Goal: Task Accomplishment & Management: Use online tool/utility

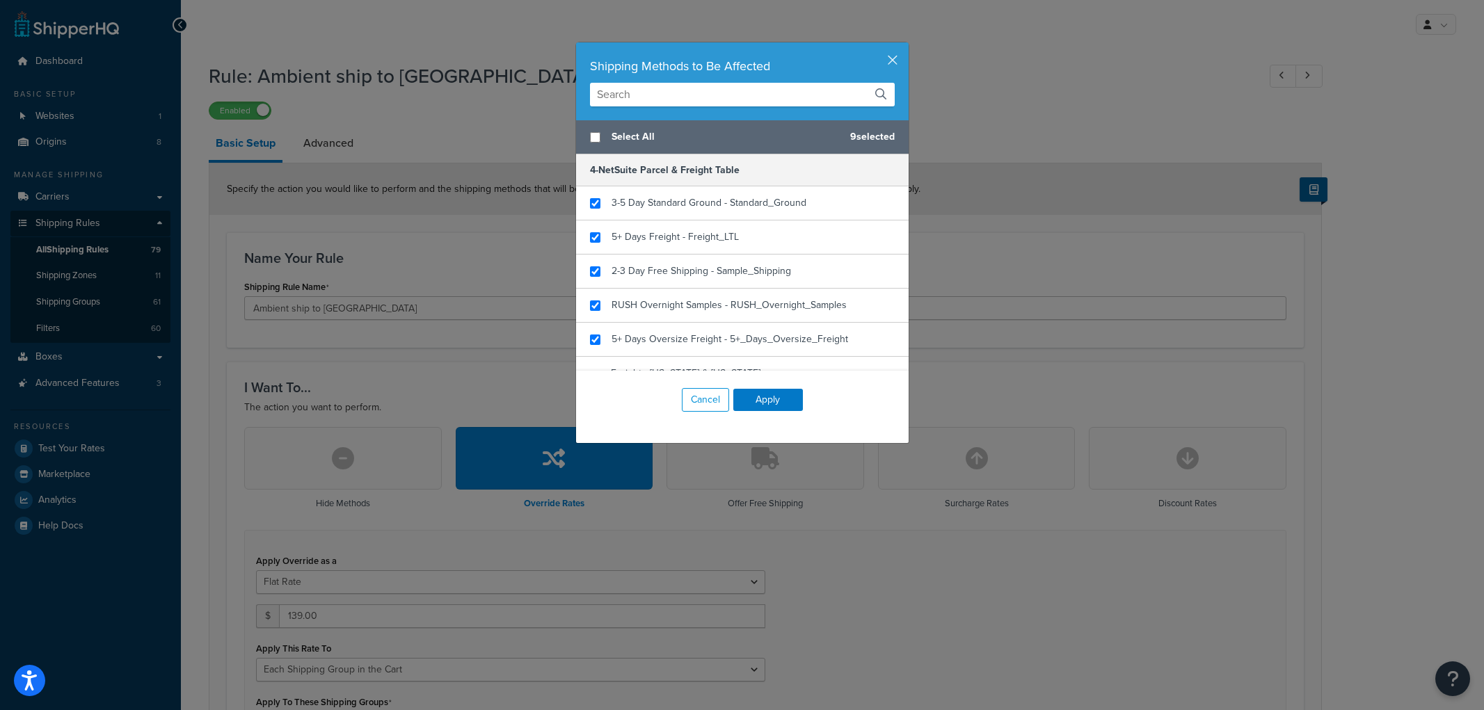
select select "SHIPPING_GROUP"
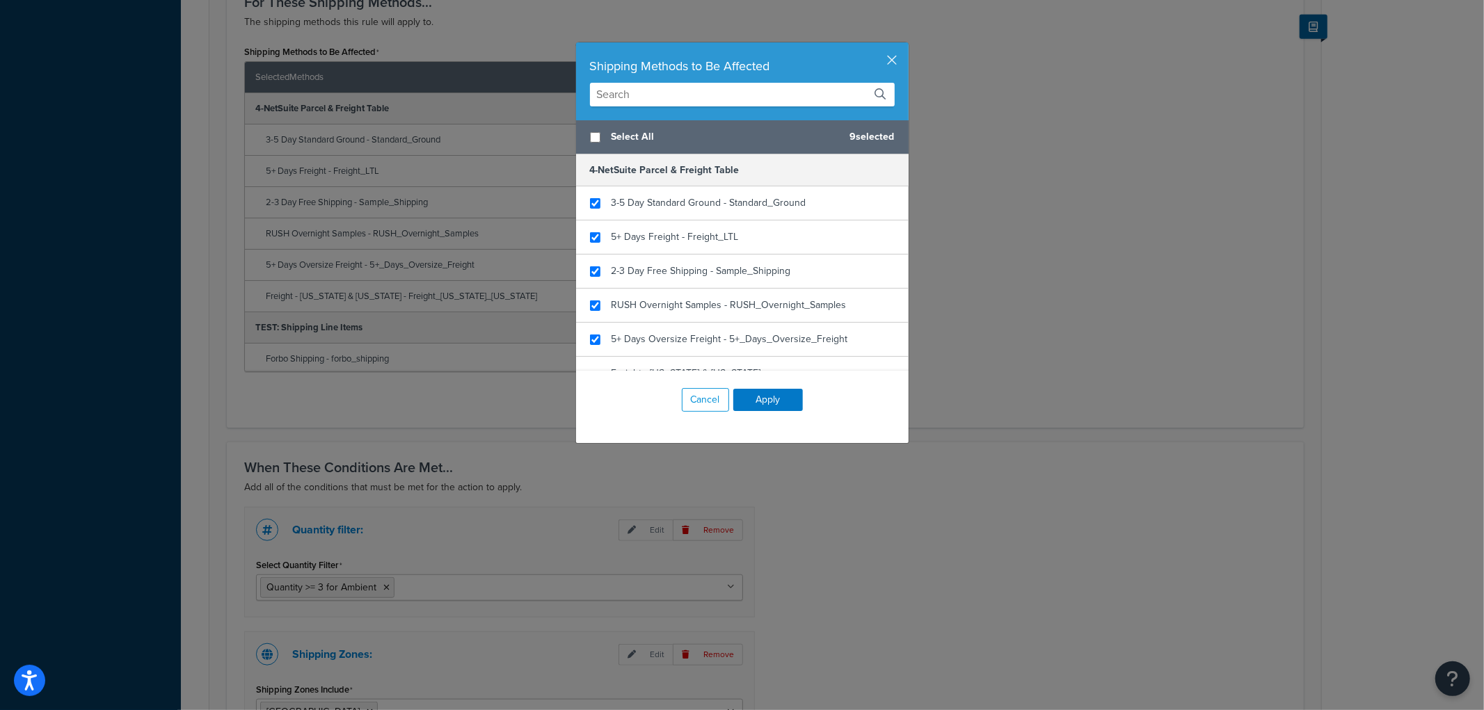
scroll to position [374, 0]
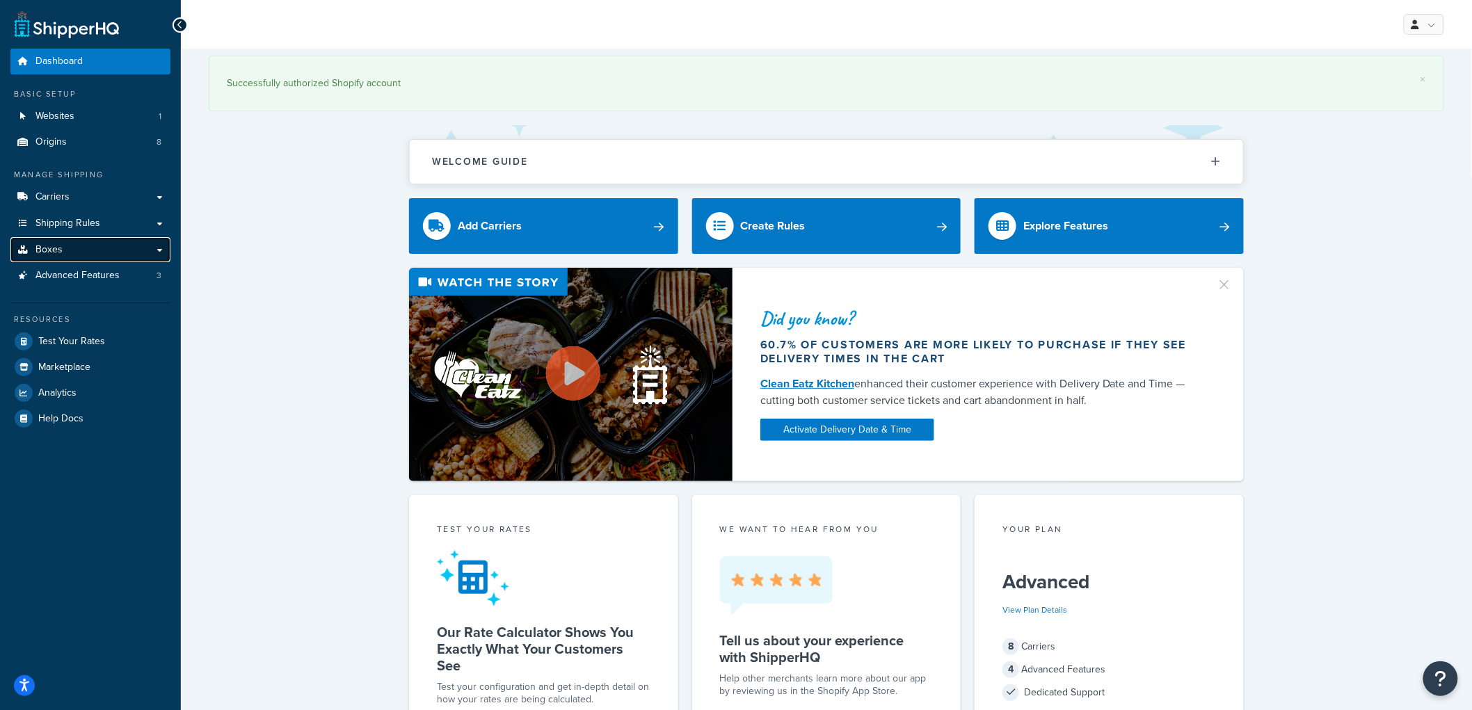
click at [96, 249] on link "Boxes" at bounding box center [90, 250] width 160 height 26
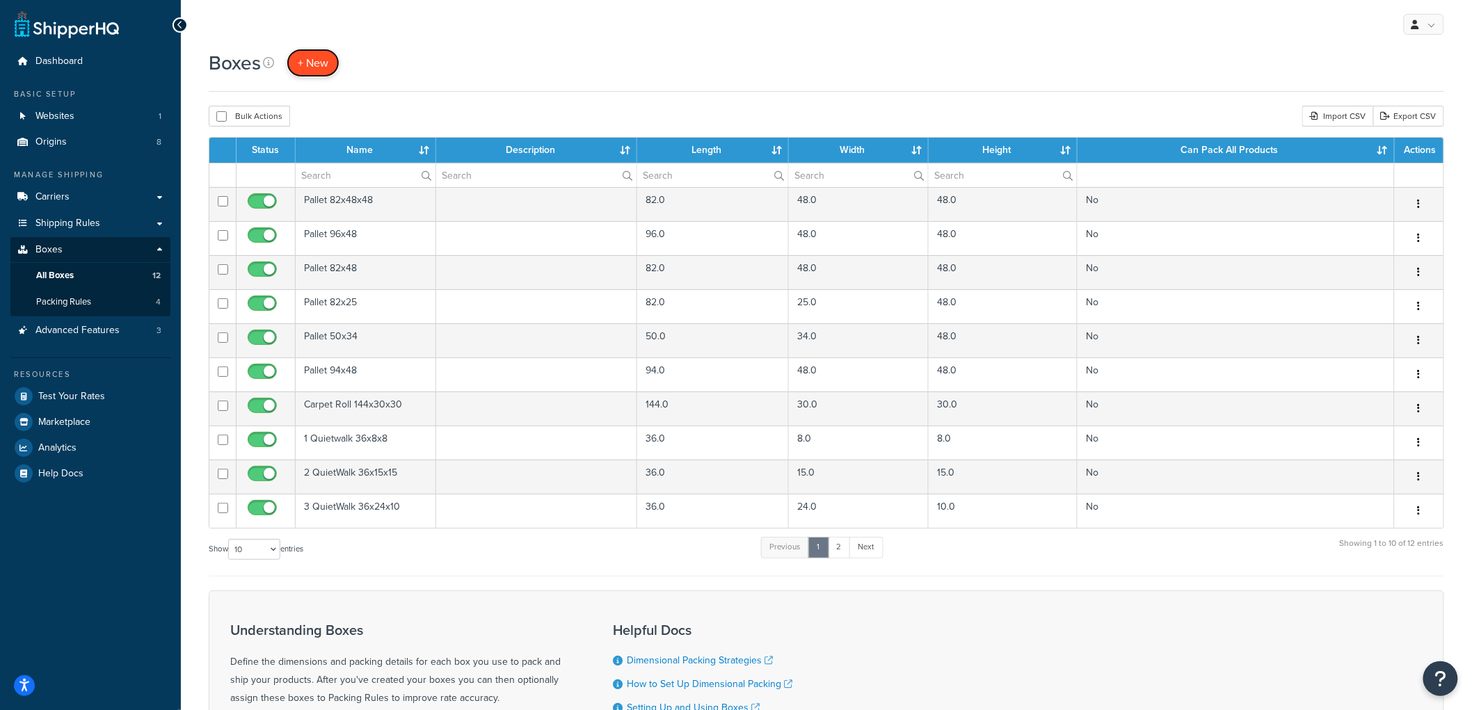
click at [310, 65] on span "+ New" at bounding box center [313, 63] width 31 height 16
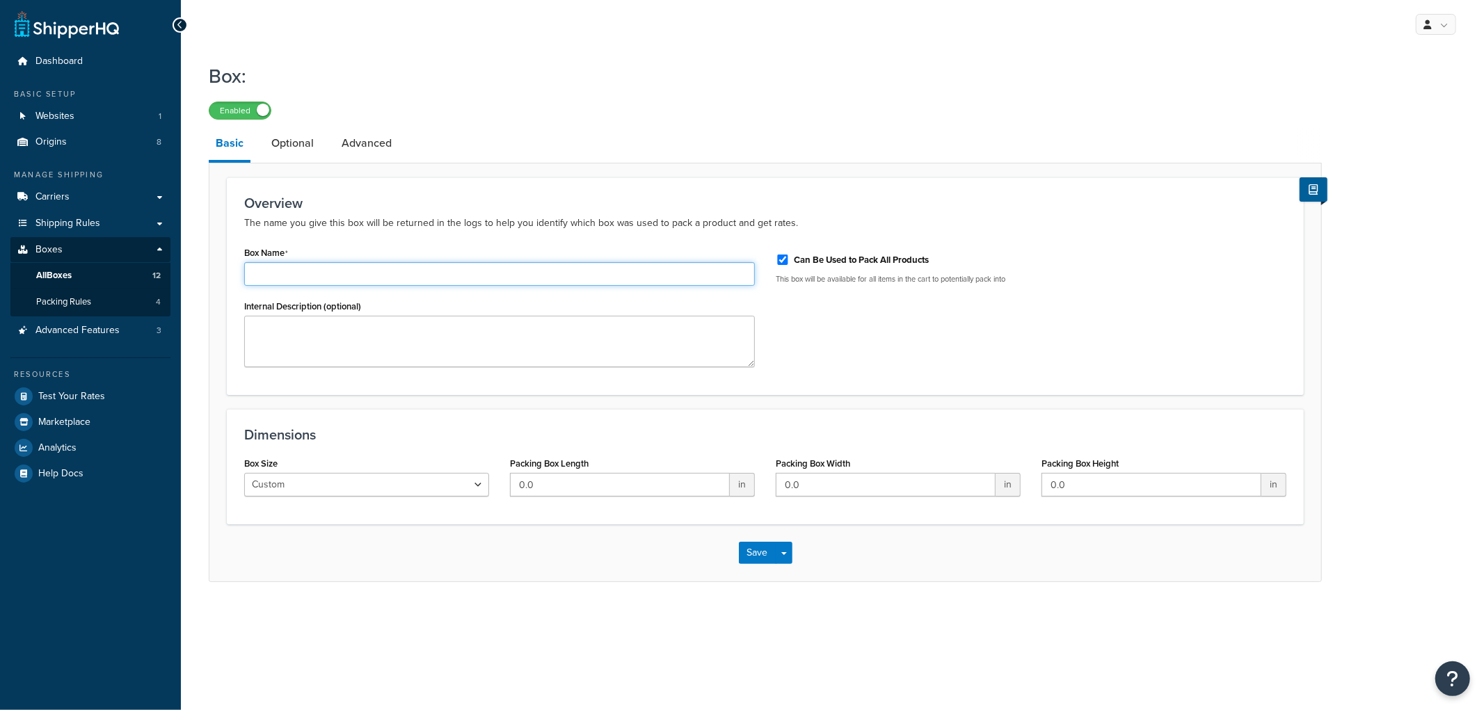
click at [388, 283] on input "Box Name" at bounding box center [499, 274] width 511 height 24
type input "4 Quietwalk 36x18x18"
click at [582, 225] on p "The name you give this box will be returned in the logs to help you identify wh…" at bounding box center [765, 223] width 1042 height 17
drag, startPoint x: 564, startPoint y: 477, endPoint x: 500, endPoint y: 479, distance: 64.7
click at [500, 479] on div "Packing Box Length 0.0 in" at bounding box center [633, 481] width 266 height 54
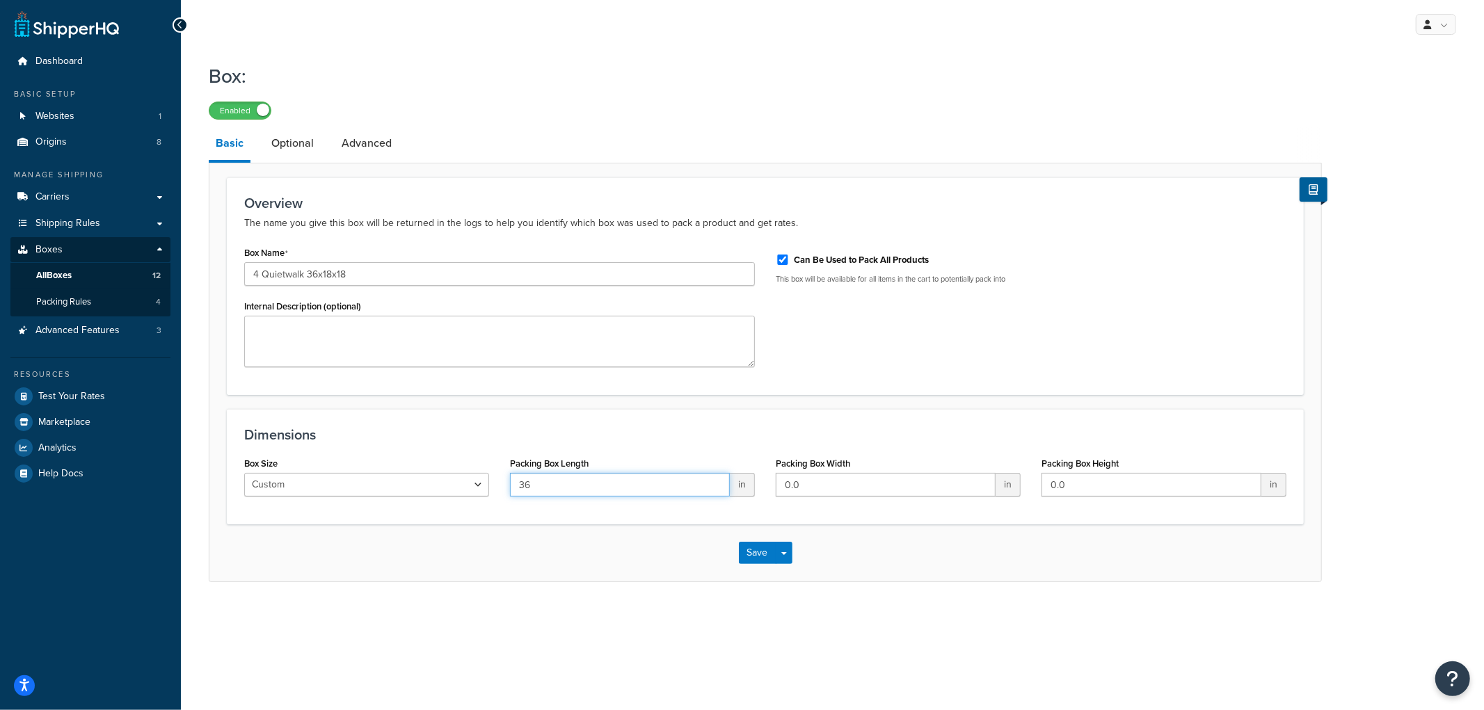
type input "36"
type input "18"
click at [641, 409] on div "Dimensions Box Size Custom USPS Small Flat Box USPS Medium Flat Box USPS Large …" at bounding box center [765, 467] width 1077 height 116
click at [756, 550] on button "Save" at bounding box center [758, 553] width 38 height 22
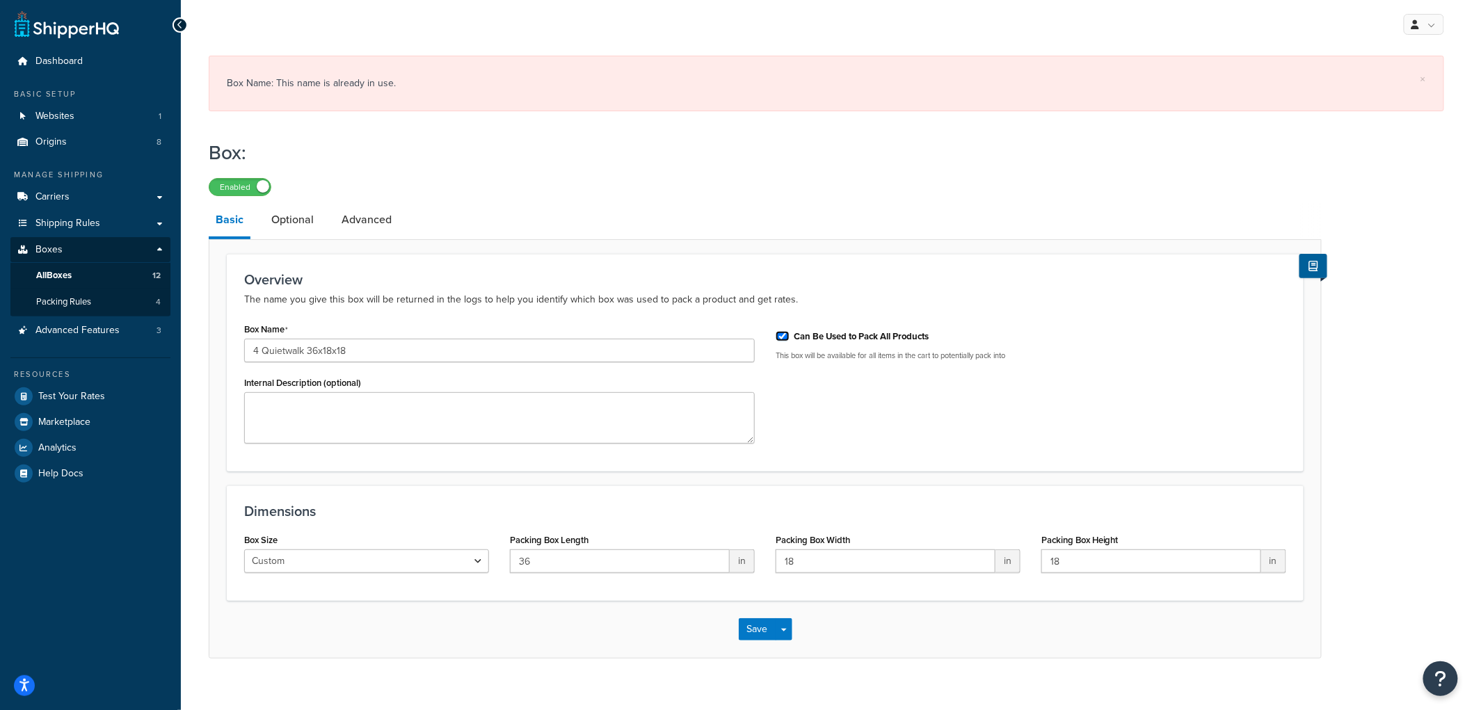
click at [786, 335] on input "Can Be Used to Pack All Products" at bounding box center [783, 336] width 14 height 10
checkbox input "false"
click at [845, 401] on div "Box Name 4 Quietwalk 36x18x18 Internal Description (optional) Can Be Used to Pa…" at bounding box center [765, 386] width 1063 height 135
click at [87, 280] on link "All Boxes 12" at bounding box center [90, 276] width 160 height 26
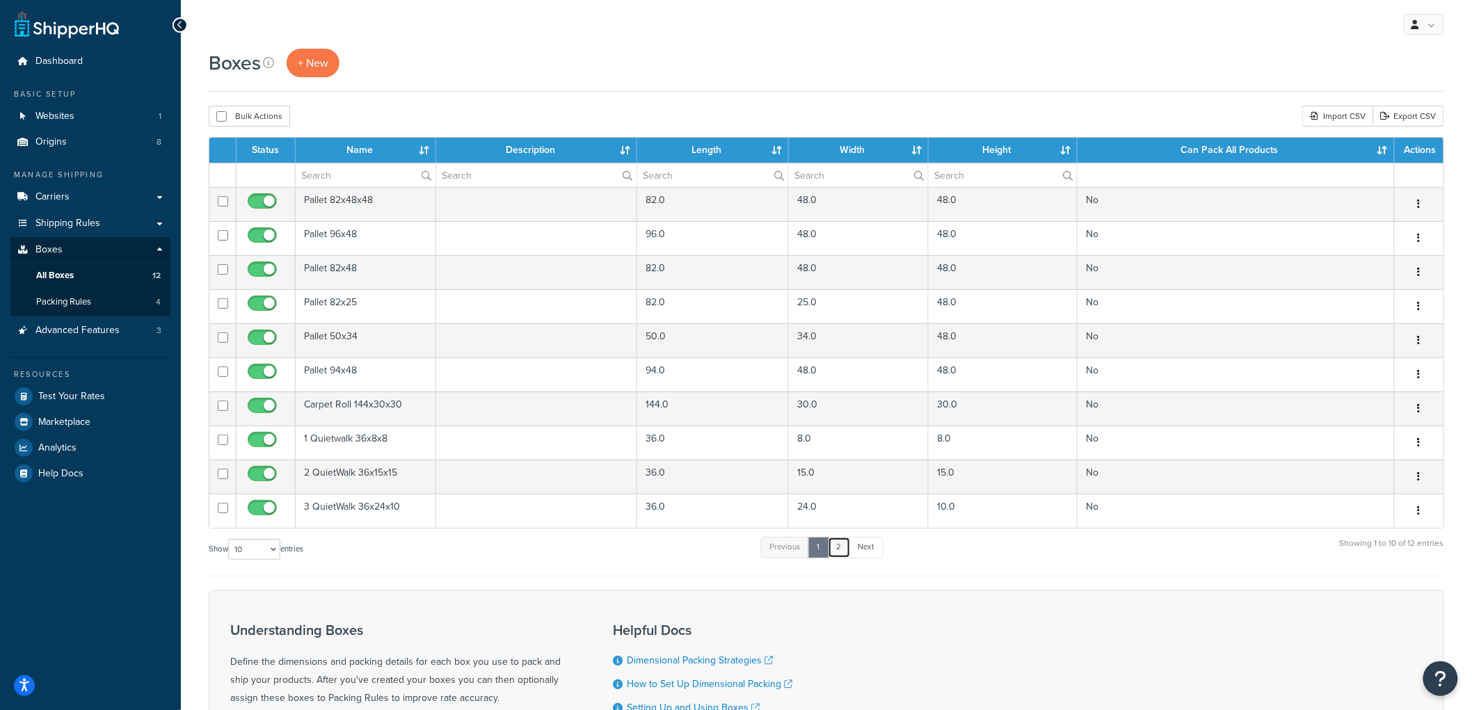
click at [842, 548] on link "2" at bounding box center [839, 547] width 23 height 21
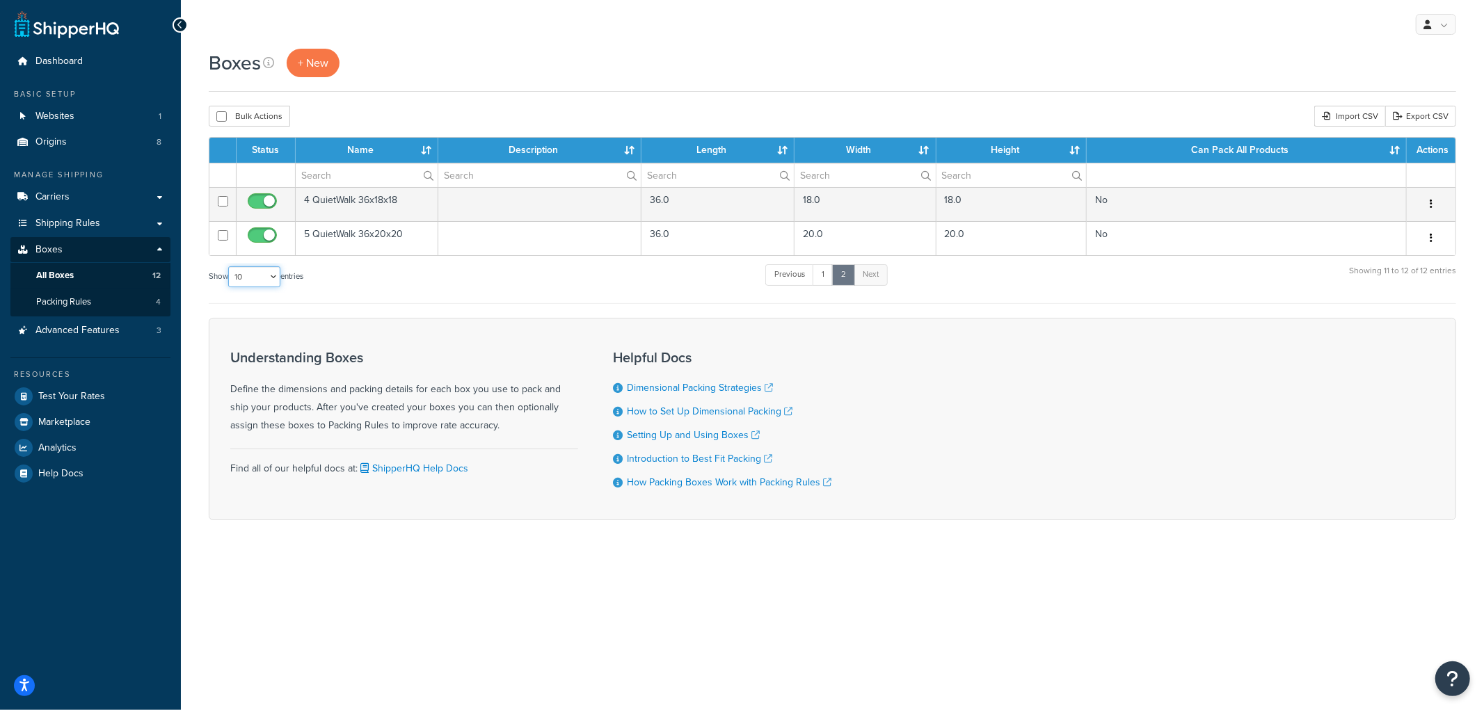
click at [273, 273] on select "10 15 25 50 100 1000" at bounding box center [254, 276] width 52 height 21
select select "25"
click at [230, 268] on select "10 15 25 50 100 1000" at bounding box center [254, 276] width 52 height 21
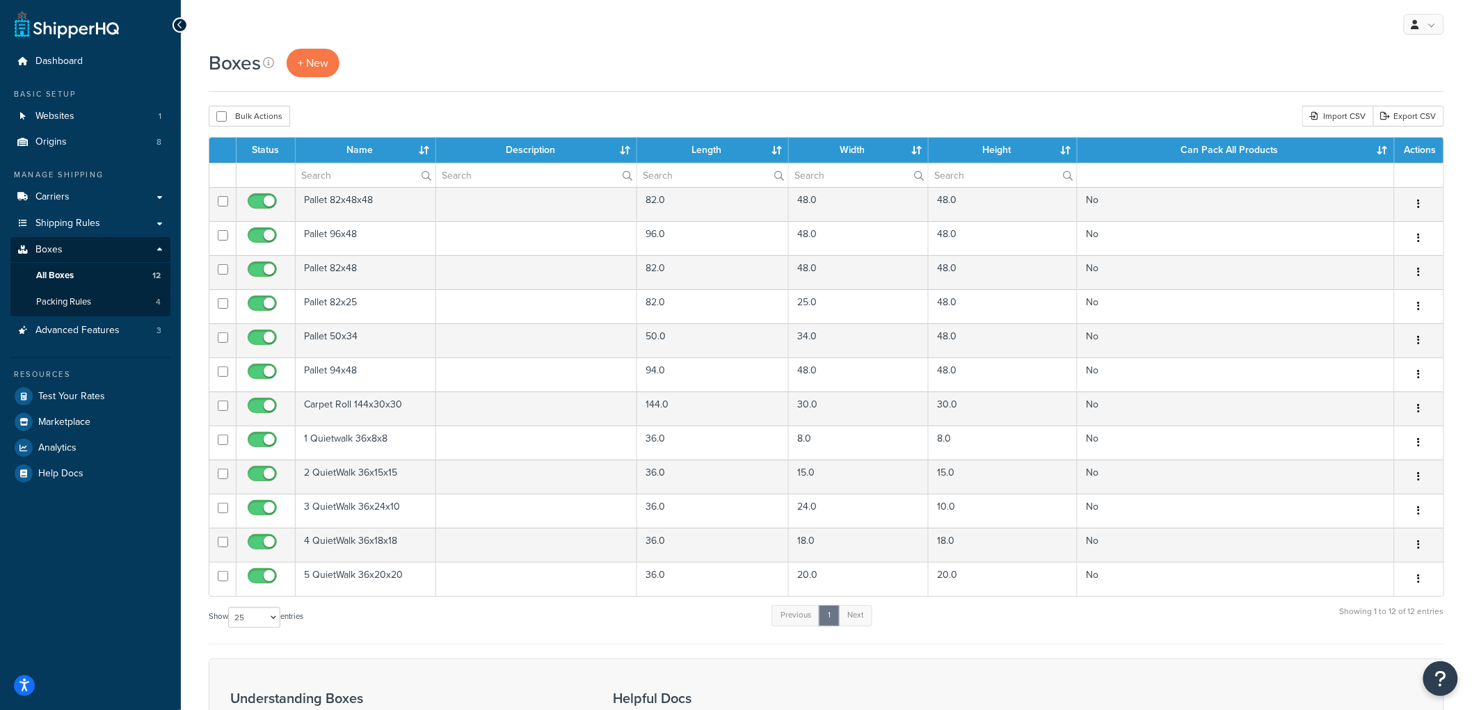
click at [440, 104] on div "Boxes + New Bulk Actions Duplicate Delete Import CSV Export CSV Contact Us Send…" at bounding box center [826, 479] width 1291 height 861
click at [330, 60] on link "+ New" at bounding box center [313, 63] width 53 height 29
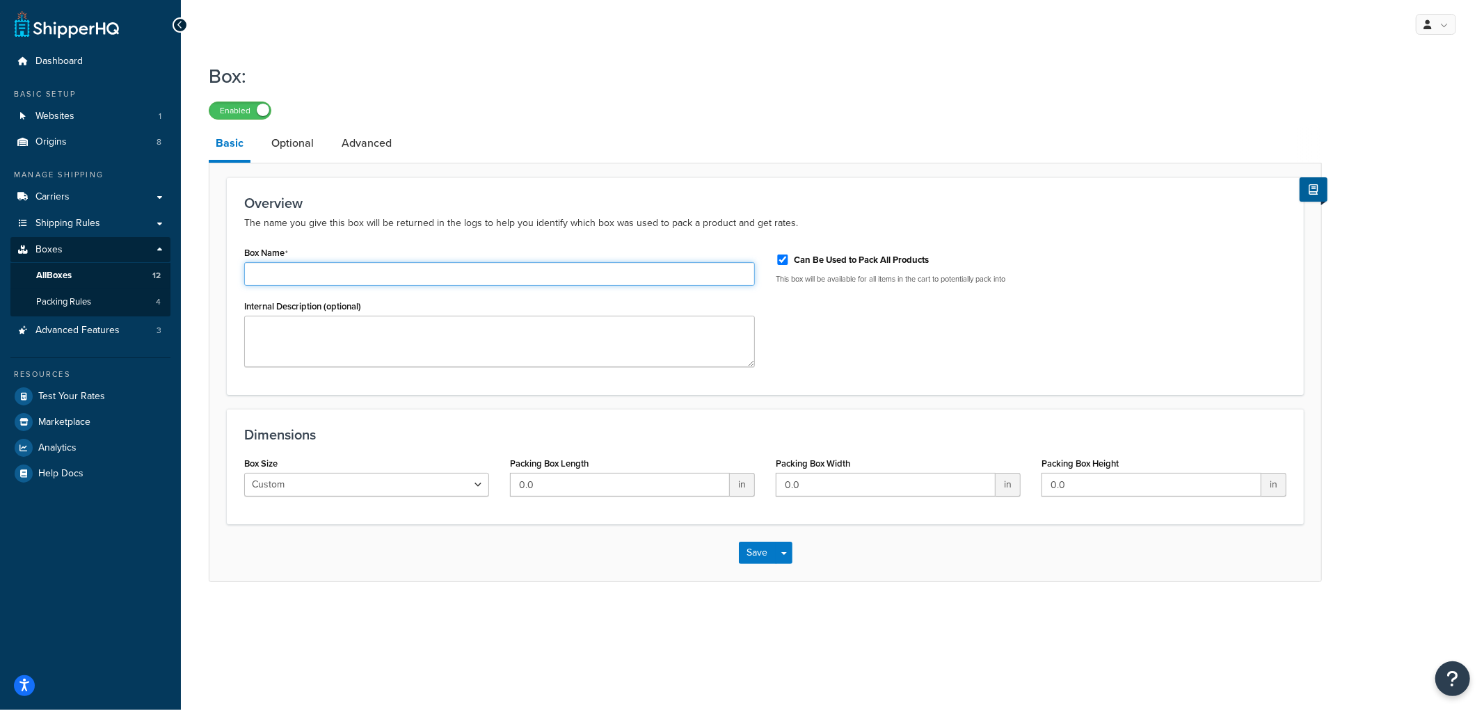
click at [371, 264] on input "Box Name" at bounding box center [499, 274] width 511 height 24
type input "1 Combo Underlayment 41x8x8"
click at [544, 491] on input "0.0" at bounding box center [620, 485] width 220 height 24
type input "41"
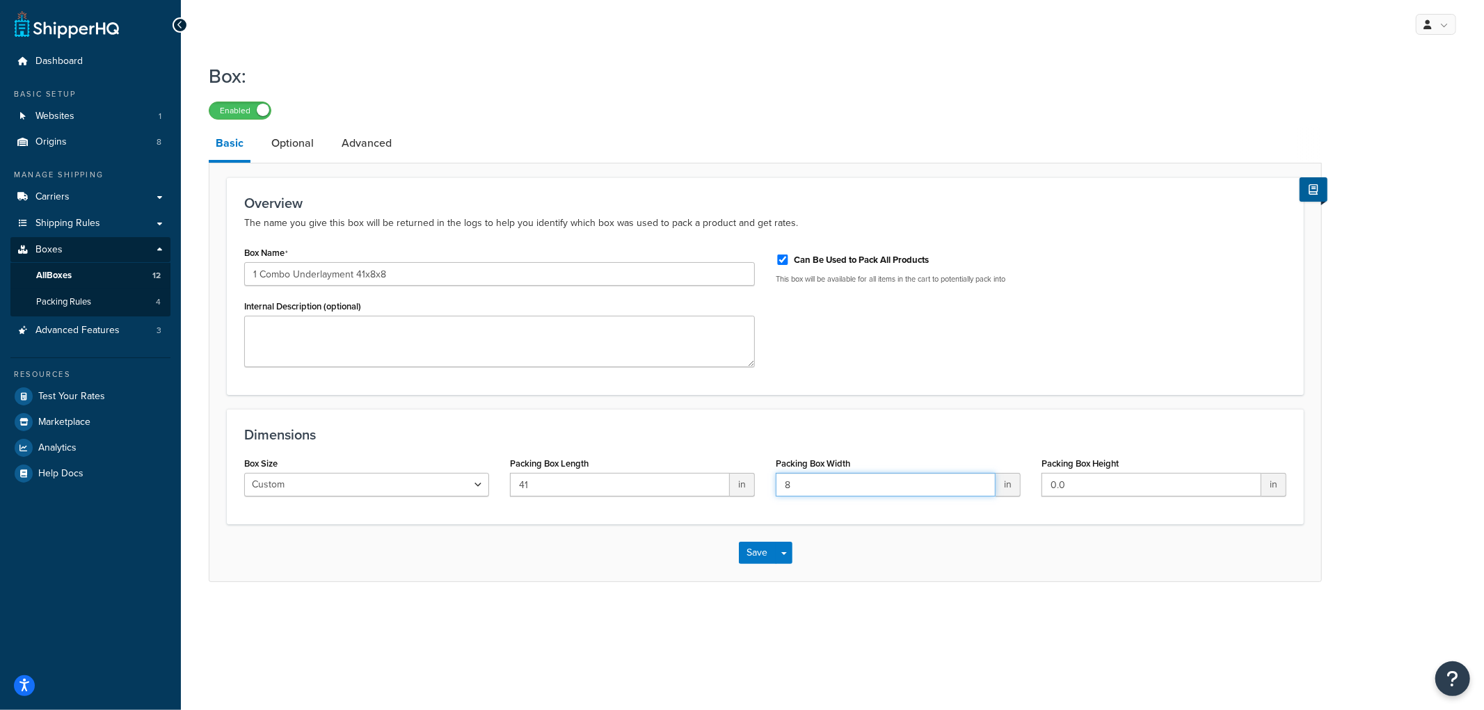
type input "8"
click at [782, 255] on input "Can Be Used to Pack All Products" at bounding box center [783, 260] width 14 height 10
checkbox input "false"
click at [765, 559] on button "Save" at bounding box center [758, 553] width 38 height 22
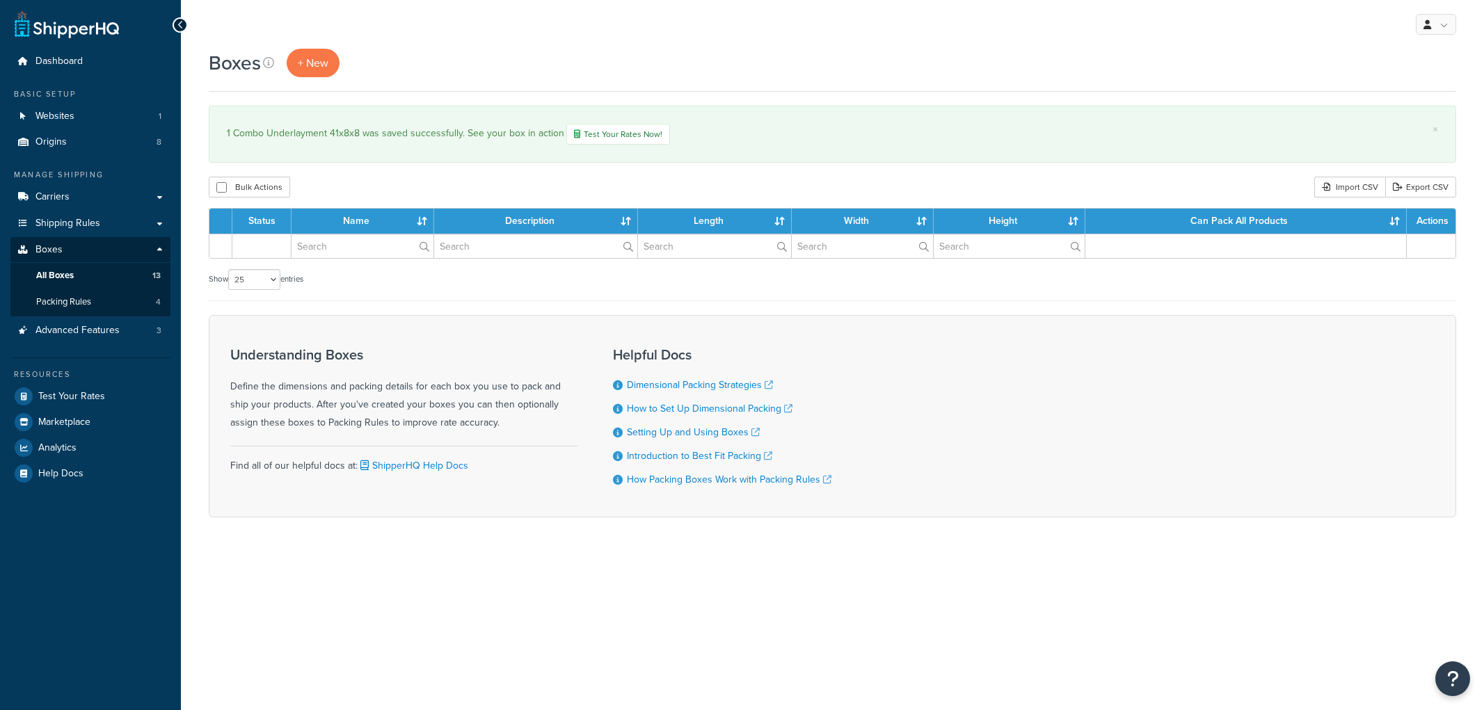
select select "25"
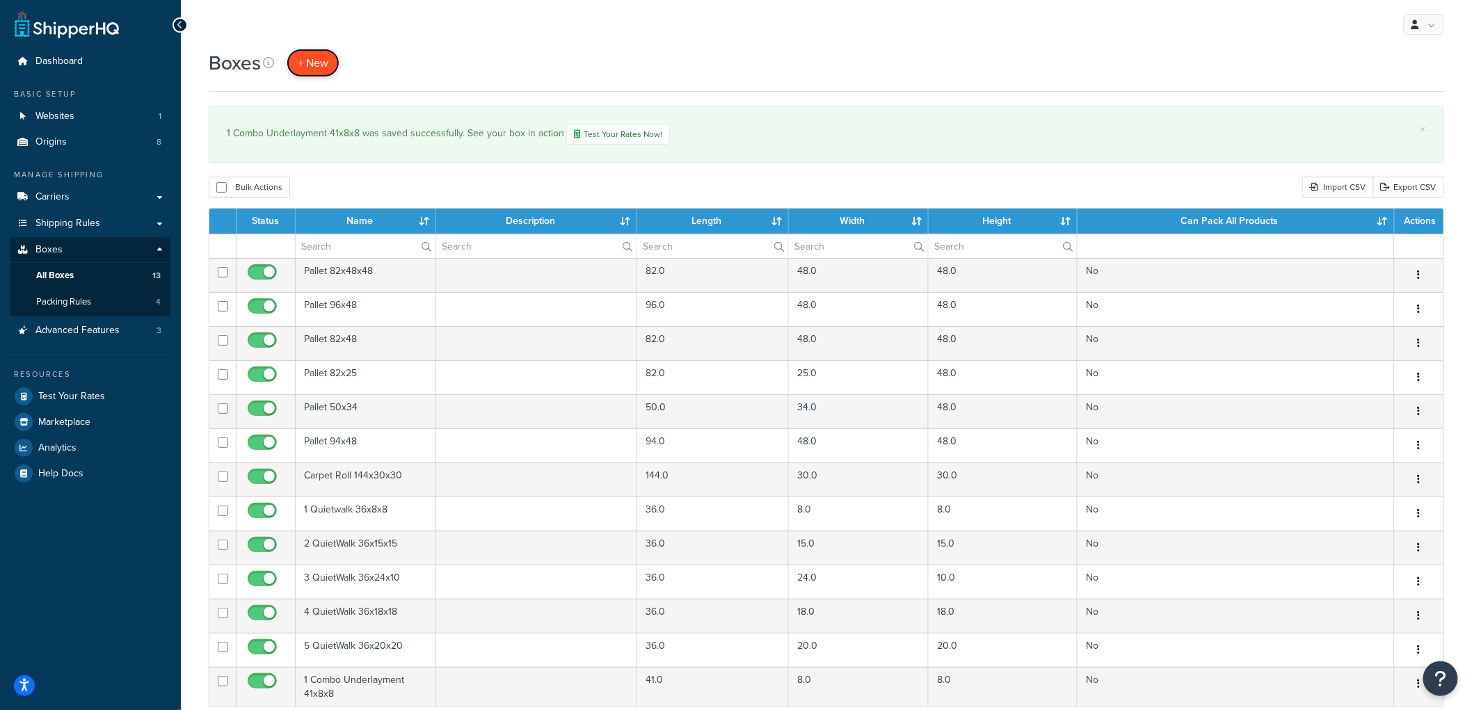
click at [314, 72] on link "+ New" at bounding box center [313, 63] width 53 height 29
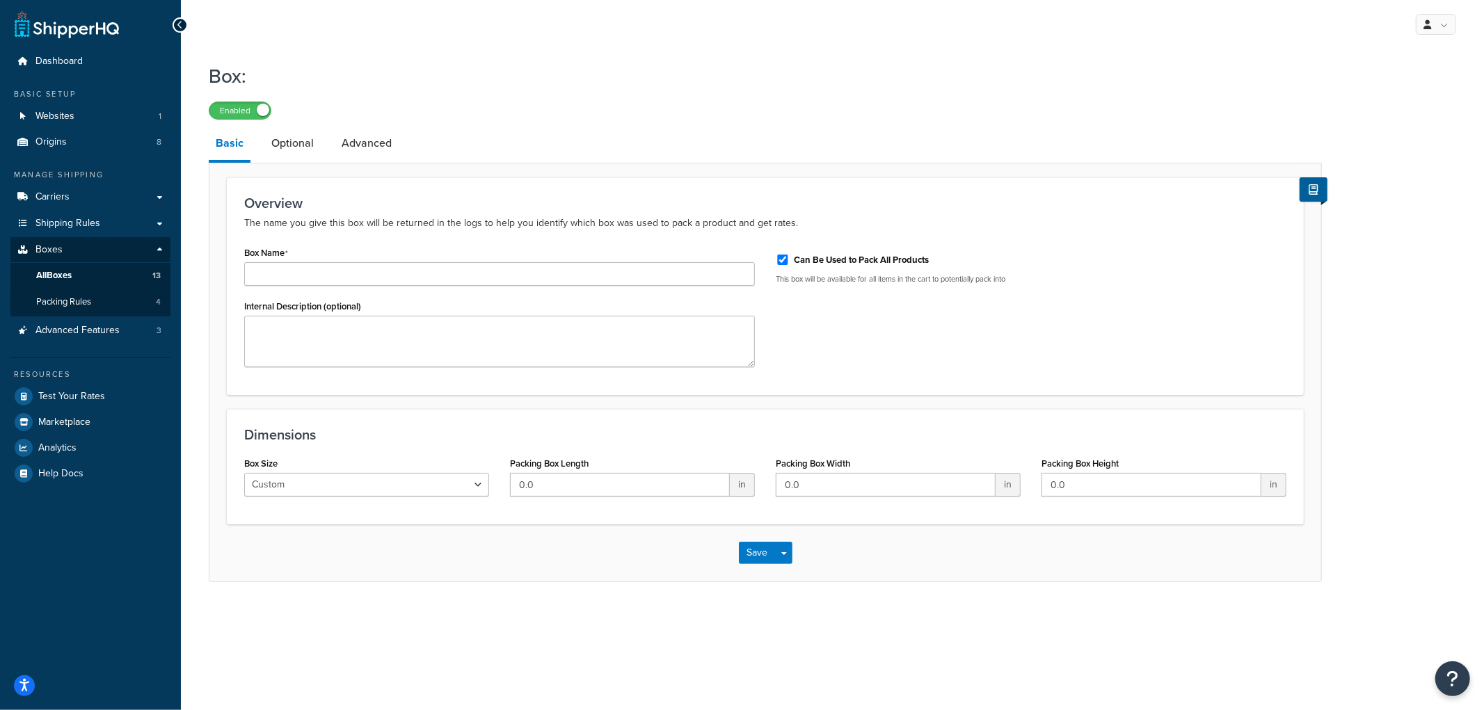
click at [434, 257] on div "Box Name" at bounding box center [499, 264] width 511 height 43
click at [433, 260] on div "Box Name" at bounding box center [499, 264] width 511 height 43
click at [429, 262] on input "Box Name" at bounding box center [499, 274] width 511 height 24
type input "2 Combo Underlayment 41x10x10"
type input "41"
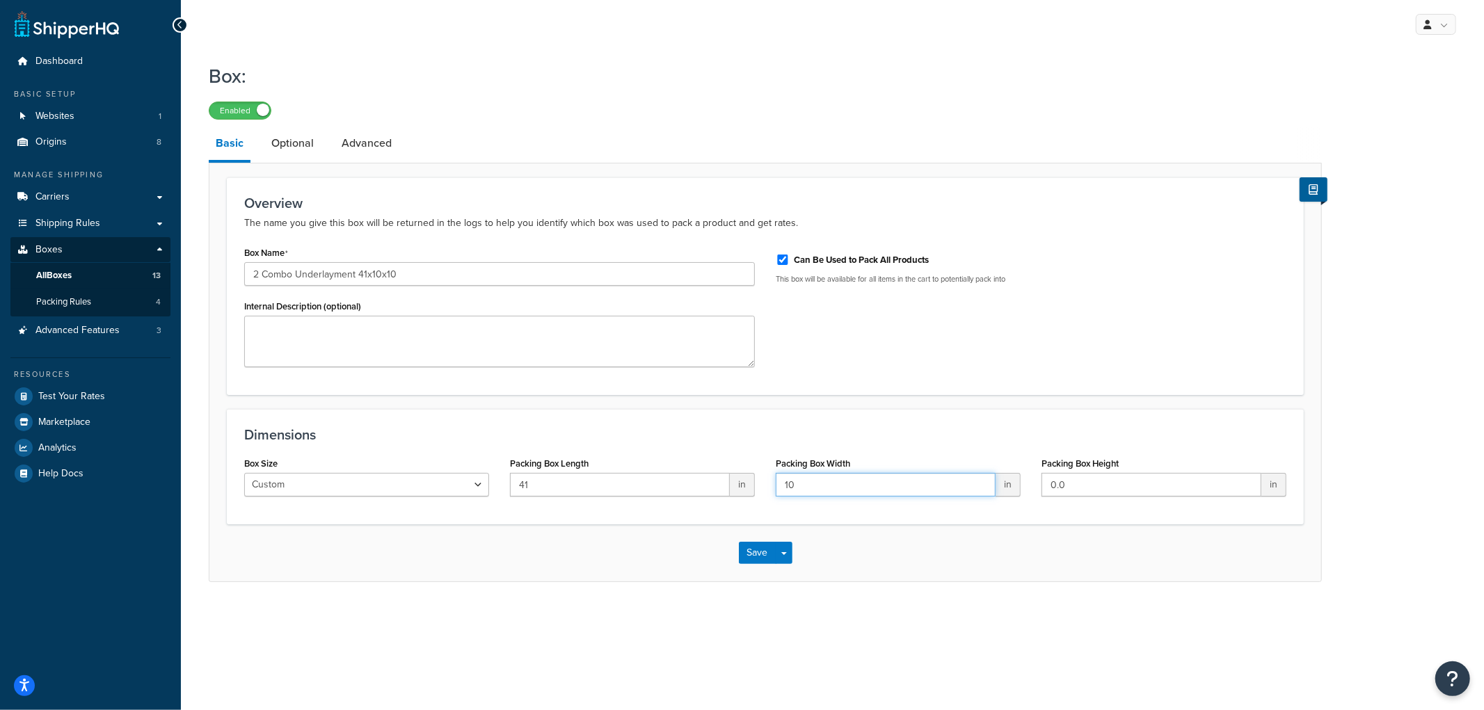
type input "10"
click at [823, 261] on label "Can Be Used to Pack All Products" at bounding box center [861, 260] width 135 height 13
click at [790, 261] on input "Can Be Used to Pack All Products" at bounding box center [783, 260] width 14 height 10
checkbox input "false"
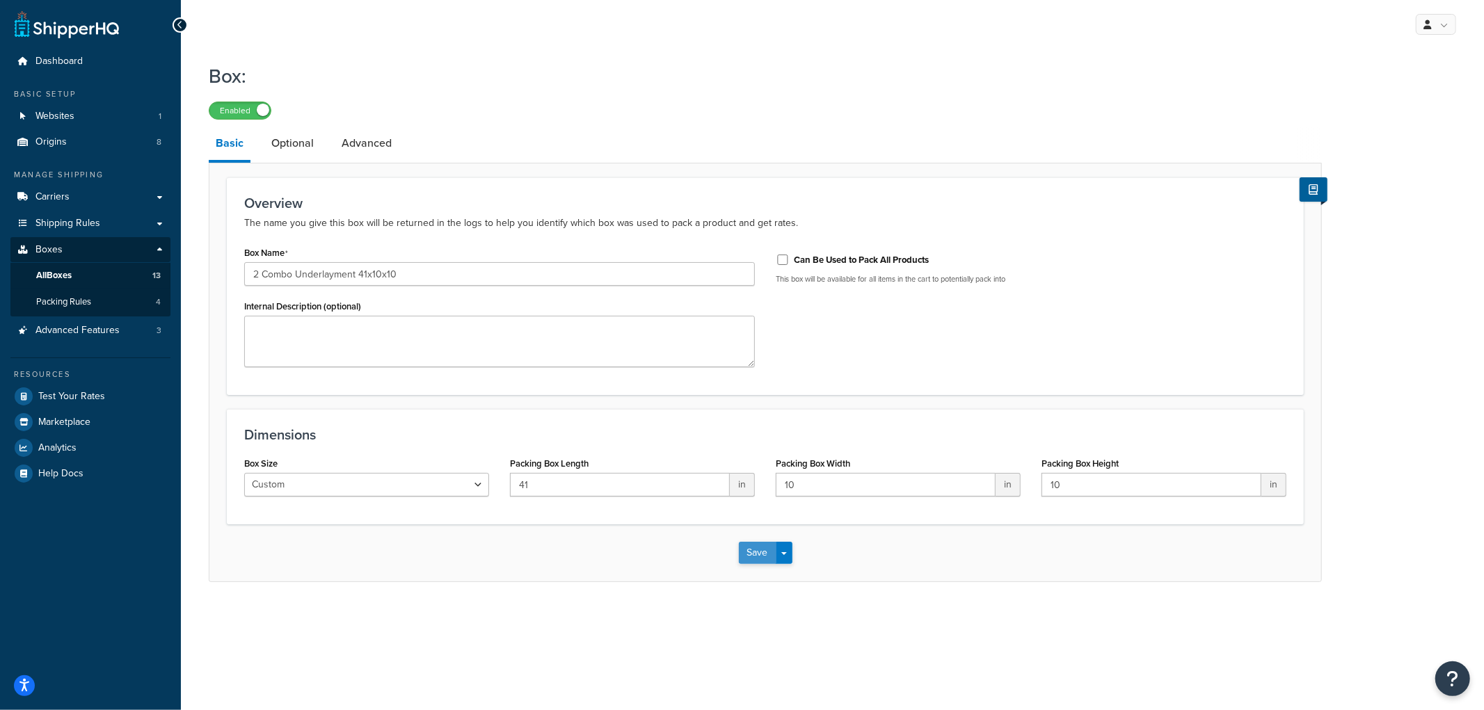
click at [760, 552] on button "Save" at bounding box center [758, 553] width 38 height 22
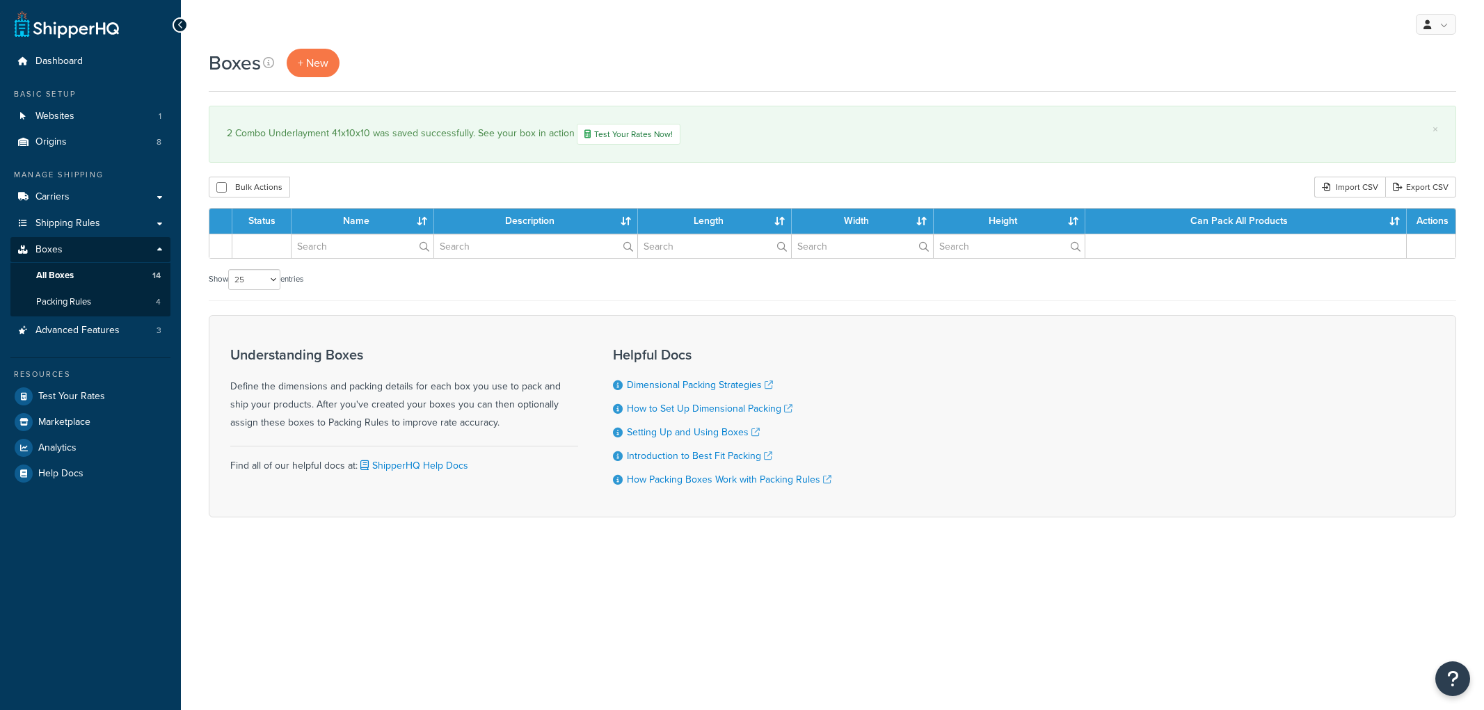
select select "25"
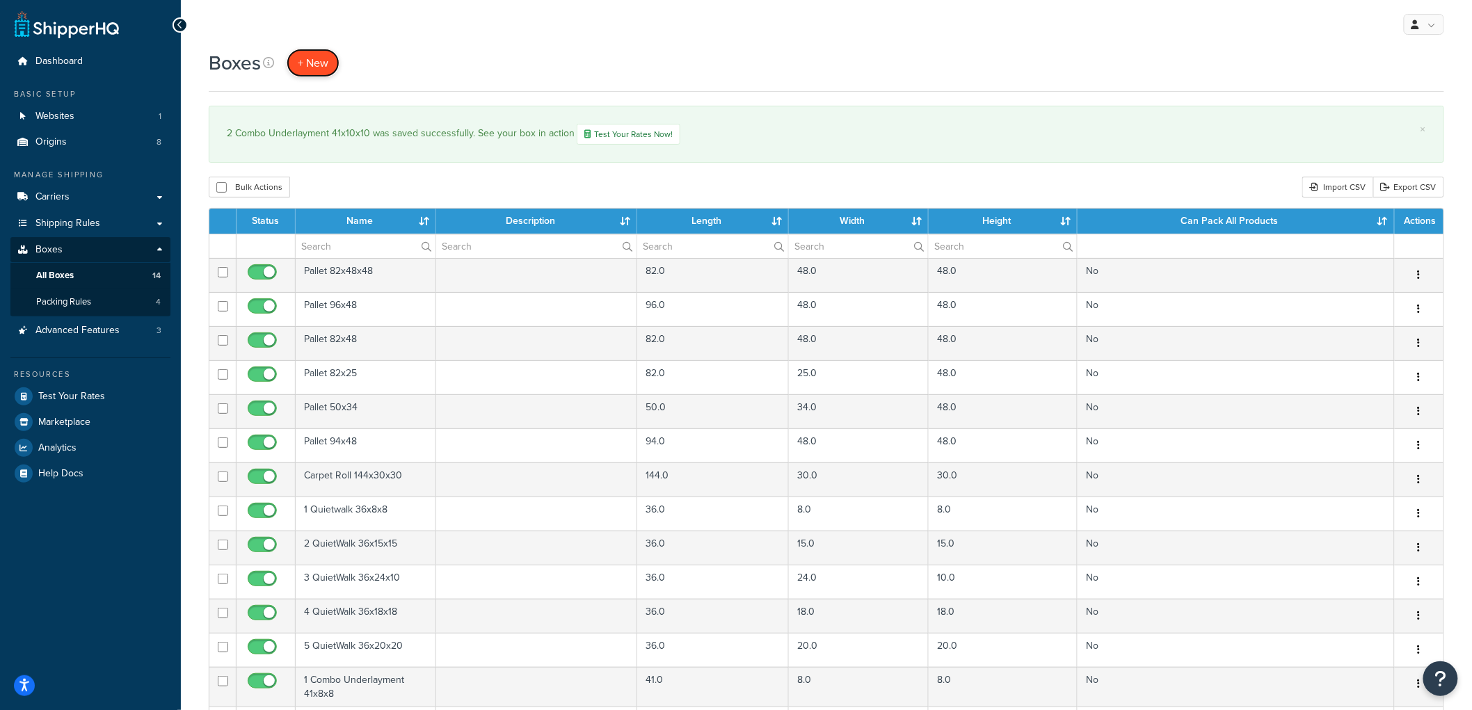
click at [317, 64] on span "+ New" at bounding box center [313, 63] width 31 height 16
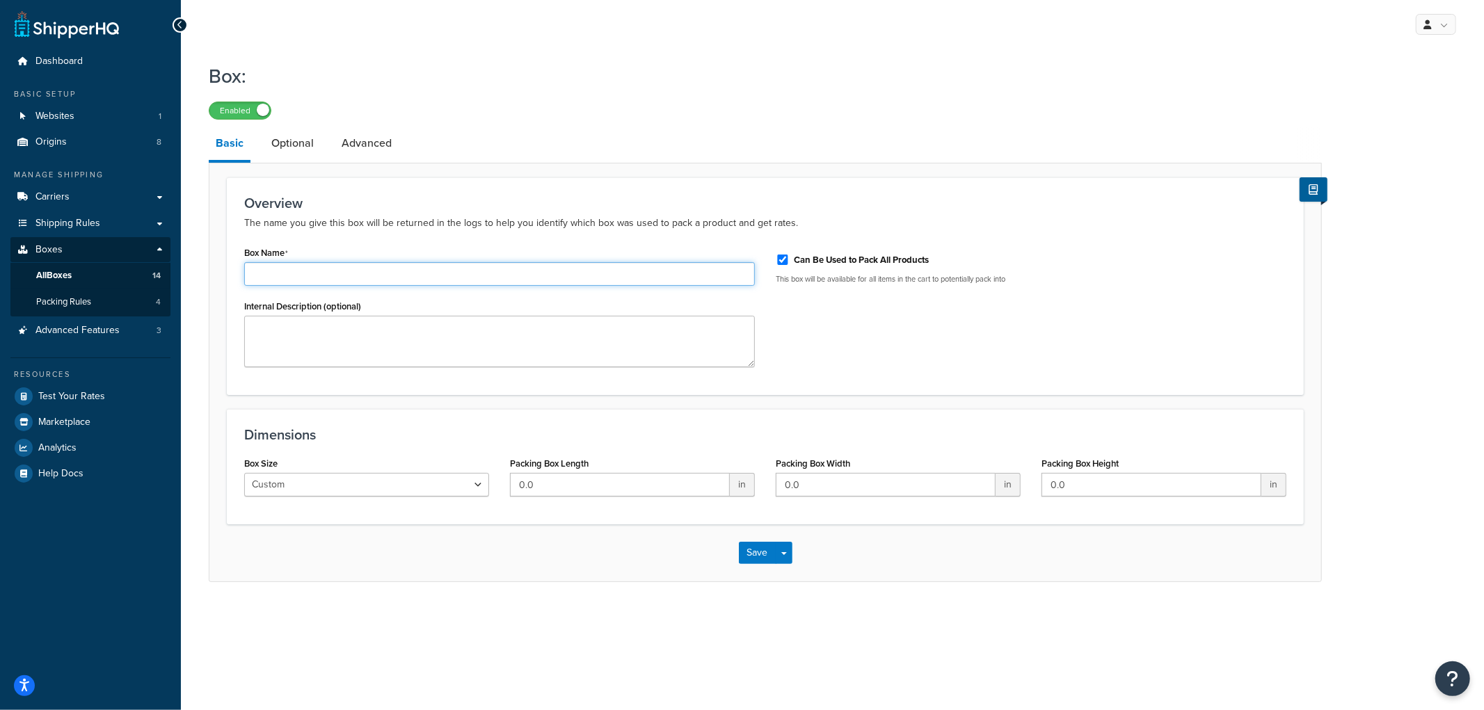
click at [578, 271] on input "Box Name" at bounding box center [499, 274] width 511 height 24
type input "3-5 Combo Underlayment 41x15x15"
type input "41"
type input "15"
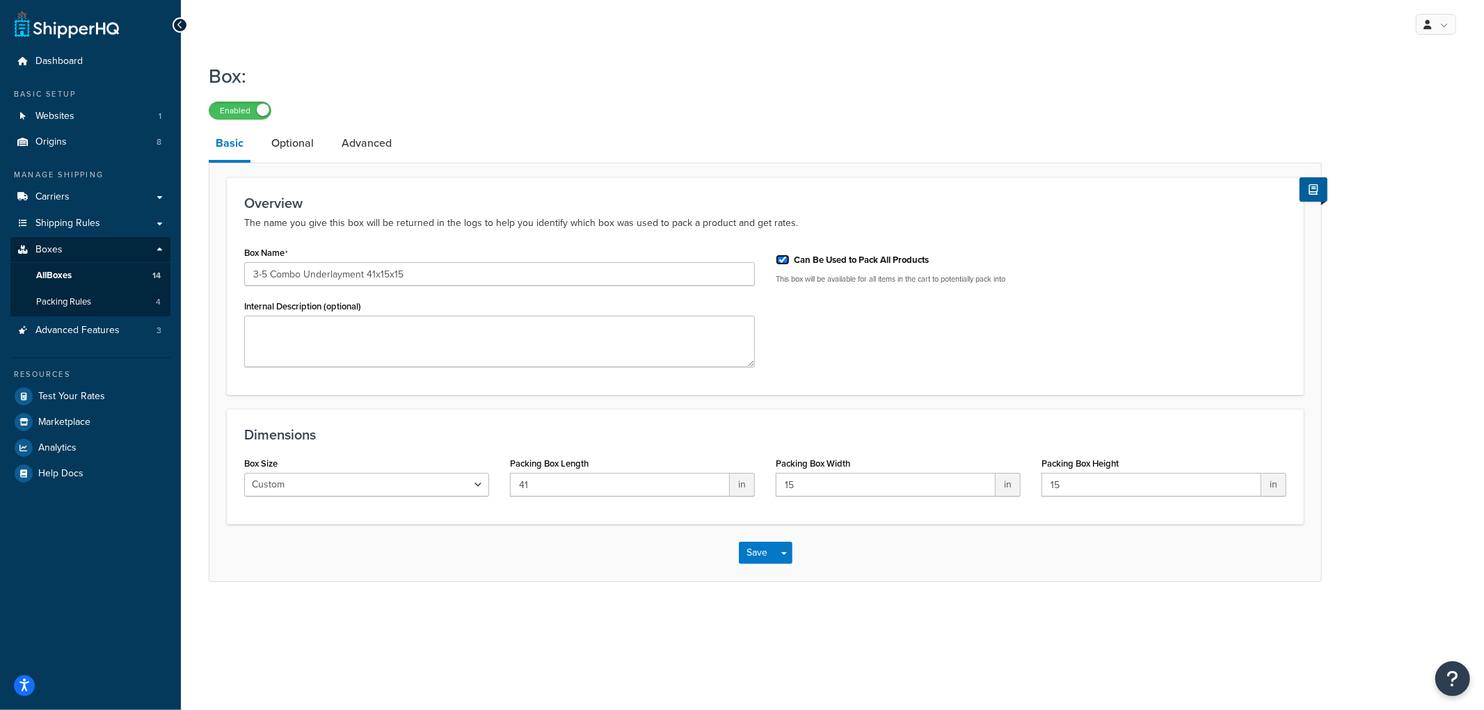
click at [783, 260] on input "Can Be Used to Pack All Products" at bounding box center [783, 260] width 14 height 10
checkbox input "false"
click at [773, 560] on button "Save" at bounding box center [758, 553] width 38 height 22
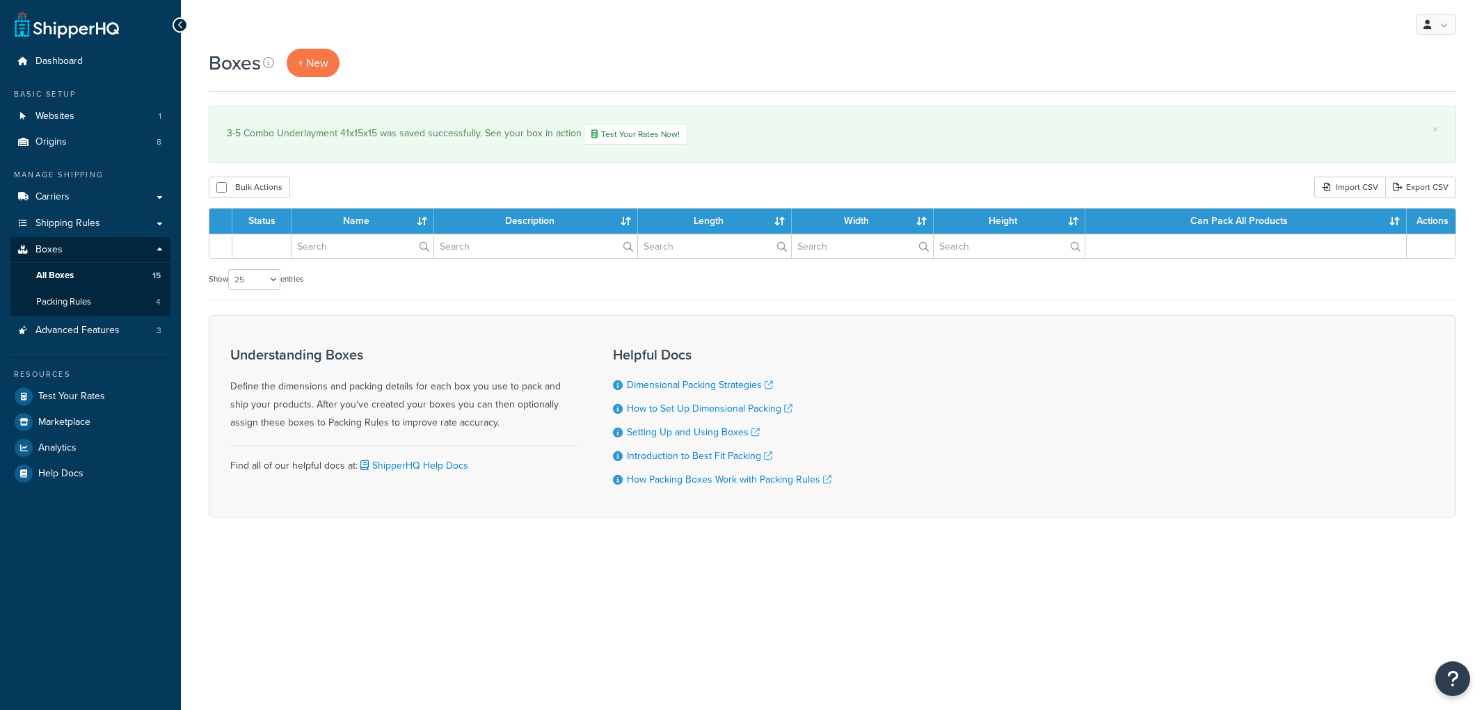
select select "25"
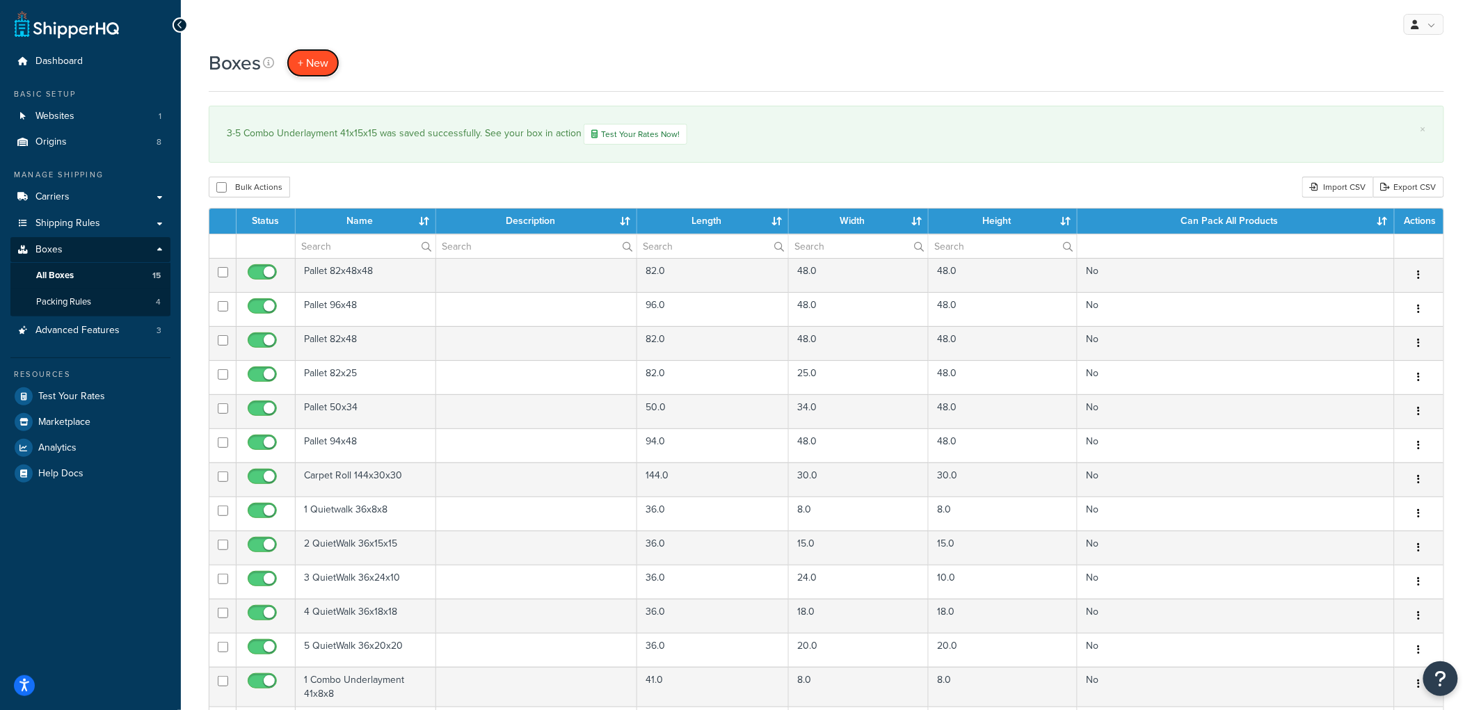
click at [303, 58] on span "+ New" at bounding box center [313, 63] width 31 height 16
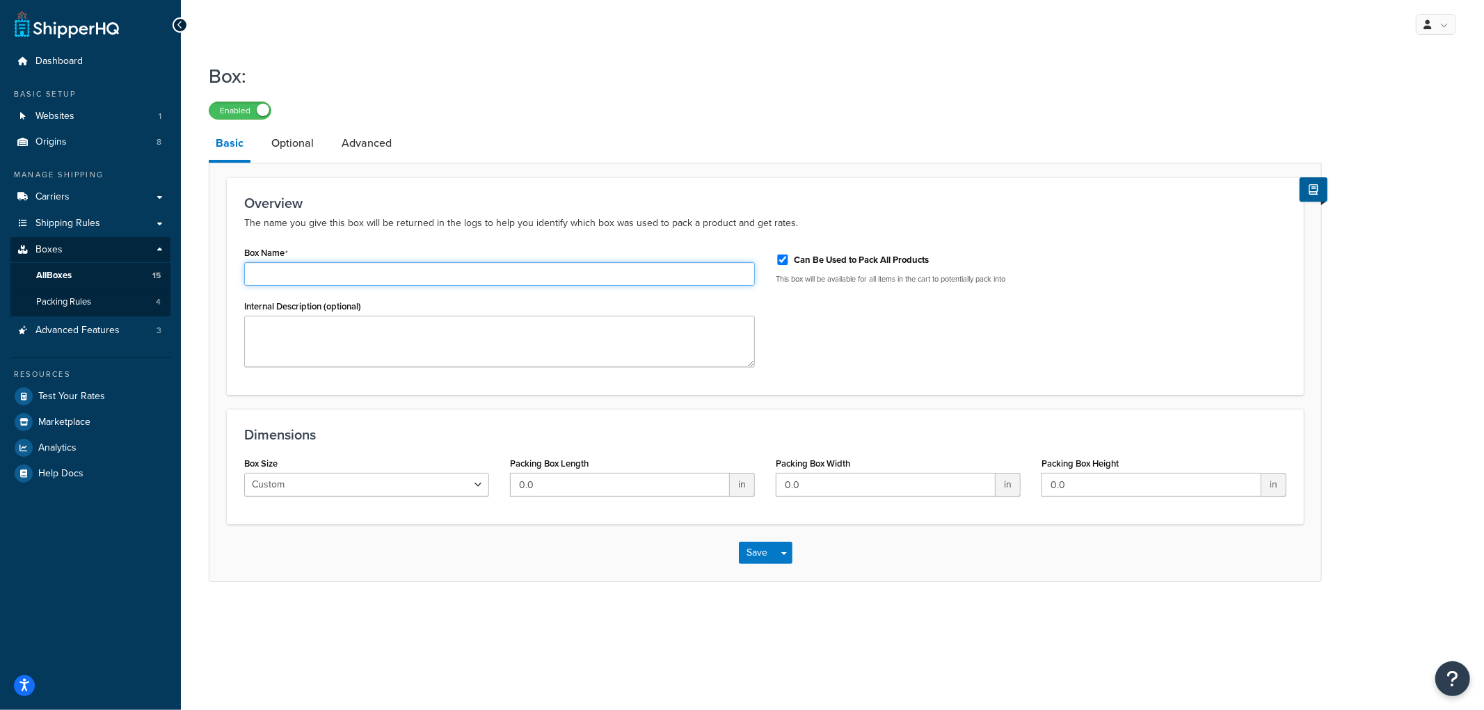
click at [457, 269] on input "Box Name" at bounding box center [499, 274] width 511 height 24
type input "6-7 Combo Underlayment 41x18x18"
type input "41"
type input "18"
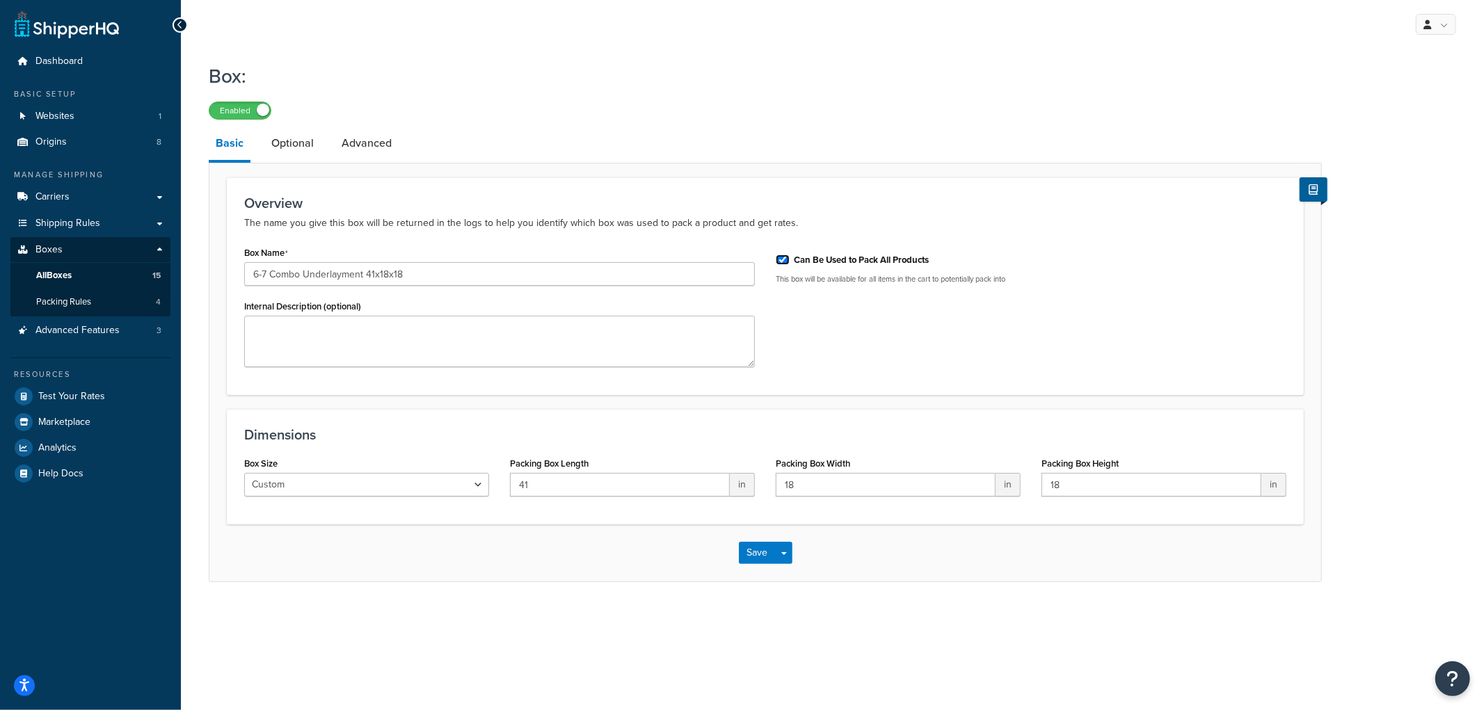
click at [779, 259] on input "Can Be Used to Pack All Products" at bounding box center [783, 260] width 14 height 10
checkbox input "false"
click at [751, 559] on button "Save" at bounding box center [758, 553] width 38 height 22
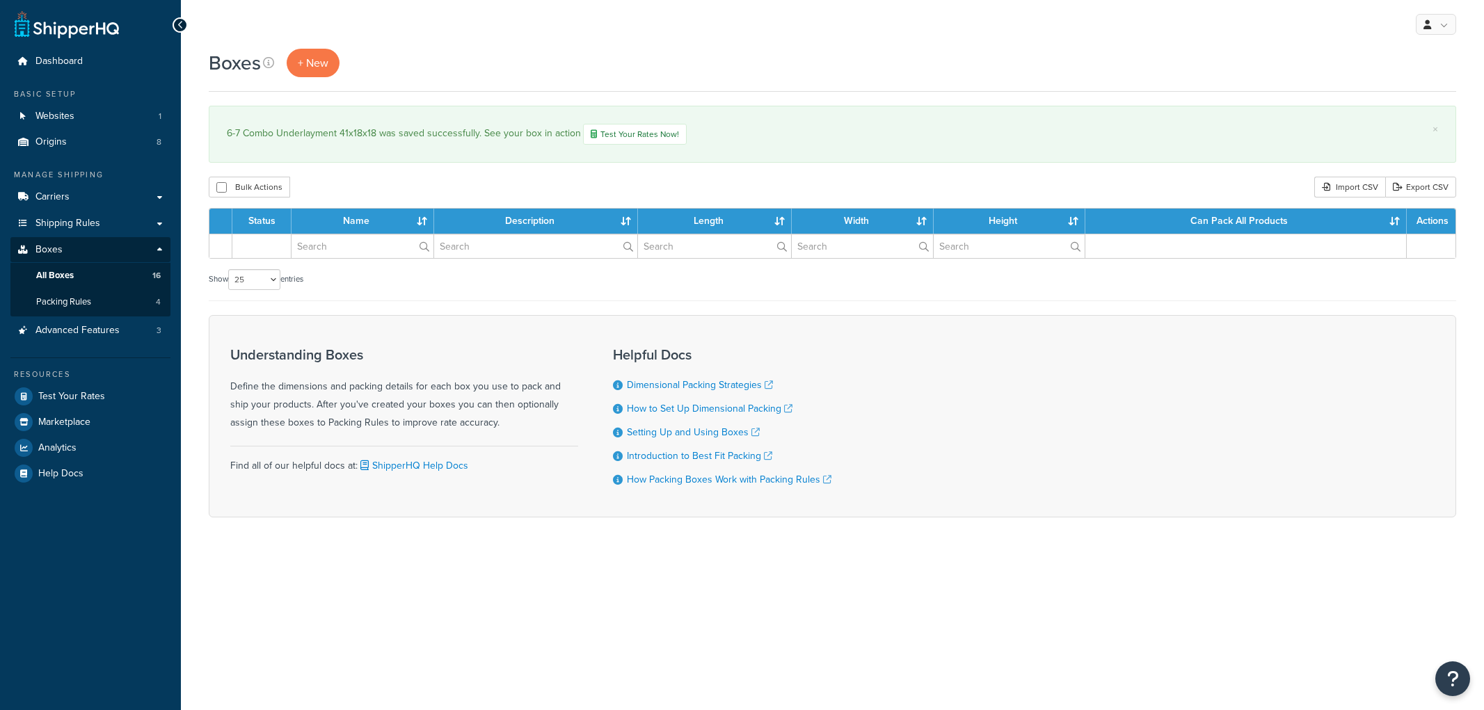
select select "25"
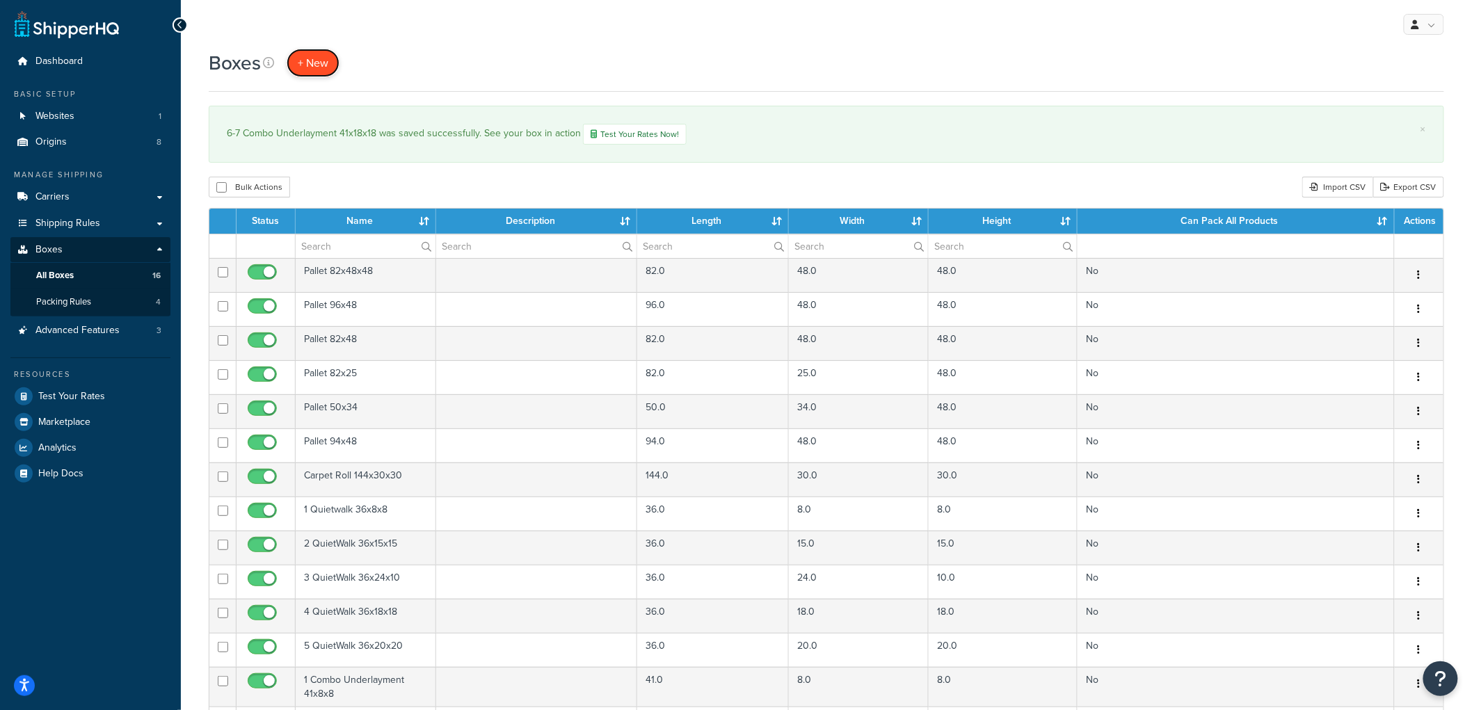
click at [330, 66] on link "+ New" at bounding box center [313, 63] width 53 height 29
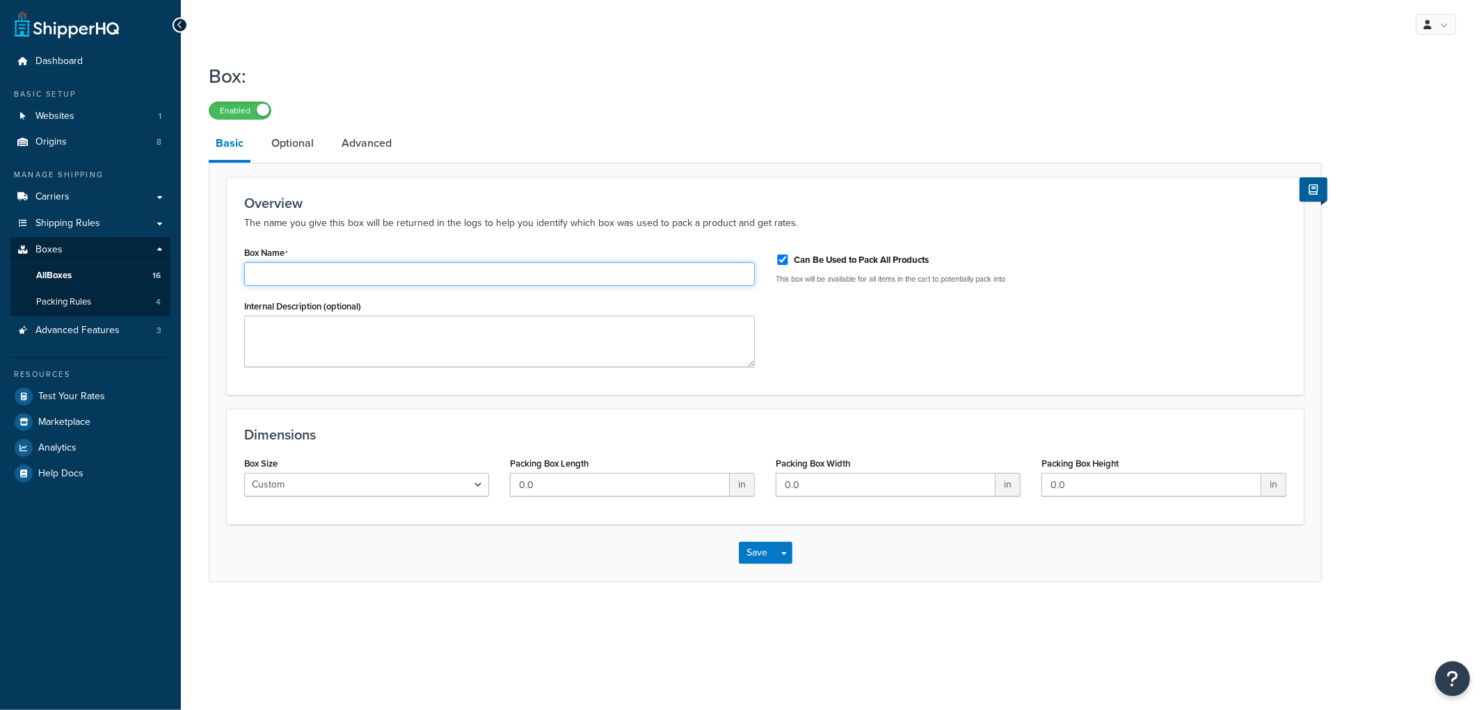
click at [418, 278] on input "Box Name" at bounding box center [499, 274] width 511 height 24
type input "8-9 Combo Underlayment 41x20x20"
type input "41"
type input "20"
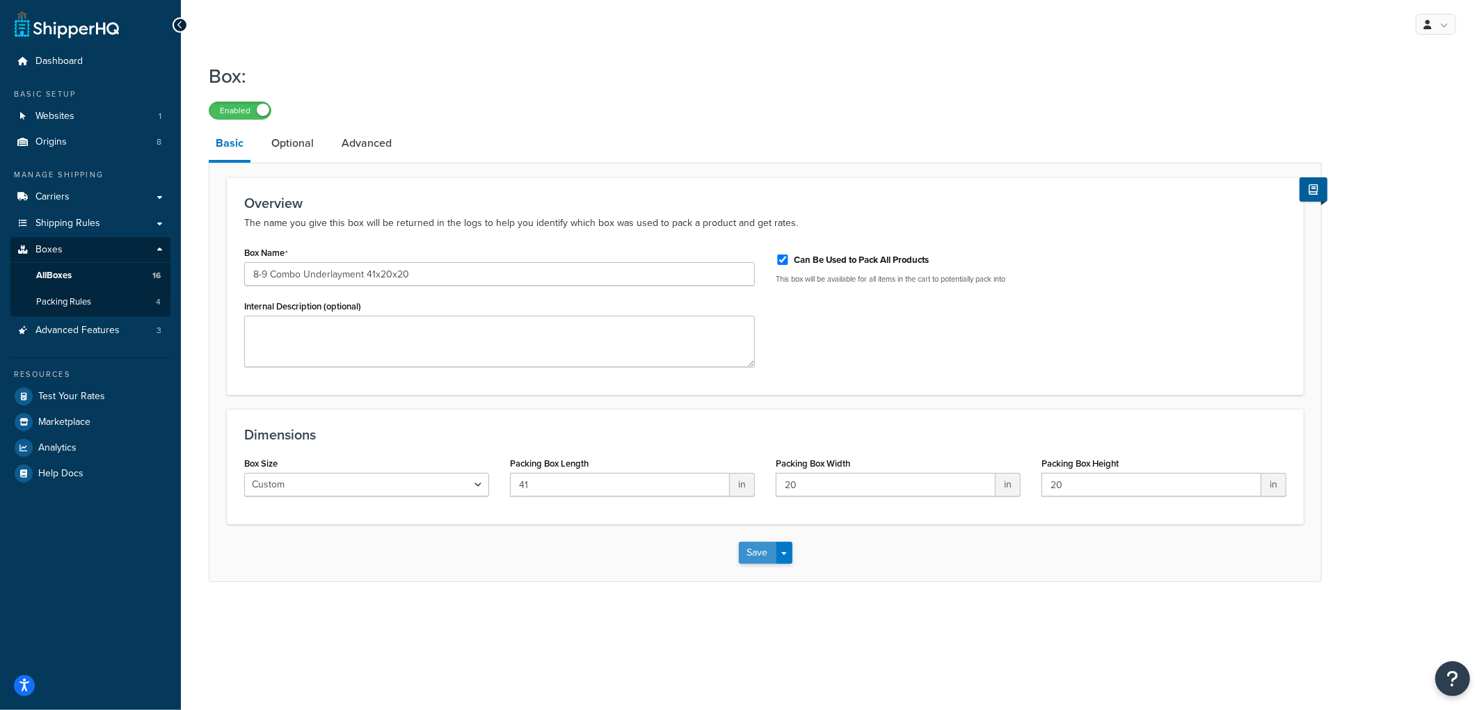
click at [765, 559] on button "Save" at bounding box center [758, 553] width 38 height 22
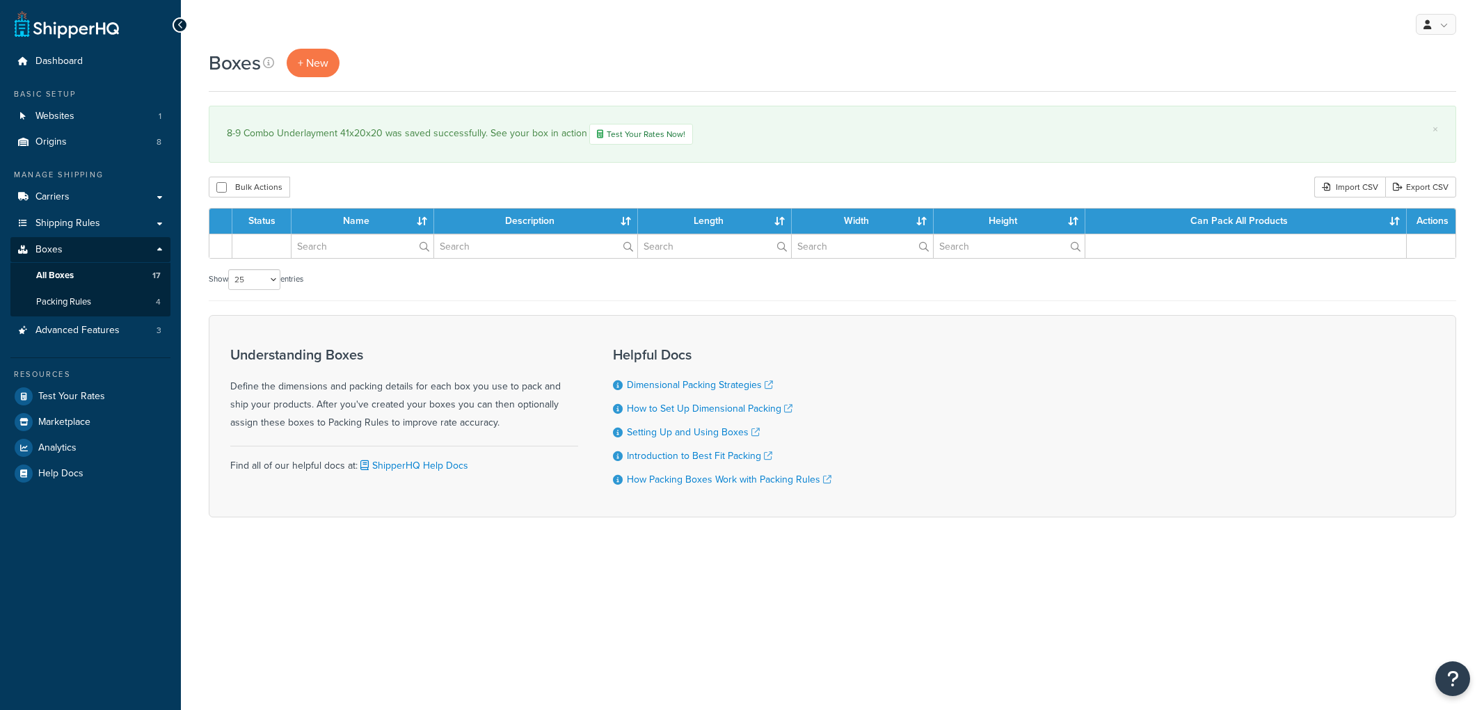
select select "25"
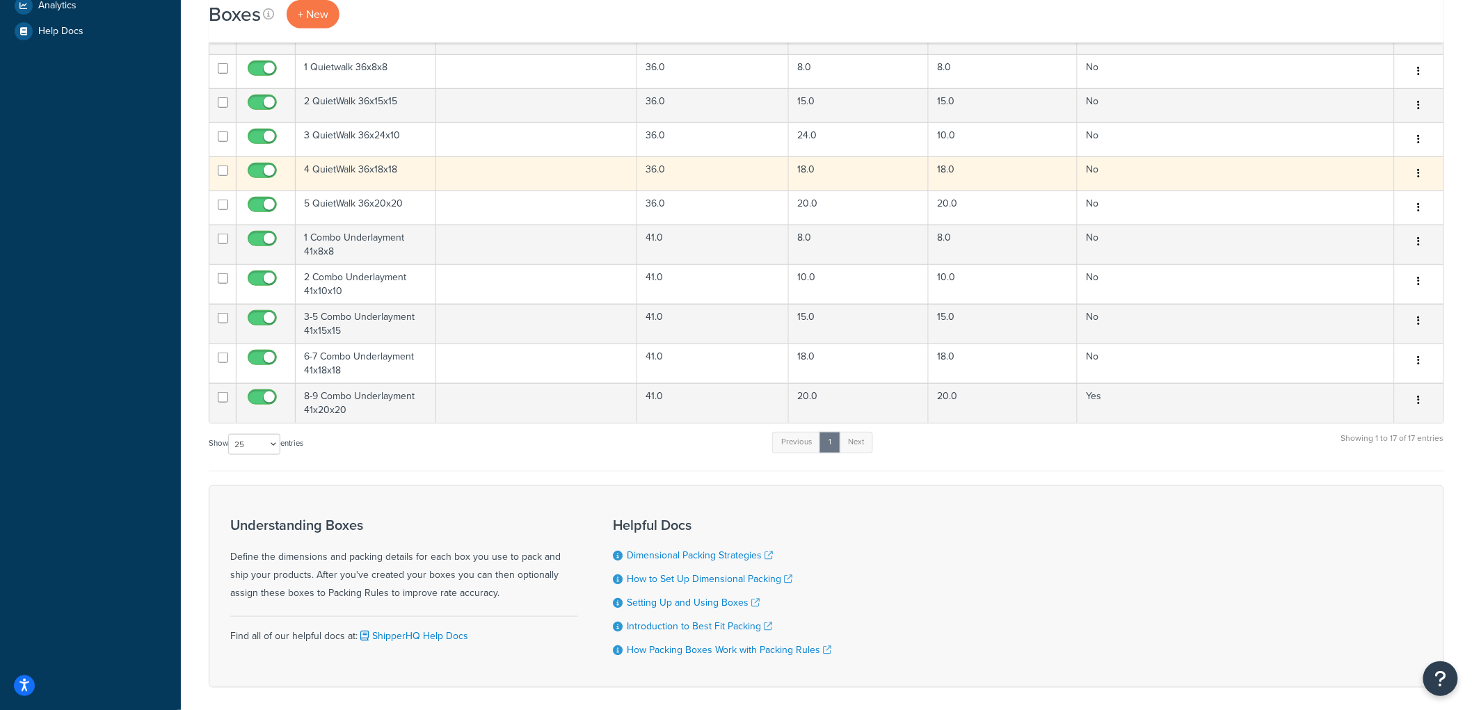
scroll to position [509, 0]
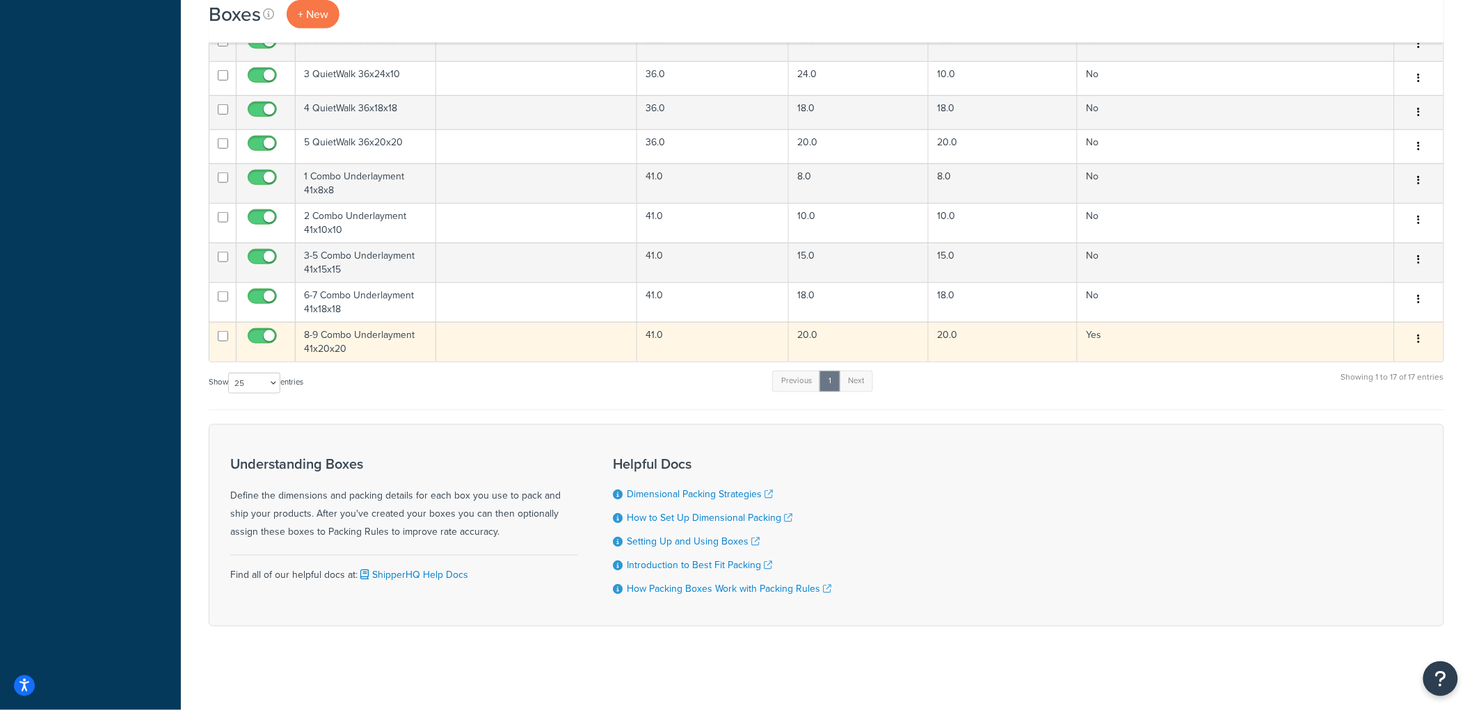
click at [377, 335] on td "8-9 Combo Underlayment 41x20x20" at bounding box center [366, 342] width 141 height 40
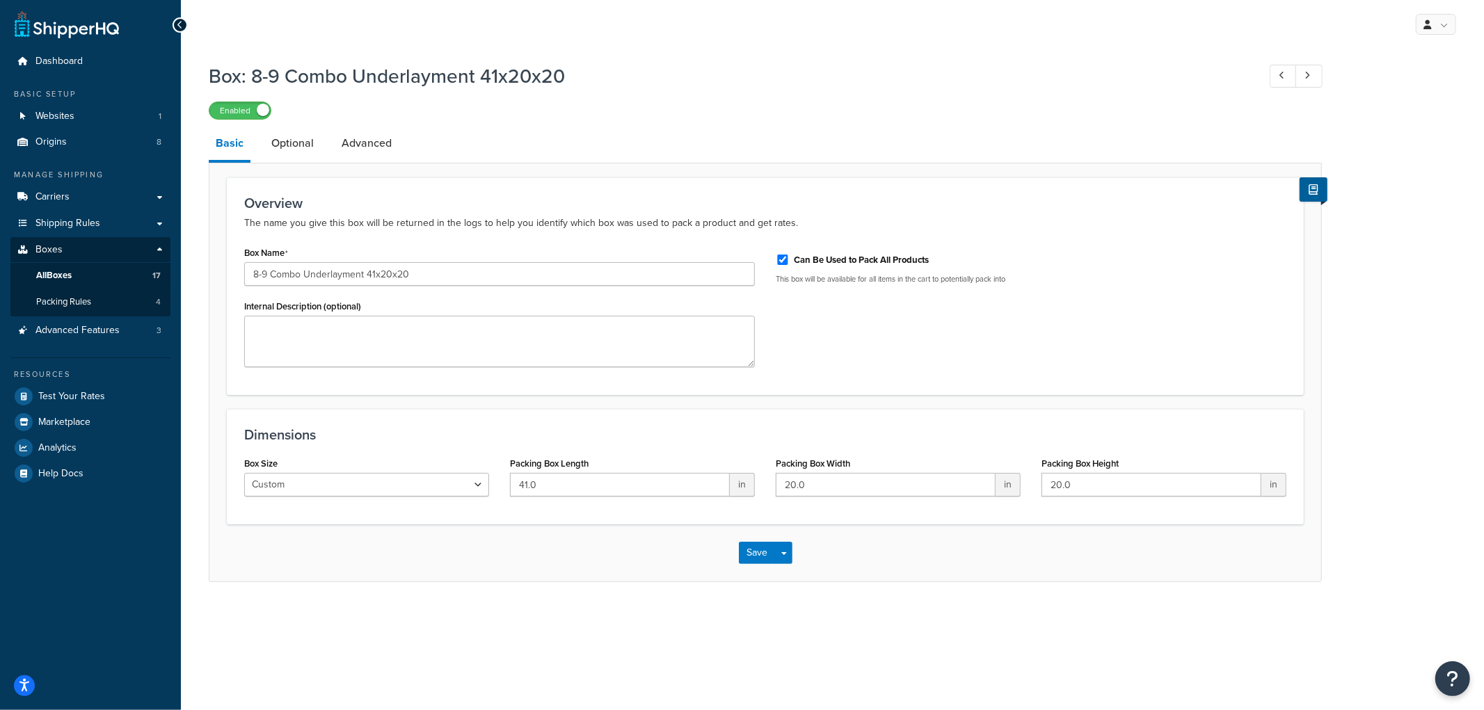
click at [774, 262] on div "Can Be Used to Pack All Products This box will be available for all items in th…" at bounding box center [1031, 269] width 532 height 52
click at [781, 262] on input "Can Be Used to Pack All Products" at bounding box center [783, 260] width 14 height 10
checkbox input "false"
click at [755, 553] on button "Save" at bounding box center [758, 553] width 38 height 22
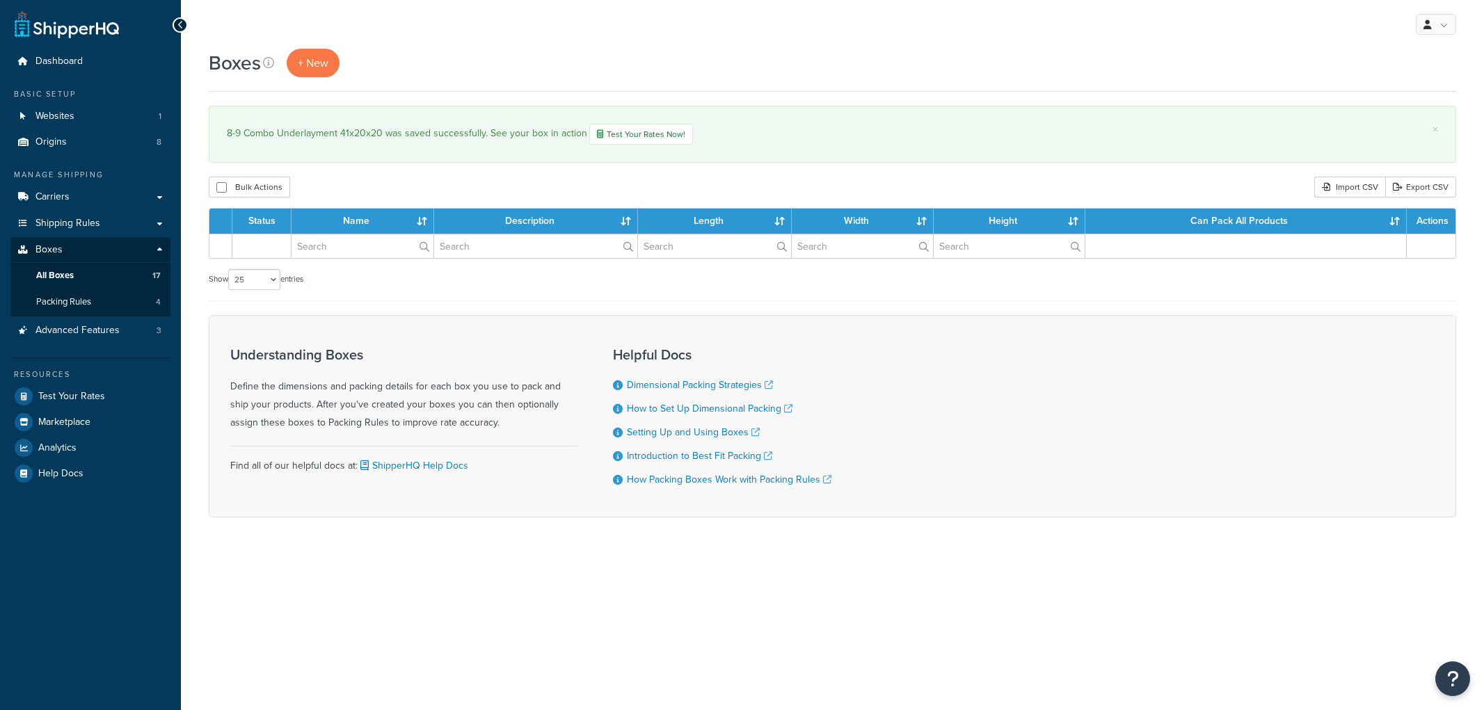
select select "25"
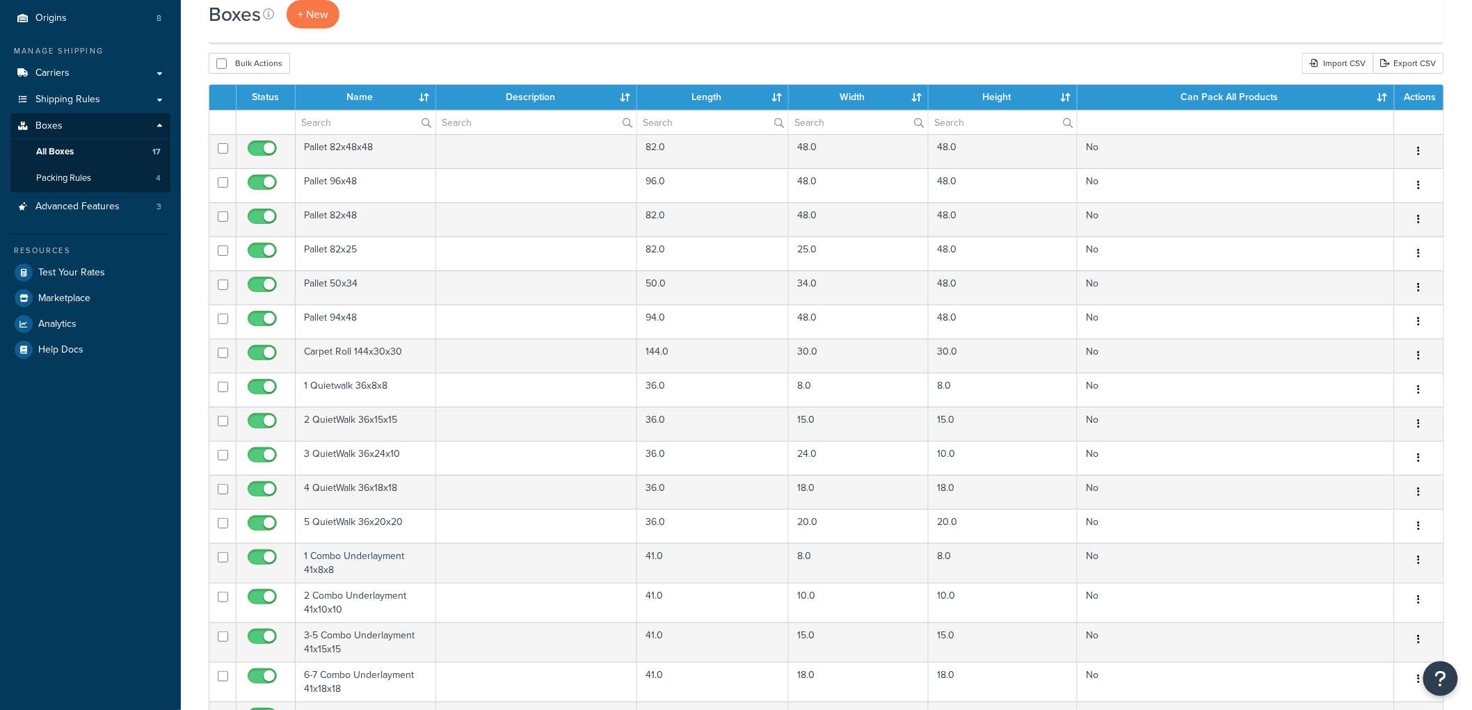
scroll to position [509, 0]
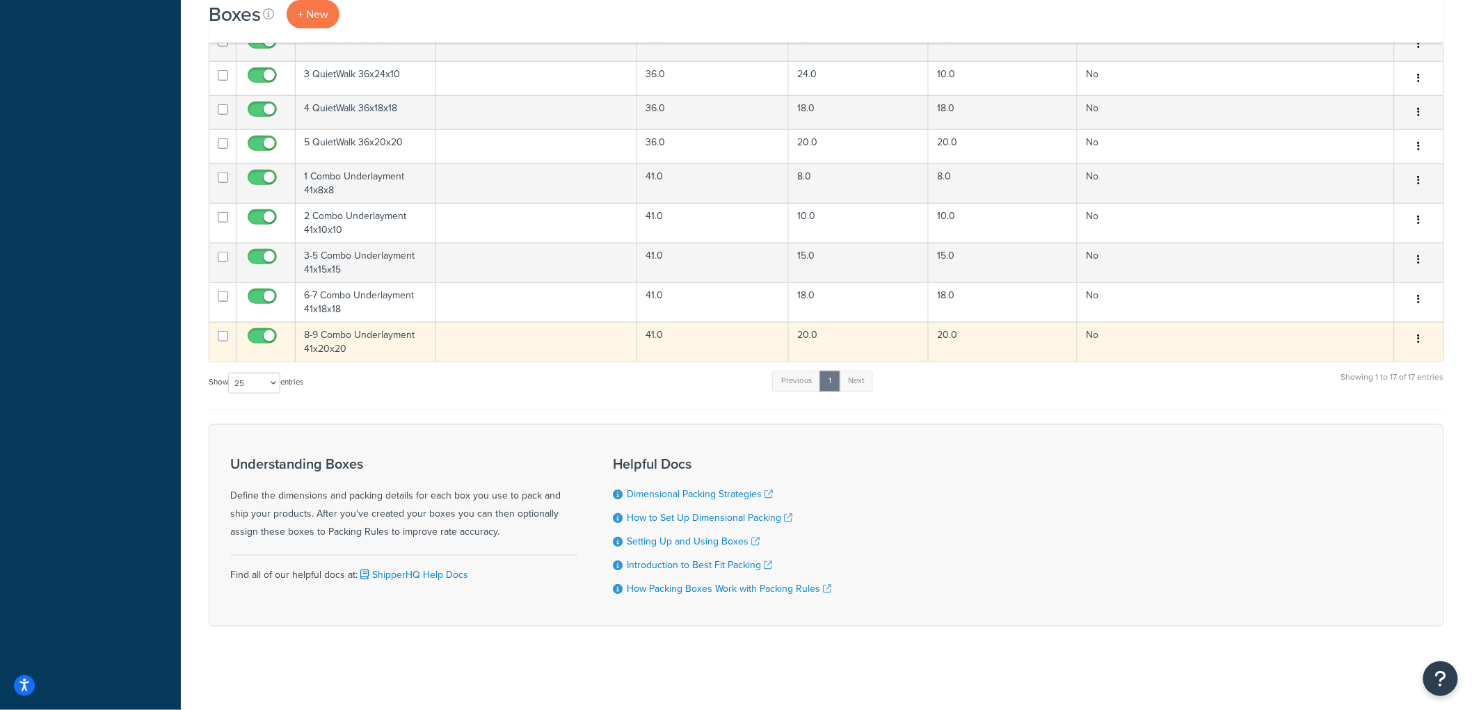
click at [1424, 338] on button "button" at bounding box center [1419, 339] width 19 height 22
click at [1389, 390] on link "Duplicate" at bounding box center [1374, 394] width 110 height 29
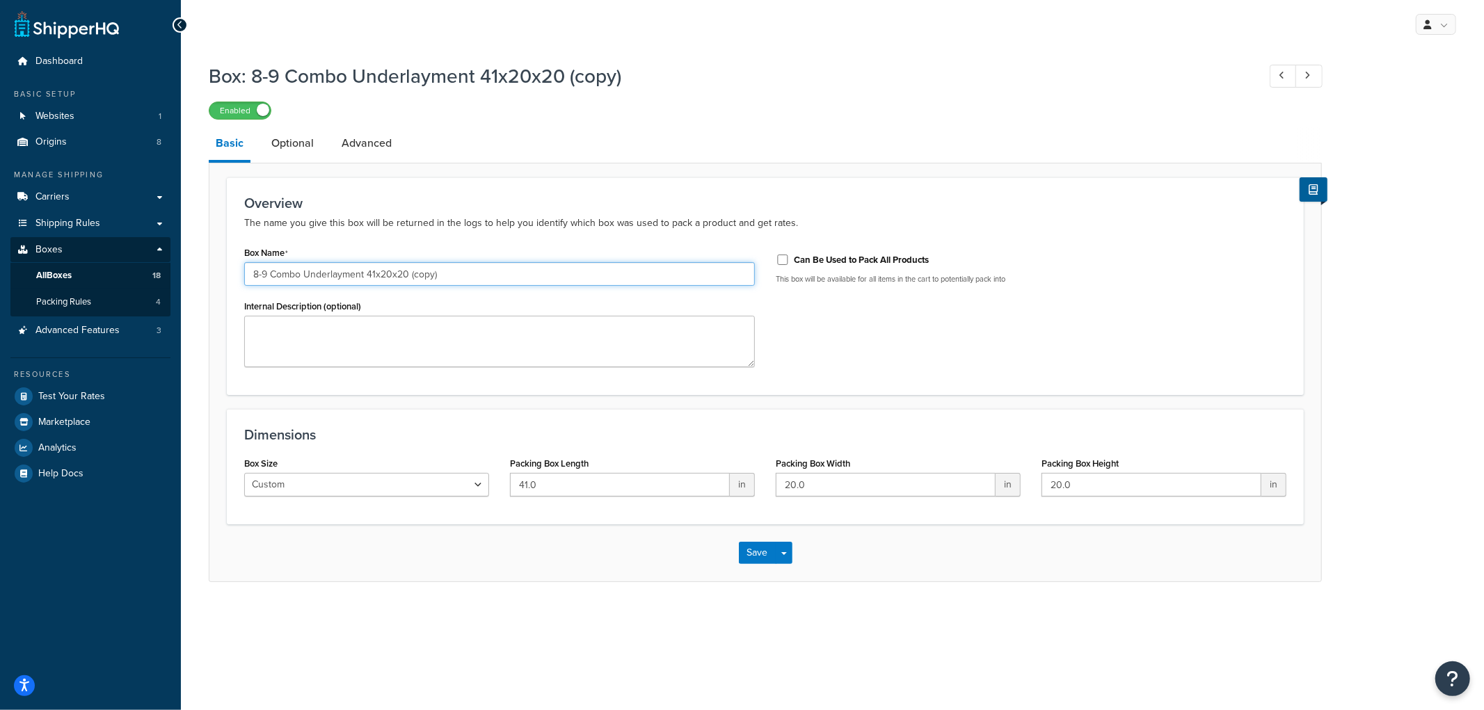
drag, startPoint x: 450, startPoint y: 276, endPoint x: 367, endPoint y: 267, distance: 84.0
click at [367, 267] on input "8-9 Combo Underlayment 41x20x20 (copy)" at bounding box center [499, 274] width 511 height 24
drag, startPoint x: 266, startPoint y: 271, endPoint x: 214, endPoint y: 273, distance: 52.2
click at [214, 273] on form "Overview The name you give this box will be returned in the logs to help you id…" at bounding box center [765, 379] width 1112 height 404
type input "10-12 Combo Underlayment 41x27x21"
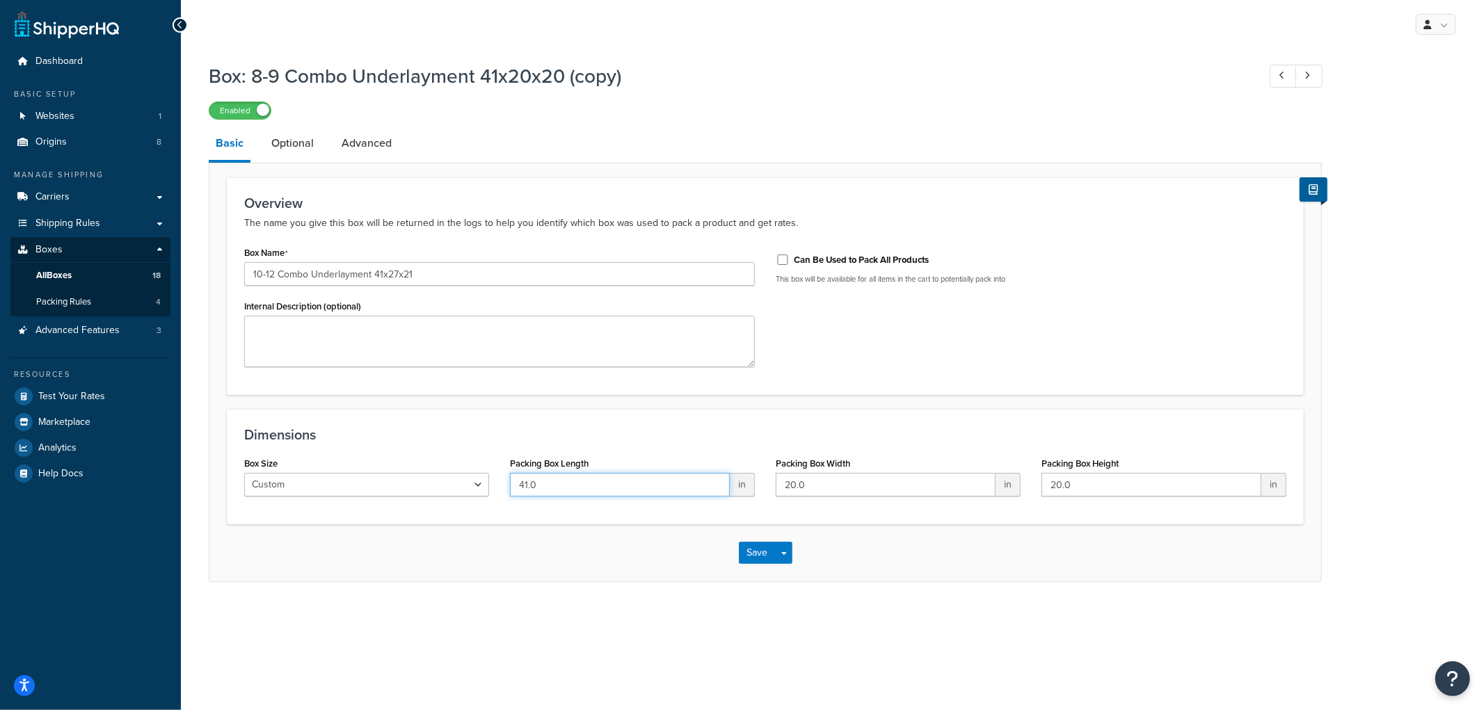
click at [628, 481] on input "41.0" at bounding box center [620, 485] width 220 height 24
type input "27"
type input "21"
click at [747, 553] on button "Save" at bounding box center [758, 553] width 38 height 22
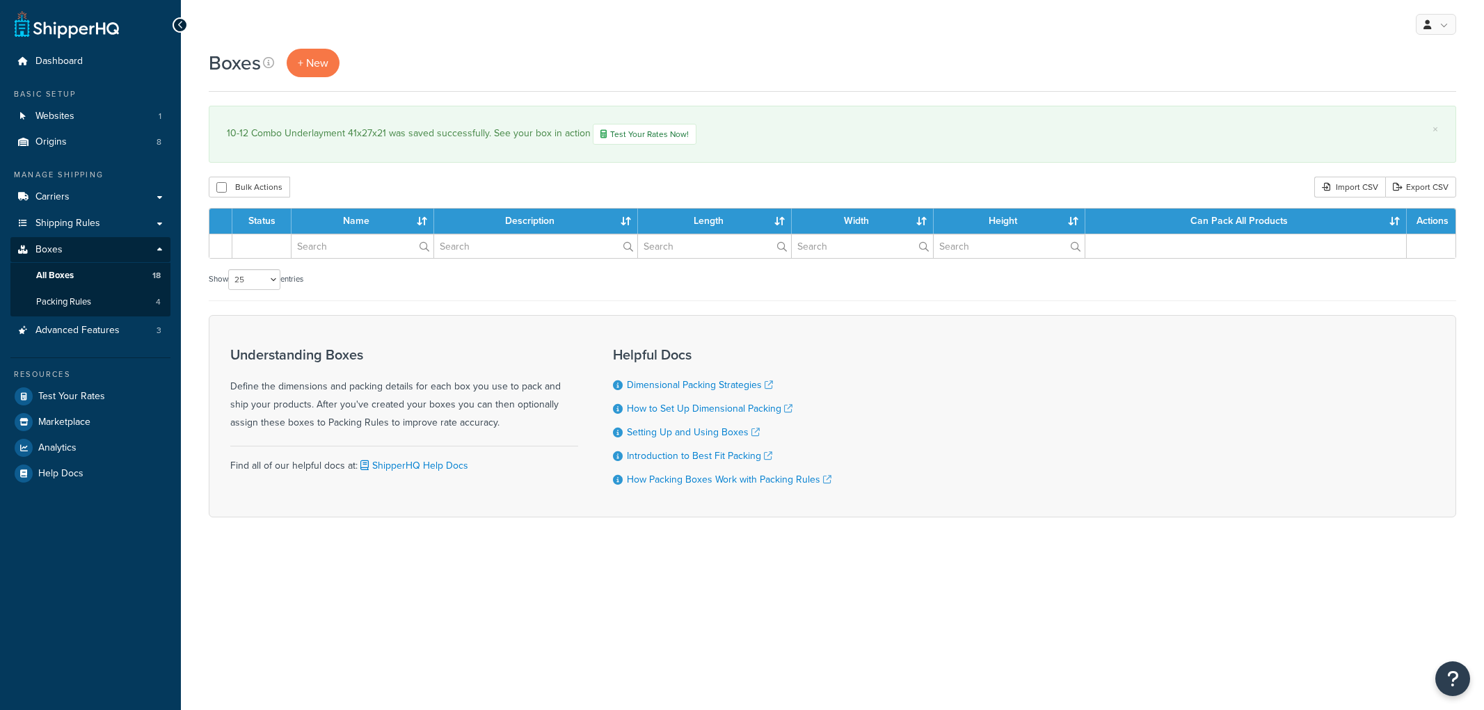
select select "25"
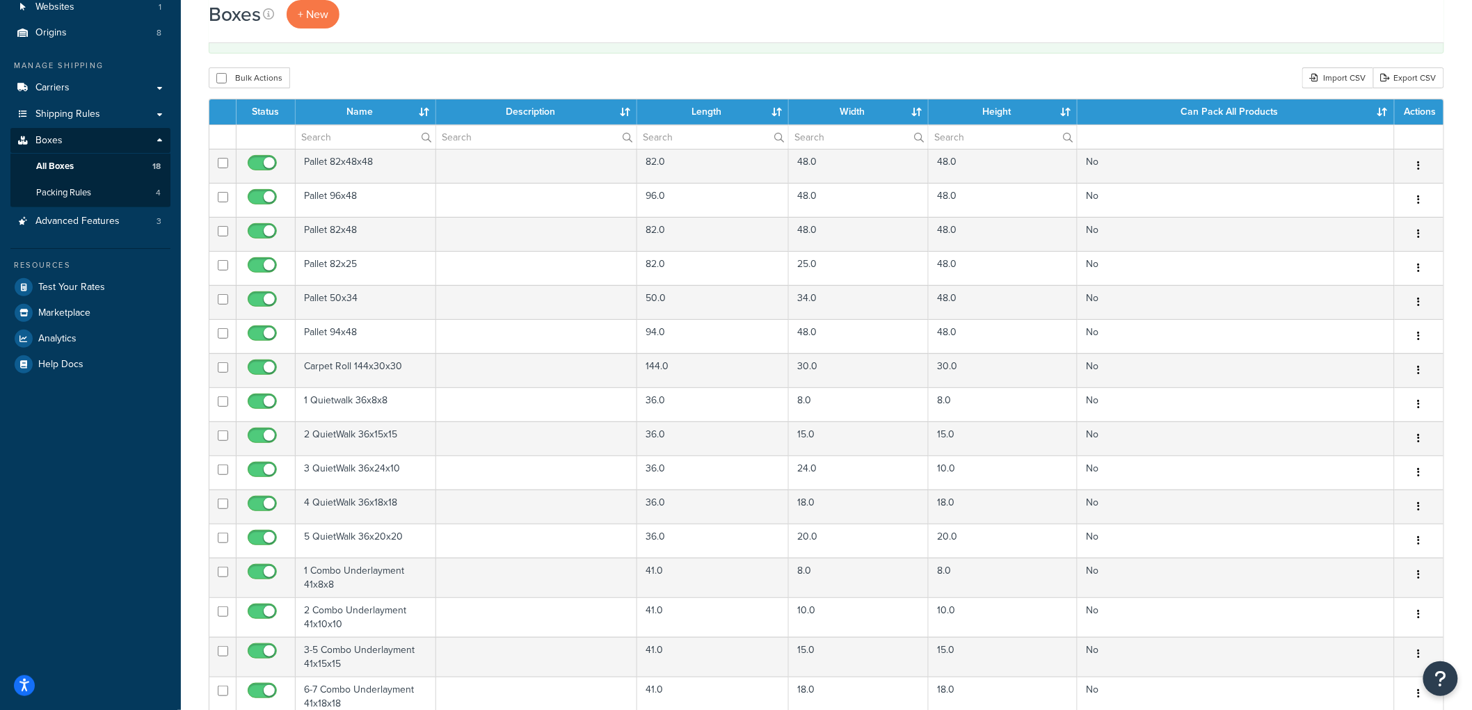
scroll to position [8, 0]
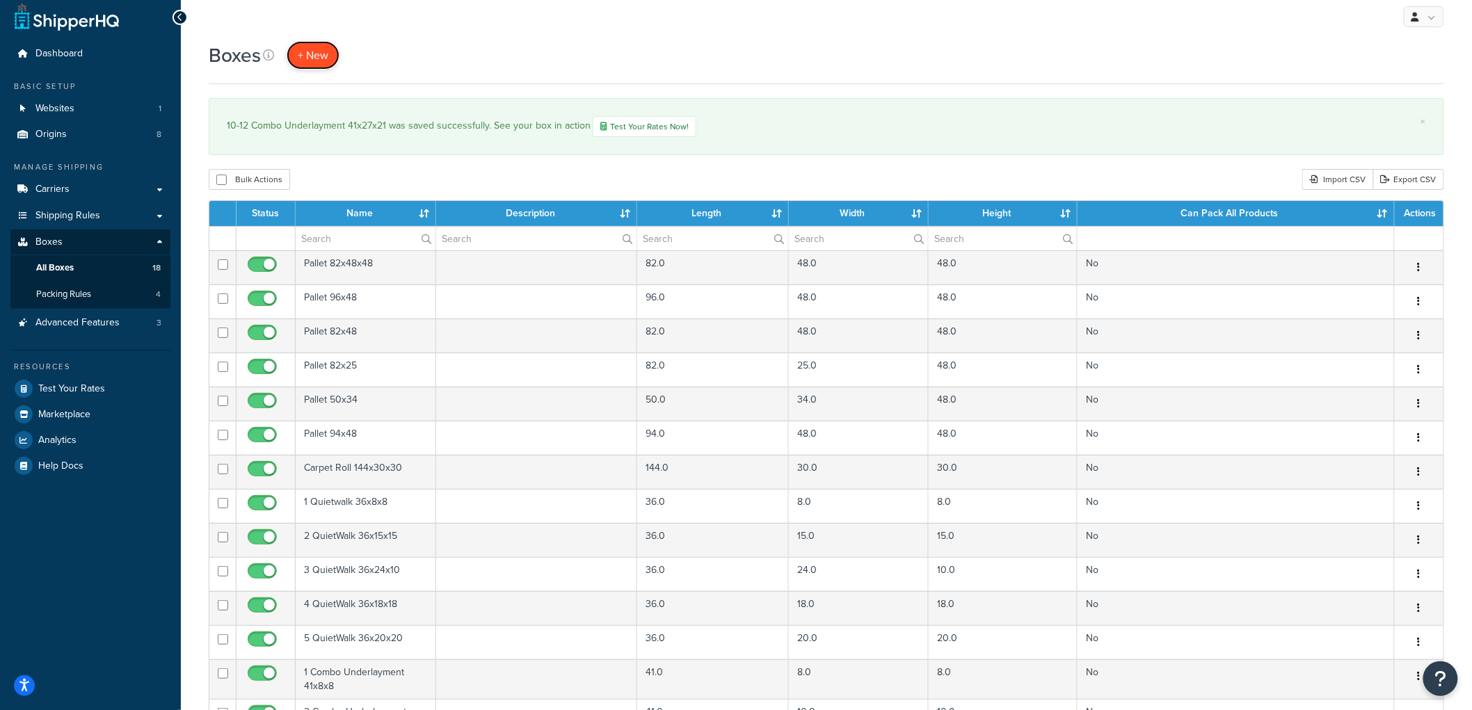
click at [328, 47] on link "+ New" at bounding box center [313, 55] width 53 height 29
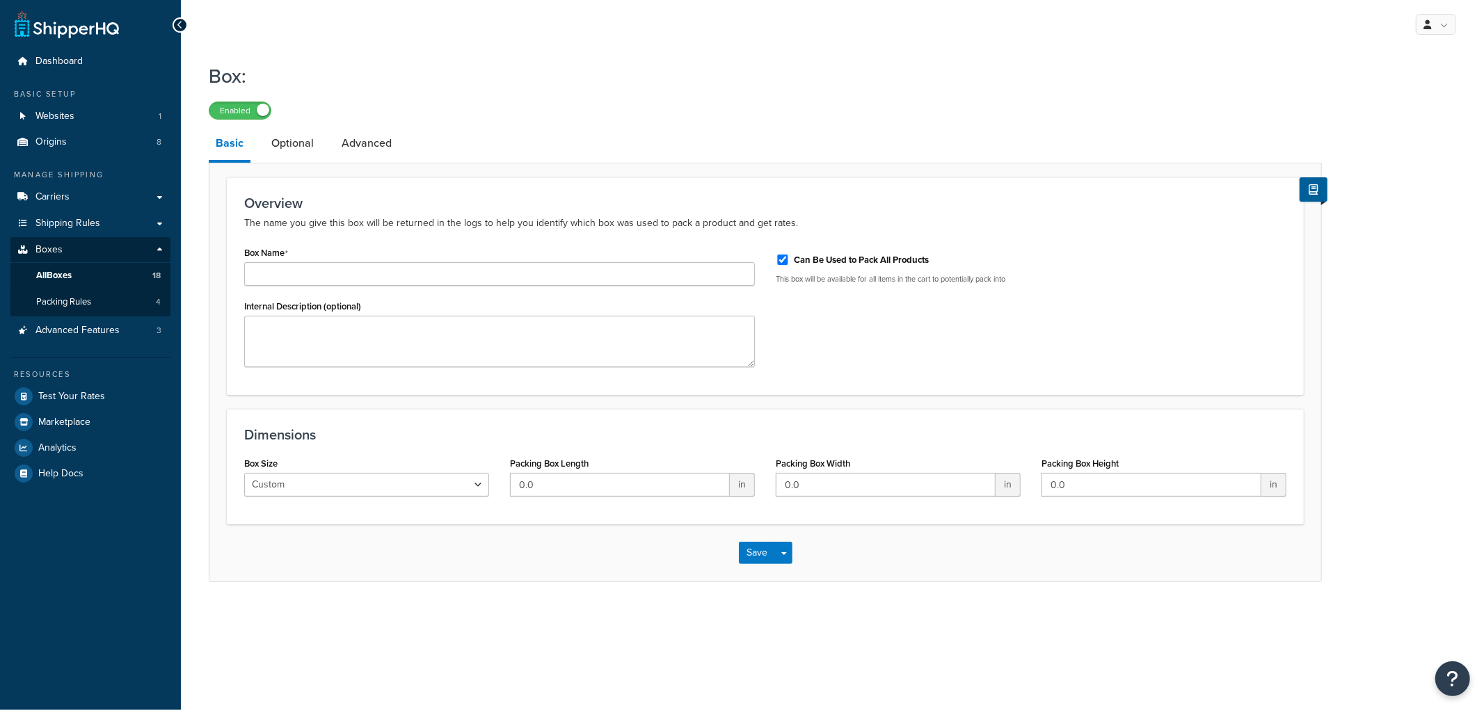
click at [785, 254] on div "Can Be Used to Pack All Products" at bounding box center [1031, 258] width 511 height 21
click at [785, 262] on input "Can Be Used to Pack All Products" at bounding box center [783, 260] width 14 height 10
checkbox input "false"
click at [699, 275] on input "Box Name" at bounding box center [499, 274] width 511 height 24
type input "1-2 MoistureBlock 48x4x4"
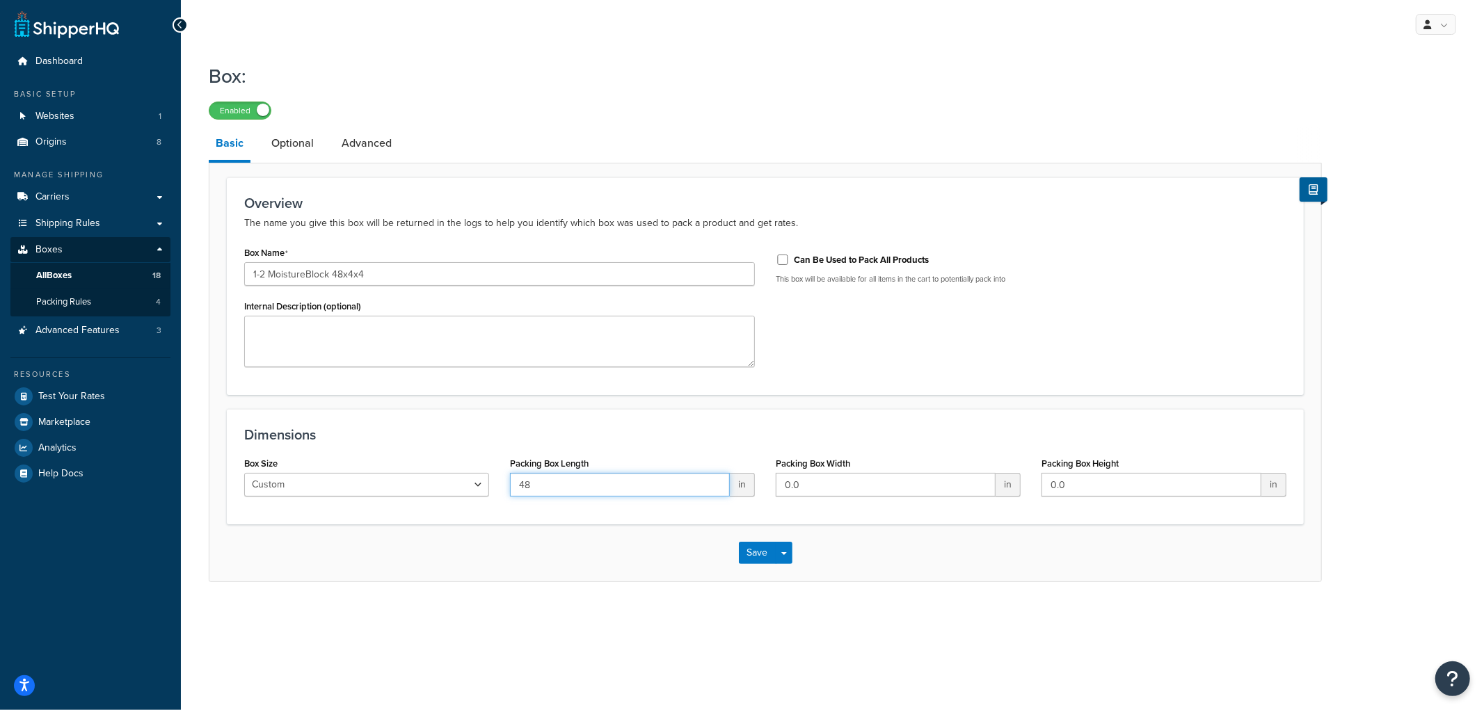
type input "48"
type input "4"
click at [760, 553] on button "Save" at bounding box center [758, 553] width 38 height 22
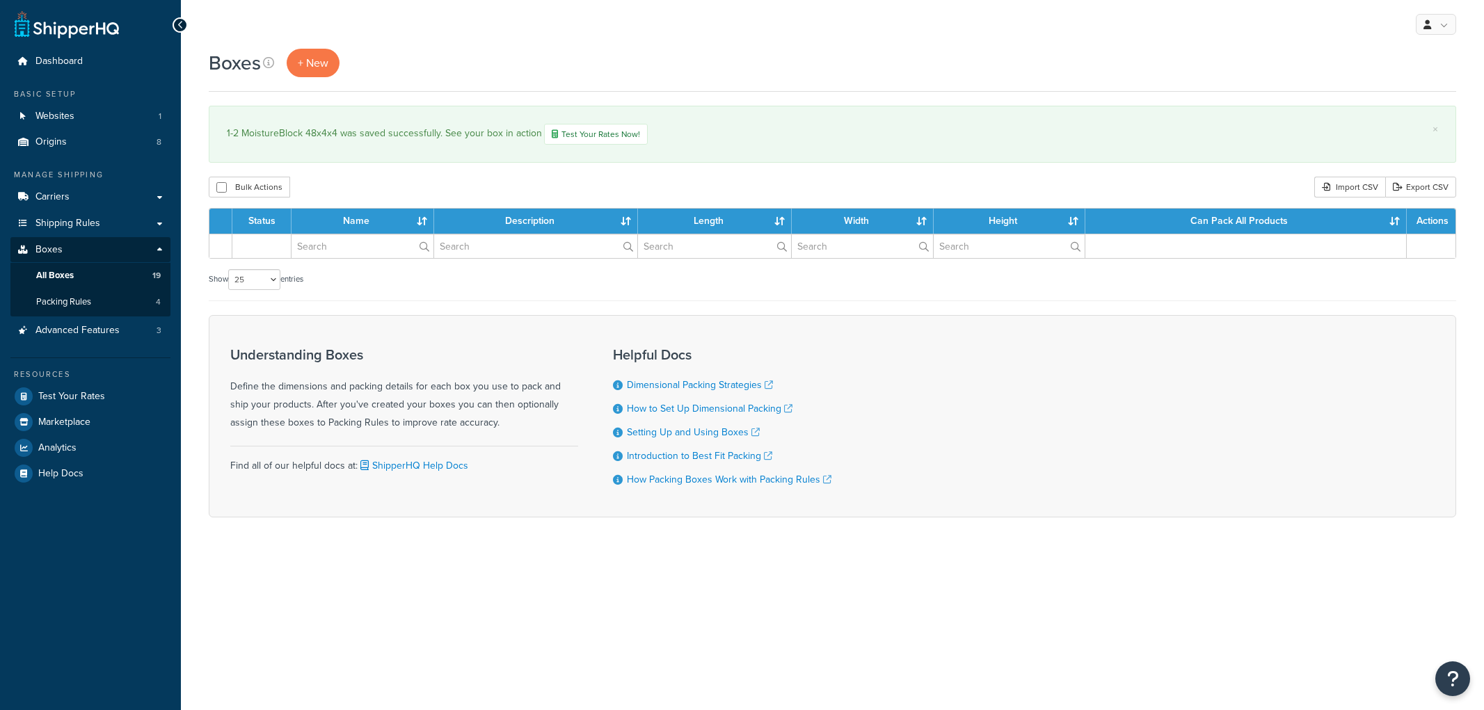
select select "25"
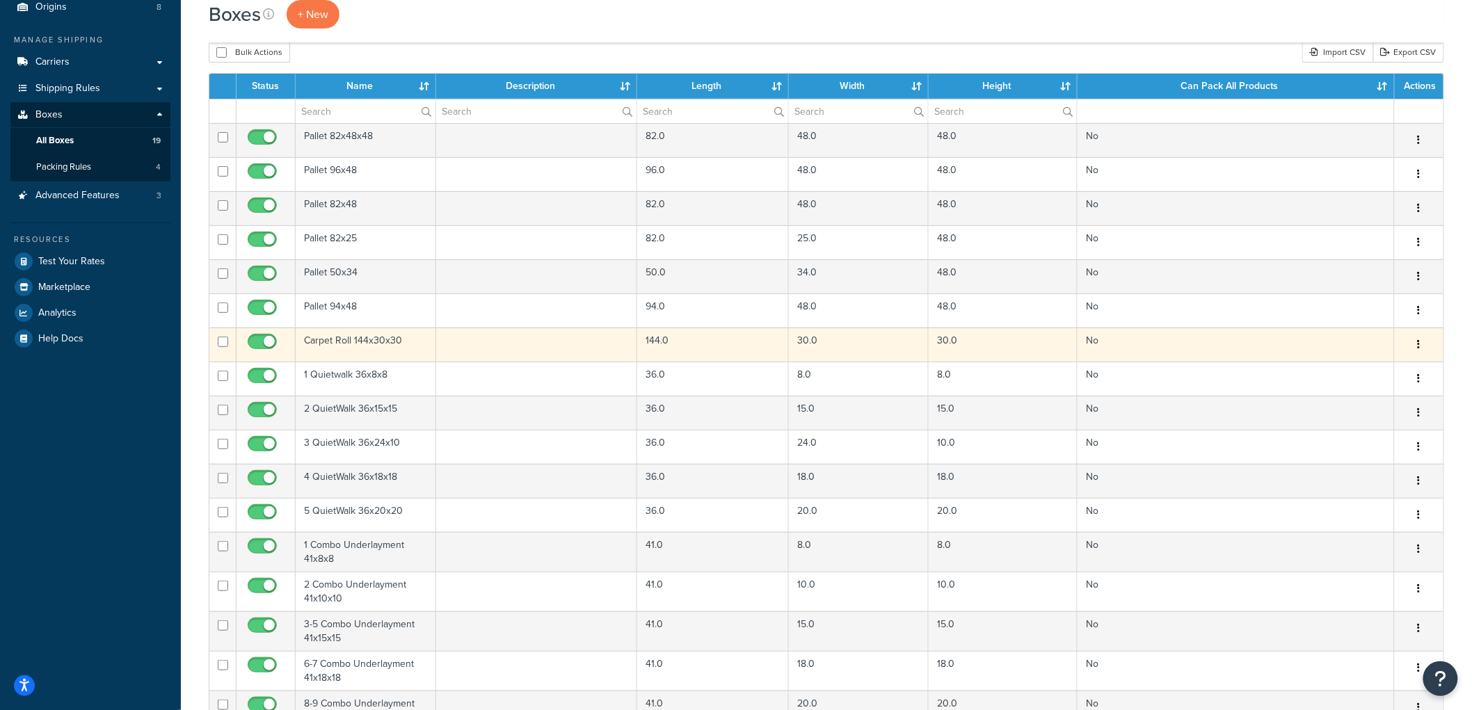
scroll to position [582, 0]
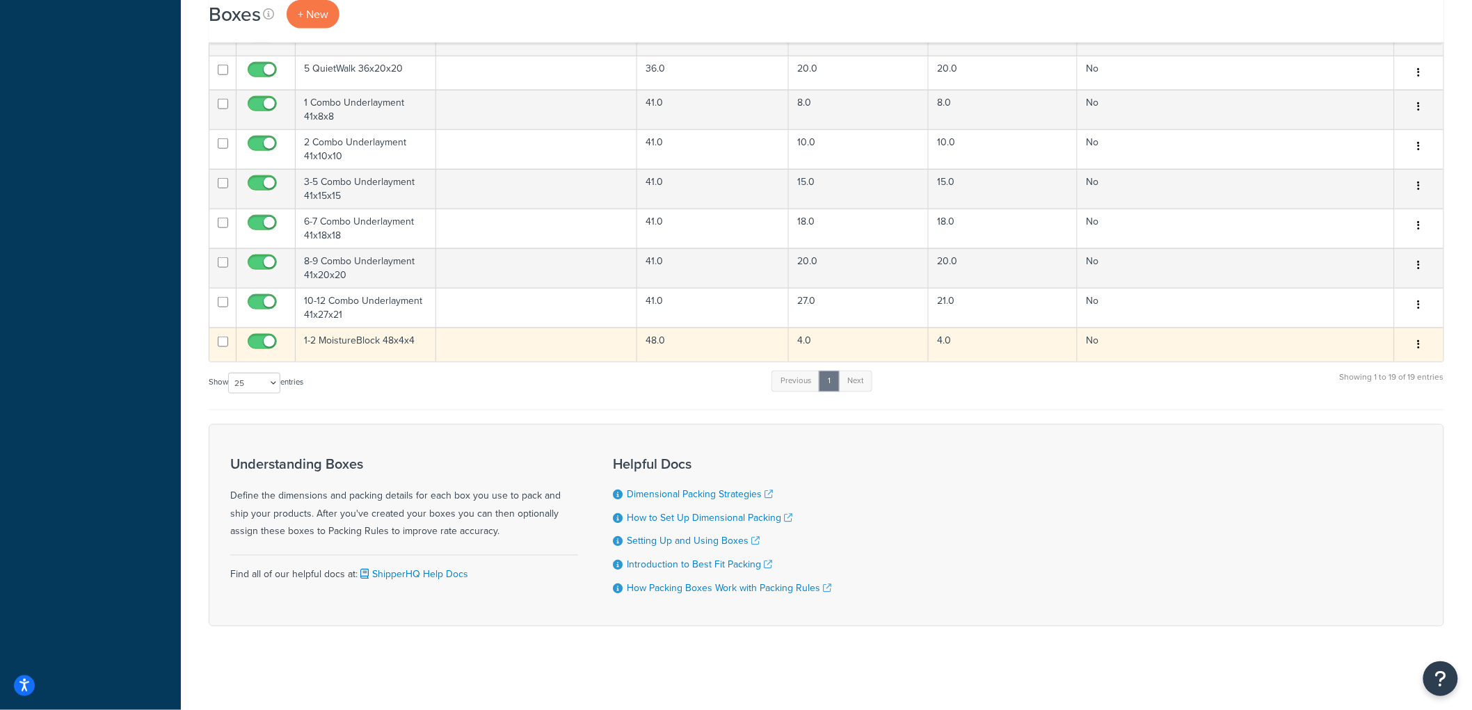
click at [1421, 340] on icon "button" at bounding box center [1419, 345] width 3 height 10
click at [1375, 385] on link "Duplicate" at bounding box center [1374, 399] width 110 height 29
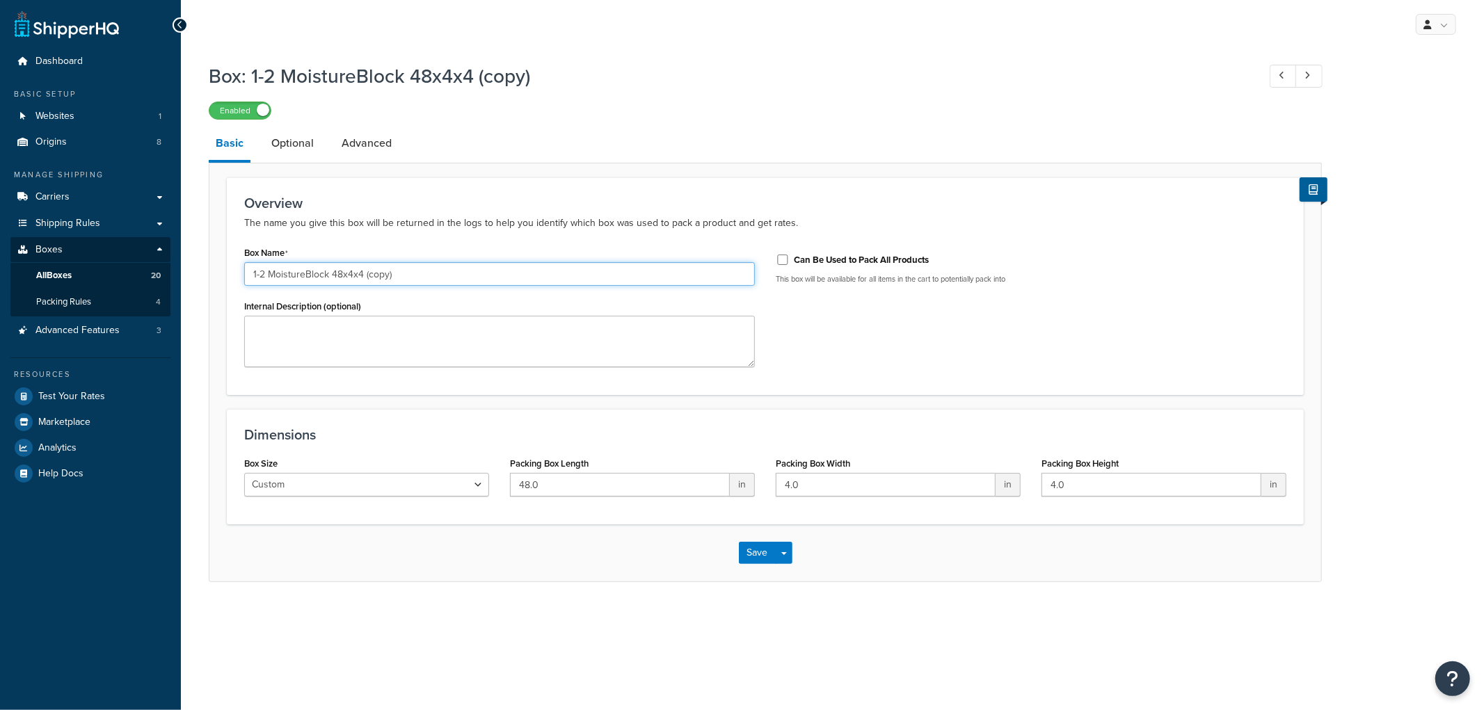
click at [429, 266] on input "1-2 MoistureBlock 48x4x4 (copy)" at bounding box center [499, 274] width 511 height 24
type input "3-5 MoistureBlock 48x6x6"
type input "6"
click at [753, 552] on button "Save" at bounding box center [758, 553] width 38 height 22
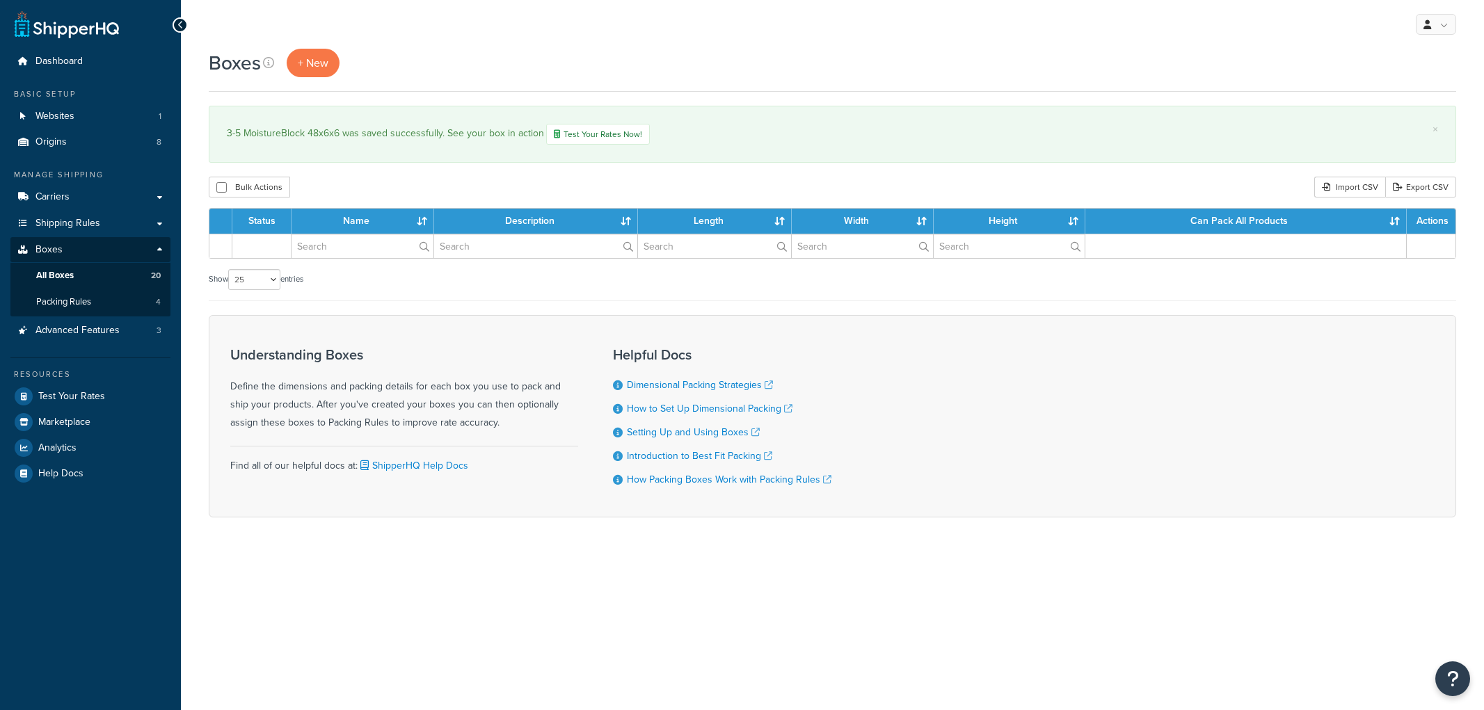
select select "25"
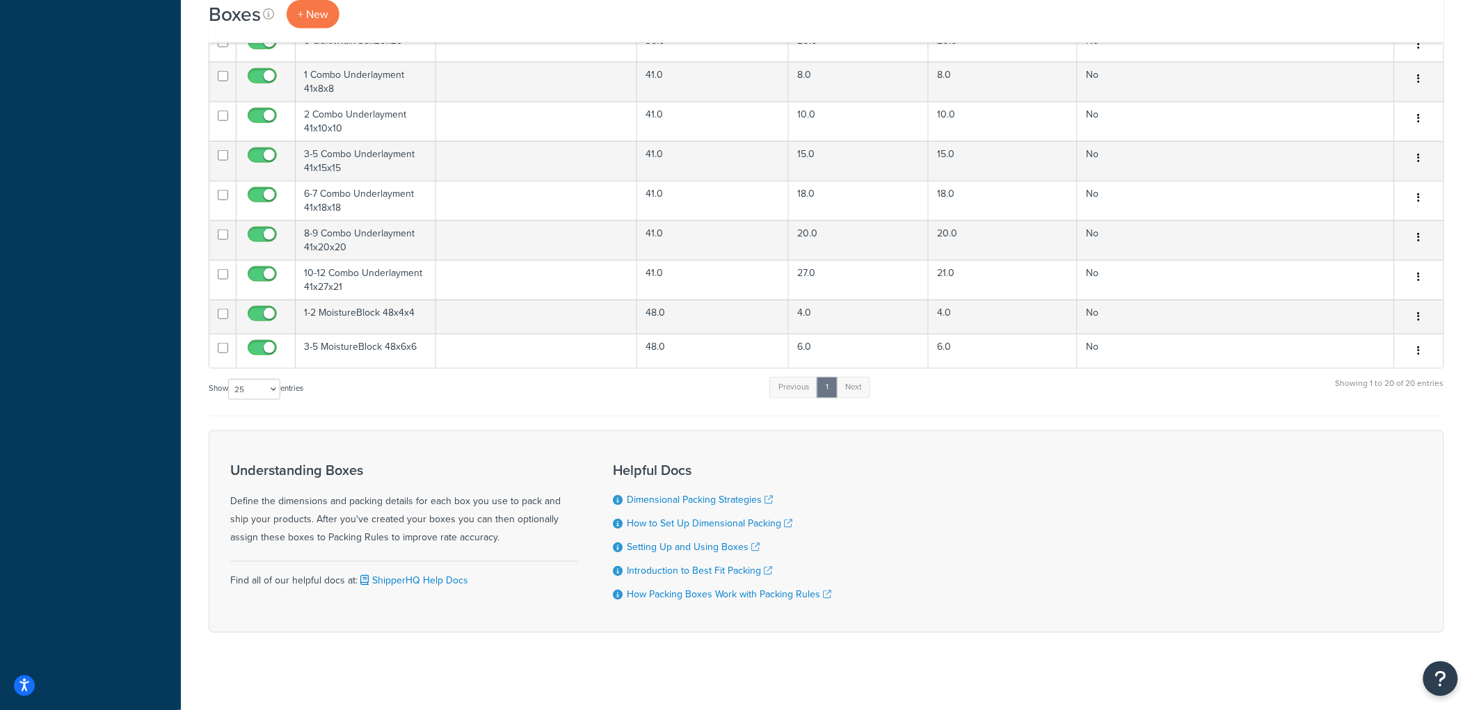
scroll to position [616, 0]
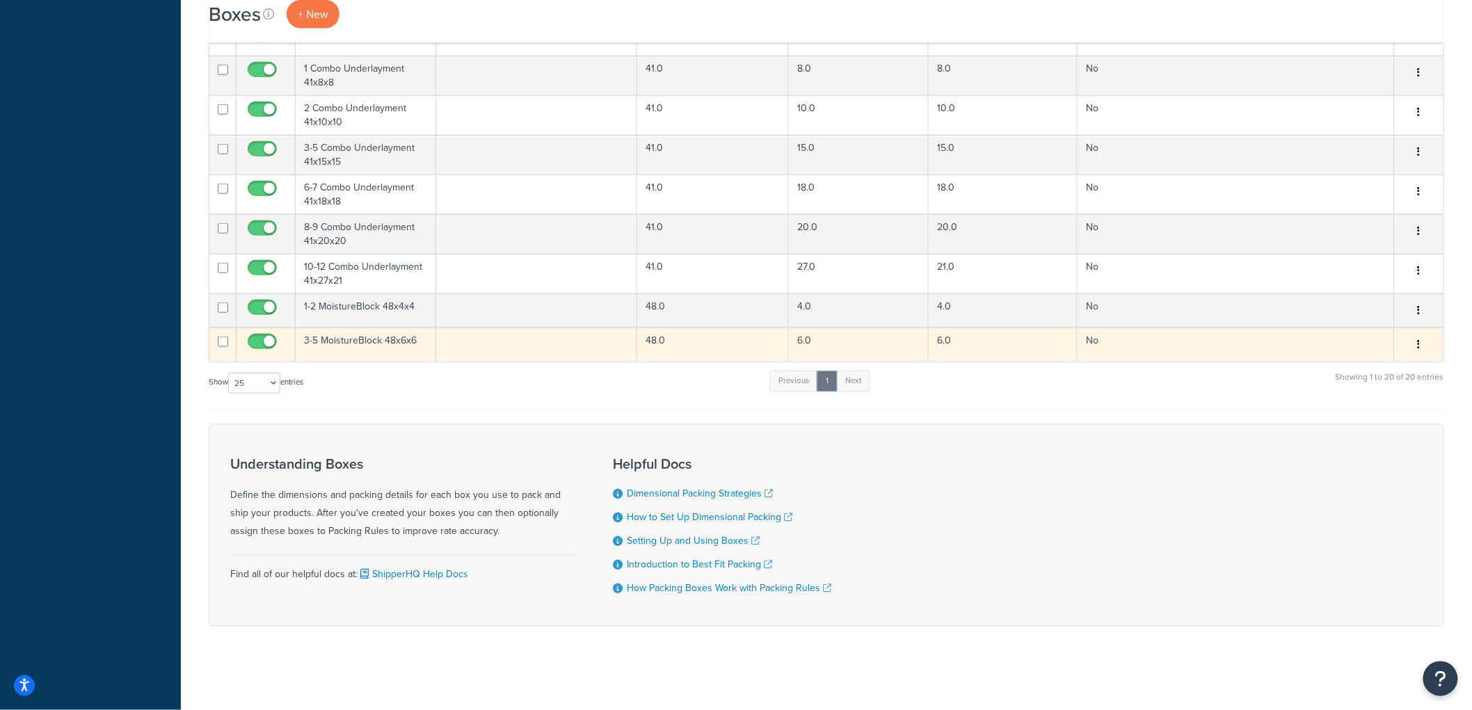
click at [1417, 345] on button "button" at bounding box center [1419, 345] width 19 height 22
click at [1385, 391] on link "Duplicate" at bounding box center [1374, 399] width 110 height 29
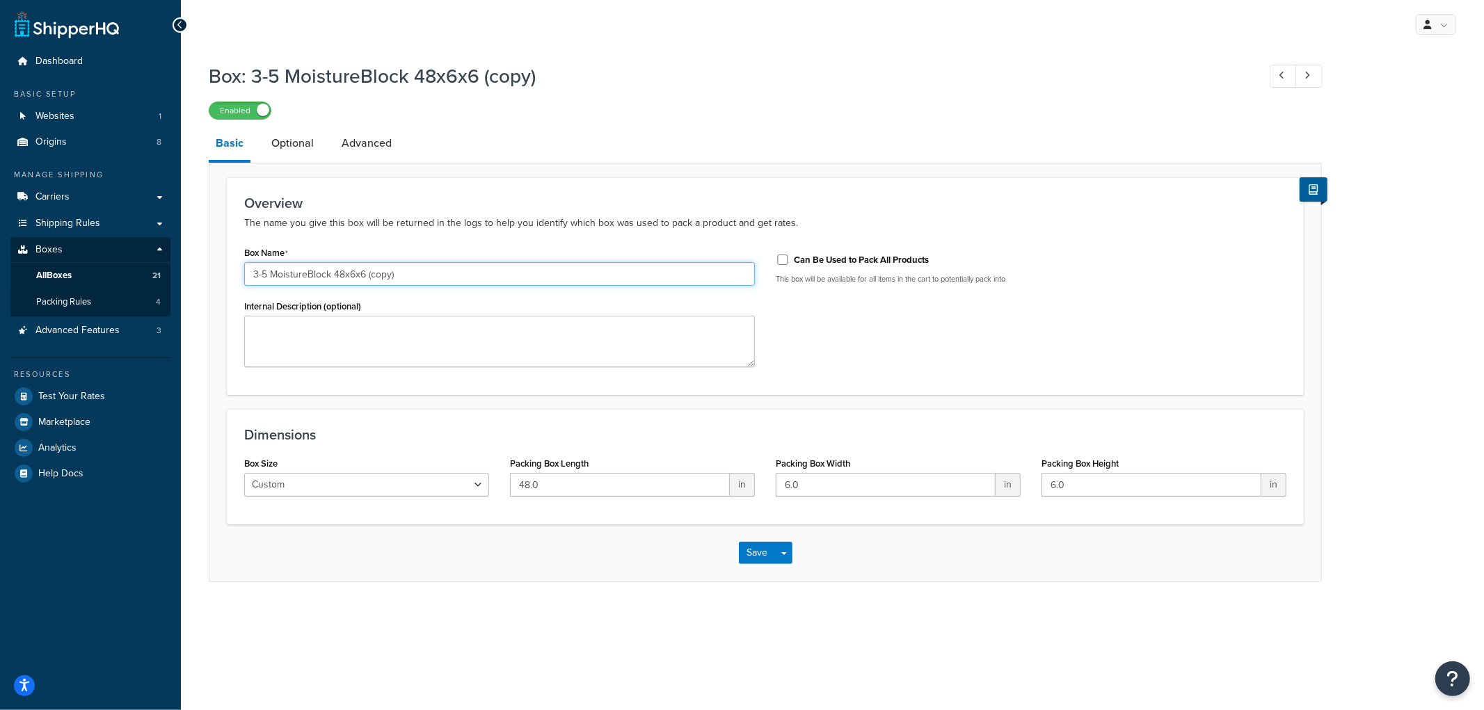
drag, startPoint x: 266, startPoint y: 274, endPoint x: 193, endPoint y: 263, distance: 73.2
click at [193, 263] on div "Box: 3-5 MoistureBlock 48x6x6 (copy) Enabled Basic Optional Advanced Overview T…" at bounding box center [832, 337] width 1303 height 562
click at [422, 276] on input "6-7 MoistureBlock 48x6x6 (copy)" at bounding box center [499, 274] width 511 height 24
type input "6-7 MoistureBlock 48x8x8"
drag, startPoint x: 854, startPoint y: 480, endPoint x: 683, endPoint y: 450, distance: 173.8
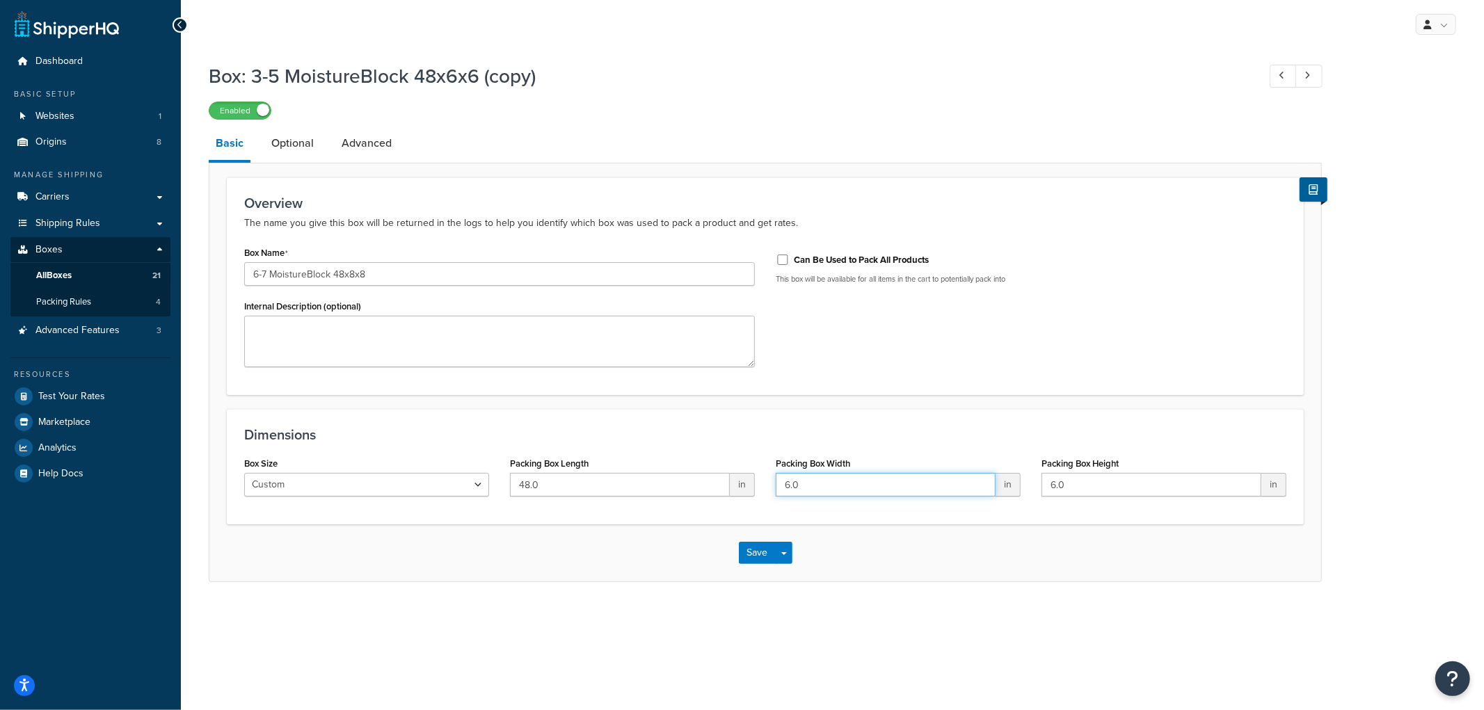
click at [683, 450] on div "Dimensions Box Size Custom USPS Small Flat Box USPS Medium Flat Box USPS Large …" at bounding box center [765, 467] width 1077 height 116
type input "8"
click at [749, 552] on button "Save" at bounding box center [758, 553] width 38 height 22
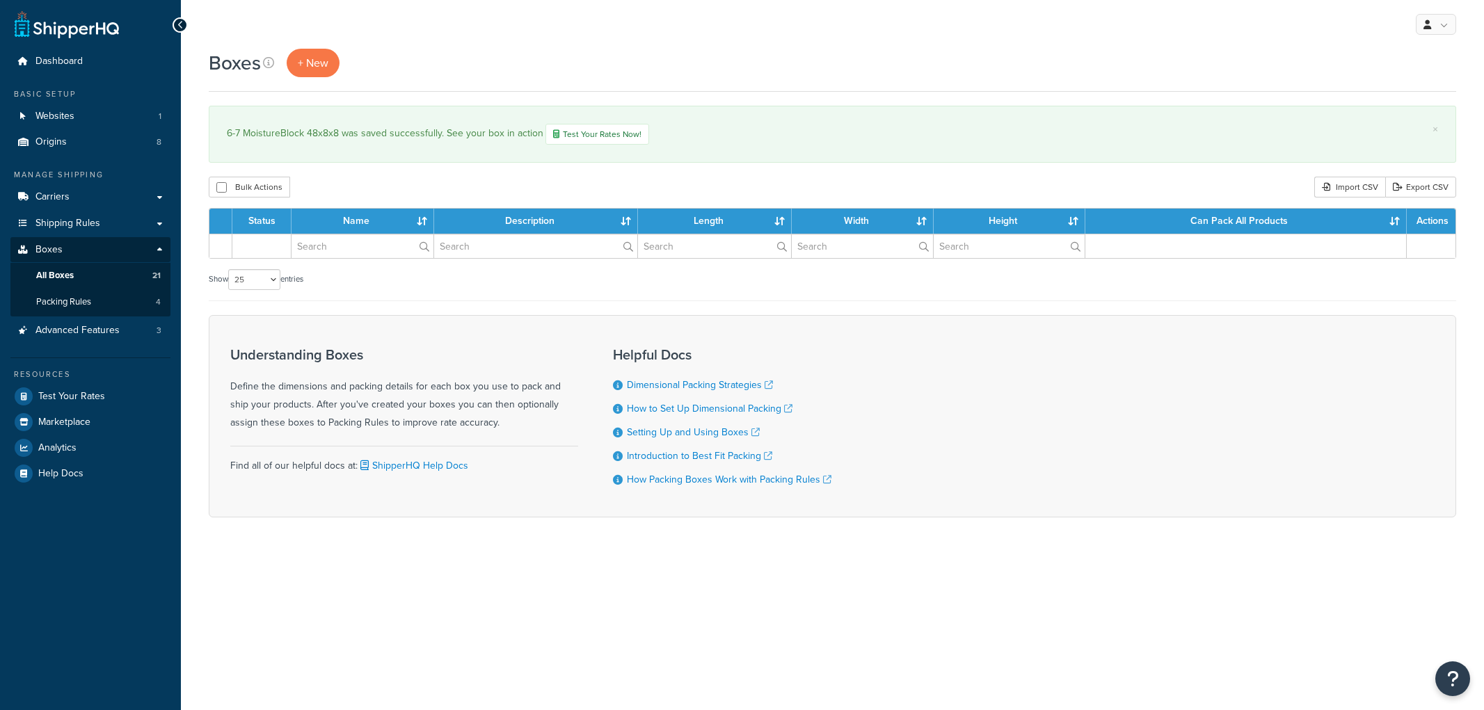
select select "25"
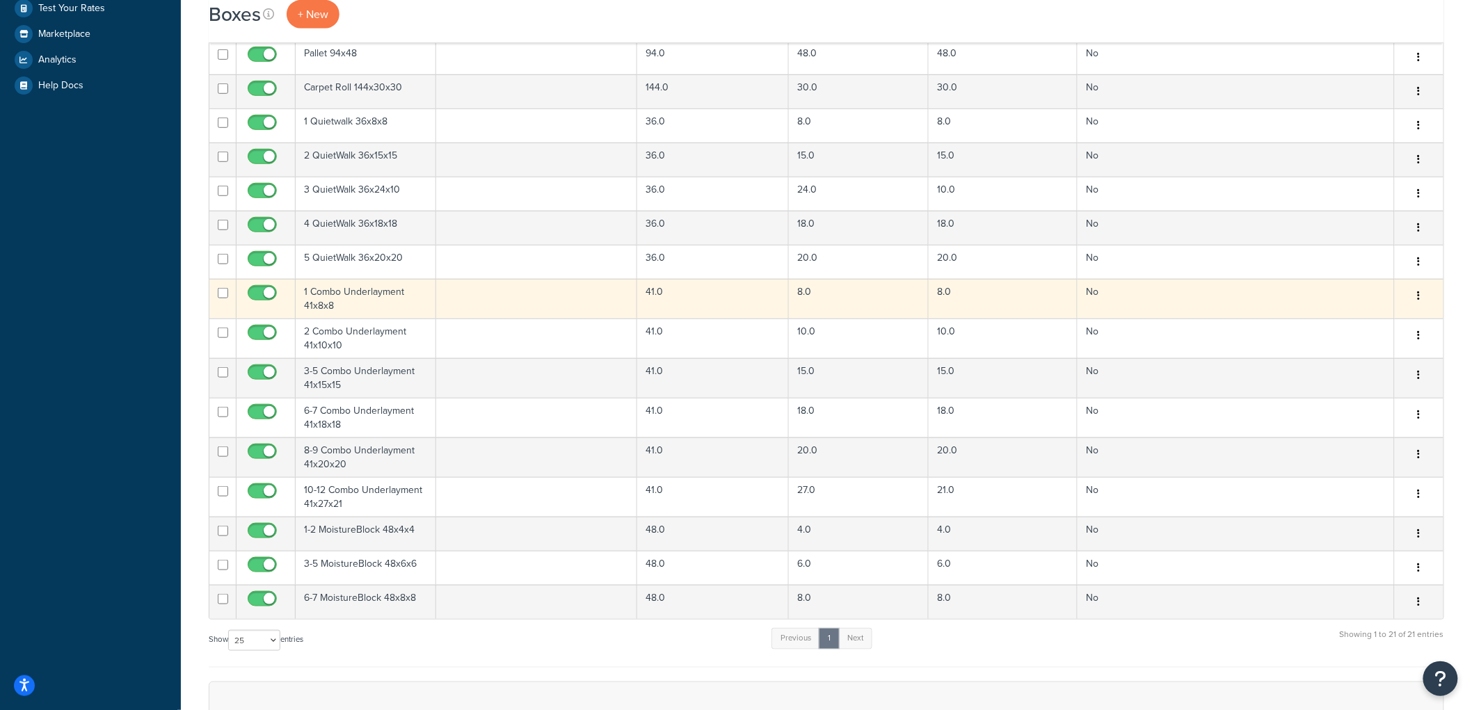
scroll to position [463, 0]
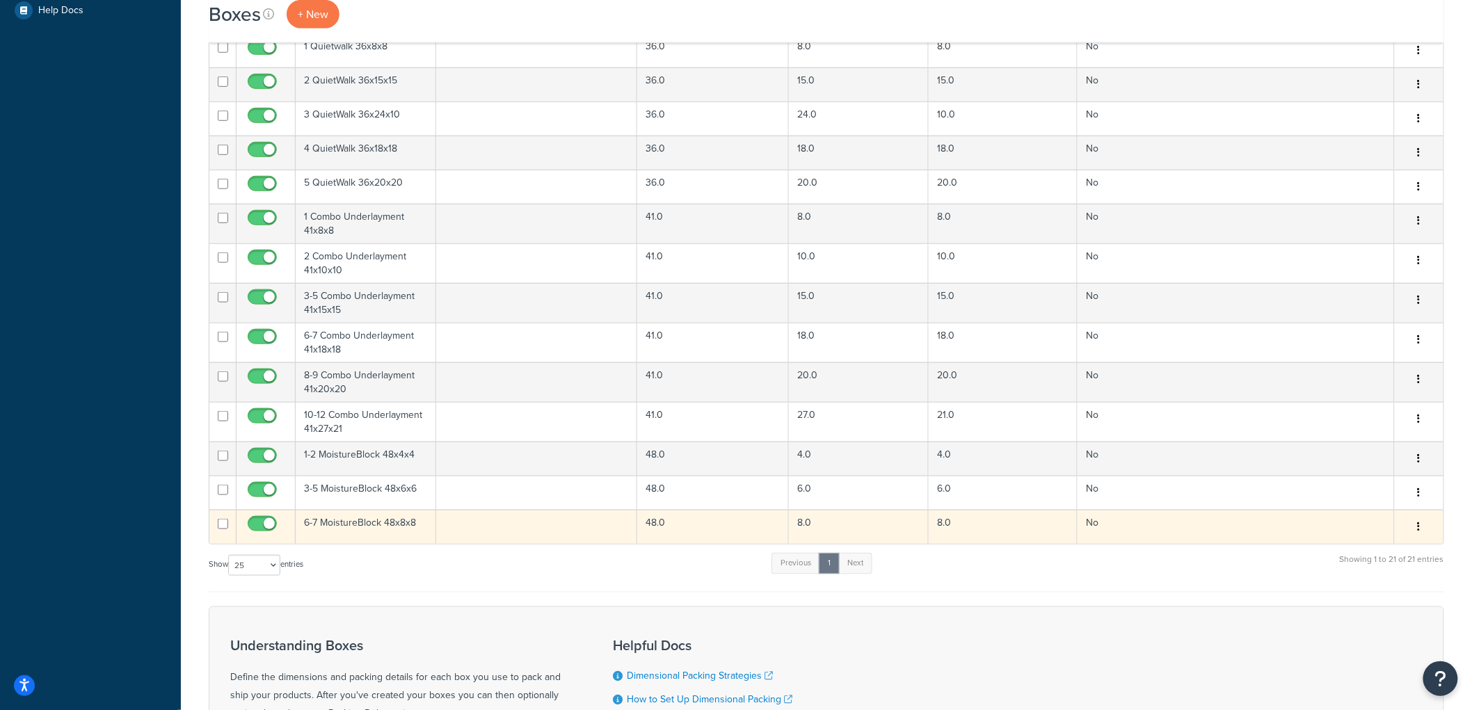
click at [1424, 532] on button "button" at bounding box center [1419, 527] width 19 height 22
click at [1374, 579] on link "Duplicate" at bounding box center [1374, 582] width 110 height 29
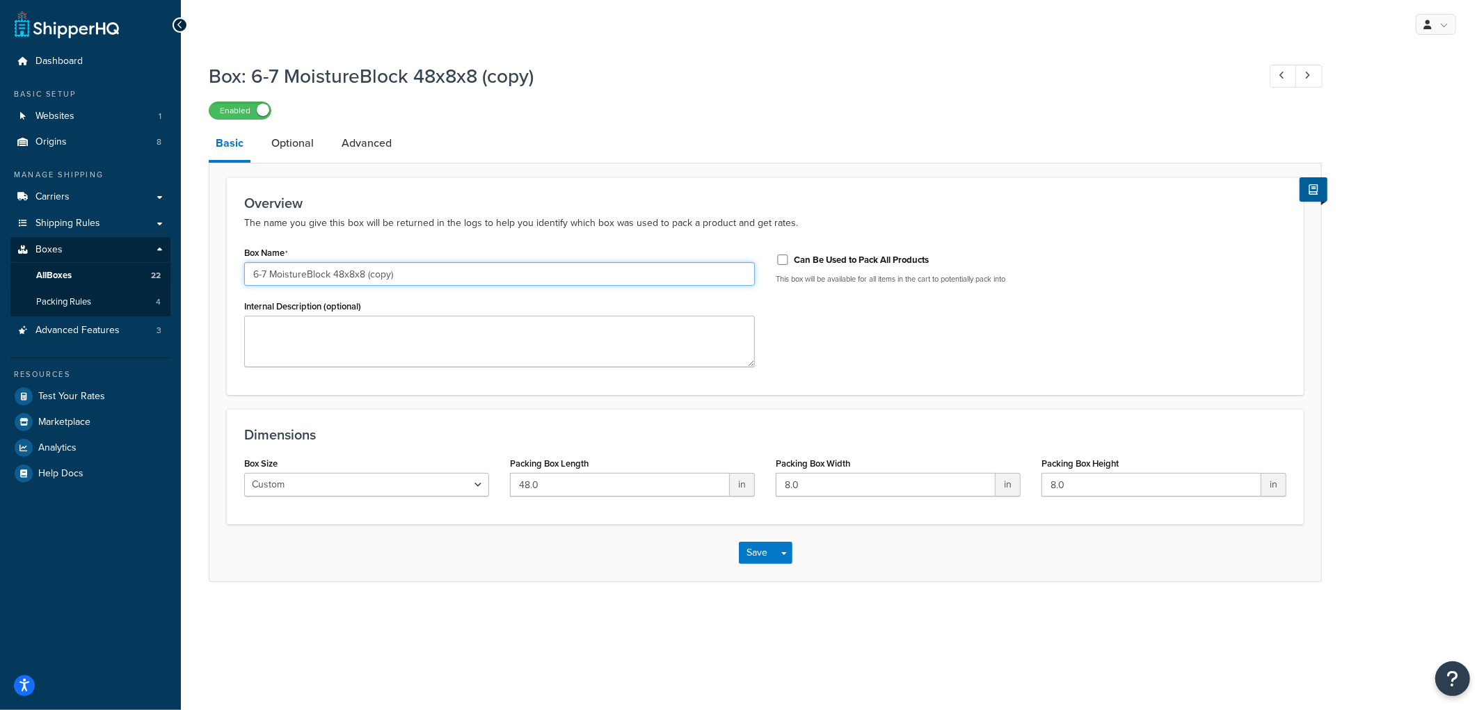
drag, startPoint x: 264, startPoint y: 276, endPoint x: 223, endPoint y: 276, distance: 41.1
click at [223, 276] on form "Overview The name you give this box will be returned in the logs to help you id…" at bounding box center [765, 379] width 1112 height 404
drag, startPoint x: 267, startPoint y: 274, endPoint x: 228, endPoint y: 270, distance: 39.2
click at [228, 270] on div "Overview The name you give this box will be returned in the logs to help you id…" at bounding box center [765, 286] width 1077 height 218
type input "8-12 MoistureBlock 48x10x10"
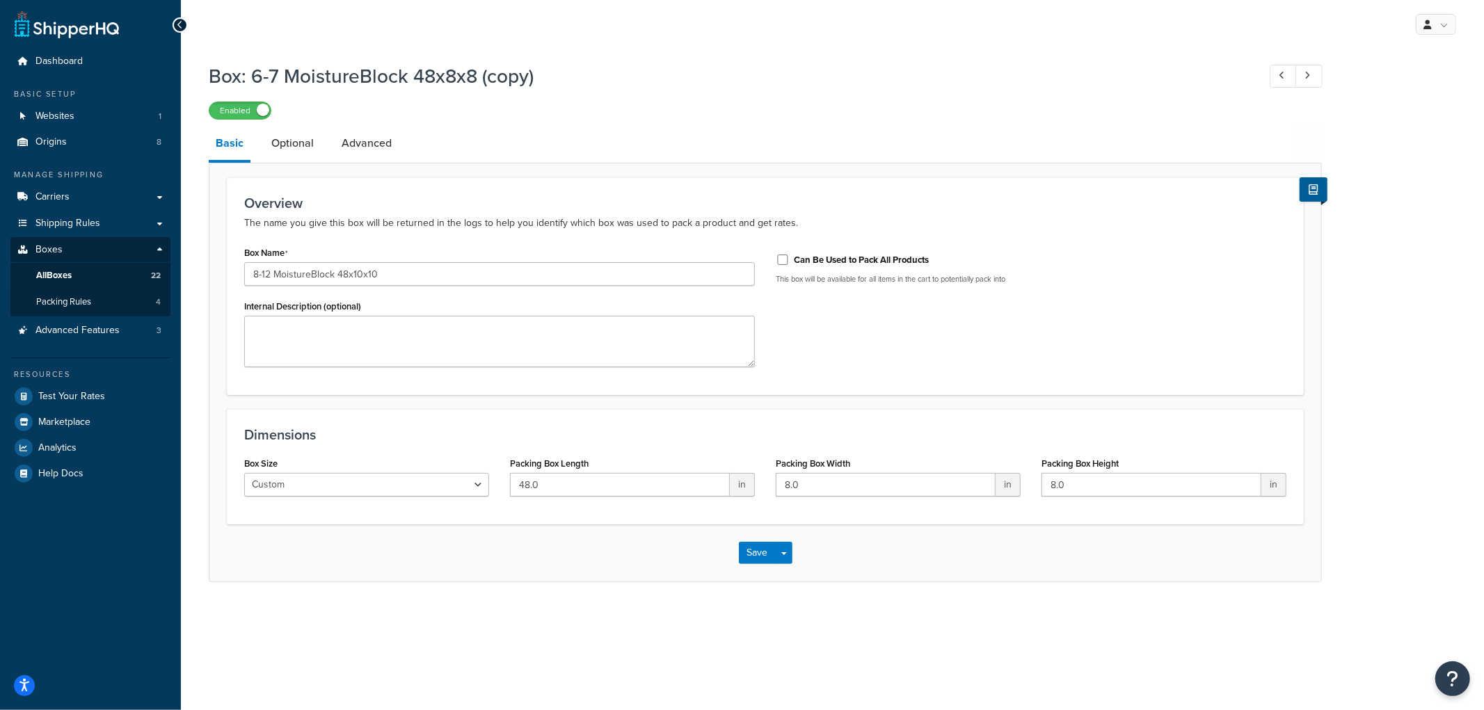
click at [393, 239] on div "Overview The name you give this box will be returned in the logs to help you id…" at bounding box center [765, 286] width 1077 height 218
drag, startPoint x: 829, startPoint y: 491, endPoint x: 717, endPoint y: 468, distance: 114.9
click at [717, 468] on div "Box Size Custom USPS Small Flat Box USPS Medium Flat Box USPS Large Flat Box US…" at bounding box center [765, 481] width 1063 height 54
type input "10"
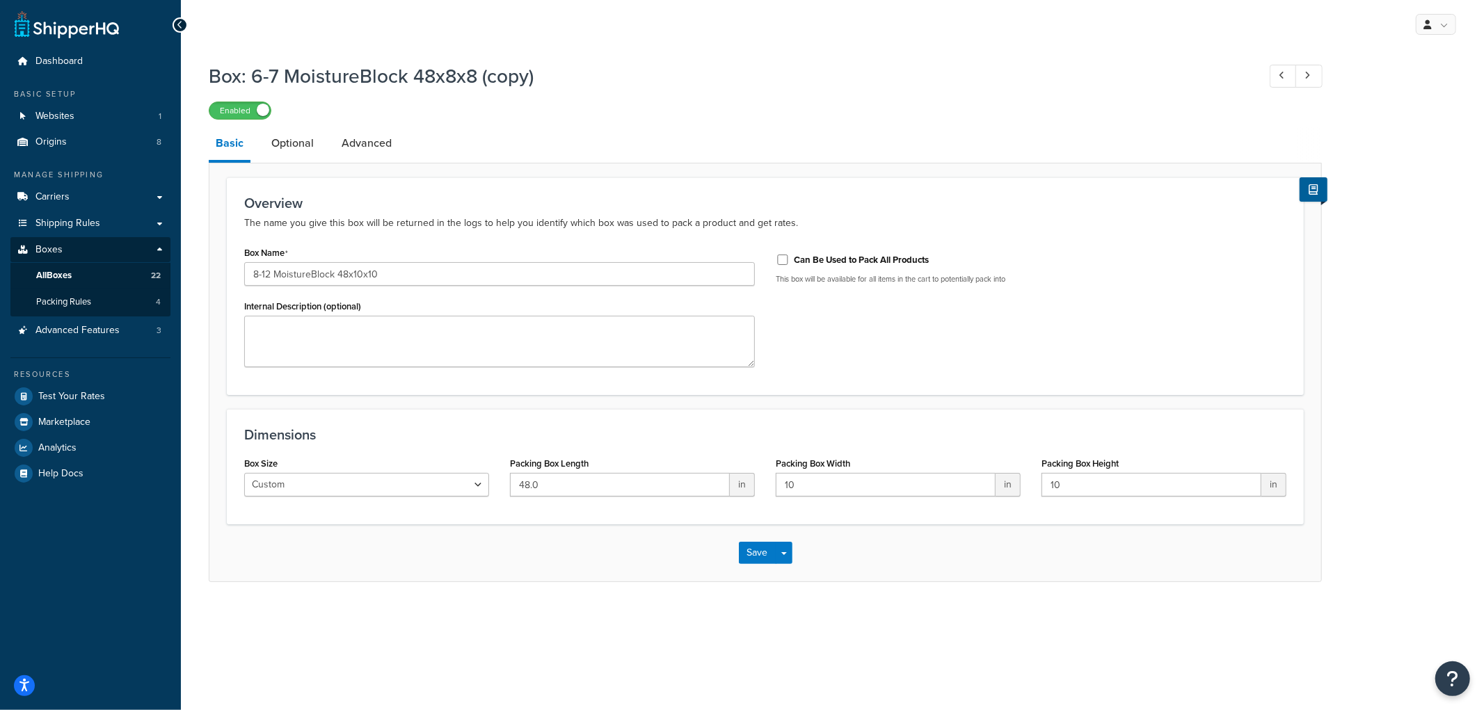
click at [925, 404] on form "Overview The name you give this box will be returned in the logs to help you id…" at bounding box center [765, 379] width 1112 height 404
click at [760, 551] on button "Save" at bounding box center [758, 553] width 38 height 22
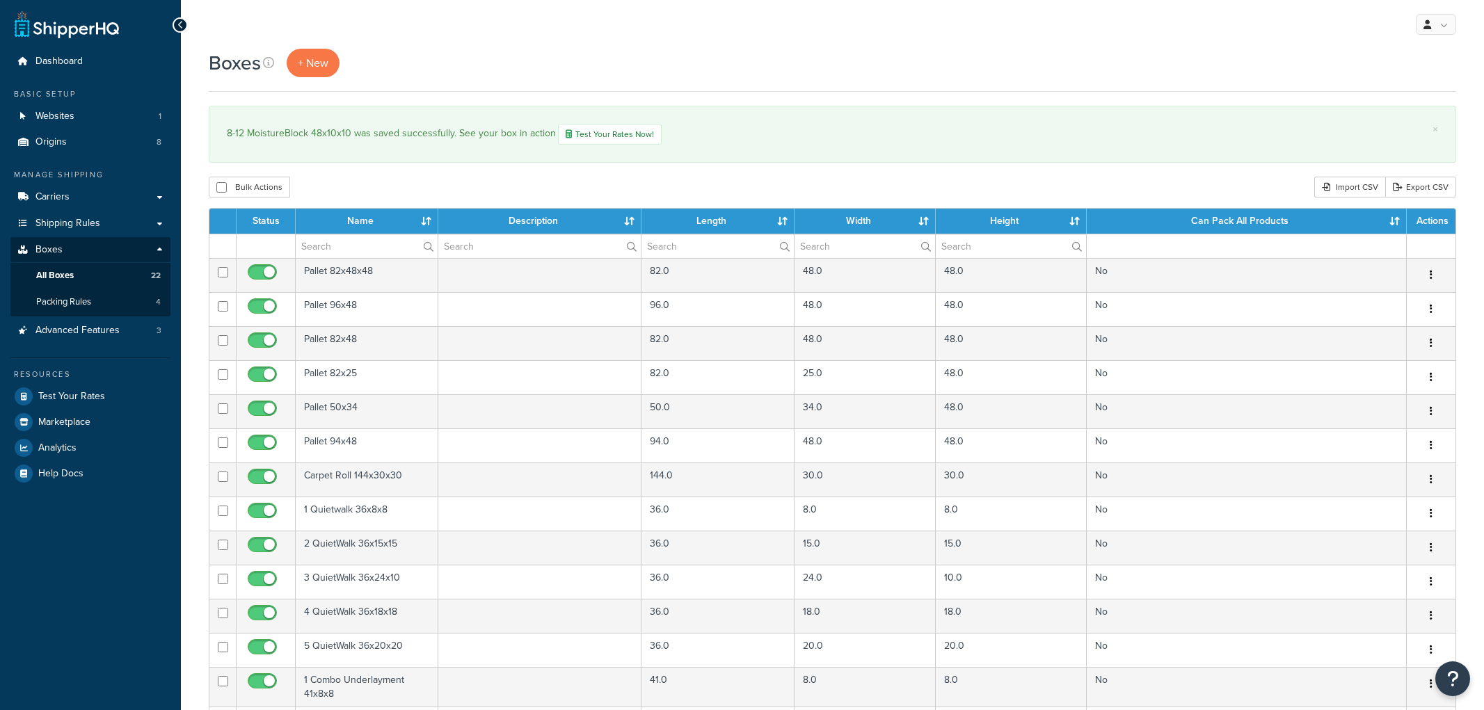
select select "25"
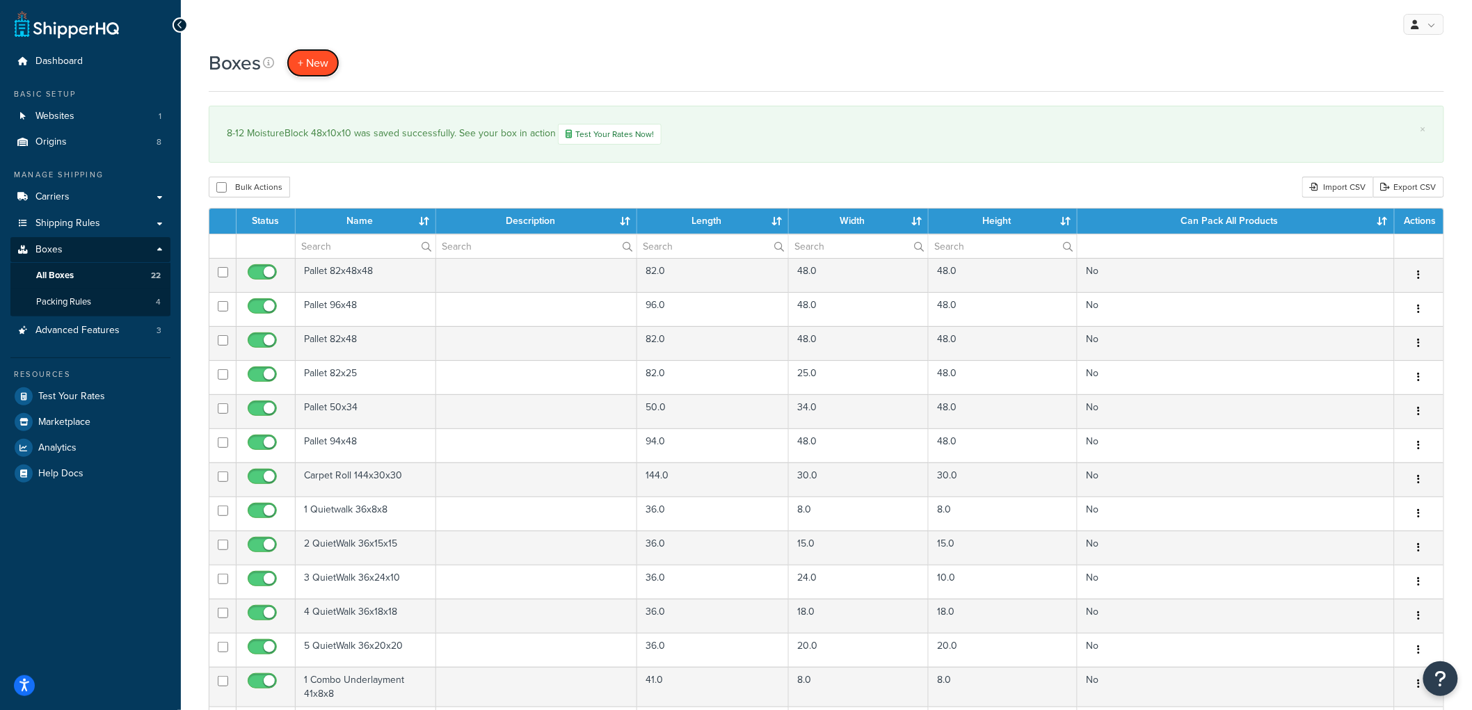
click at [308, 65] on span "+ New" at bounding box center [313, 63] width 31 height 16
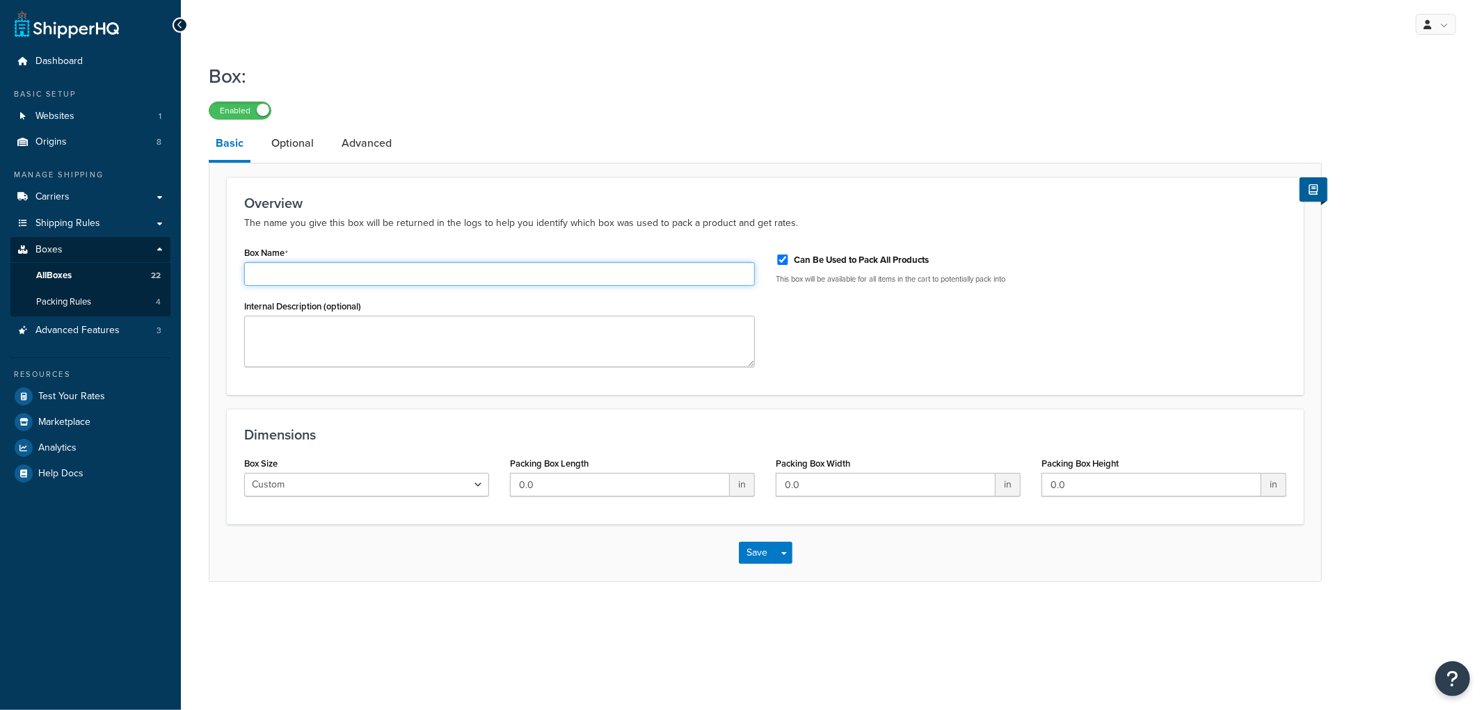
click at [536, 266] on input "Box Name" at bounding box center [499, 274] width 511 height 24
type input "NatureLoc Wool Pad 12x6x6"
type input "12"
type input "6"
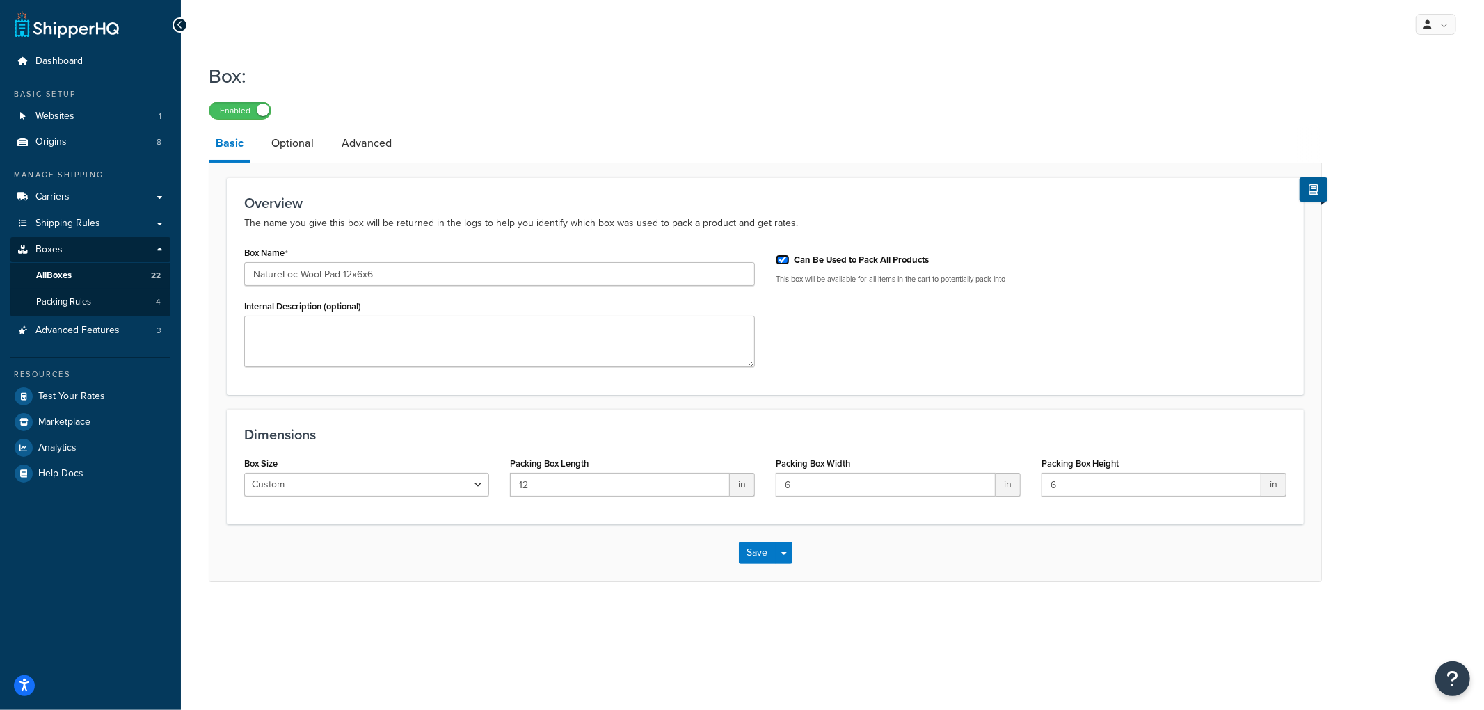
click at [787, 257] on input "Can Be Used to Pack All Products" at bounding box center [783, 260] width 14 height 10
checkbox input "false"
click at [812, 411] on div "Dimensions Box Size Custom USPS Small Flat Box USPS Medium Flat Box USPS Large …" at bounding box center [765, 467] width 1077 height 116
click at [756, 551] on button "Save" at bounding box center [758, 553] width 38 height 22
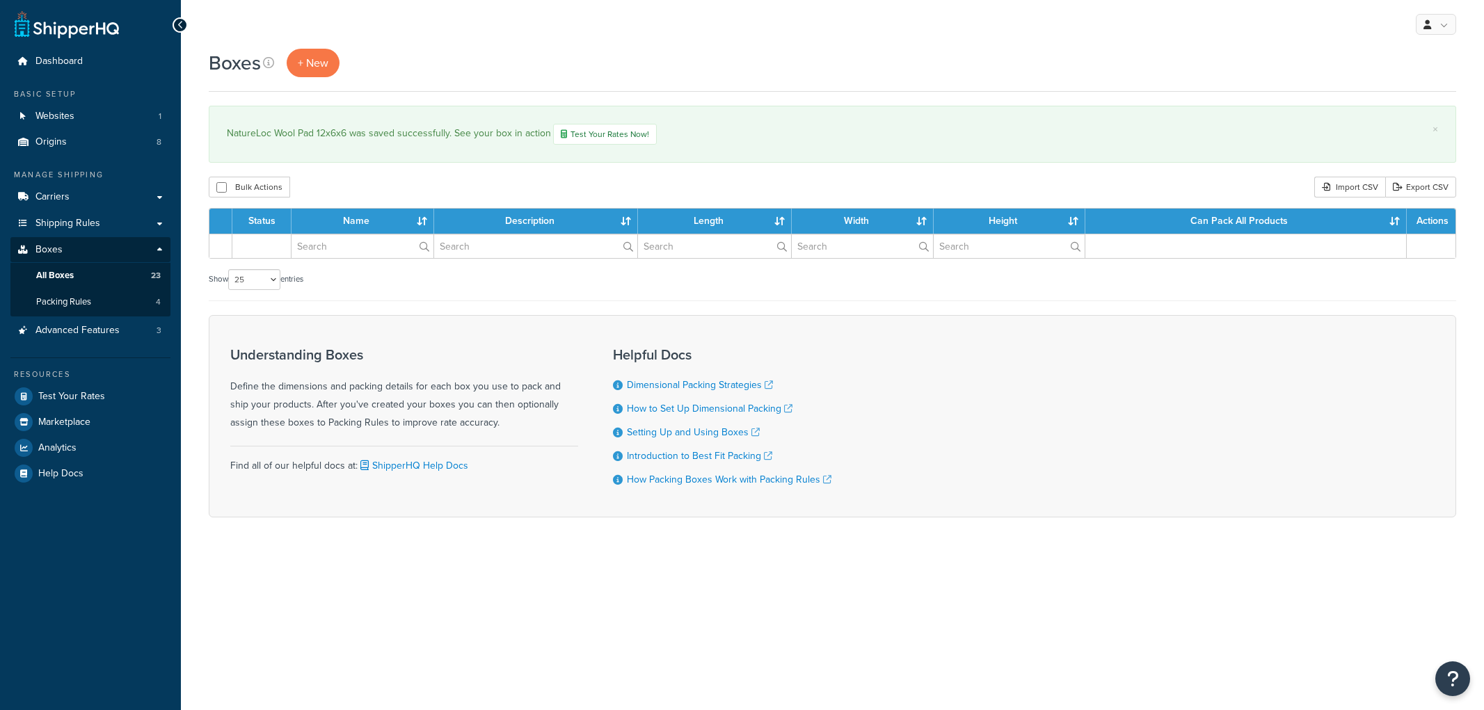
select select "25"
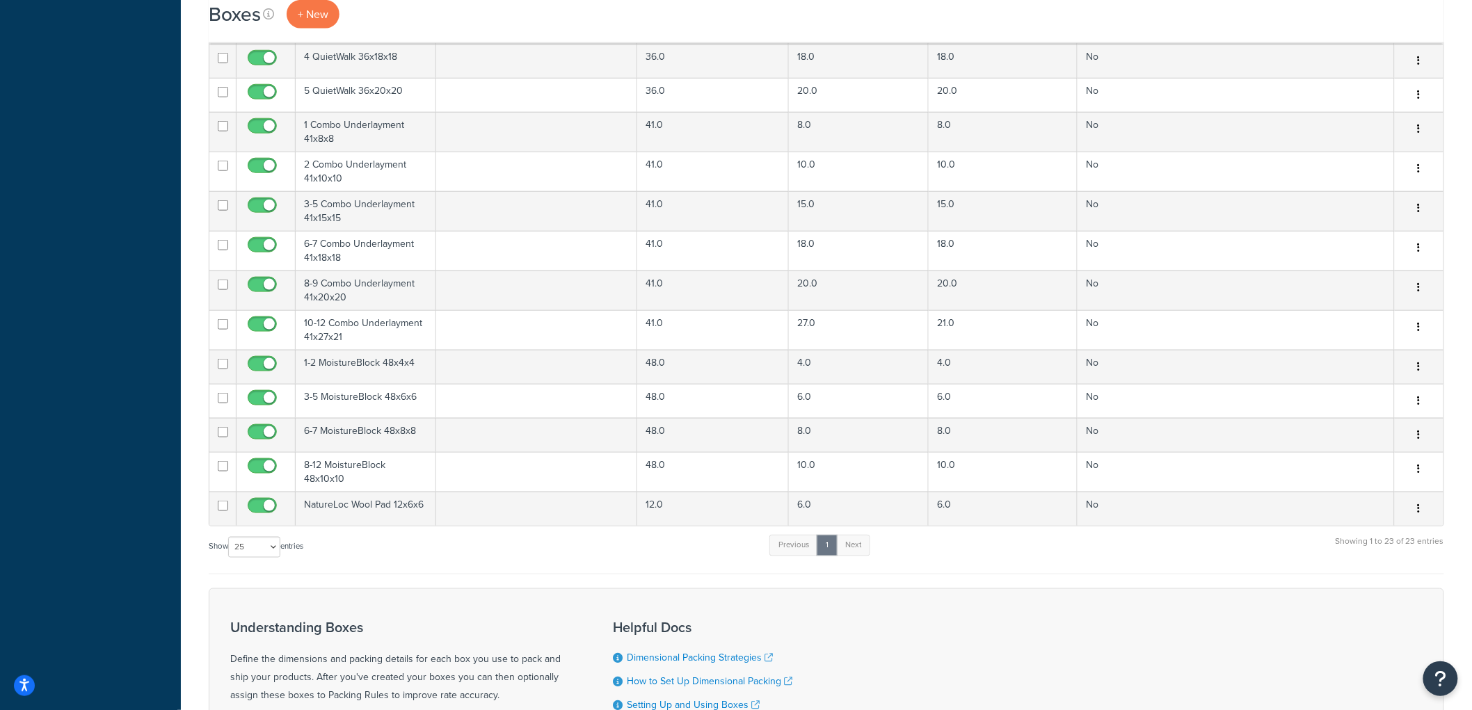
scroll to position [696, 0]
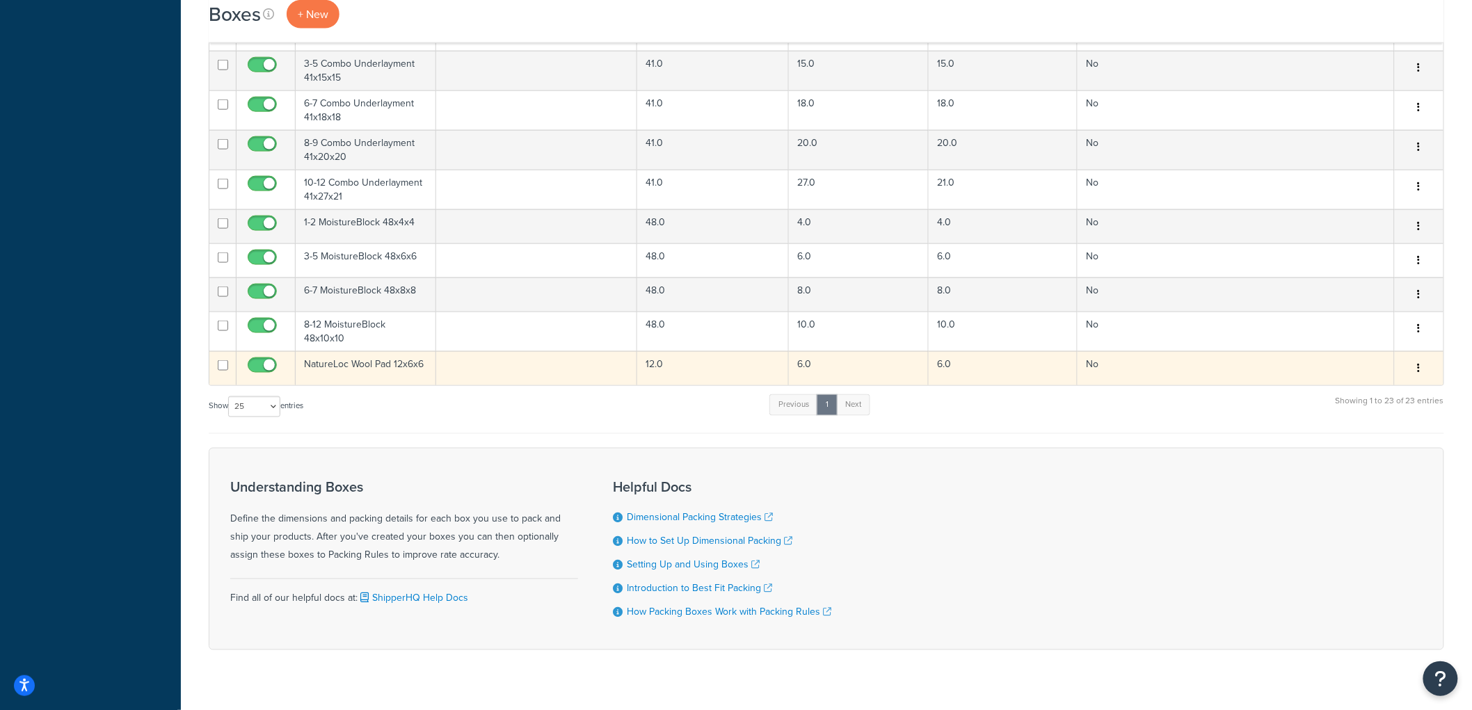
click at [1423, 360] on button "button" at bounding box center [1419, 369] width 19 height 22
click at [1386, 415] on link "Duplicate" at bounding box center [1374, 423] width 110 height 29
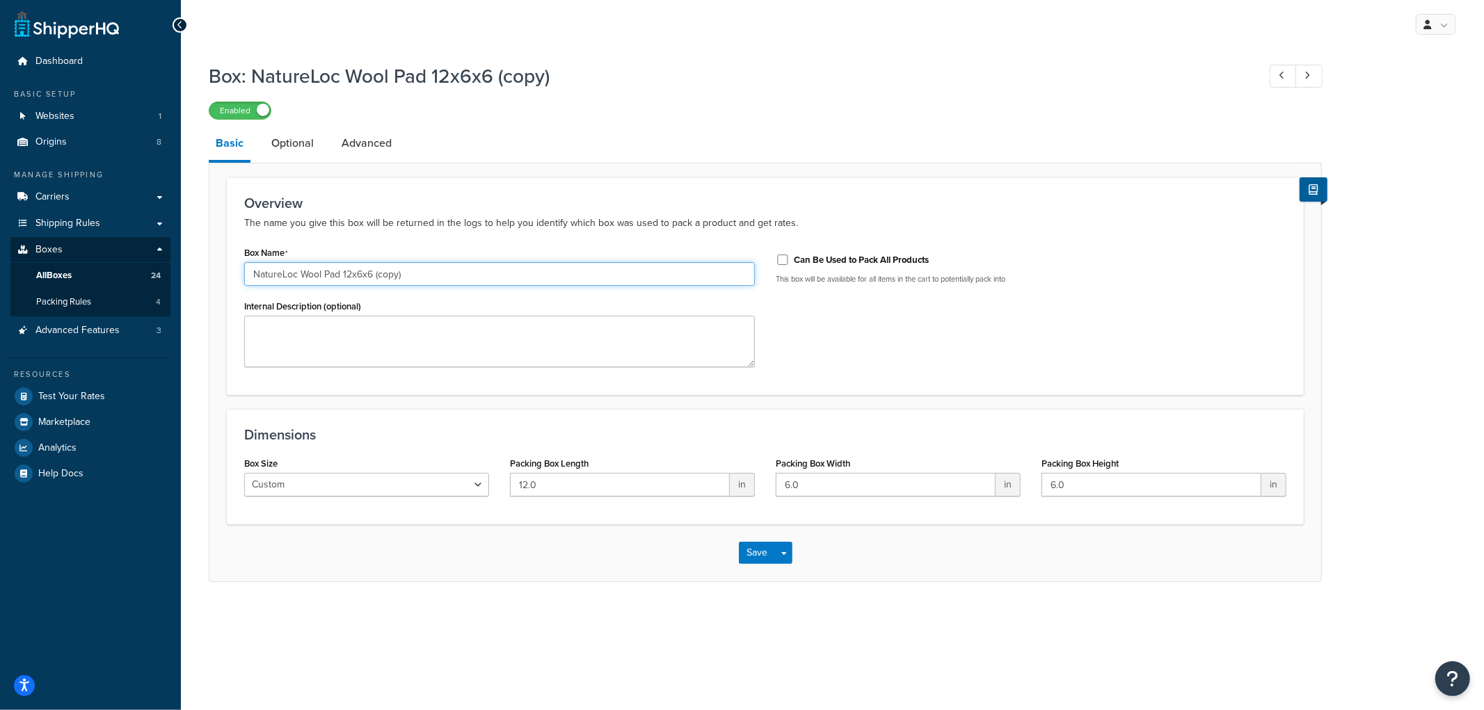
drag, startPoint x: 420, startPoint y: 272, endPoint x: 342, endPoint y: 273, distance: 77.9
click at [342, 273] on input "NatureLoc Wool Pad 12x6x6 (copy)" at bounding box center [499, 274] width 511 height 24
type input "NatureLoc Wool Pad 10x10x10"
type input "10"
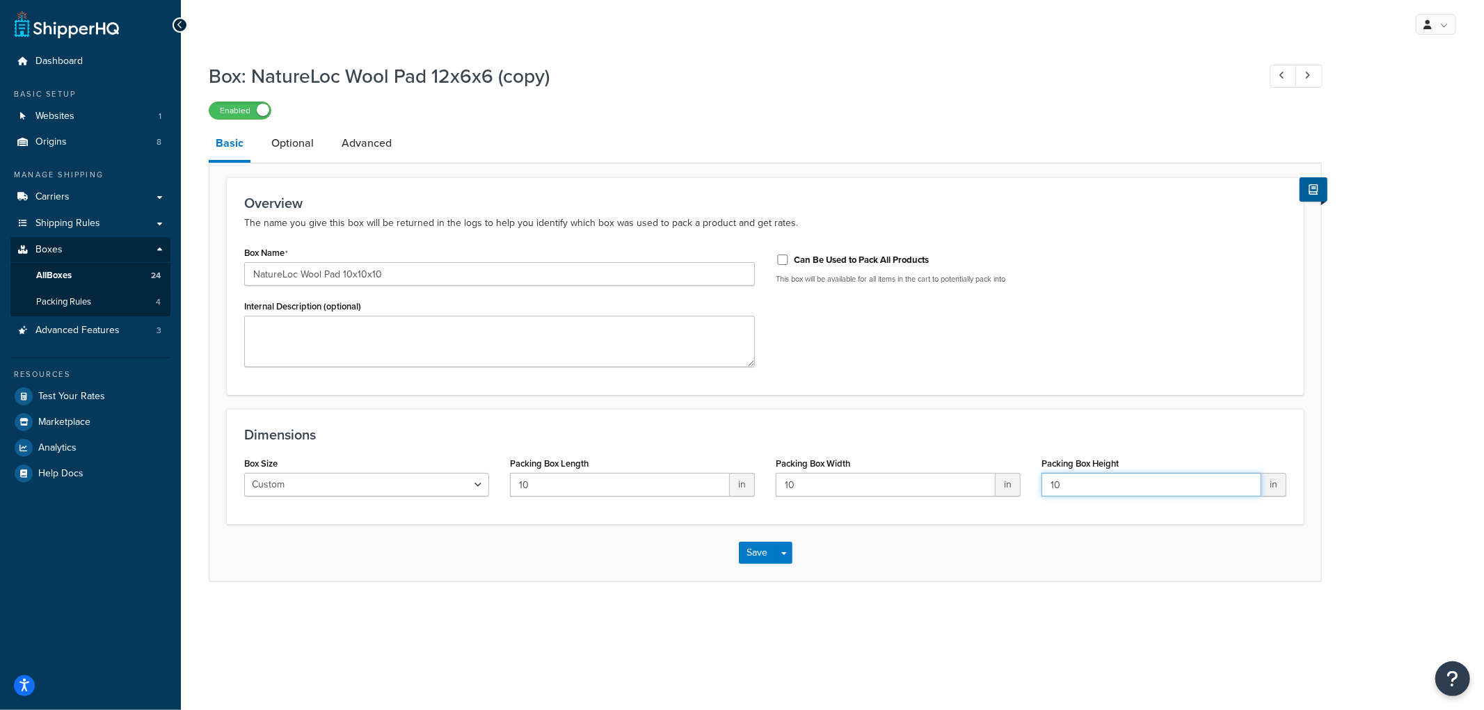
type input "10"
click at [985, 398] on form "Overview The name you give this box will be returned in the logs to help you id…" at bounding box center [765, 379] width 1112 height 404
click at [755, 551] on button "Save" at bounding box center [758, 553] width 38 height 22
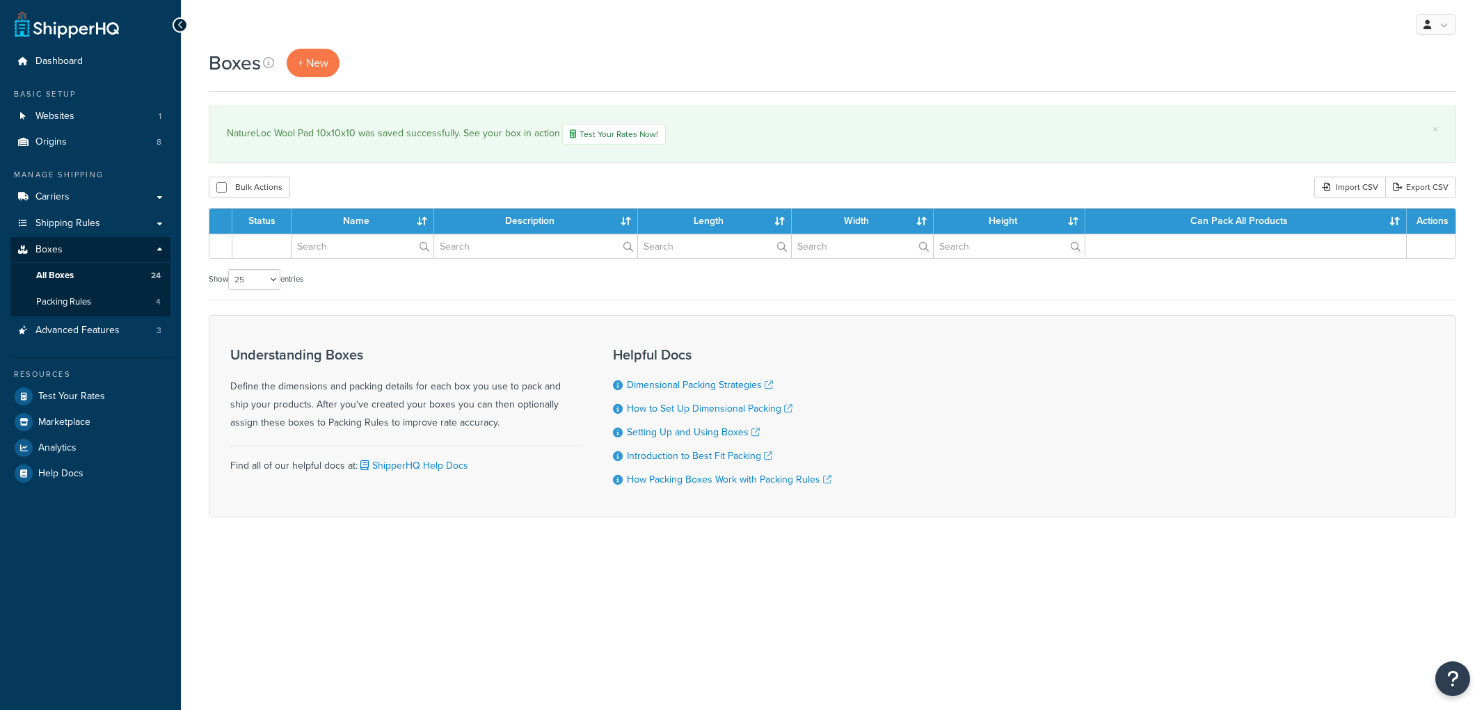
select select "25"
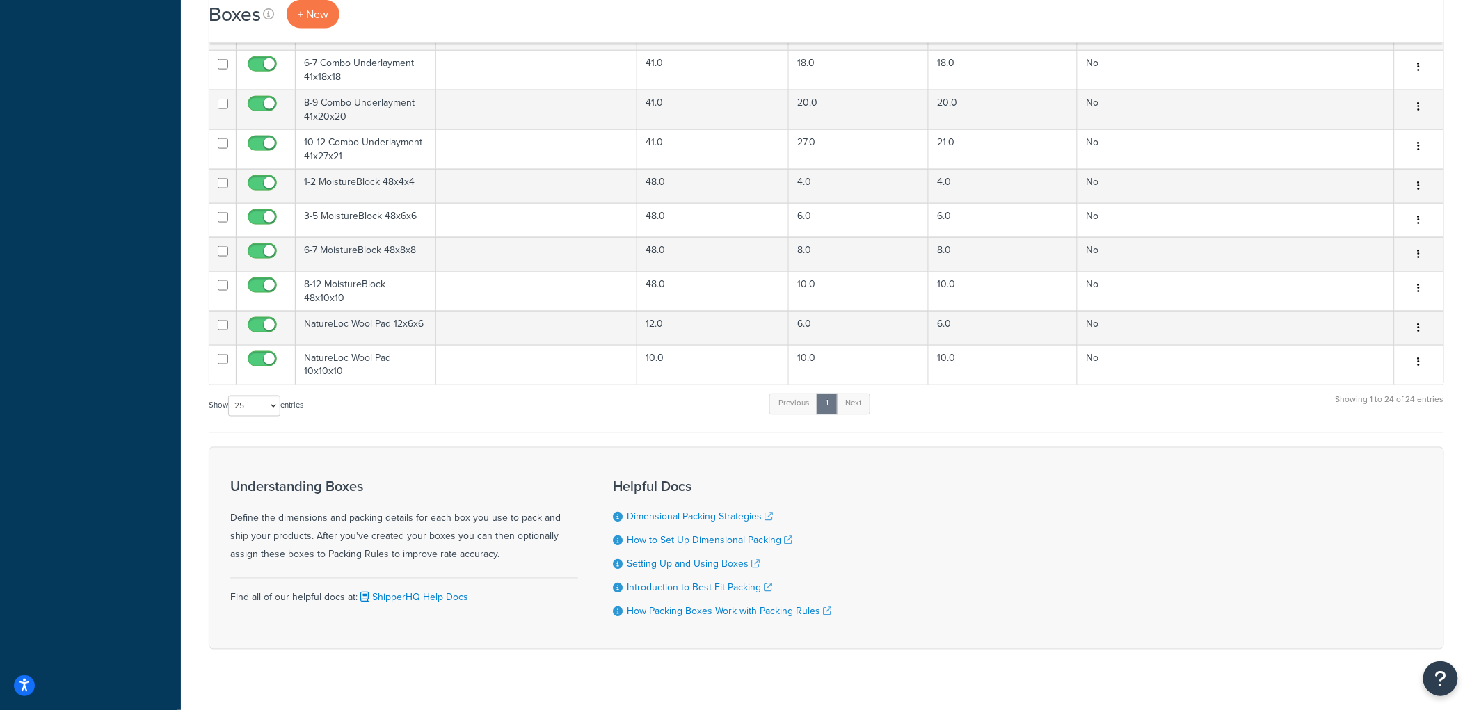
scroll to position [759, 0]
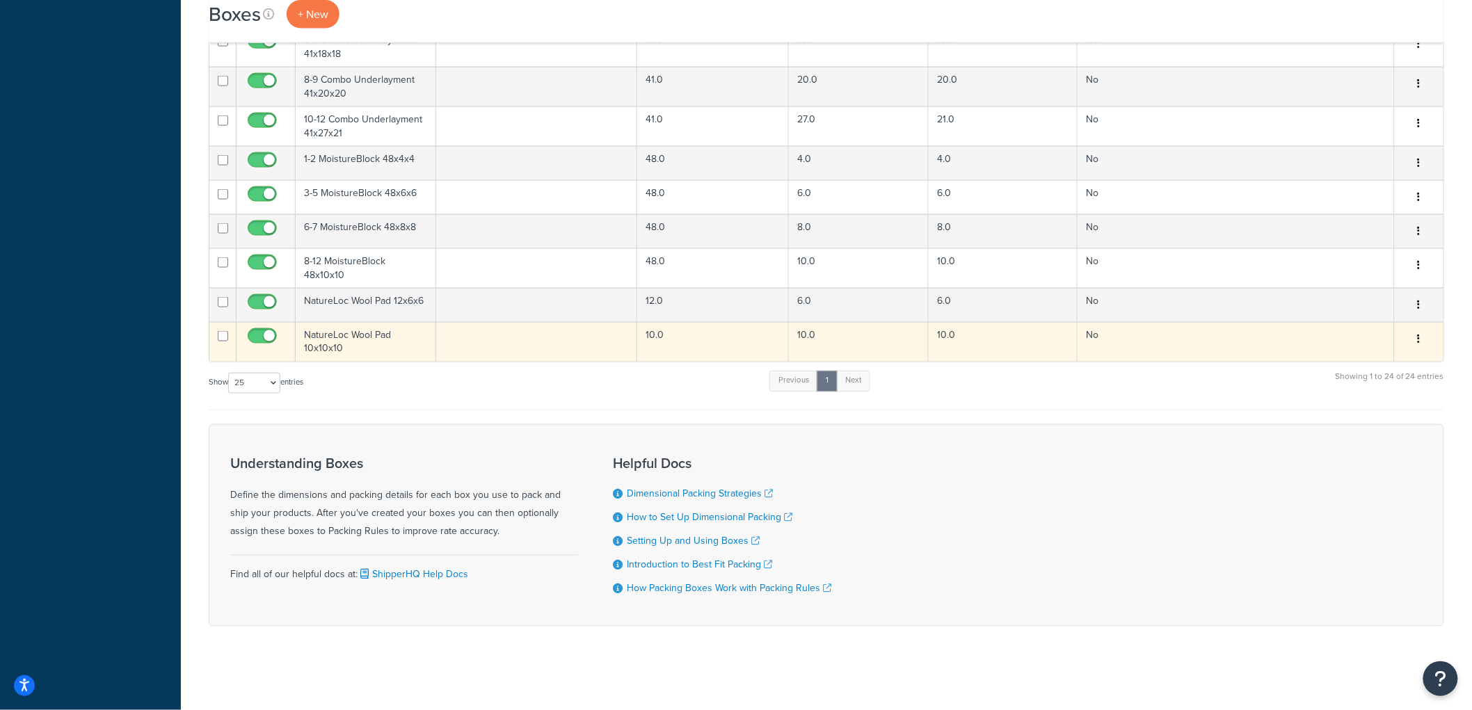
click at [1424, 335] on button "button" at bounding box center [1419, 339] width 19 height 22
click at [1389, 388] on link "Duplicate" at bounding box center [1374, 394] width 110 height 29
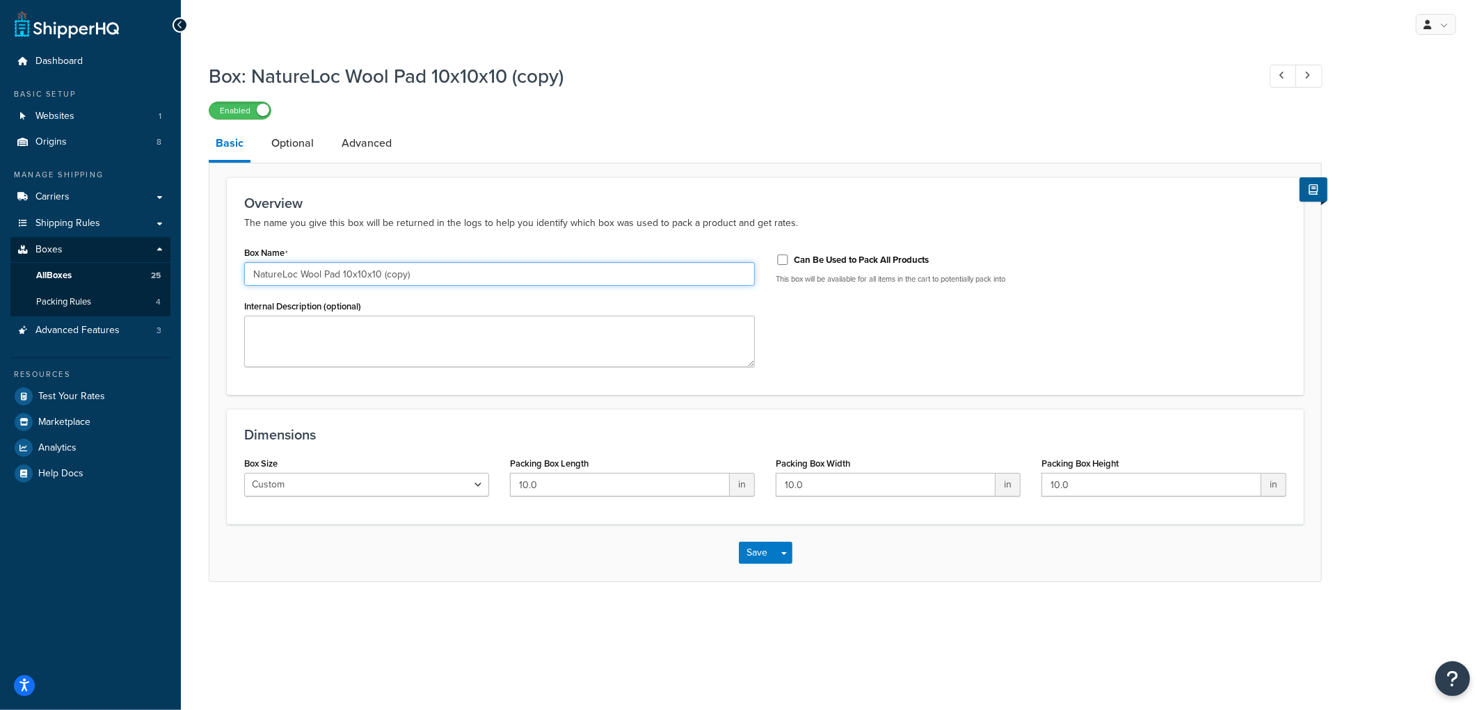
drag, startPoint x: 440, startPoint y: 272, endPoint x: 342, endPoint y: 266, distance: 98.3
click at [342, 266] on input "NatureLoc Wool Pad 10x10x10 (copy)" at bounding box center [499, 274] width 511 height 24
type input "NatureLoc Wool Pad 14x7x7"
type input "14"
type input "7"
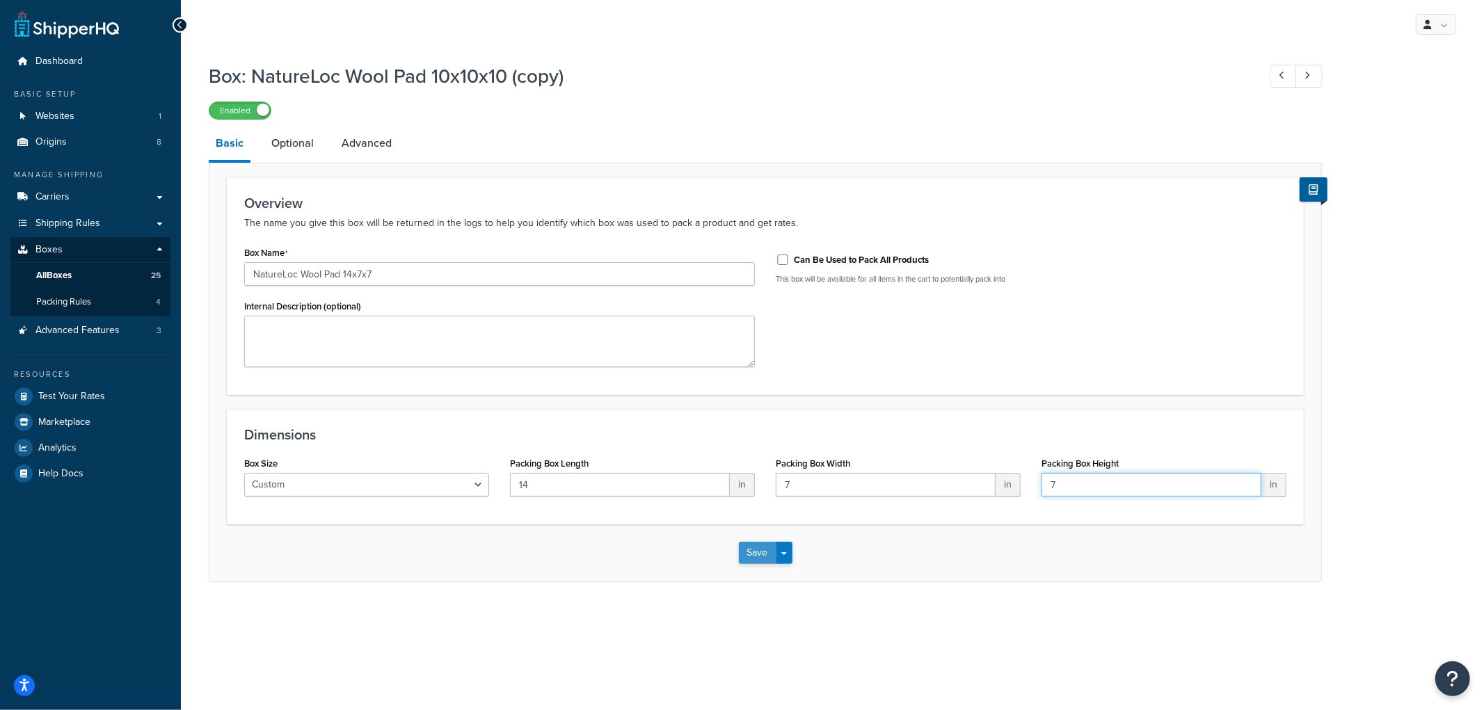
type input "7"
click at [744, 553] on button "Save" at bounding box center [758, 553] width 38 height 22
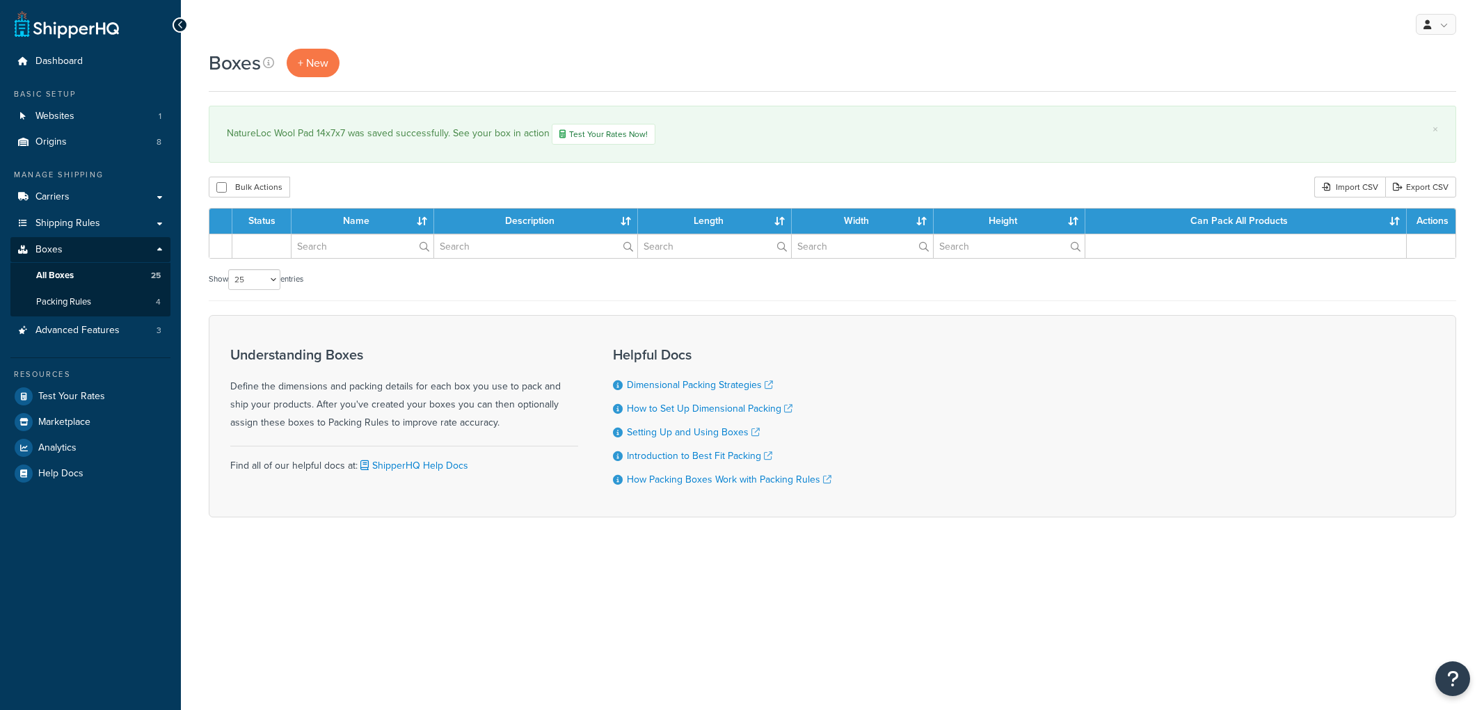
select select "25"
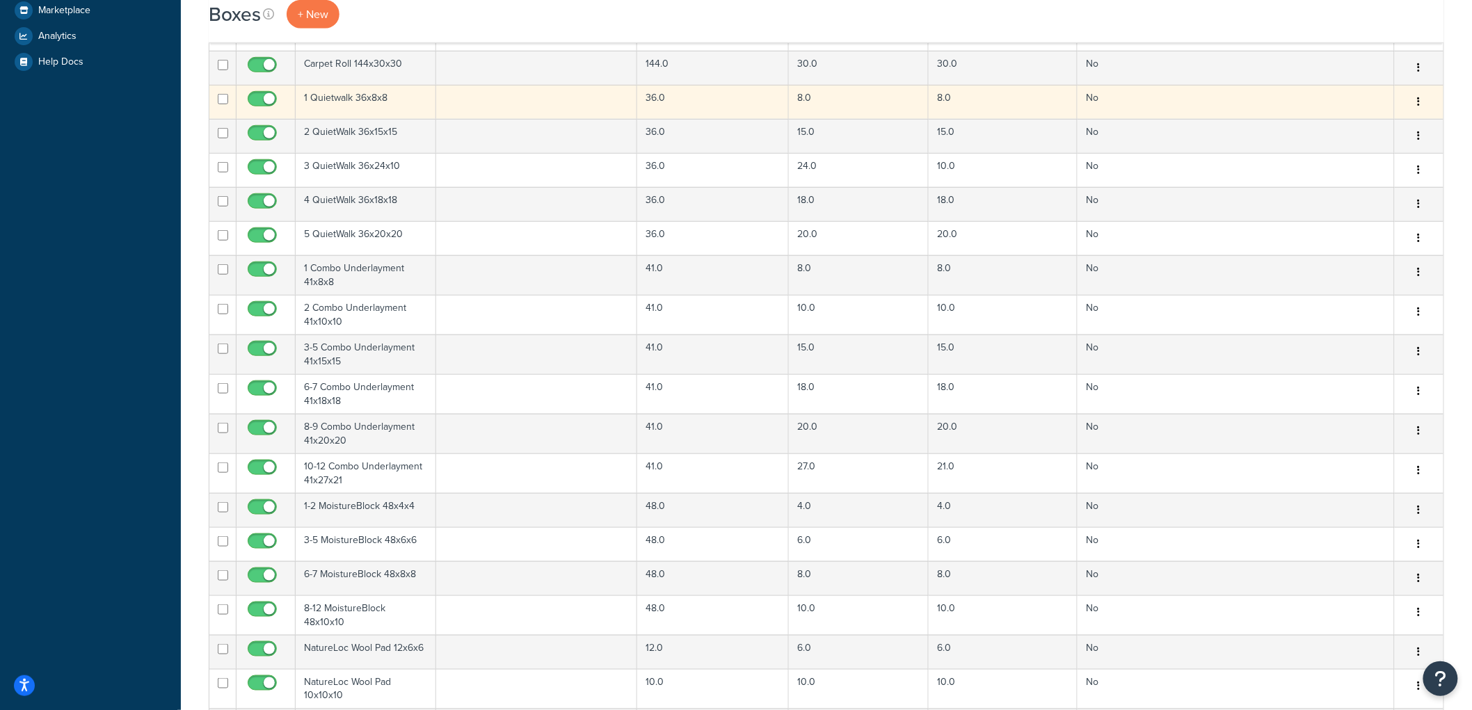
scroll to position [618, 0]
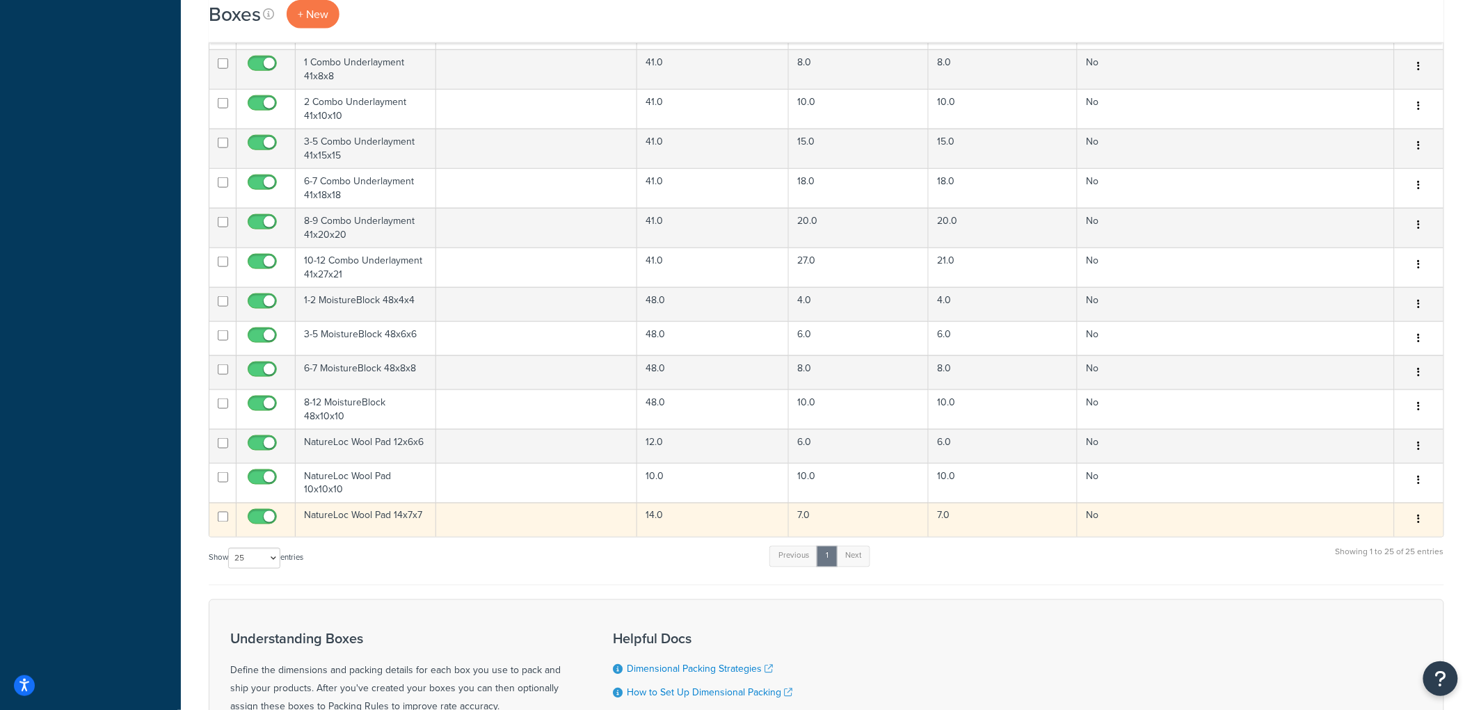
click at [1424, 518] on button "button" at bounding box center [1419, 520] width 19 height 22
click at [1376, 562] on link "Duplicate" at bounding box center [1374, 575] width 110 height 29
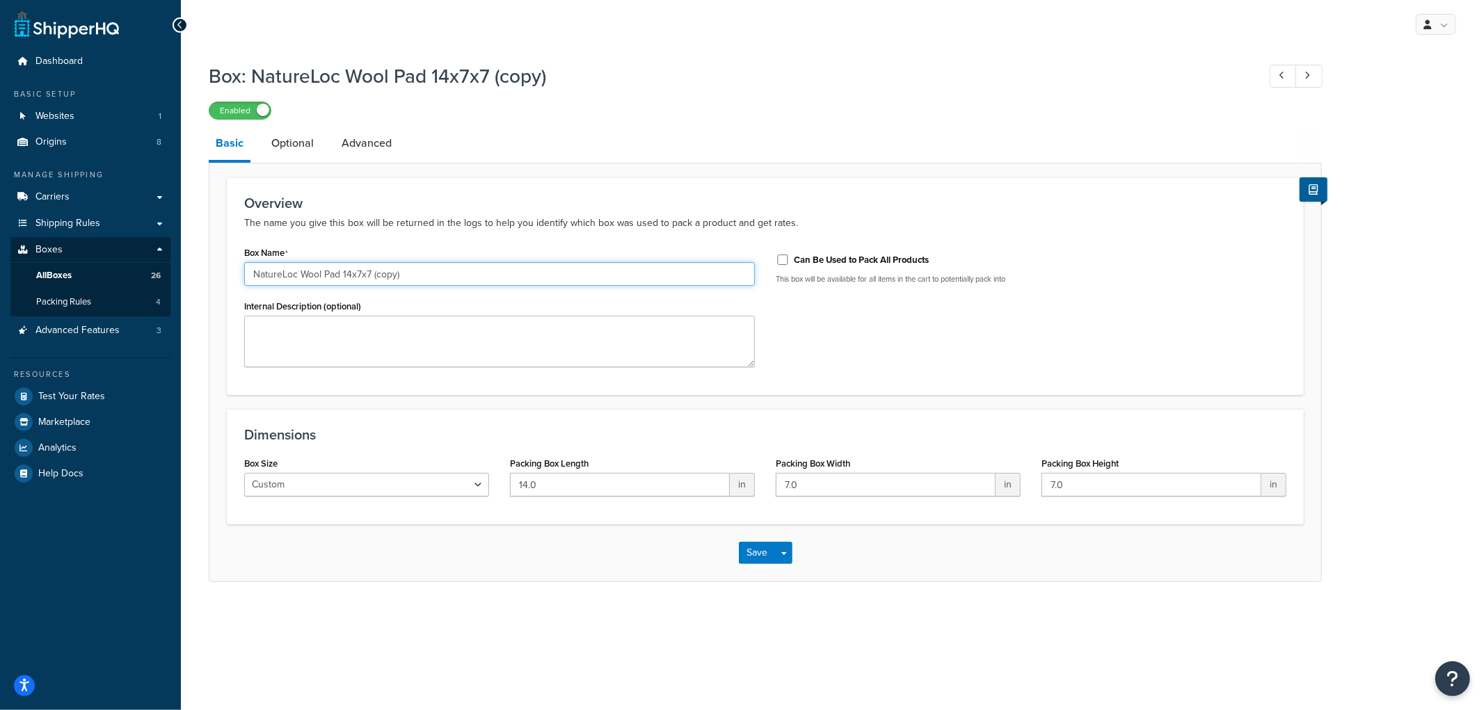
drag, startPoint x: 475, startPoint y: 275, endPoint x: 343, endPoint y: 285, distance: 132.6
click at [343, 285] on input "NatureLoc Wool Pad 14x7x7 (copy)" at bounding box center [499, 274] width 511 height 24
type input "NatureLoc Wool Pad 18x12x10"
type input "18"
type input "12"
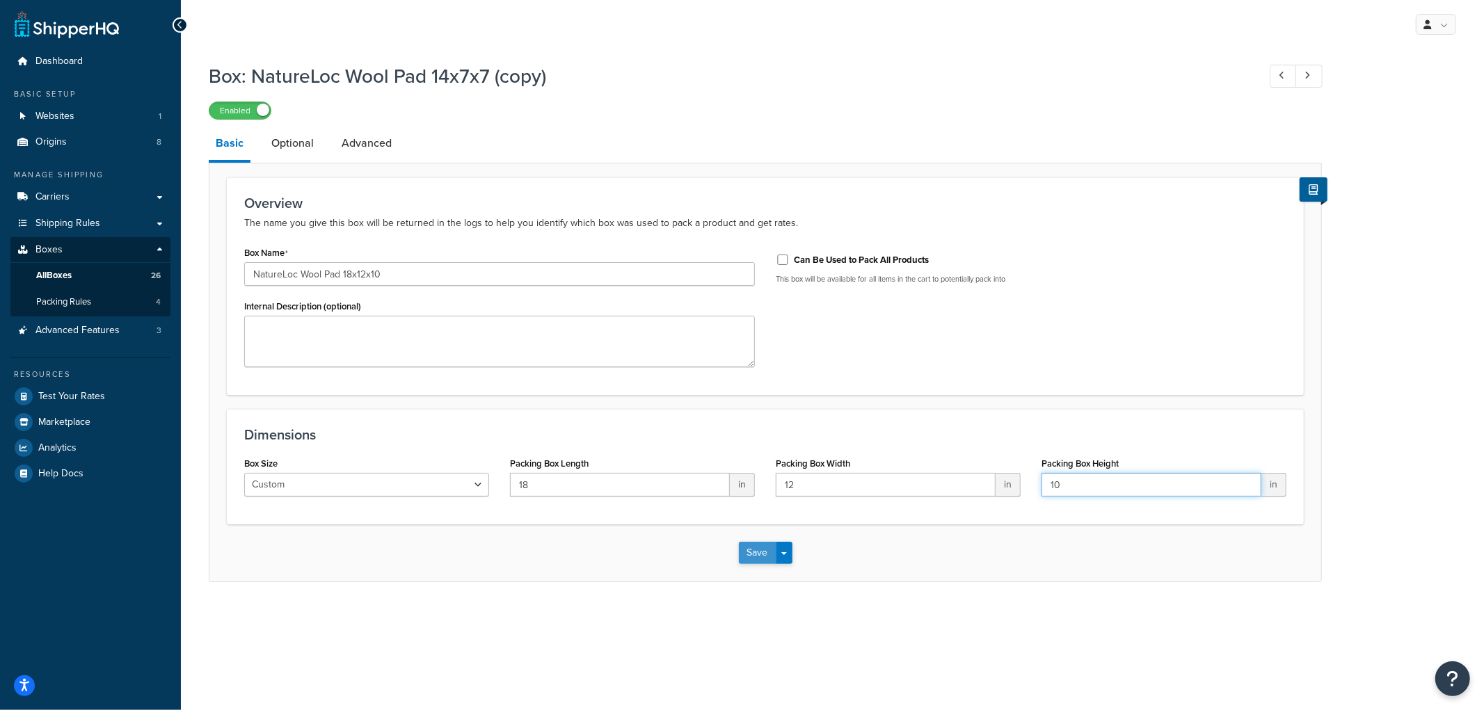
type input "10"
click at [765, 551] on button "Save" at bounding box center [758, 553] width 38 height 22
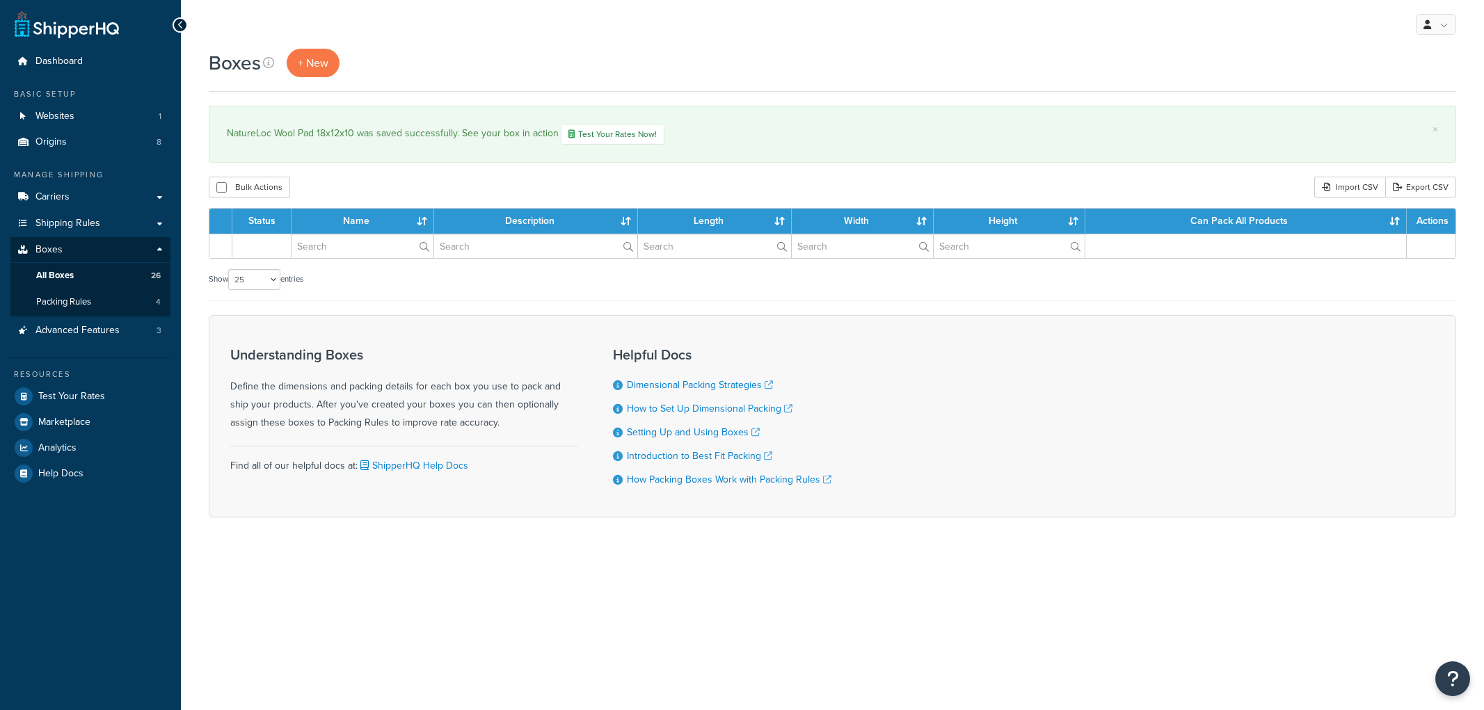
select select "25"
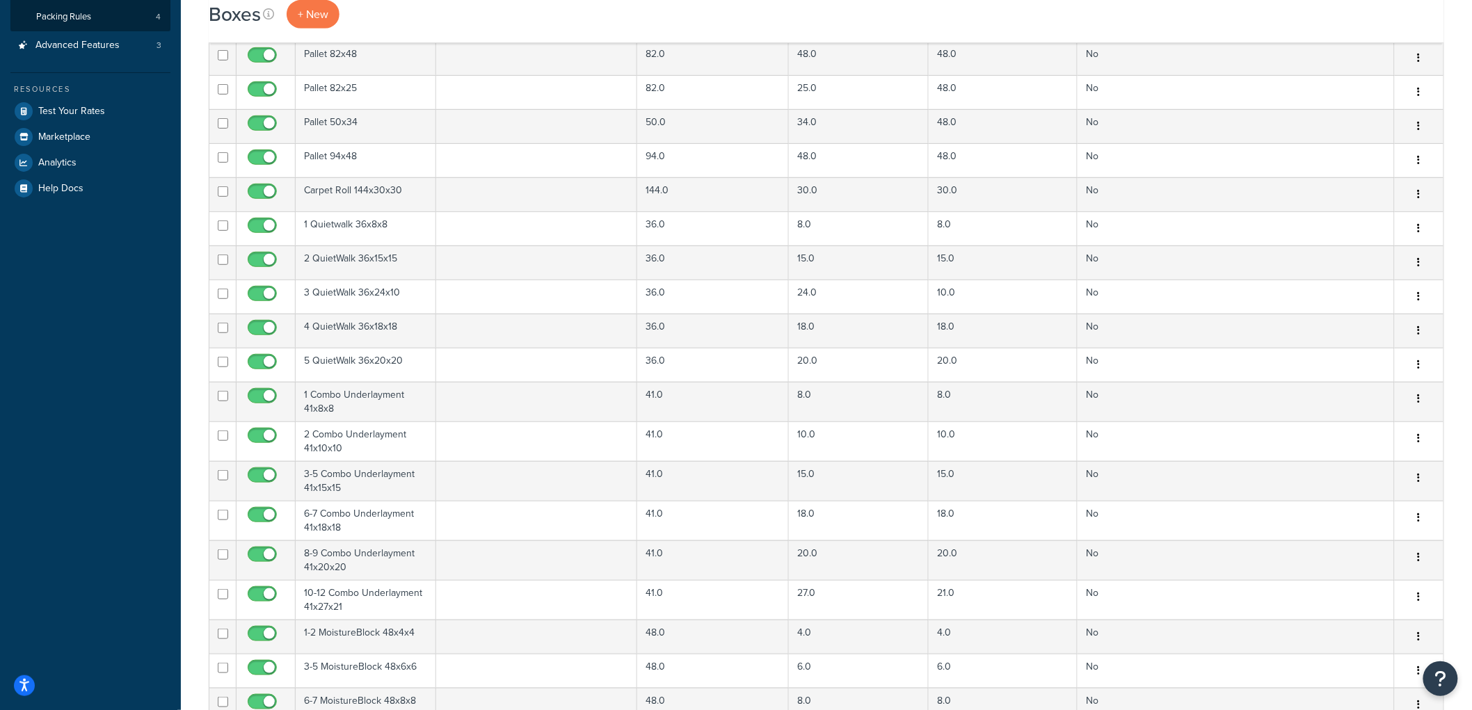
scroll to position [773, 0]
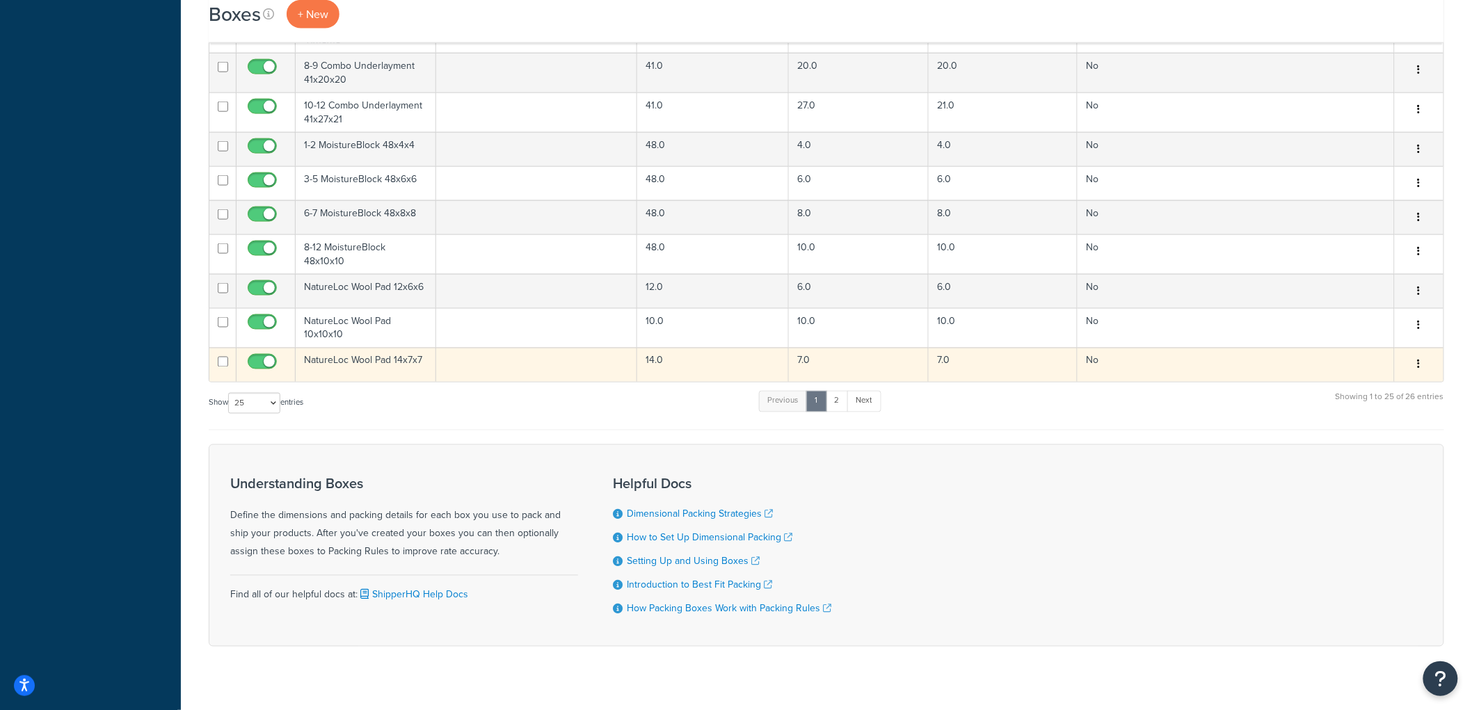
click at [1421, 356] on button "button" at bounding box center [1419, 365] width 19 height 22
click at [1387, 406] on link "Duplicate" at bounding box center [1374, 420] width 110 height 29
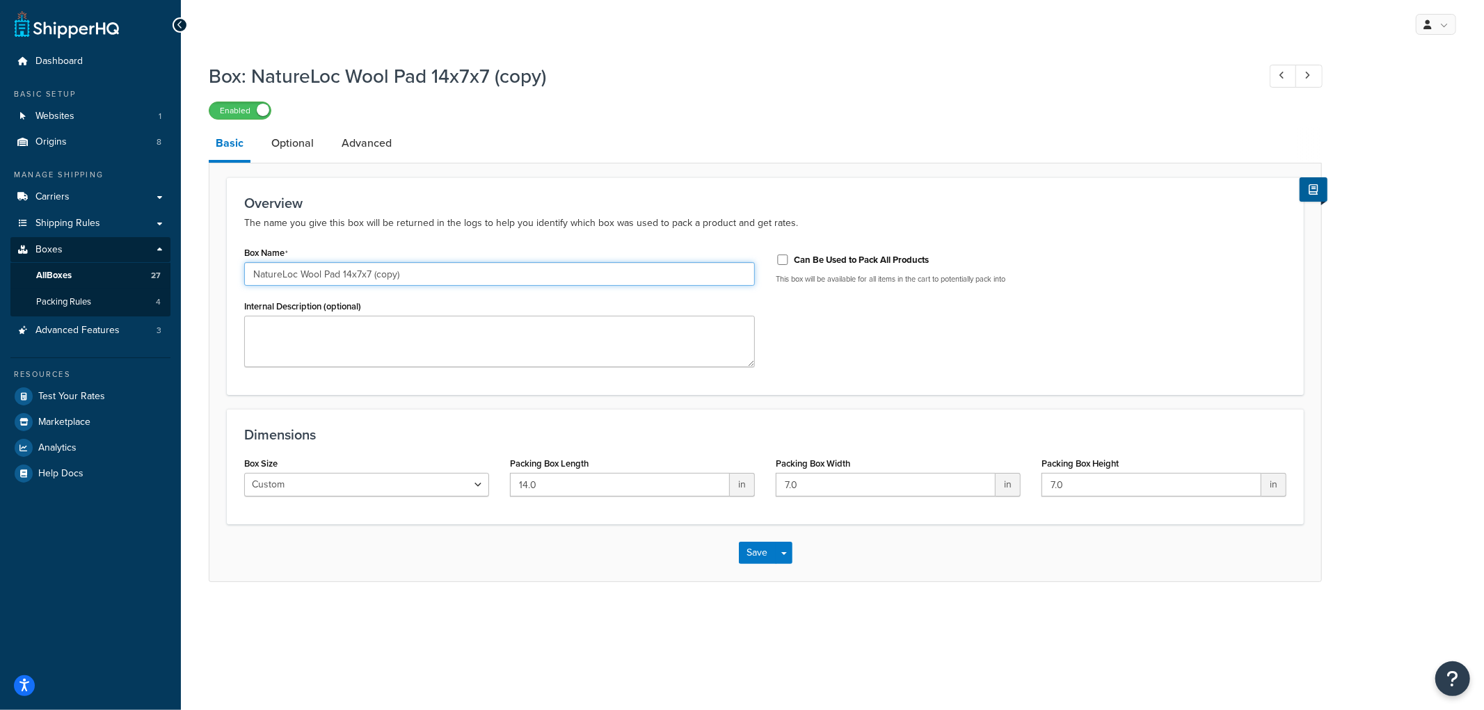
drag, startPoint x: 412, startPoint y: 273, endPoint x: 342, endPoint y: 270, distance: 70.4
click at [342, 270] on input "NatureLoc Wool Pad 14x7x7 (copy)" at bounding box center [499, 274] width 511 height 24
type input "NatureLoc Wool Pad 24x10x10"
type input "24"
type input "10"
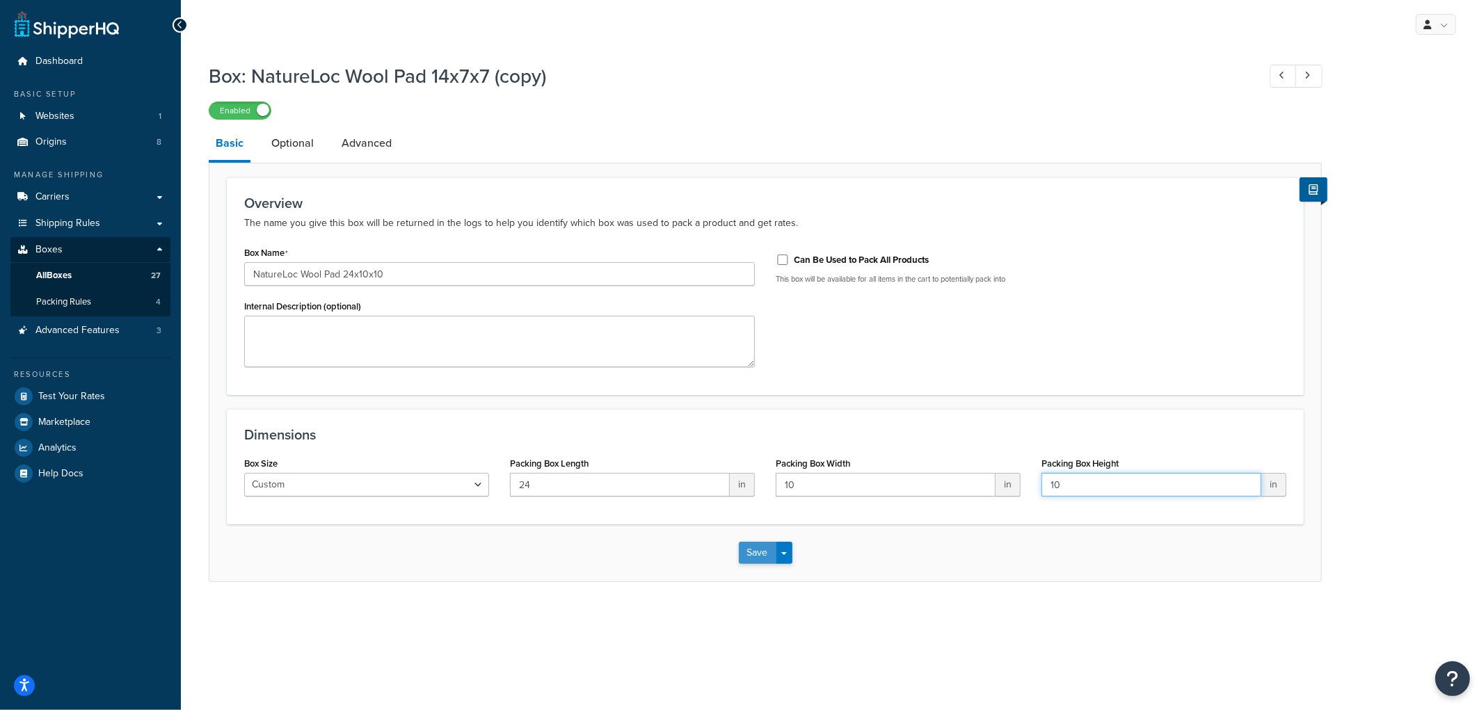
type input "10"
click at [763, 557] on button "Save" at bounding box center [758, 553] width 38 height 22
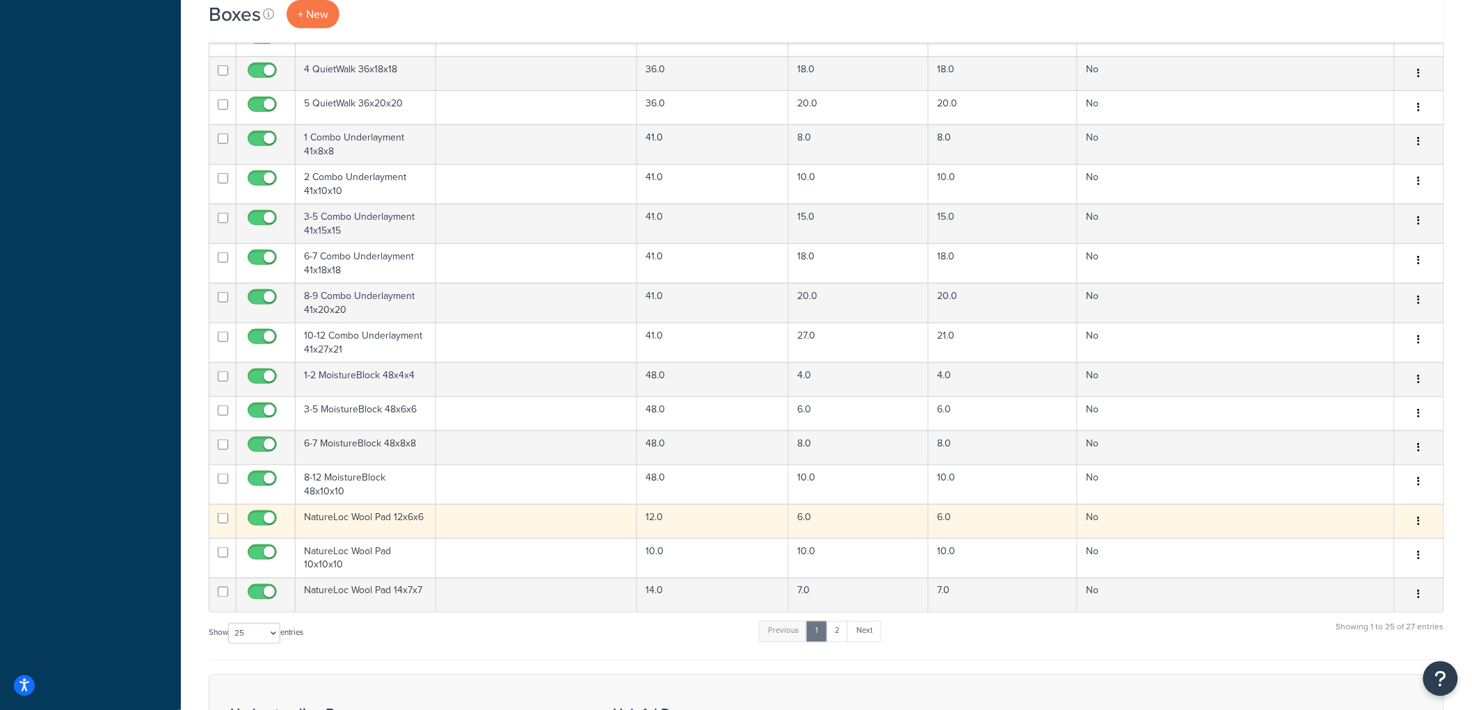
scroll to position [773, 0]
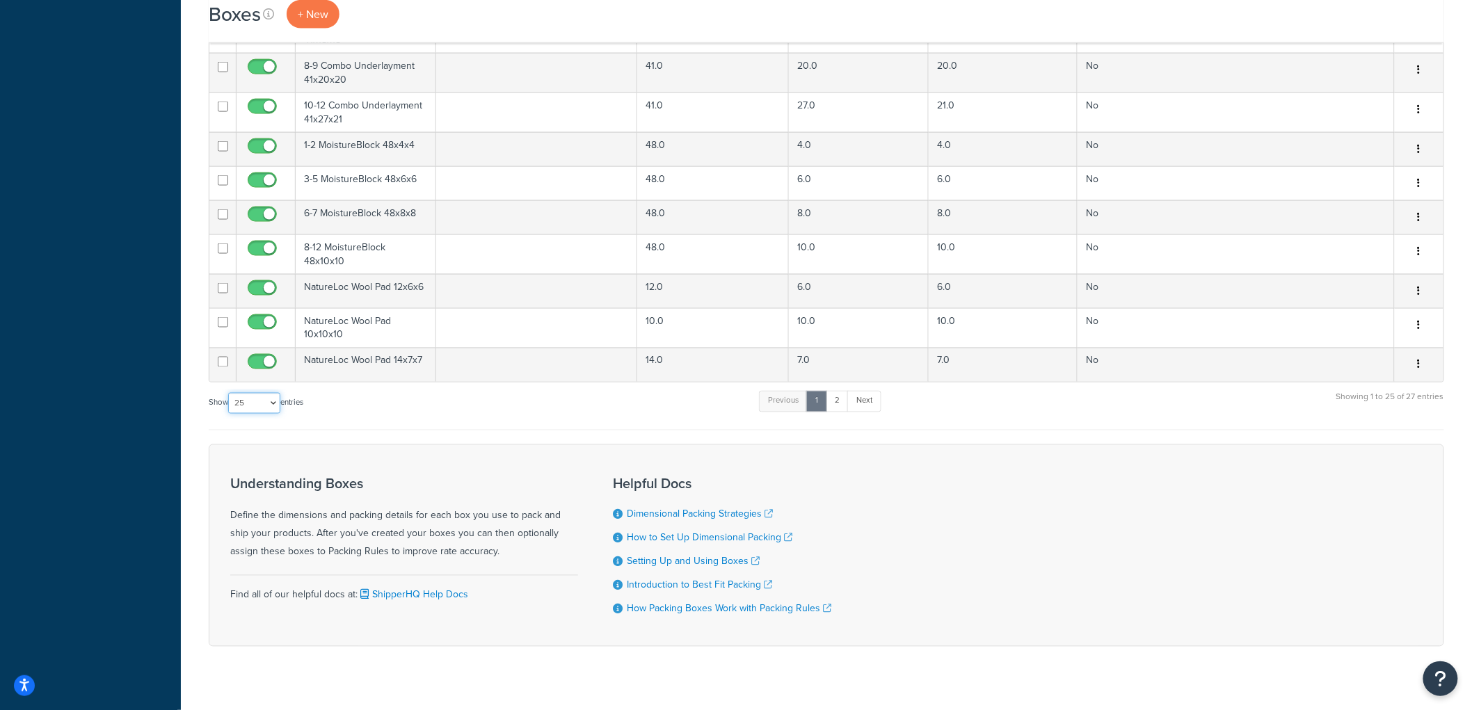
click at [273, 398] on select "10 15 25 50 100 1000" at bounding box center [254, 403] width 52 height 21
select select "50"
click at [230, 393] on select "10 15 25 50 100 1000" at bounding box center [254, 403] width 52 height 21
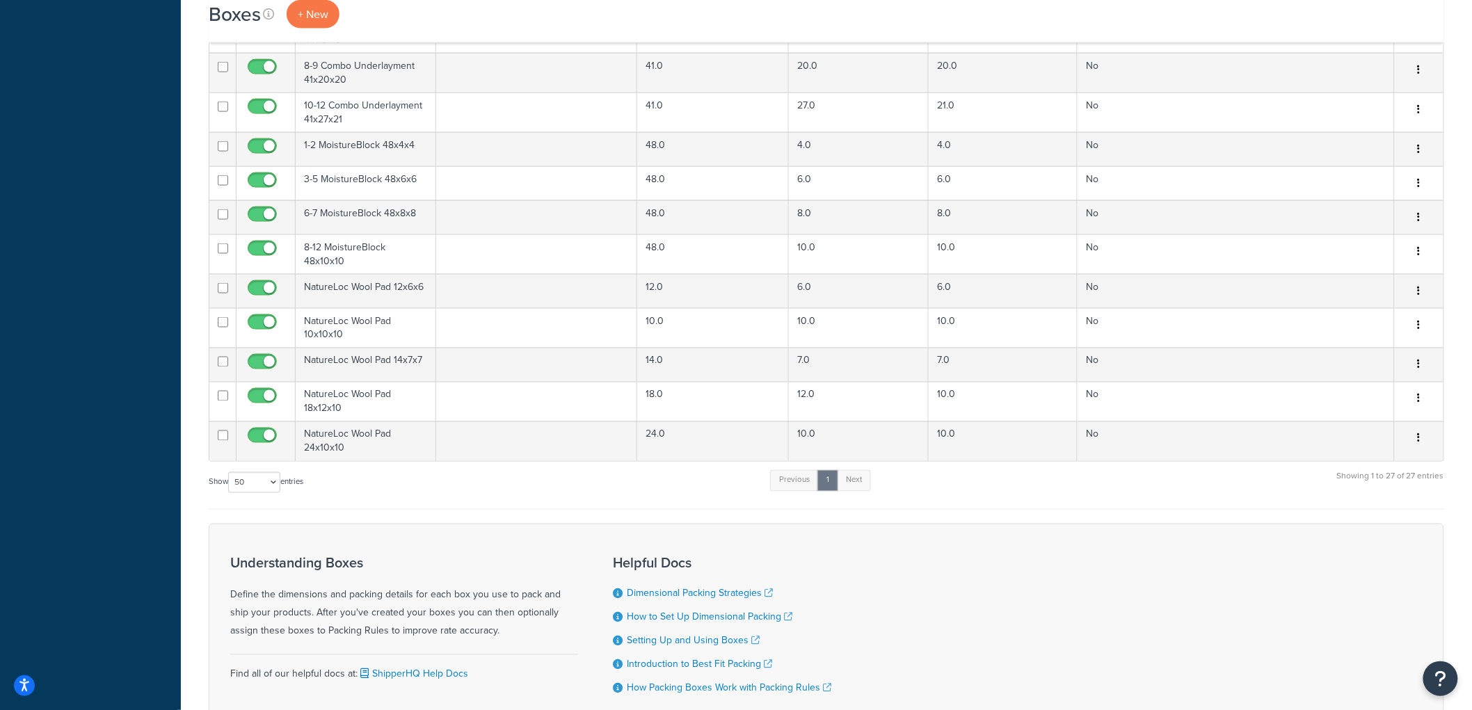
click at [191, 441] on div "Boxes + New × NatureLoc Wool Pad 24x10x10 was saved successfully. See your box …" at bounding box center [826, 25] width 1291 height 1499
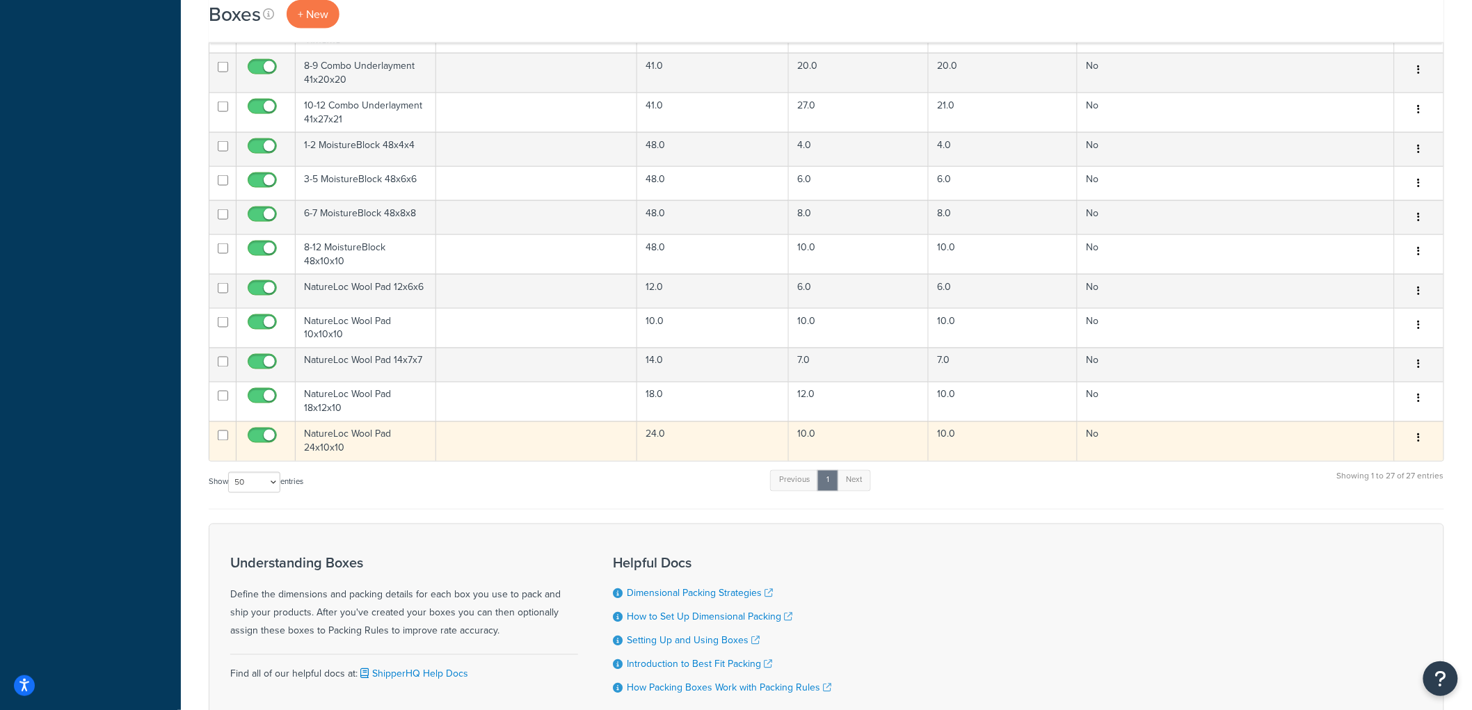
click at [1418, 436] on icon "button" at bounding box center [1419, 438] width 3 height 10
click at [1371, 484] on link "Duplicate" at bounding box center [1374, 493] width 110 height 29
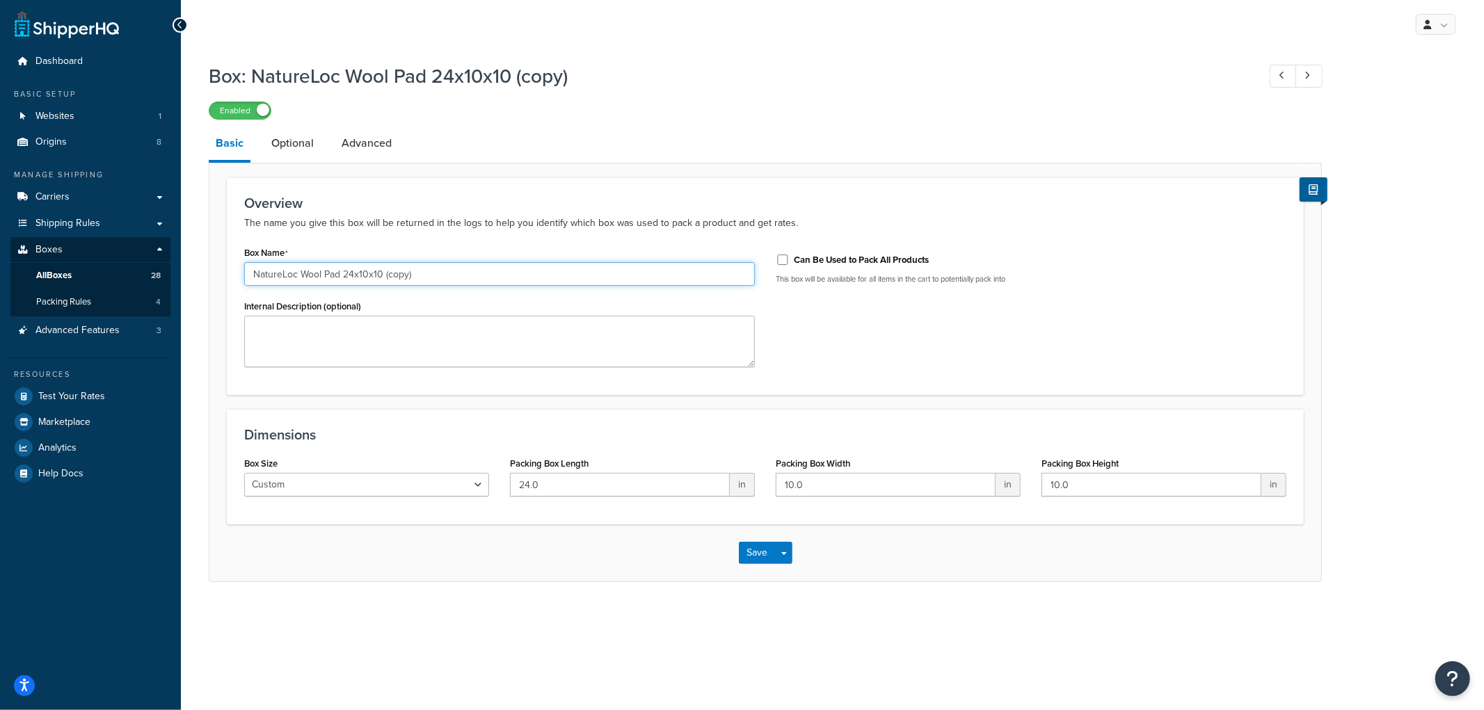
drag, startPoint x: 422, startPoint y: 269, endPoint x: 343, endPoint y: 275, distance: 78.9
click at [343, 275] on input "NatureLoc Wool Pad 24x10x10 (copy)" at bounding box center [499, 274] width 511 height 24
type input "NatureLoc Wool Pad 36x9x9"
type input "36"
type input "9"
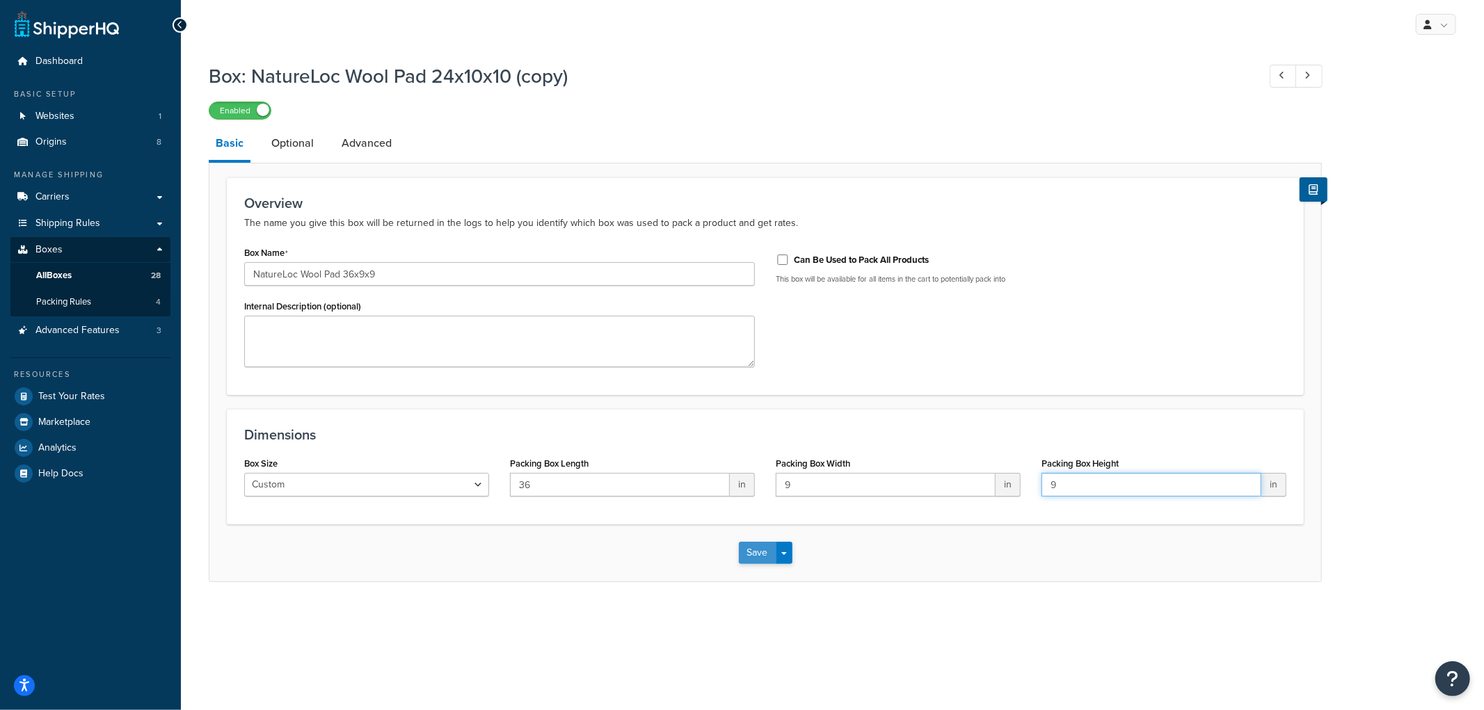
type input "9"
click at [767, 555] on button "Save" at bounding box center [758, 553] width 38 height 22
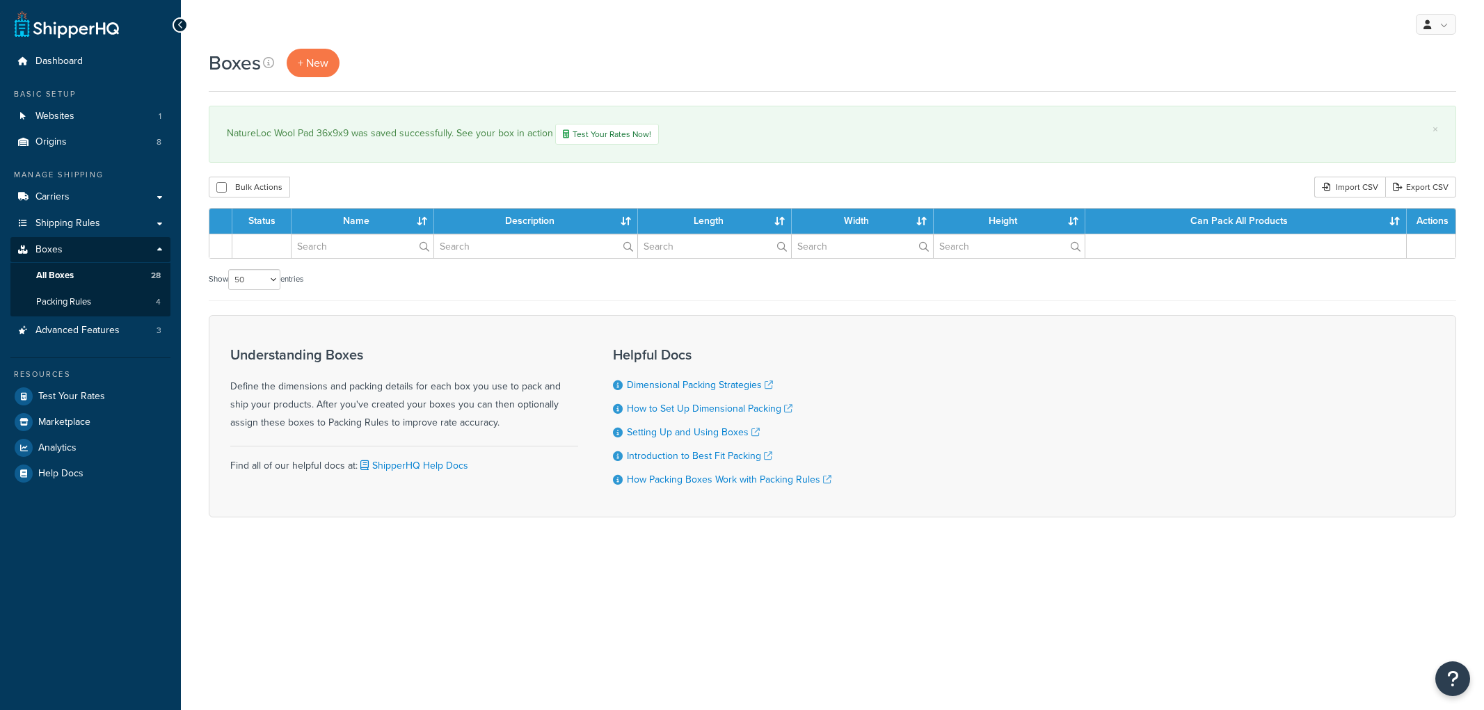
select select "50"
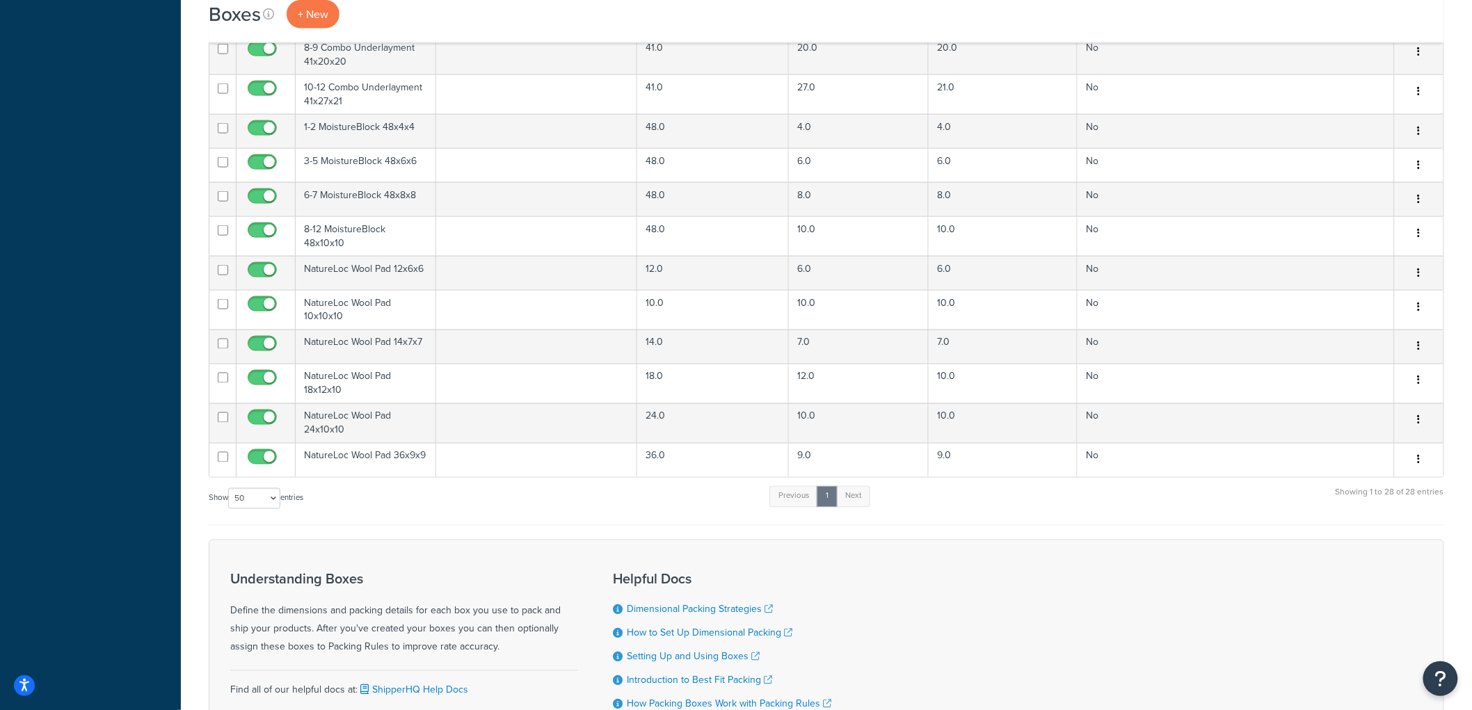
scroll to position [907, 0]
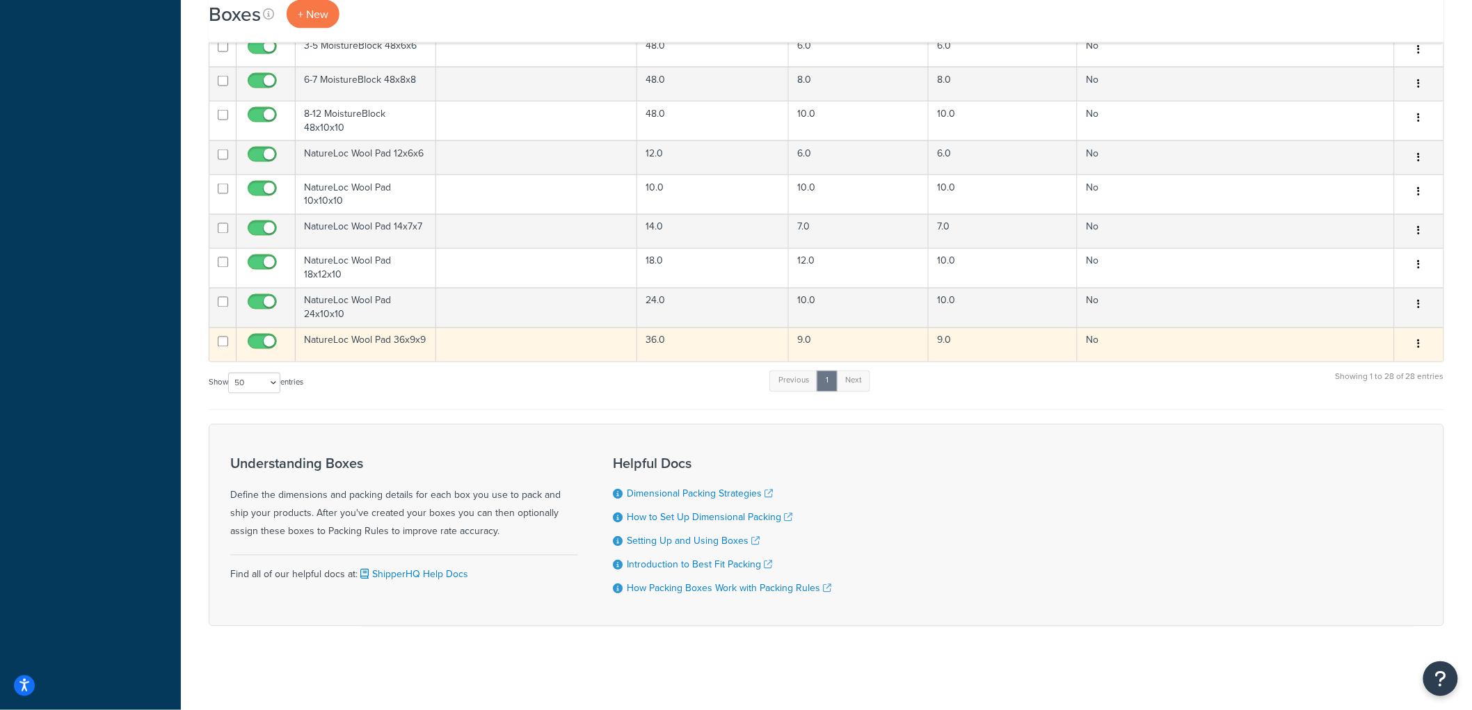
click at [1424, 340] on button "button" at bounding box center [1419, 345] width 19 height 22
click at [1380, 397] on link "Duplicate" at bounding box center [1374, 399] width 110 height 29
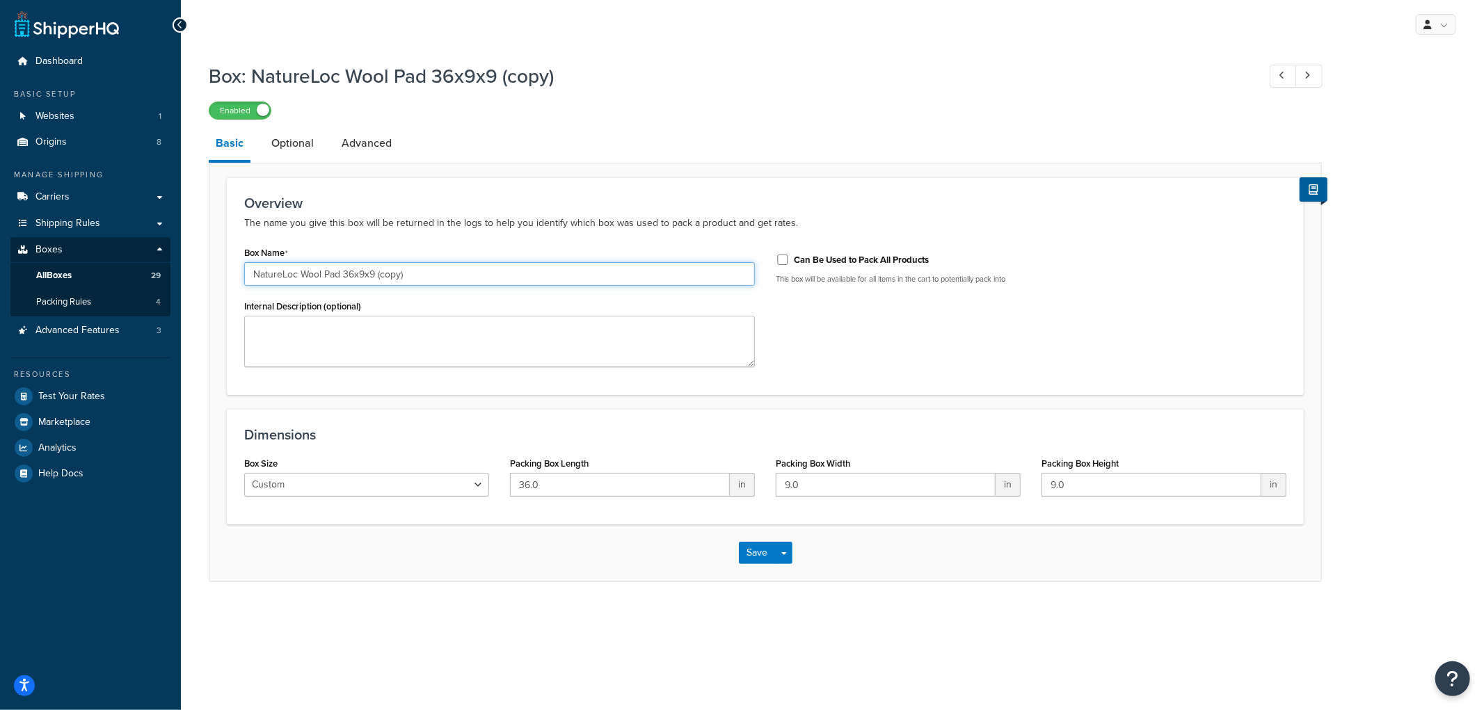
drag, startPoint x: 413, startPoint y: 273, endPoint x: 345, endPoint y: 273, distance: 68.2
click at [345, 273] on input "NatureLoc Wool Pad 36x9x9 (copy)" at bounding box center [499, 274] width 511 height 24
type input "NatureLoc Wool Pad 36x12x12"
type input "12"
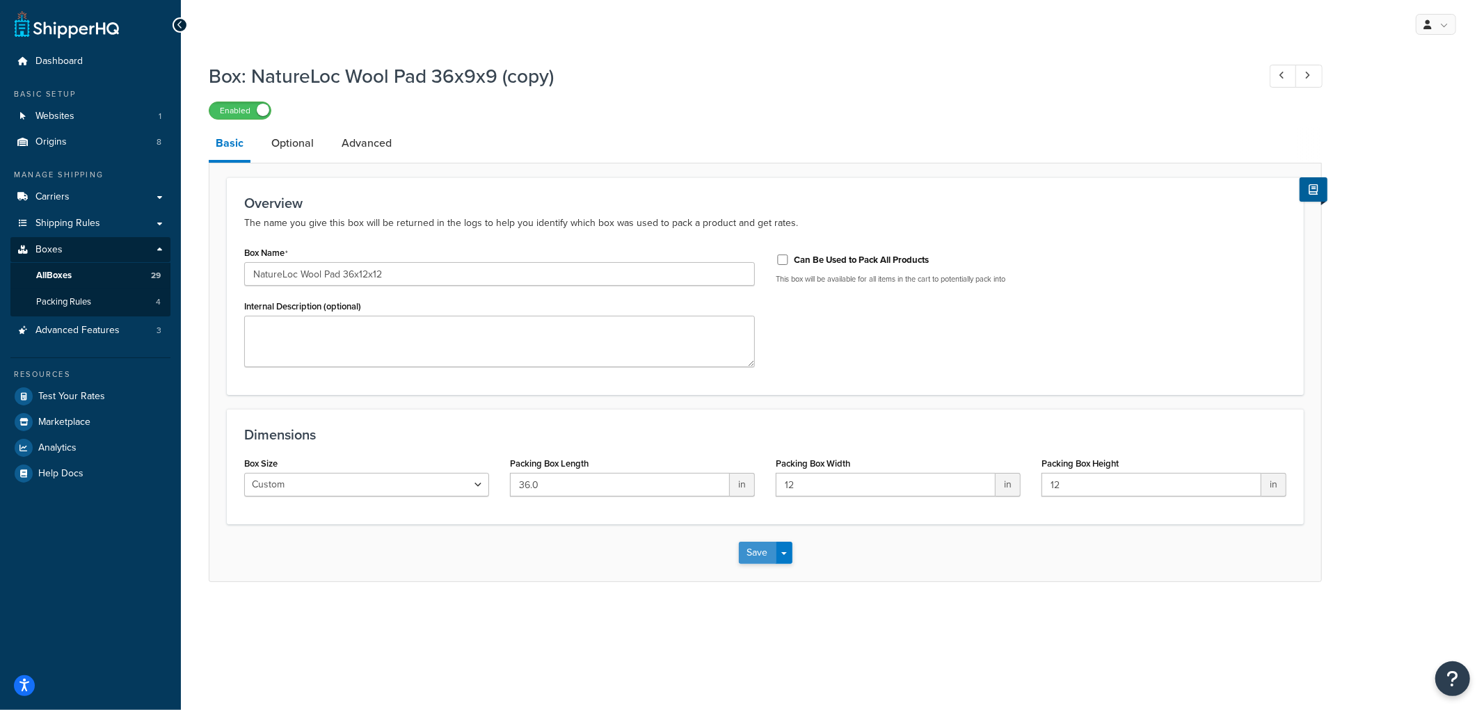
click at [759, 545] on button "Save" at bounding box center [758, 553] width 38 height 22
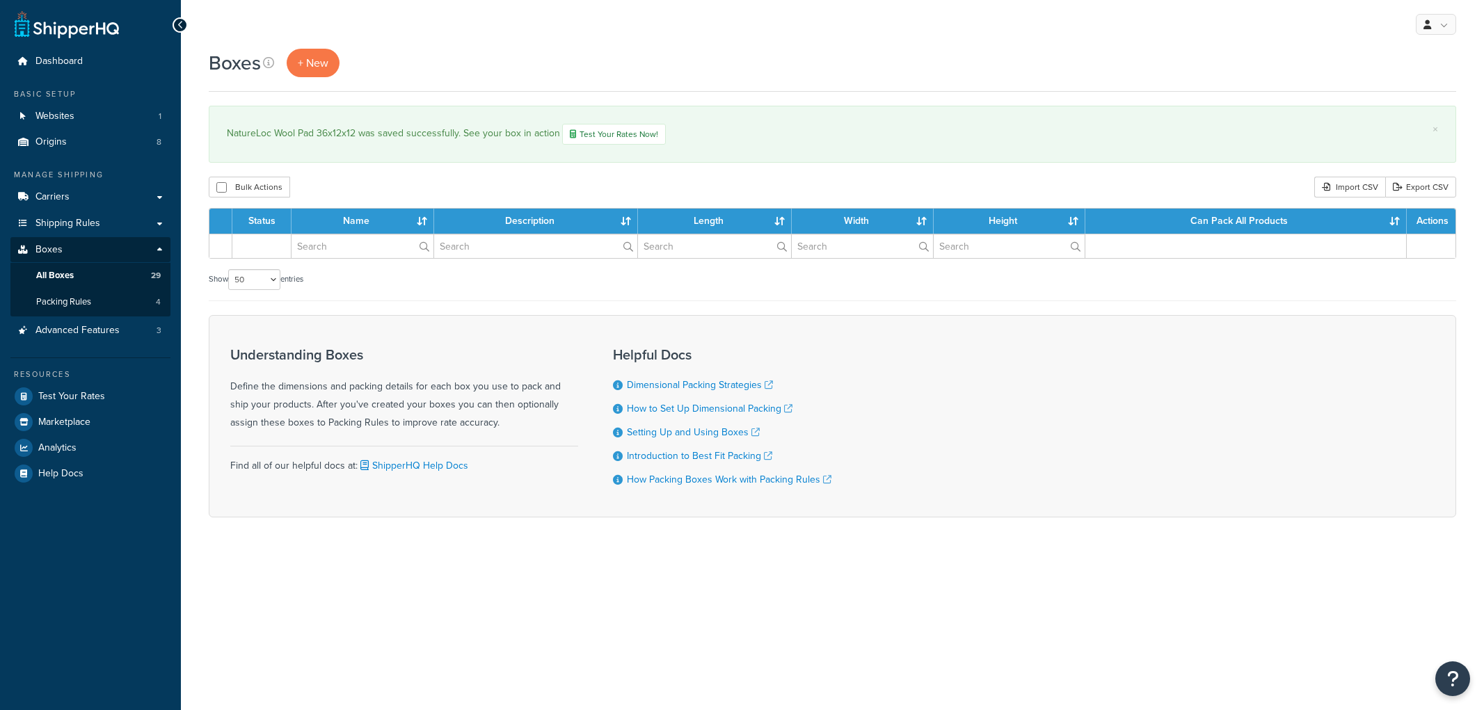
select select "50"
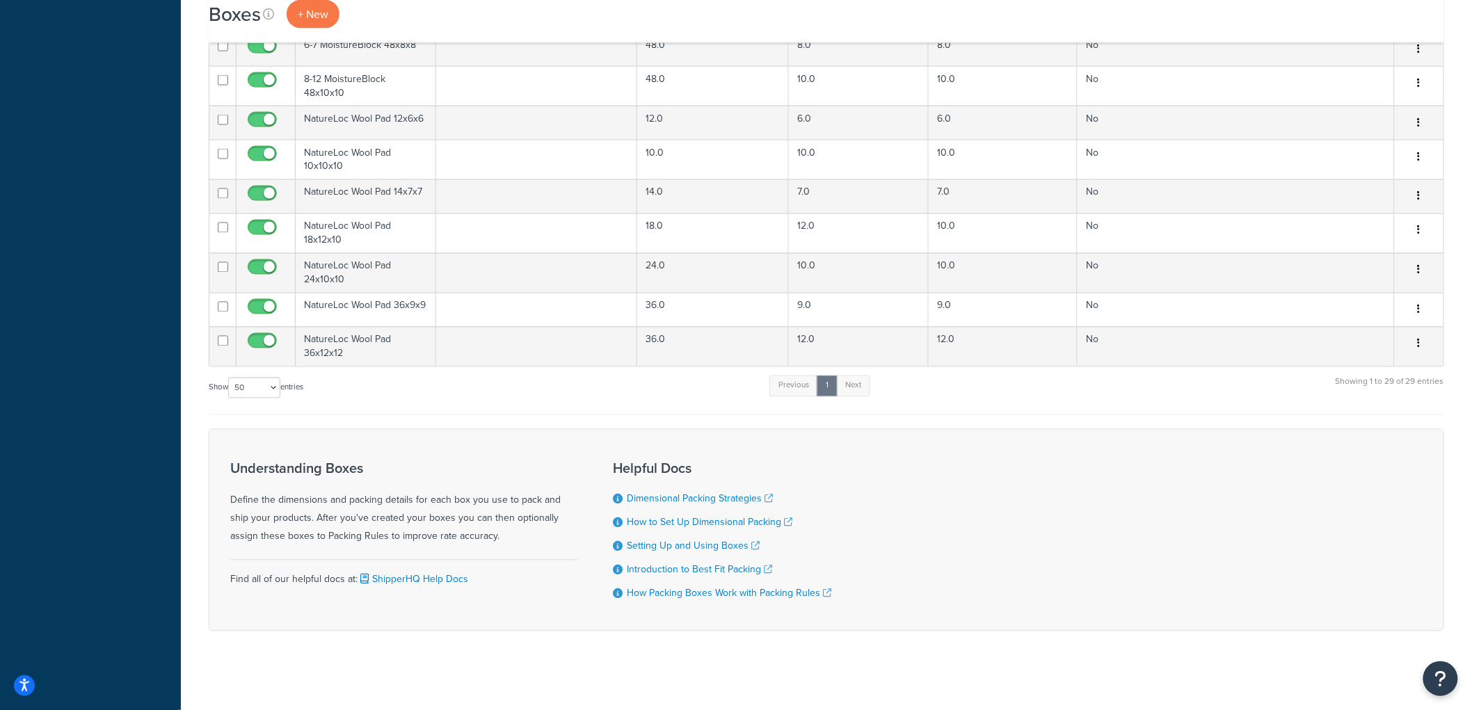
scroll to position [946, 0]
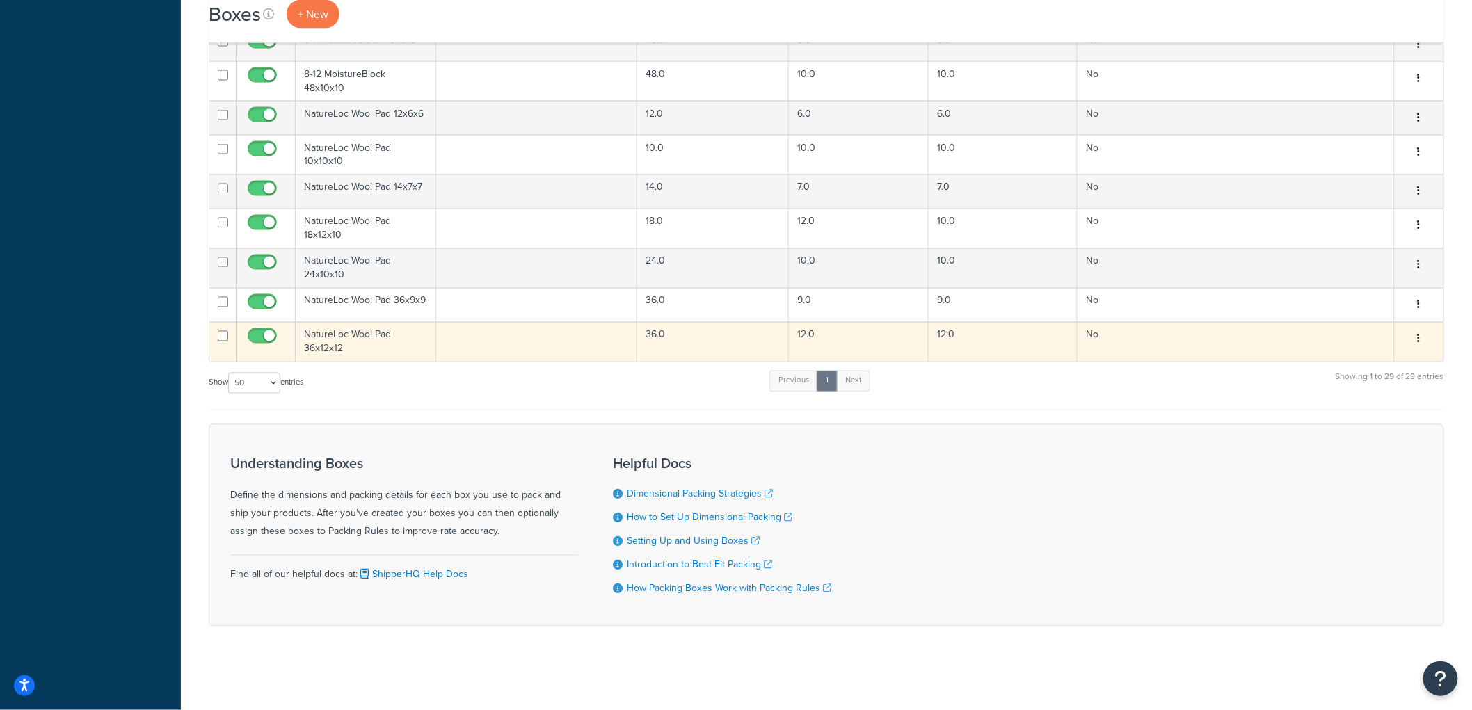
click at [1424, 342] on button "button" at bounding box center [1419, 339] width 19 height 22
click at [1387, 388] on link "Duplicate" at bounding box center [1374, 394] width 110 height 29
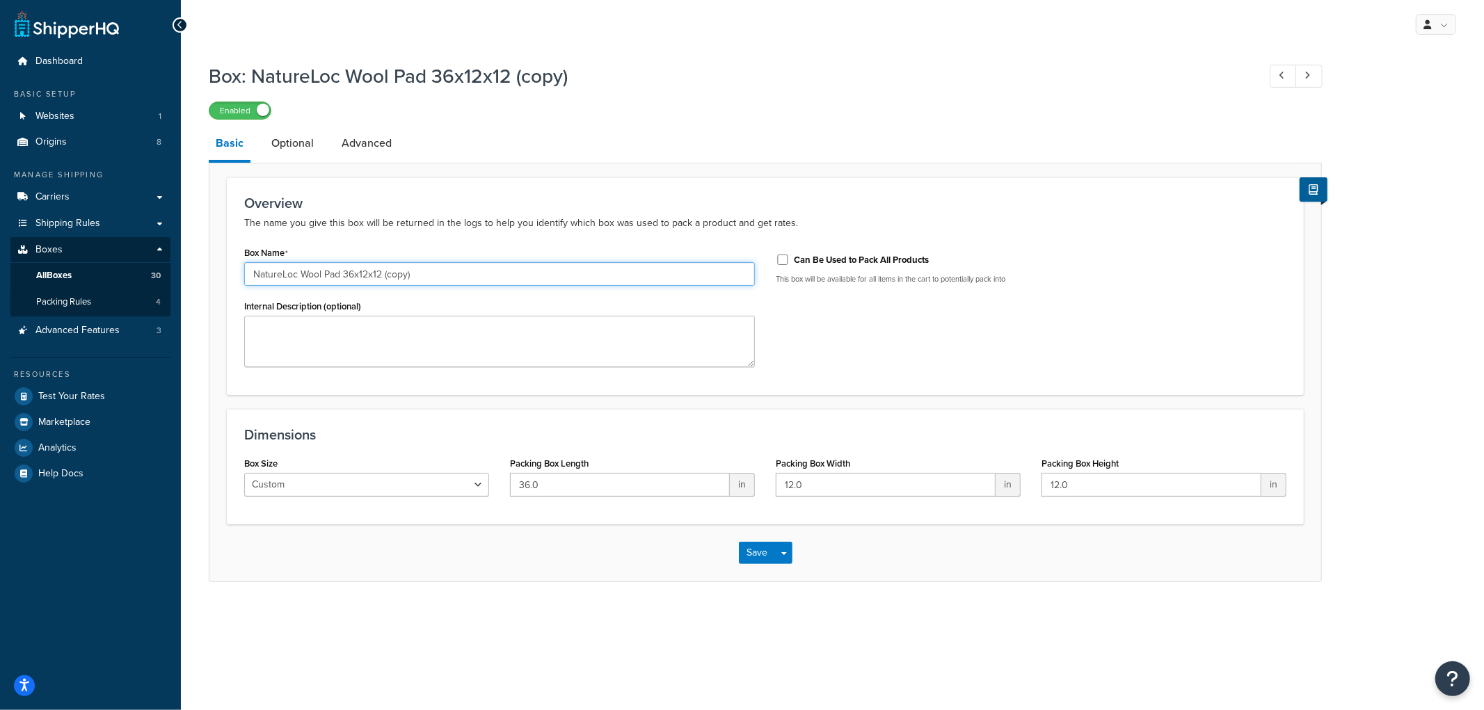
drag, startPoint x: 467, startPoint y: 264, endPoint x: 343, endPoint y: 281, distance: 125.0
click at [343, 281] on input "NatureLoc Wool Pad 36x12x12 (copy)" at bounding box center [499, 274] width 511 height 24
type input "NatureLoc Wool Pad 36x15x15"
type input "15"
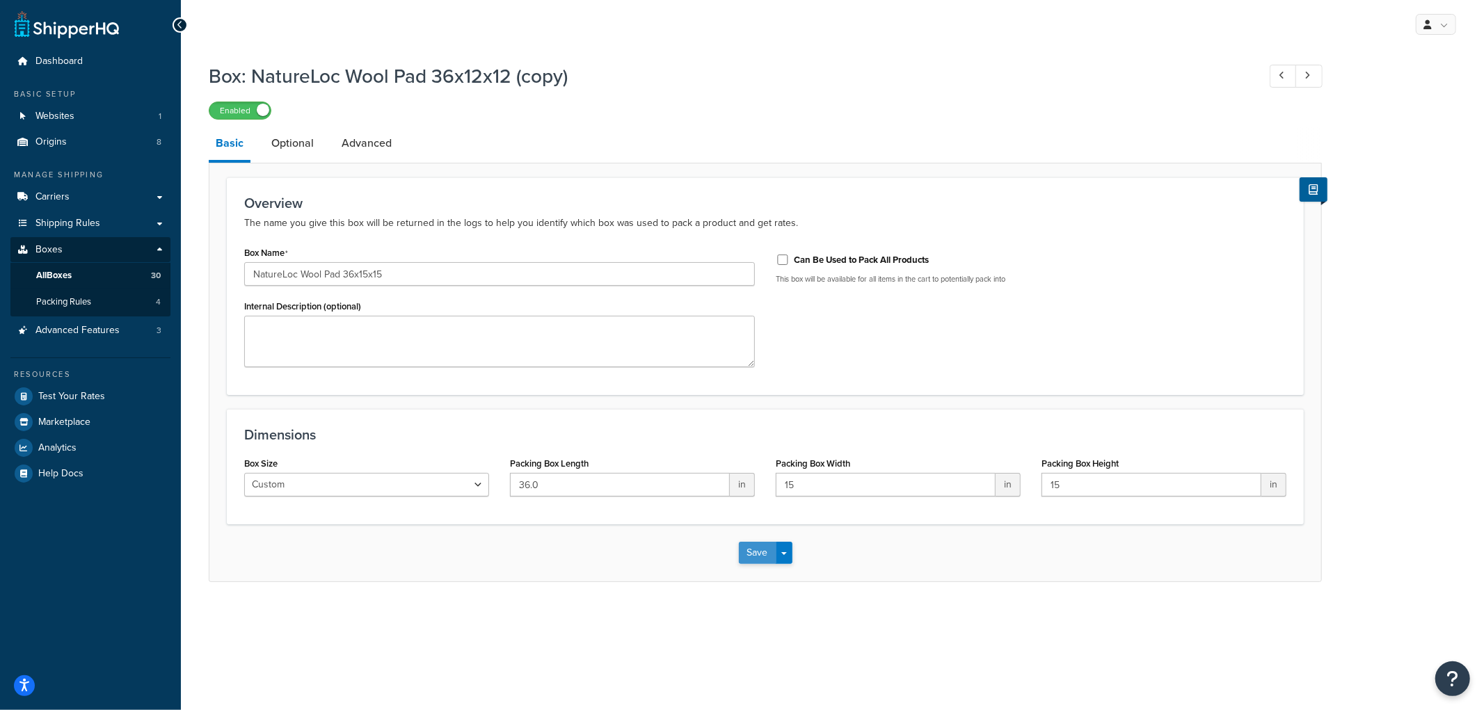
click at [756, 550] on button "Save" at bounding box center [758, 553] width 38 height 22
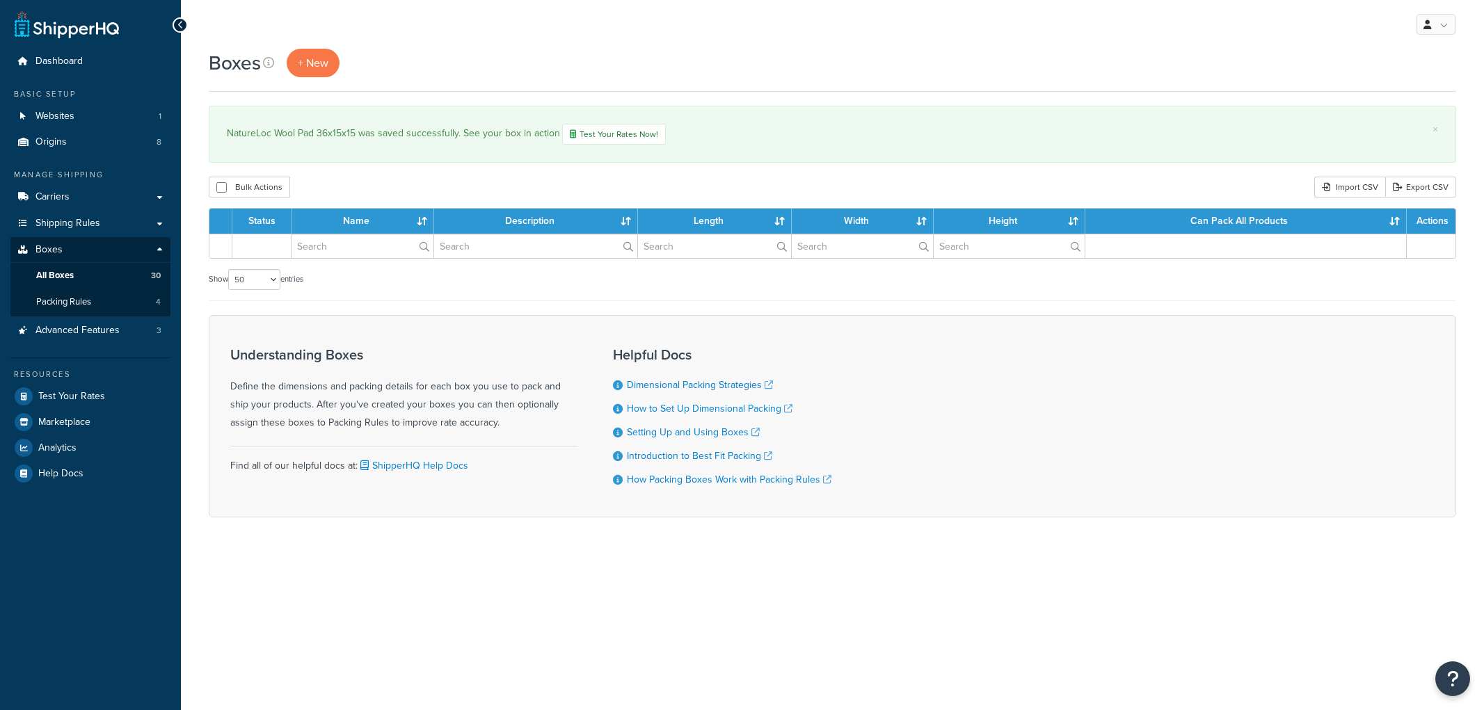
select select "50"
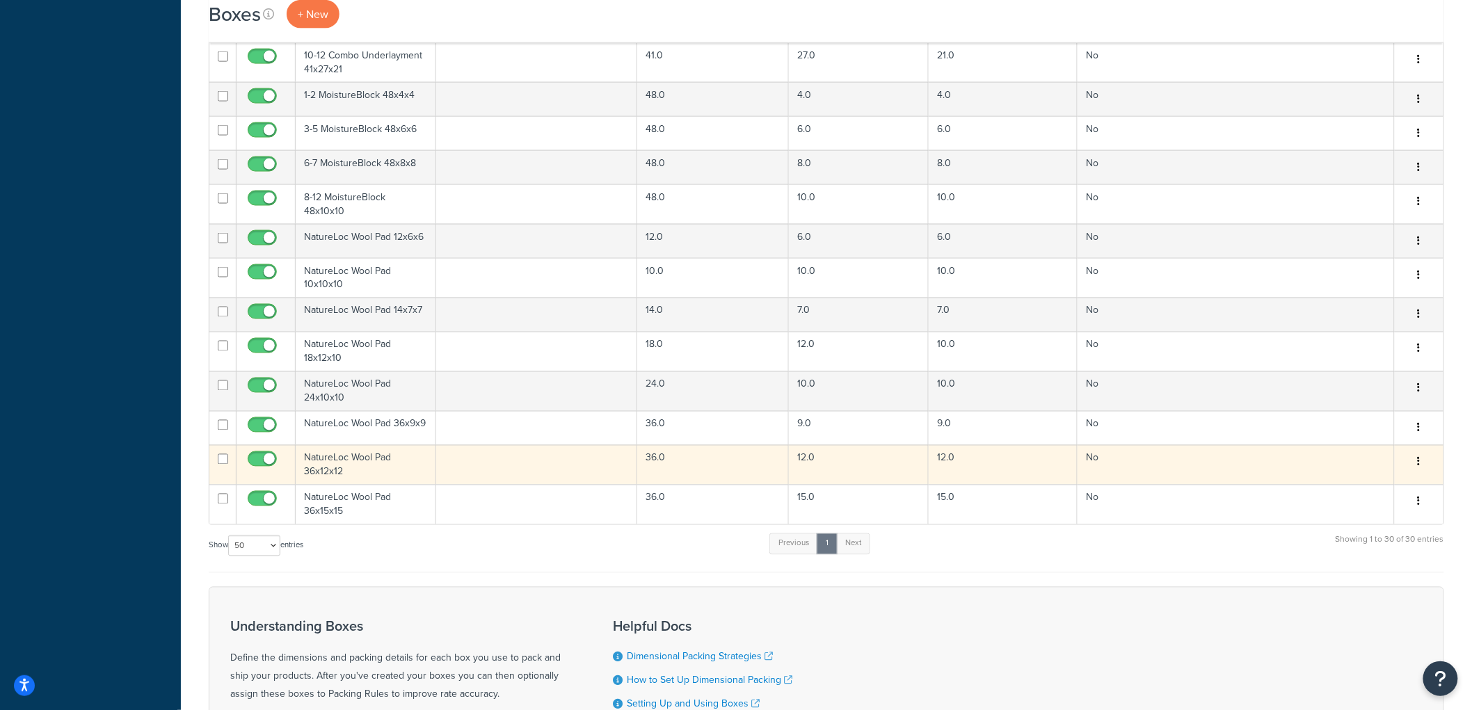
scroll to position [850, 0]
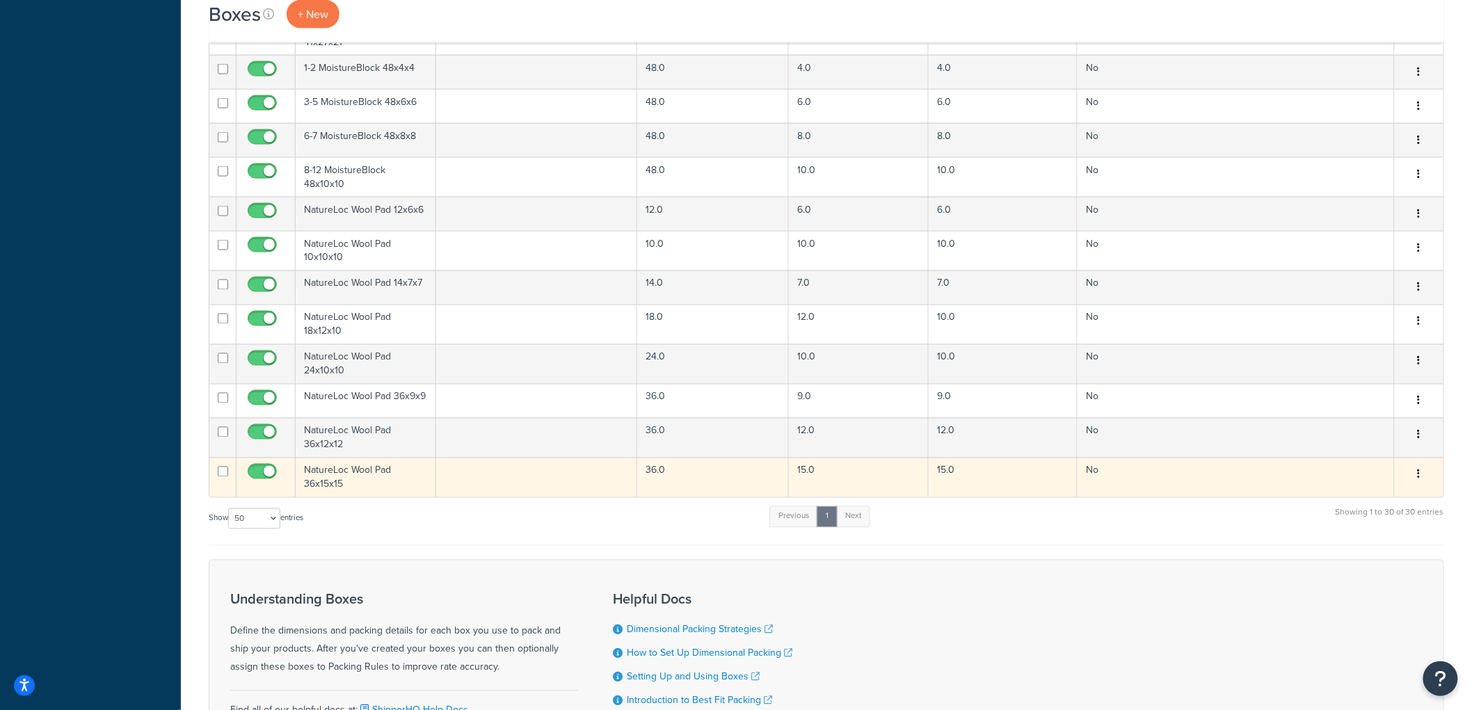
click at [1425, 470] on button "button" at bounding box center [1419, 475] width 19 height 22
click at [1395, 524] on link "Duplicate" at bounding box center [1374, 530] width 110 height 29
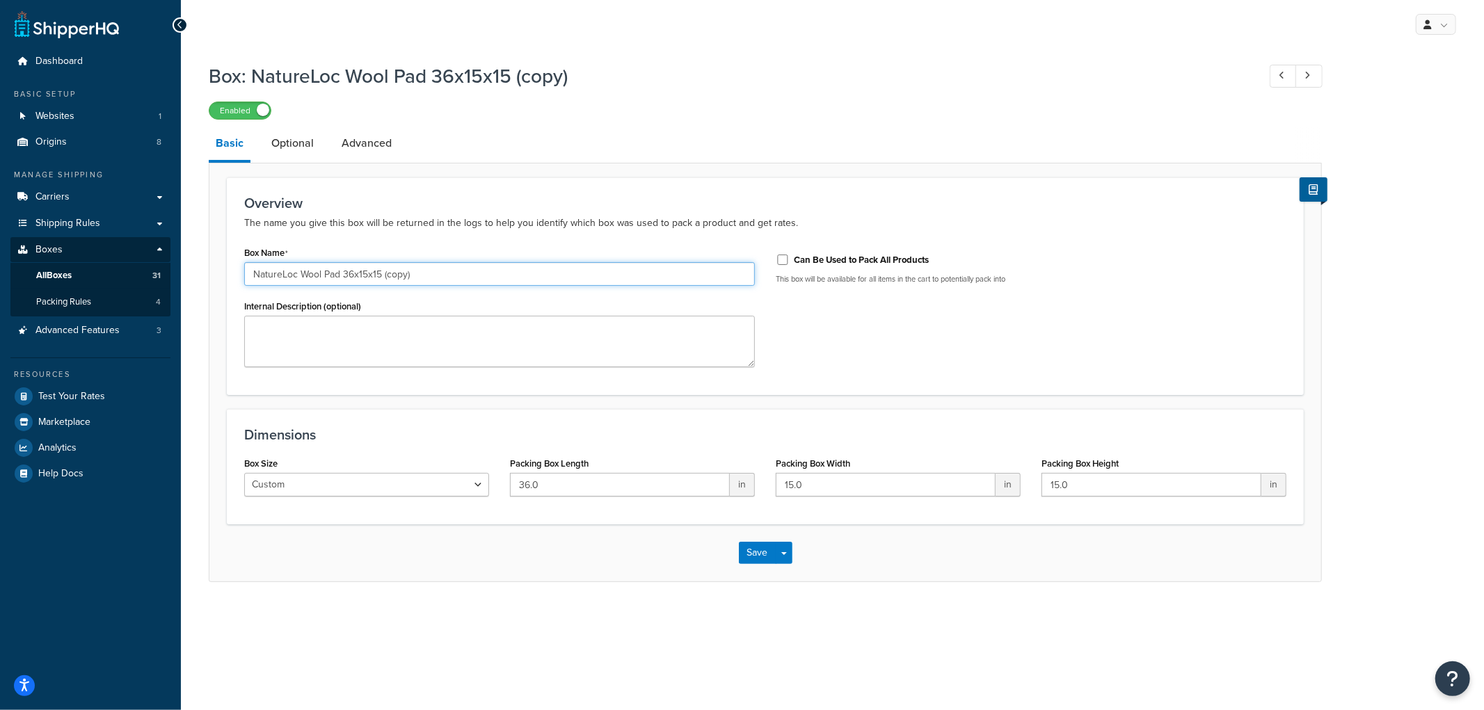
drag, startPoint x: 420, startPoint y: 270, endPoint x: 343, endPoint y: 274, distance: 77.3
click at [343, 274] on input "NatureLoc Wool Pad 36x15x15 (copy)" at bounding box center [499, 274] width 511 height 24
click at [479, 178] on div "Overview The name you give this box will be returned in the logs to help you id…" at bounding box center [765, 286] width 1077 height 218
type input "NatureLoc Wool Pad 36x15x15 (copy) - 1"
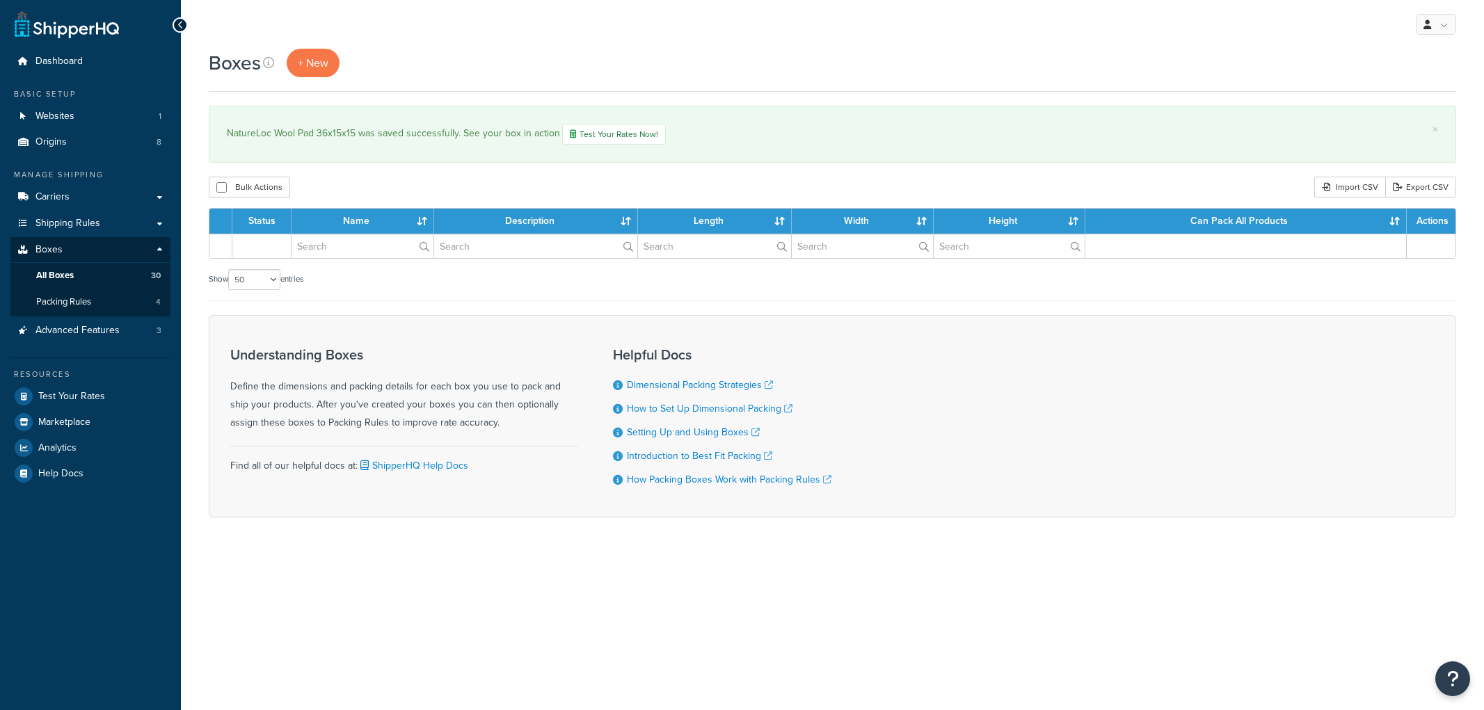
select select "50"
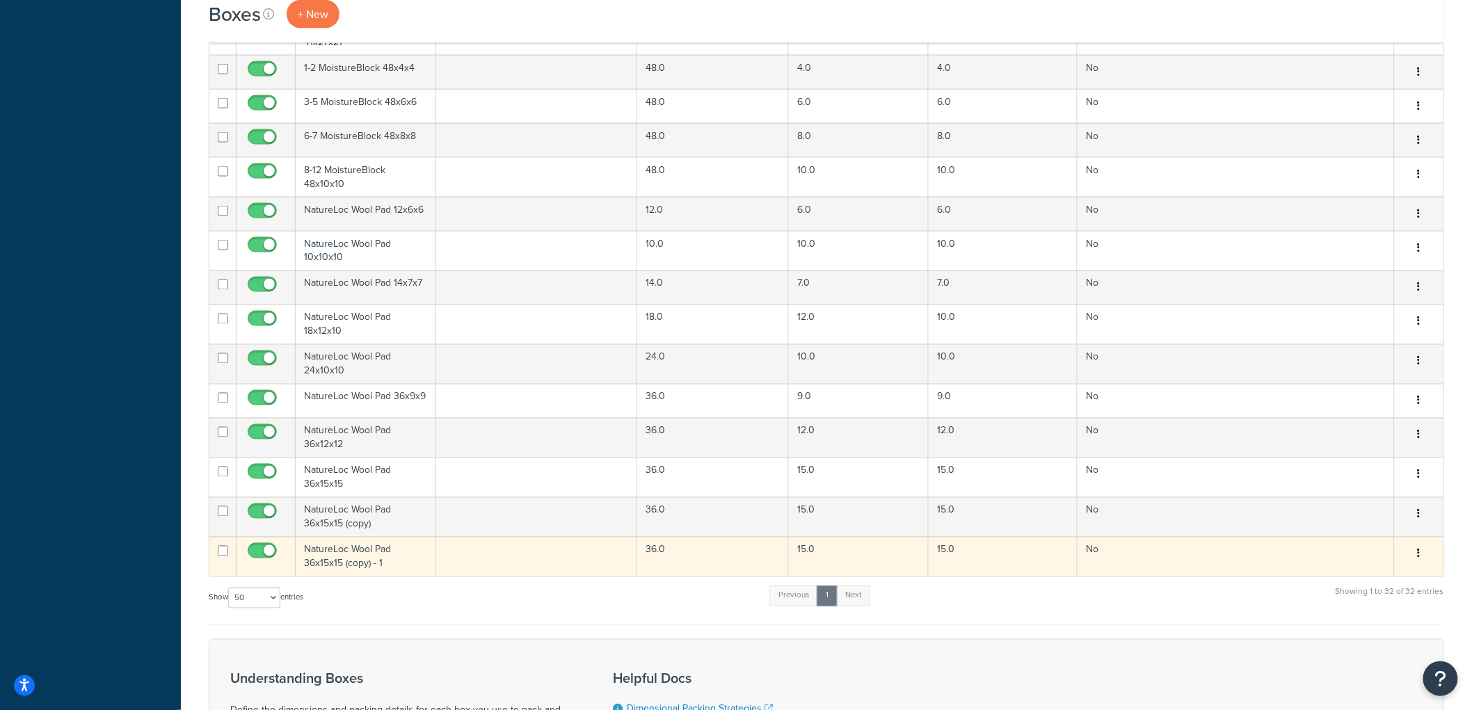
click at [225, 550] on input "checkbox" at bounding box center [223, 551] width 10 height 10
checkbox input "true"
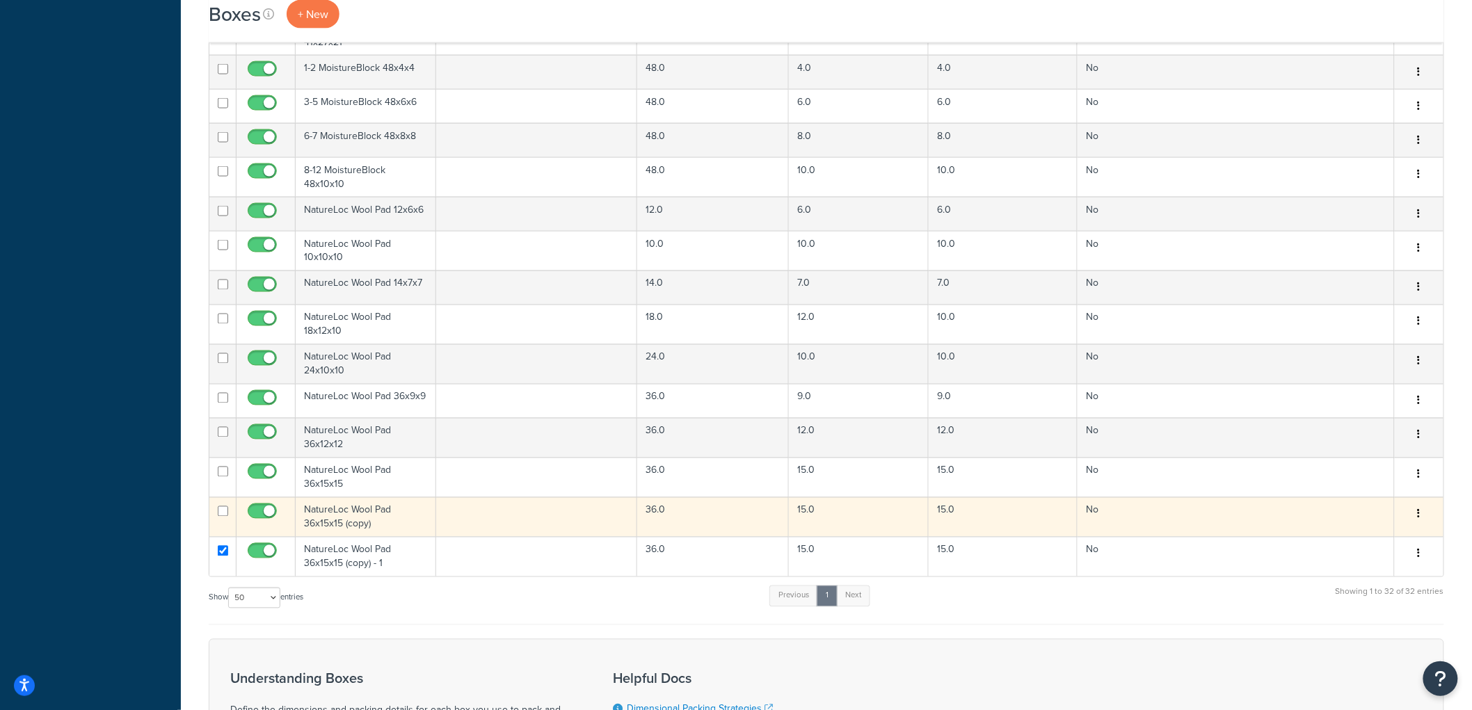
click at [223, 508] on input "checkbox" at bounding box center [223, 512] width 10 height 10
checkbox input "true"
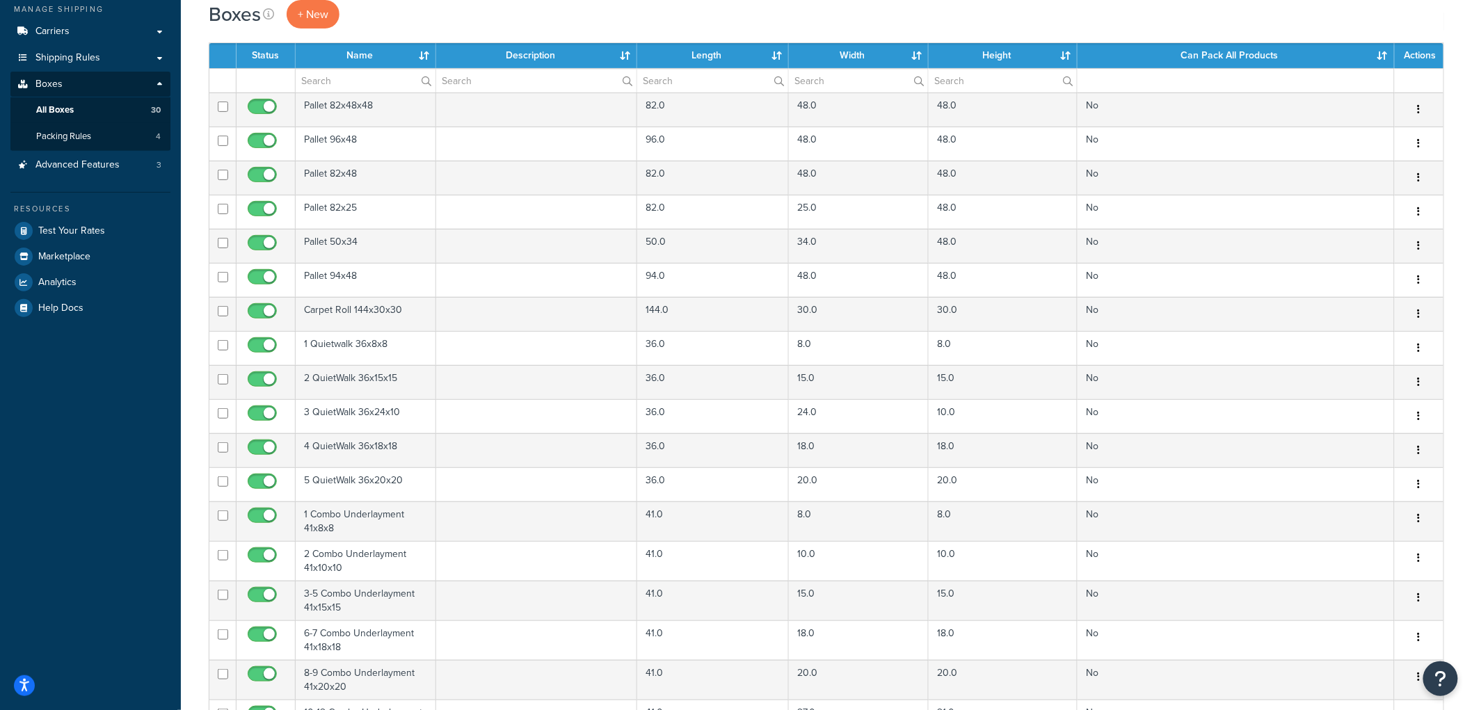
scroll to position [77, 0]
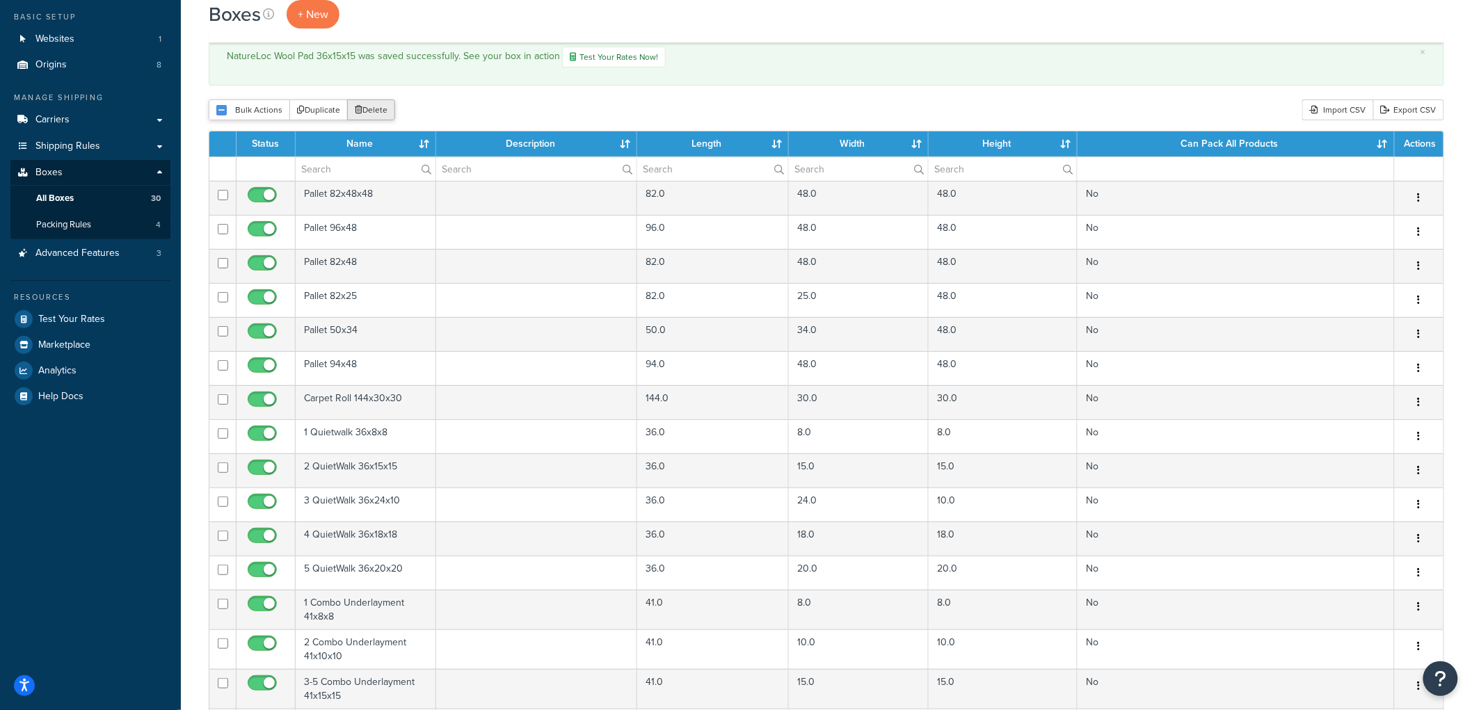
click at [379, 116] on button "Delete" at bounding box center [371, 109] width 48 height 21
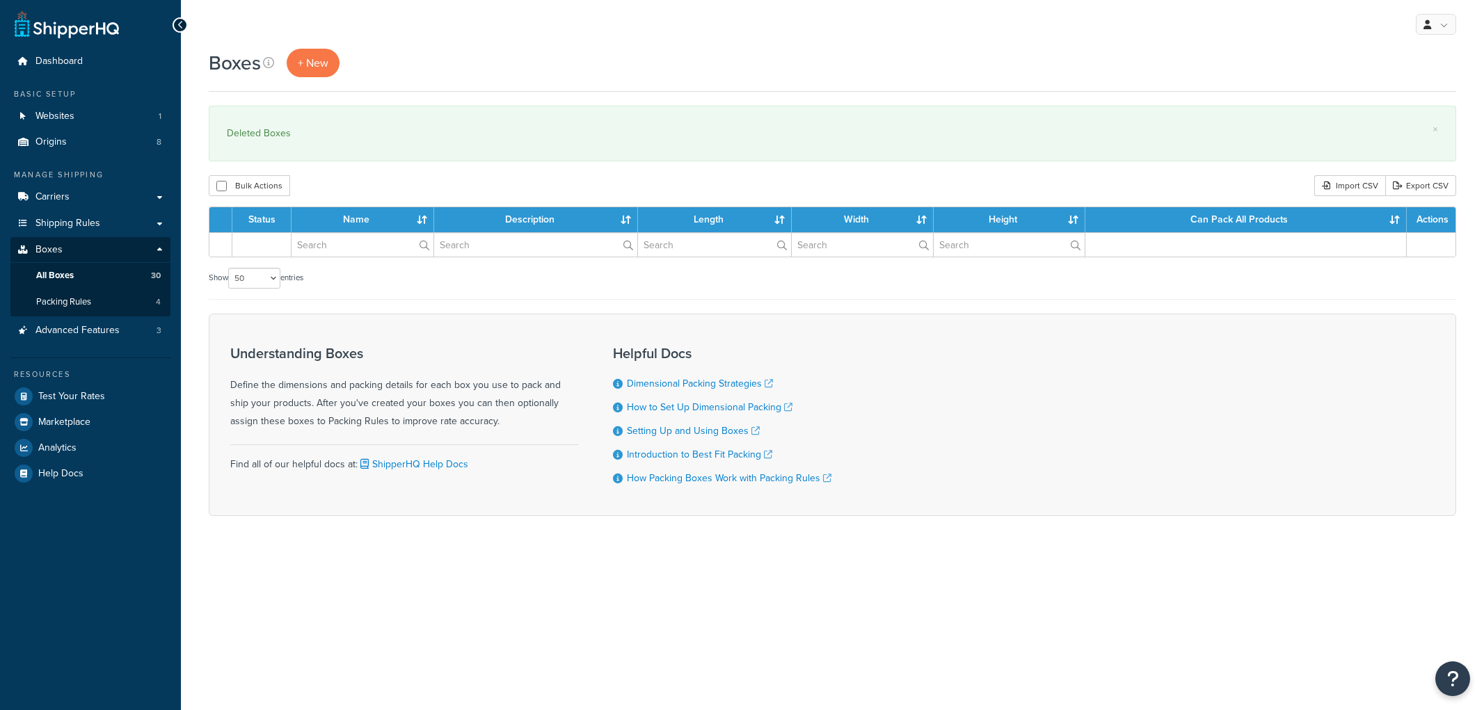
select select "50"
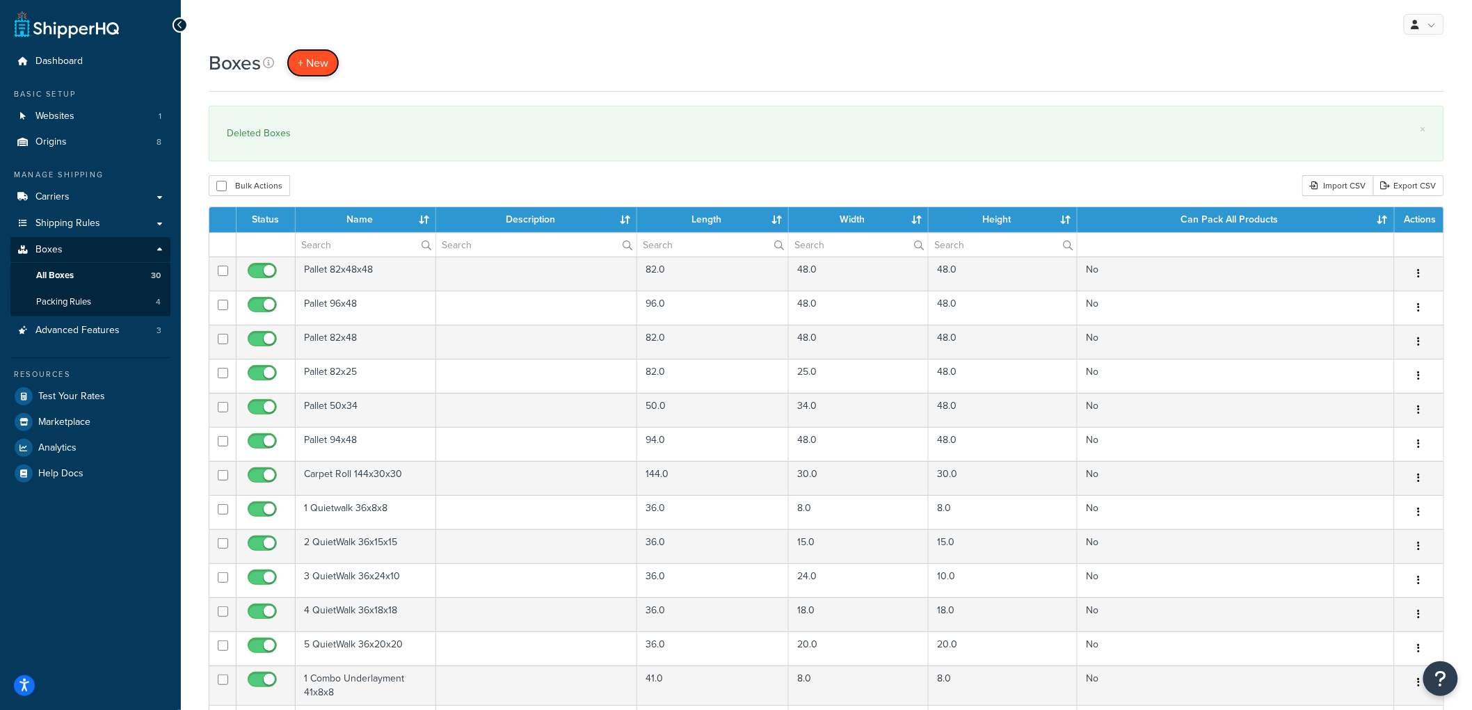
click at [317, 67] on span "+ New" at bounding box center [313, 63] width 31 height 16
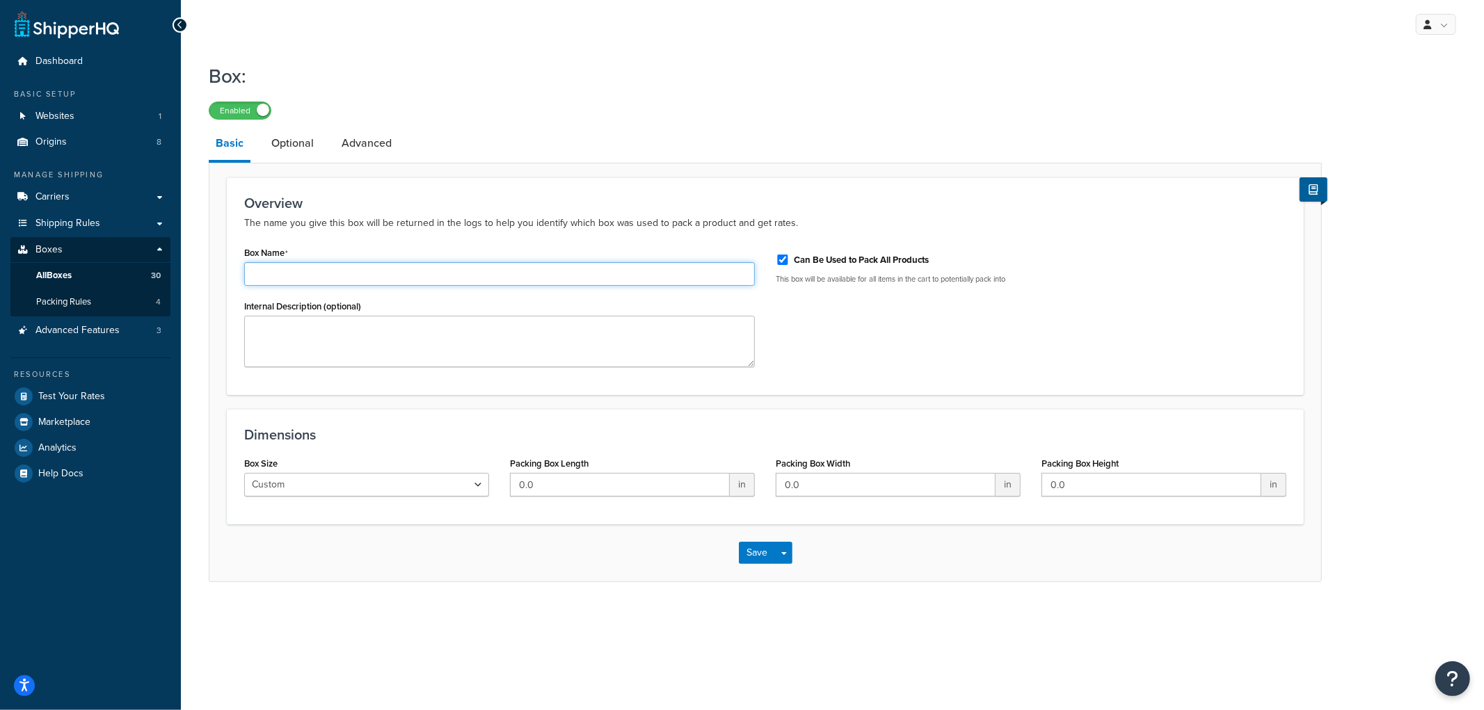
click at [511, 269] on input "Box Name" at bounding box center [499, 274] width 511 height 24
click at [779, 255] on input "Can Be Used to Pack All Products" at bounding box center [783, 260] width 14 height 10
checkbox input "false"
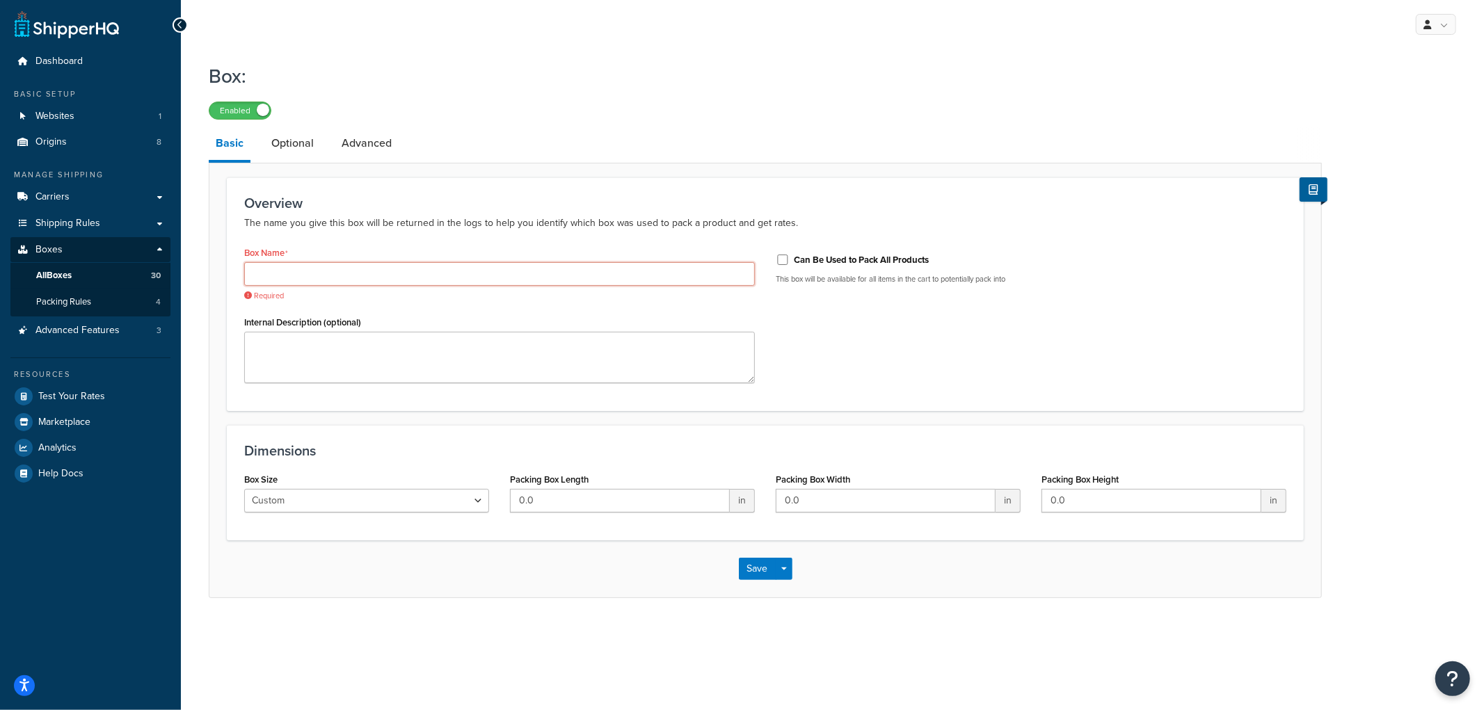
click at [692, 268] on input "Box Name" at bounding box center [499, 274] width 511 height 24
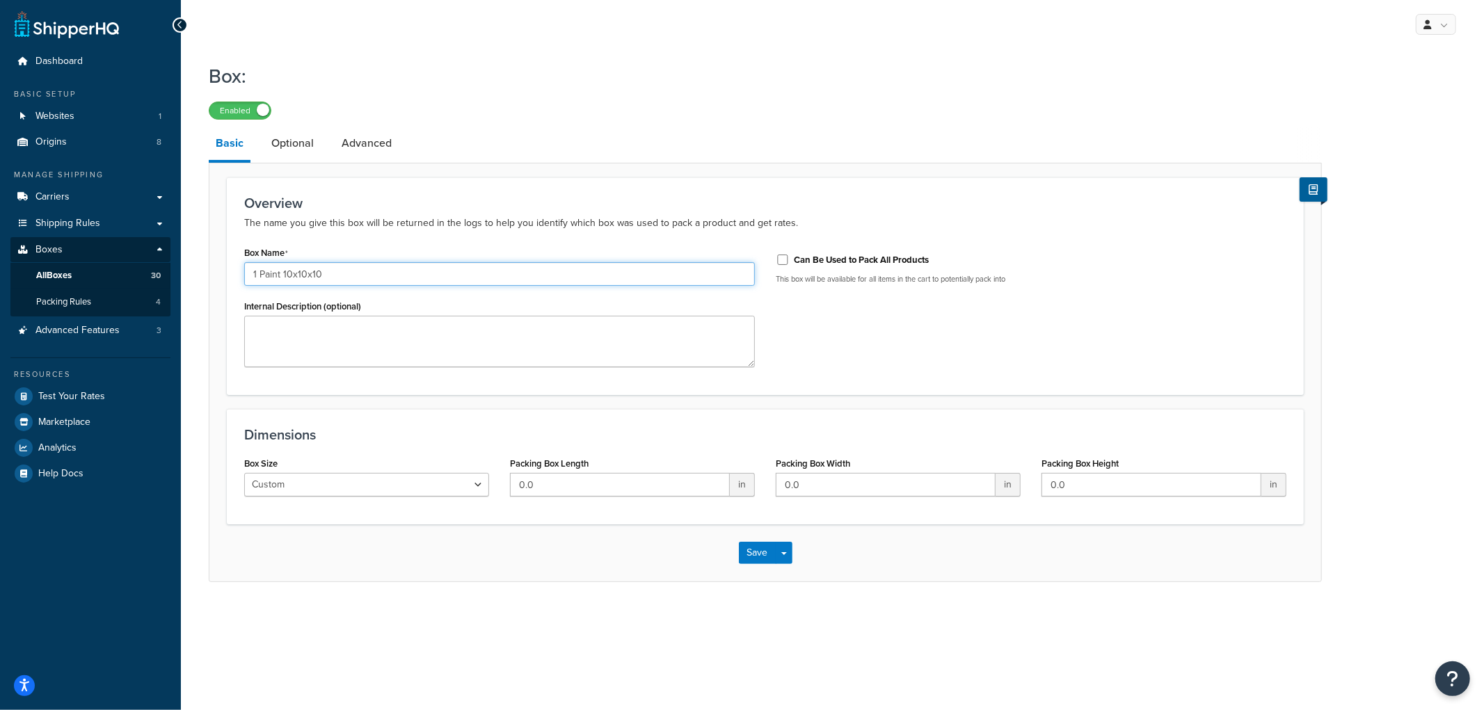
type input "1 Paint 10x10x10"
type input "10"
click at [755, 553] on button "Save" at bounding box center [758, 553] width 38 height 22
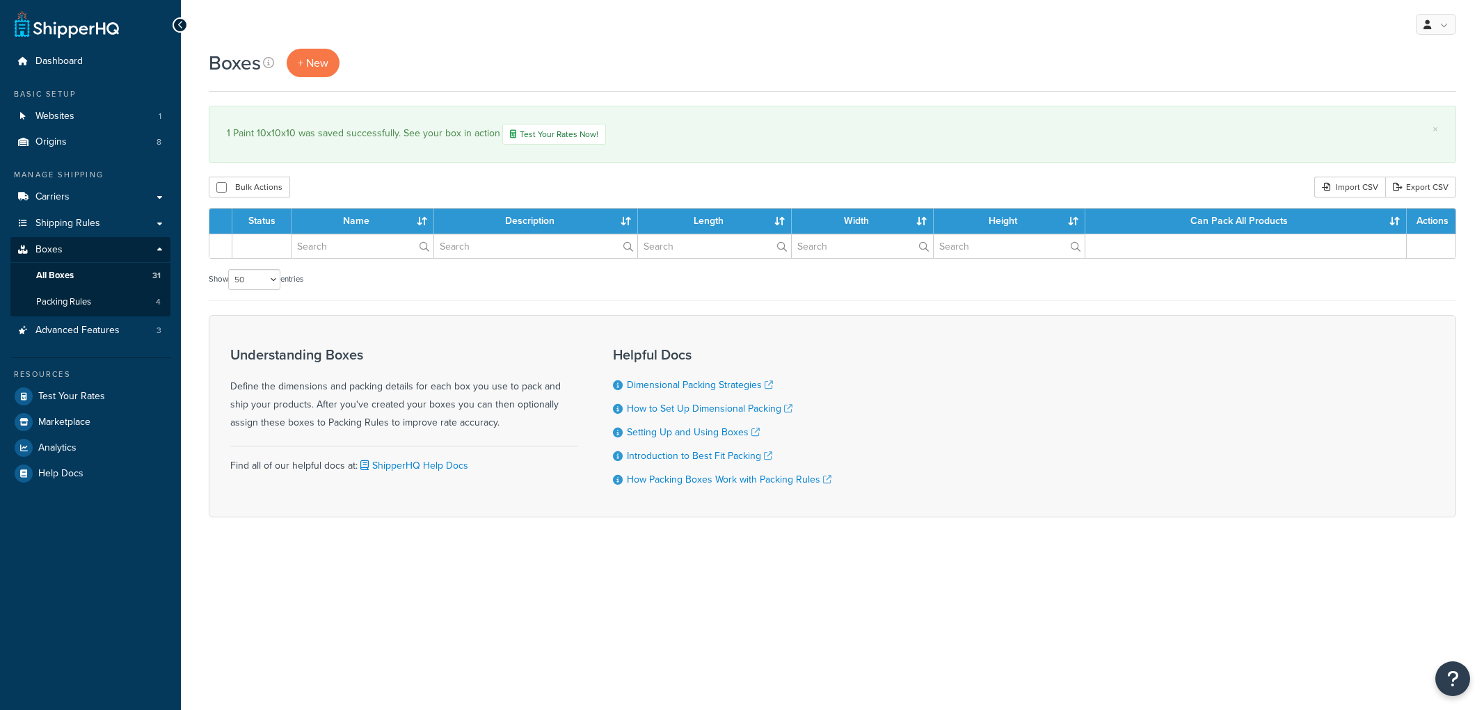
select select "50"
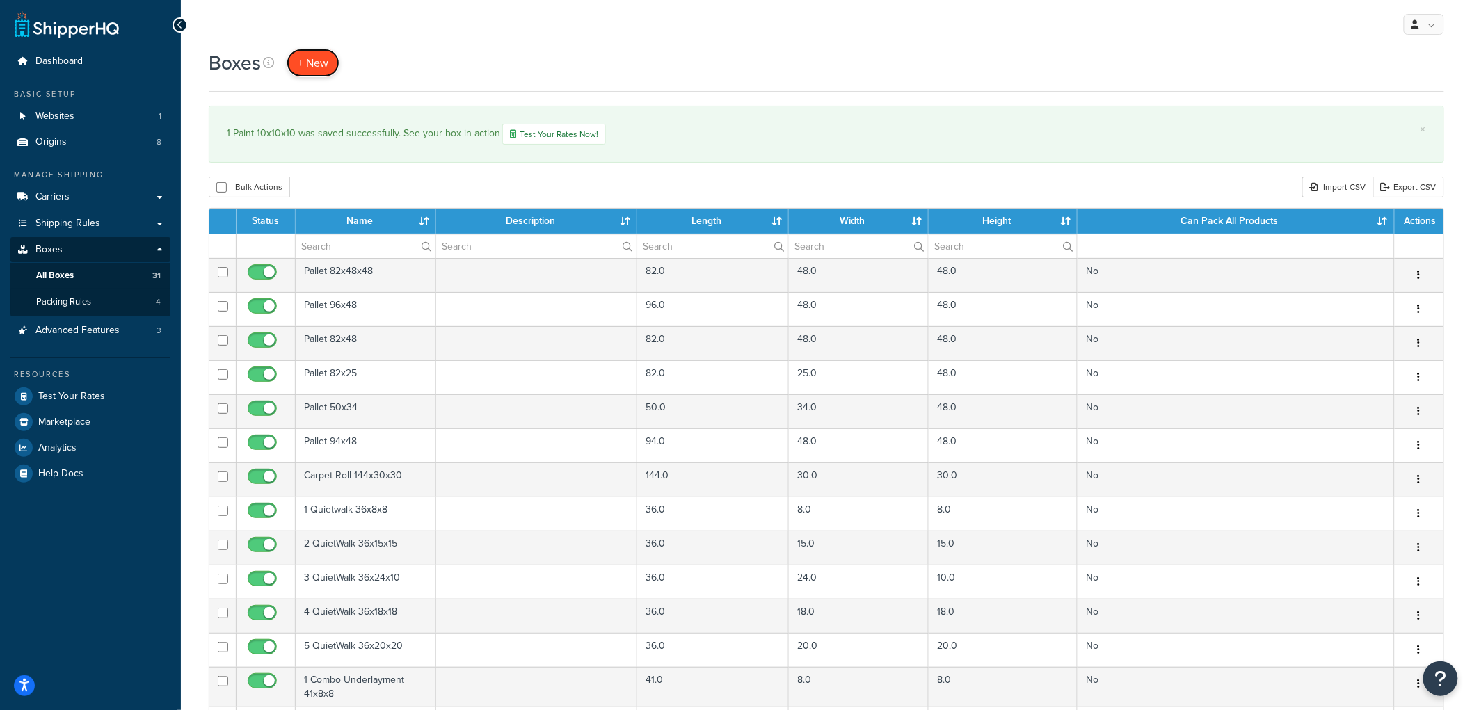
click at [312, 65] on span "+ New" at bounding box center [313, 63] width 31 height 16
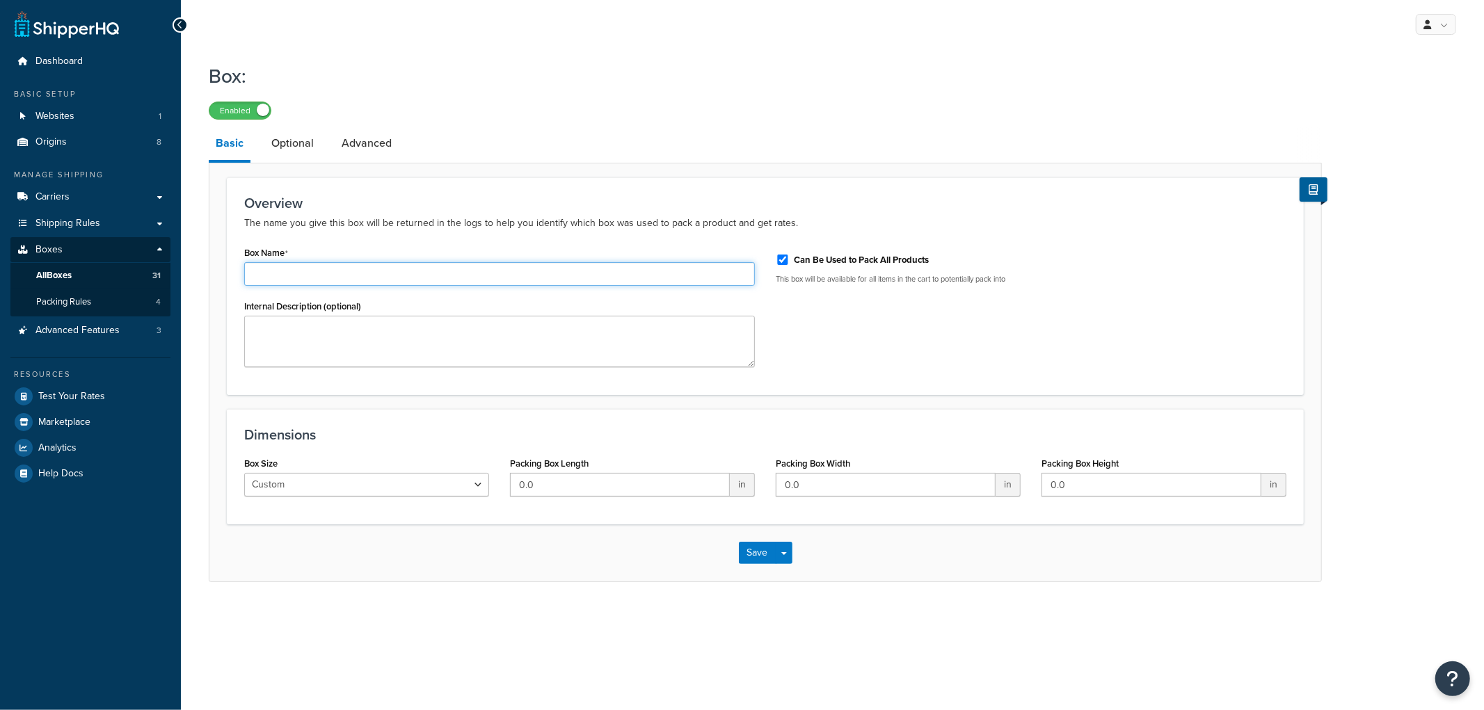
click at [379, 262] on input "Box Name" at bounding box center [499, 274] width 511 height 24
type input "2 Paint 18x12x10"
type input "18"
type input "12"
type input "10"
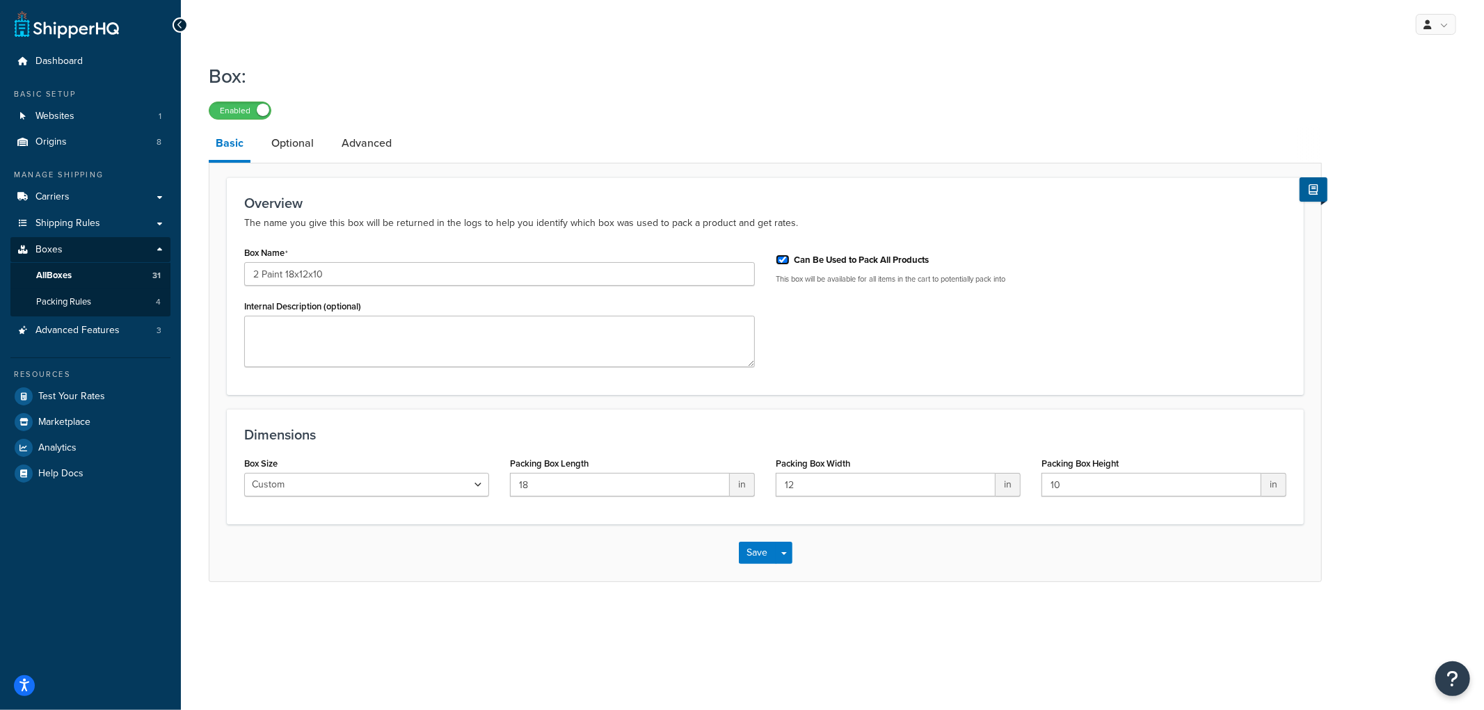
click at [781, 260] on input "Can Be Used to Pack All Products" at bounding box center [783, 260] width 14 height 10
checkbox input "false"
click at [756, 546] on button "Save" at bounding box center [758, 553] width 38 height 22
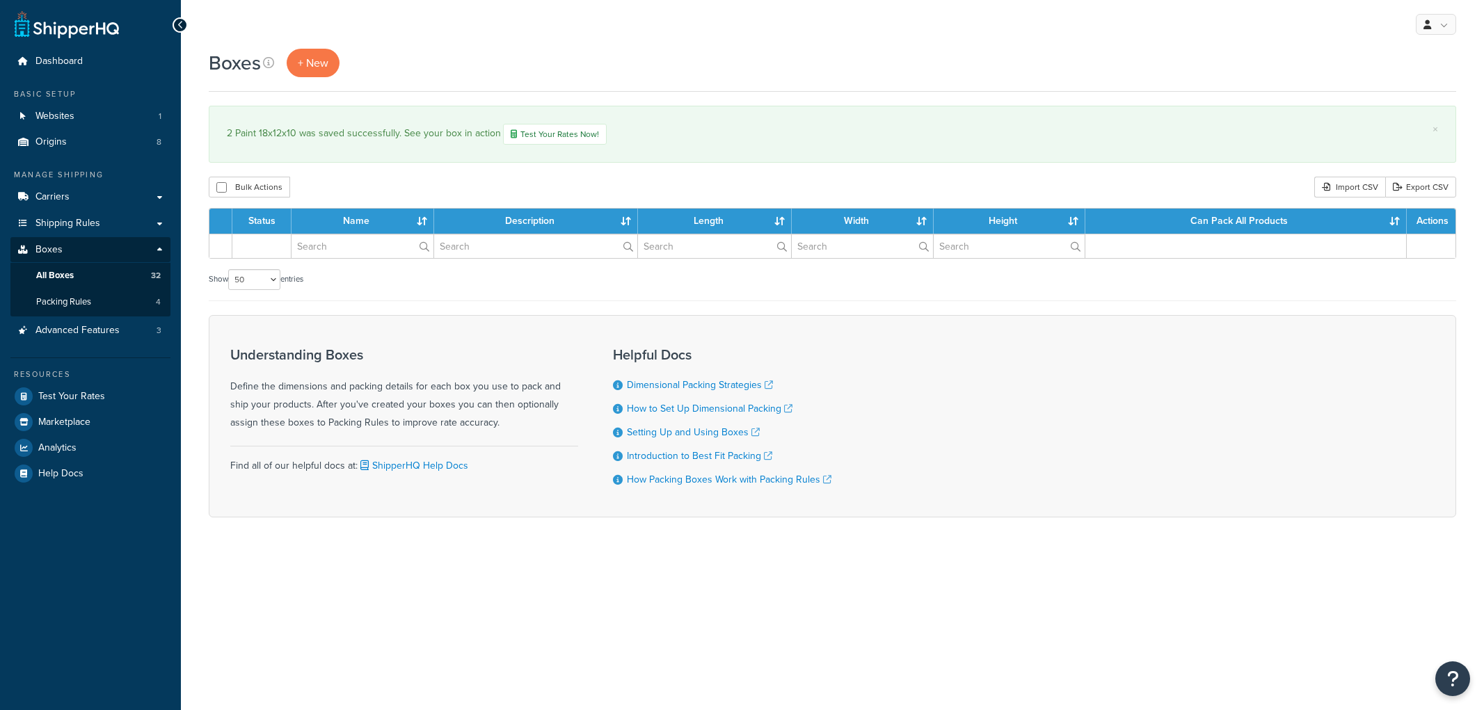
select select "50"
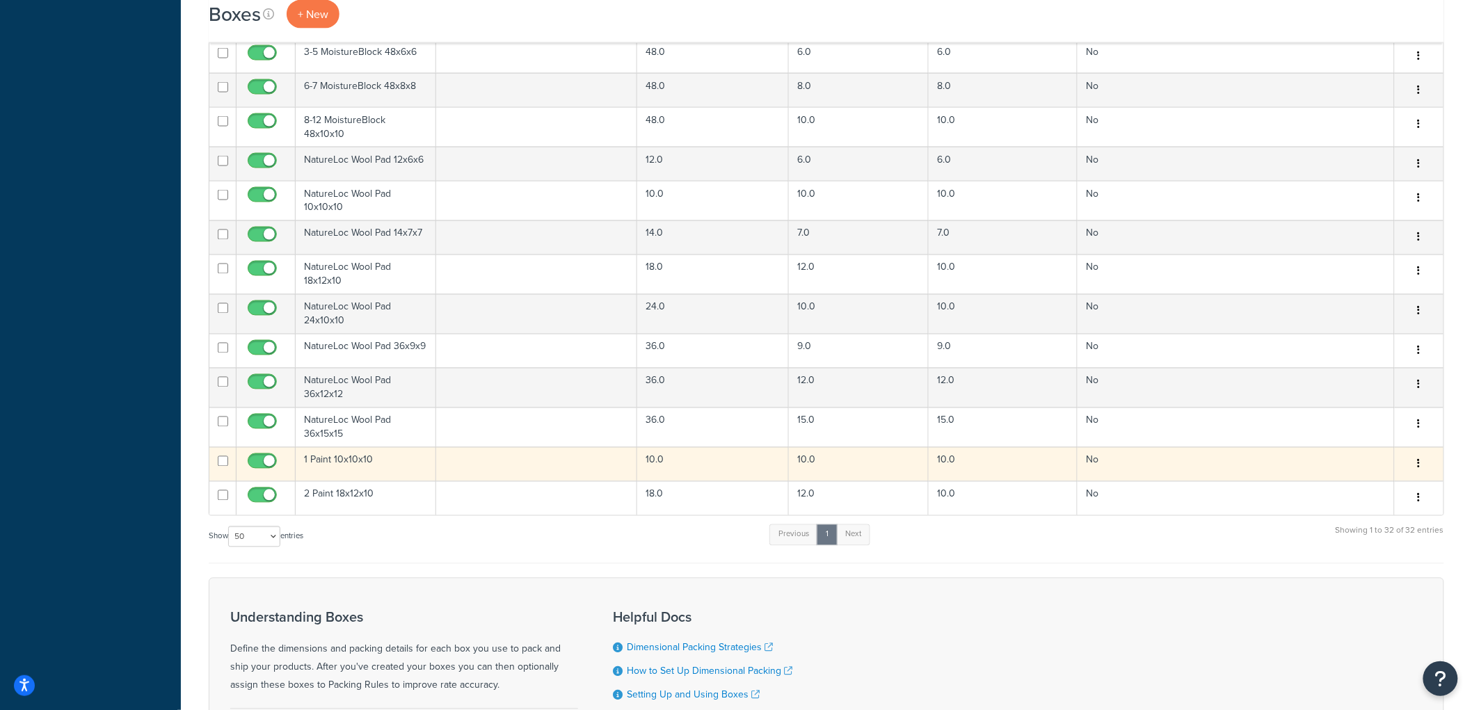
scroll to position [927, 0]
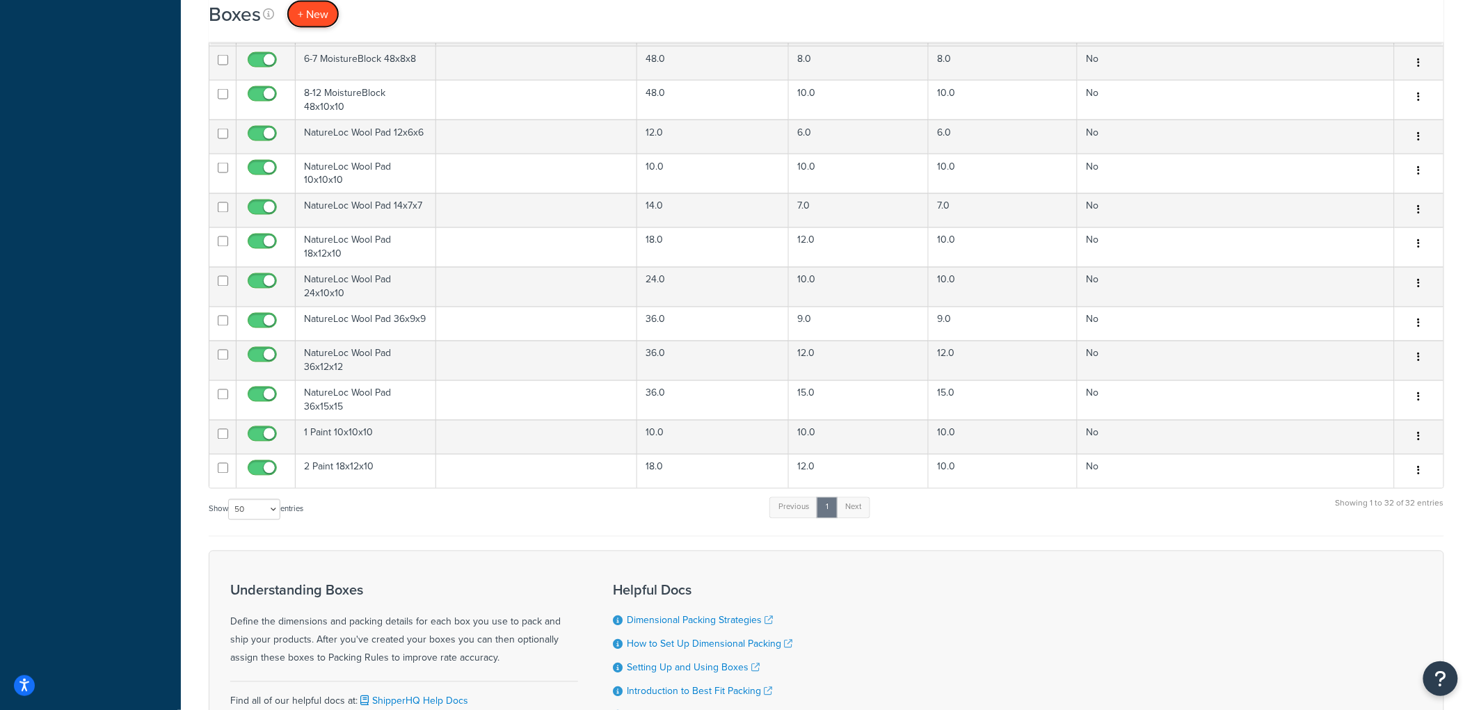
click at [302, 17] on span "+ New" at bounding box center [313, 14] width 31 height 16
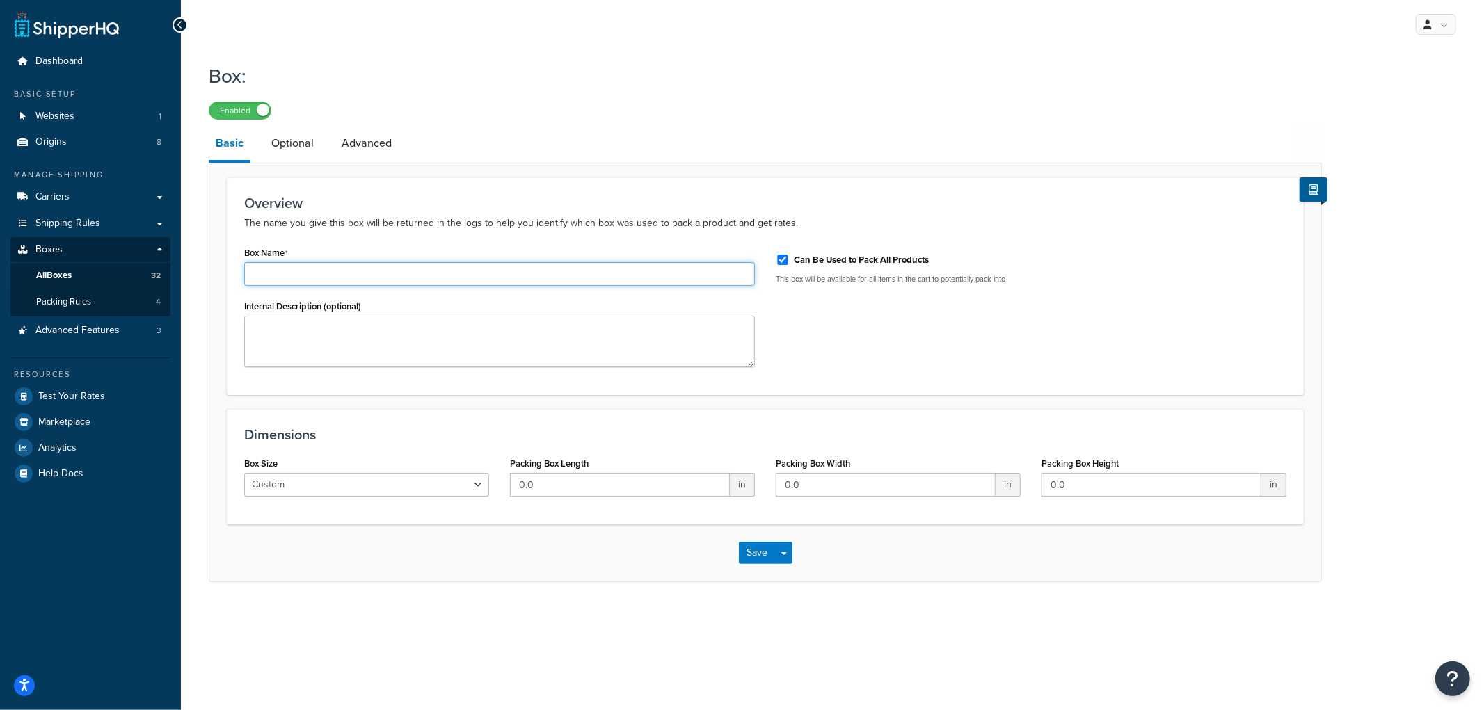
click at [357, 273] on input "Box Name" at bounding box center [499, 274] width 511 height 24
type input "3-4 Paint 14x14x10"
type input "14"
type input "10"
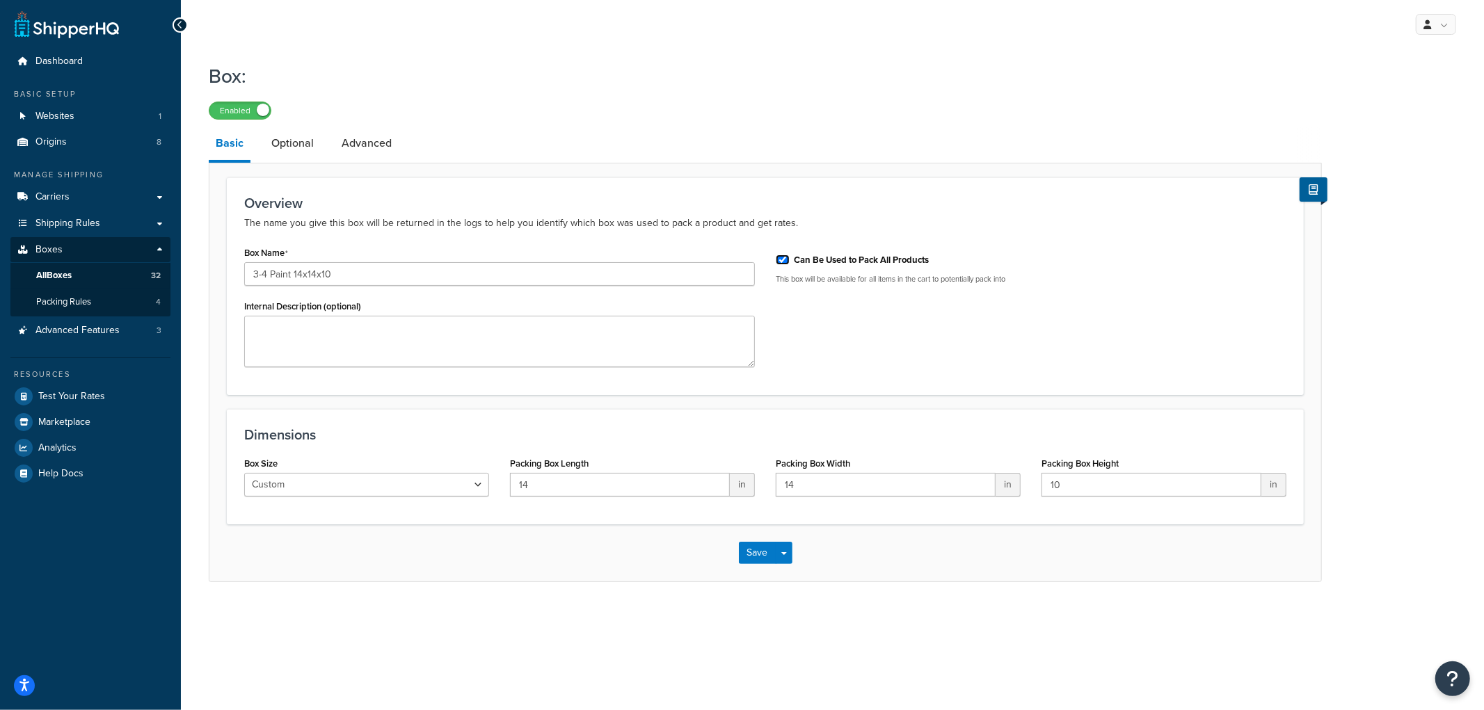
click at [778, 262] on input "Can Be Used to Pack All Products" at bounding box center [783, 260] width 14 height 10
checkbox input "false"
click at [755, 546] on button "Save" at bounding box center [758, 553] width 38 height 22
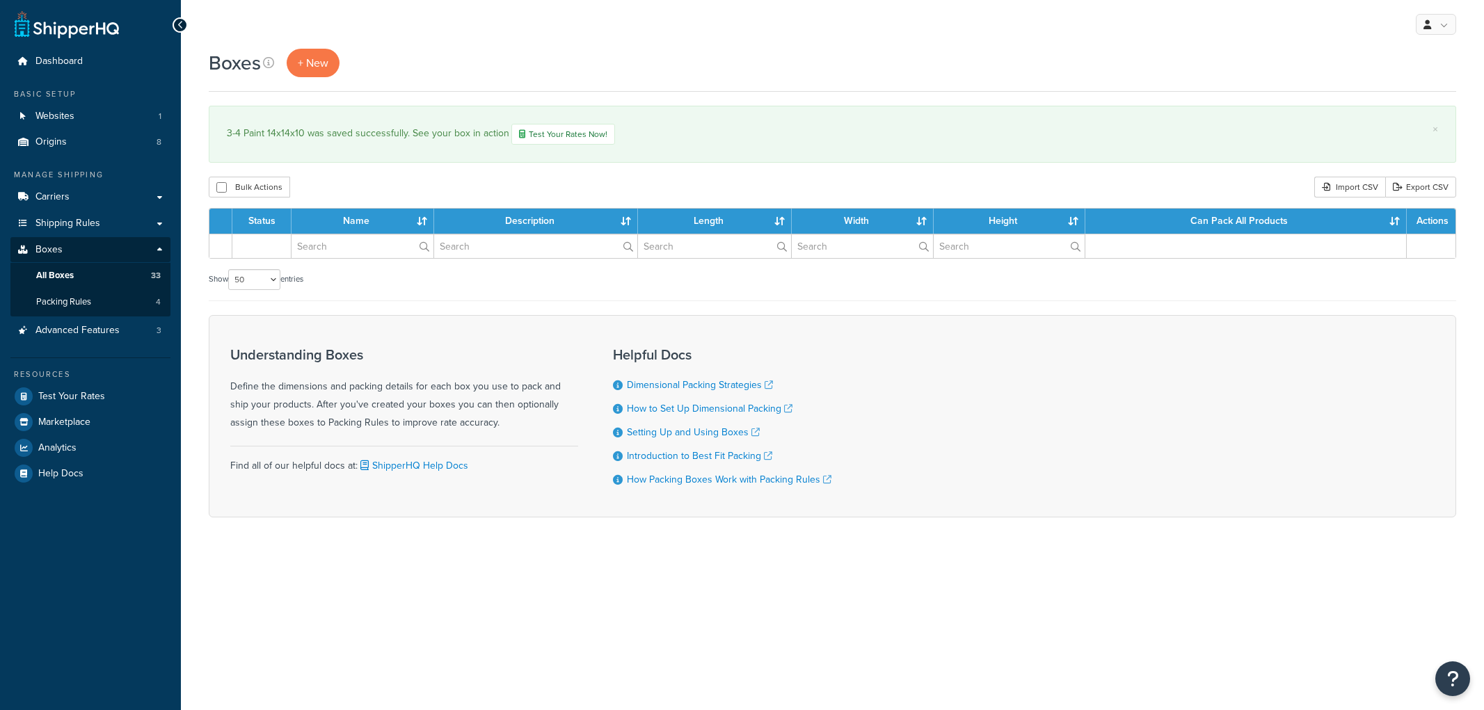
select select "50"
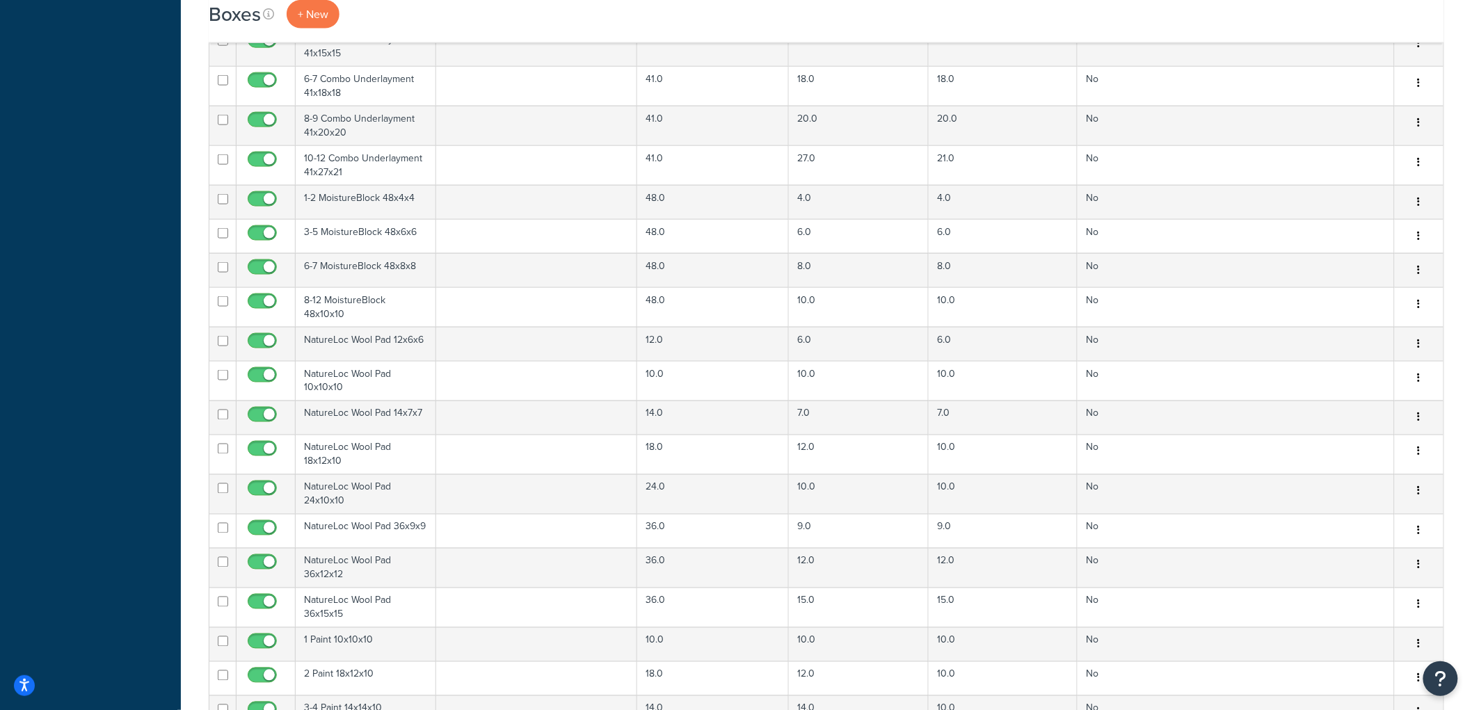
scroll to position [1088, 0]
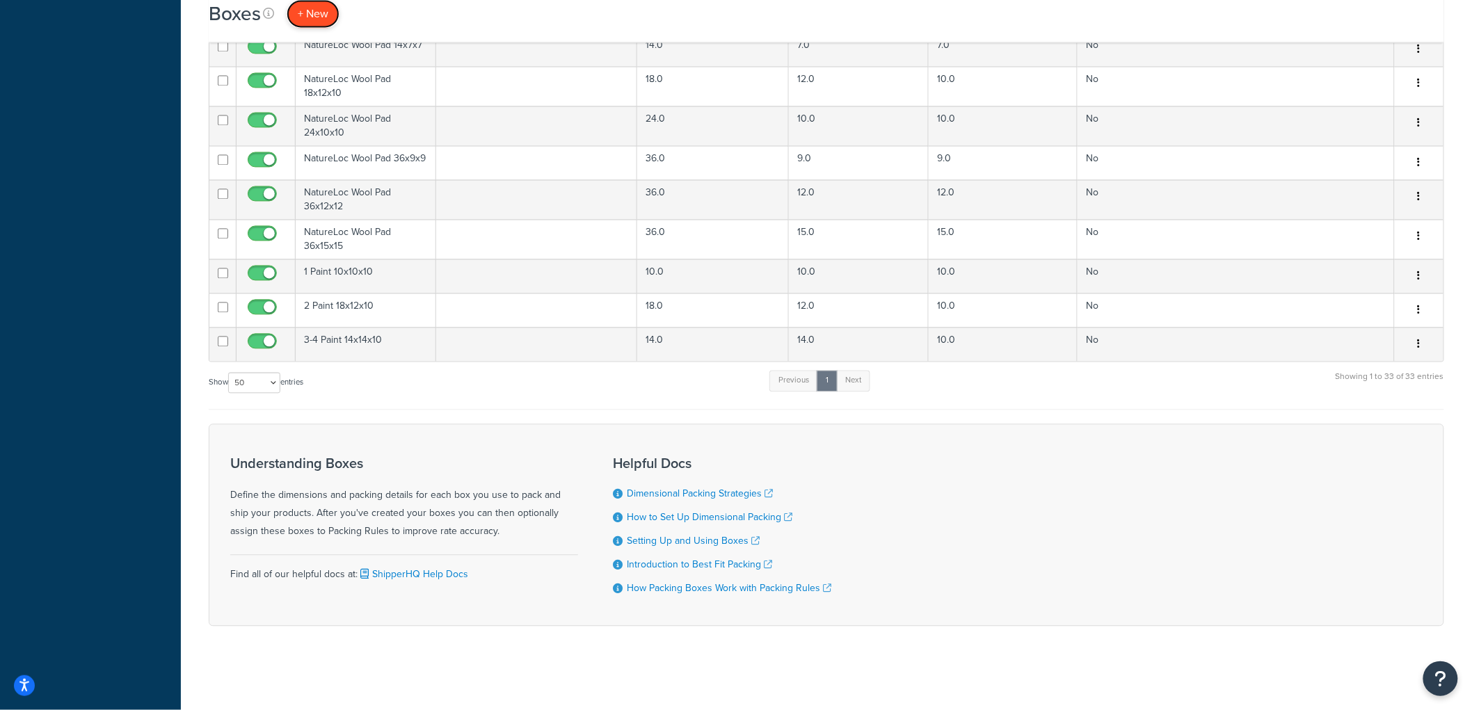
click at [323, 19] on span "+ New" at bounding box center [313, 14] width 31 height 16
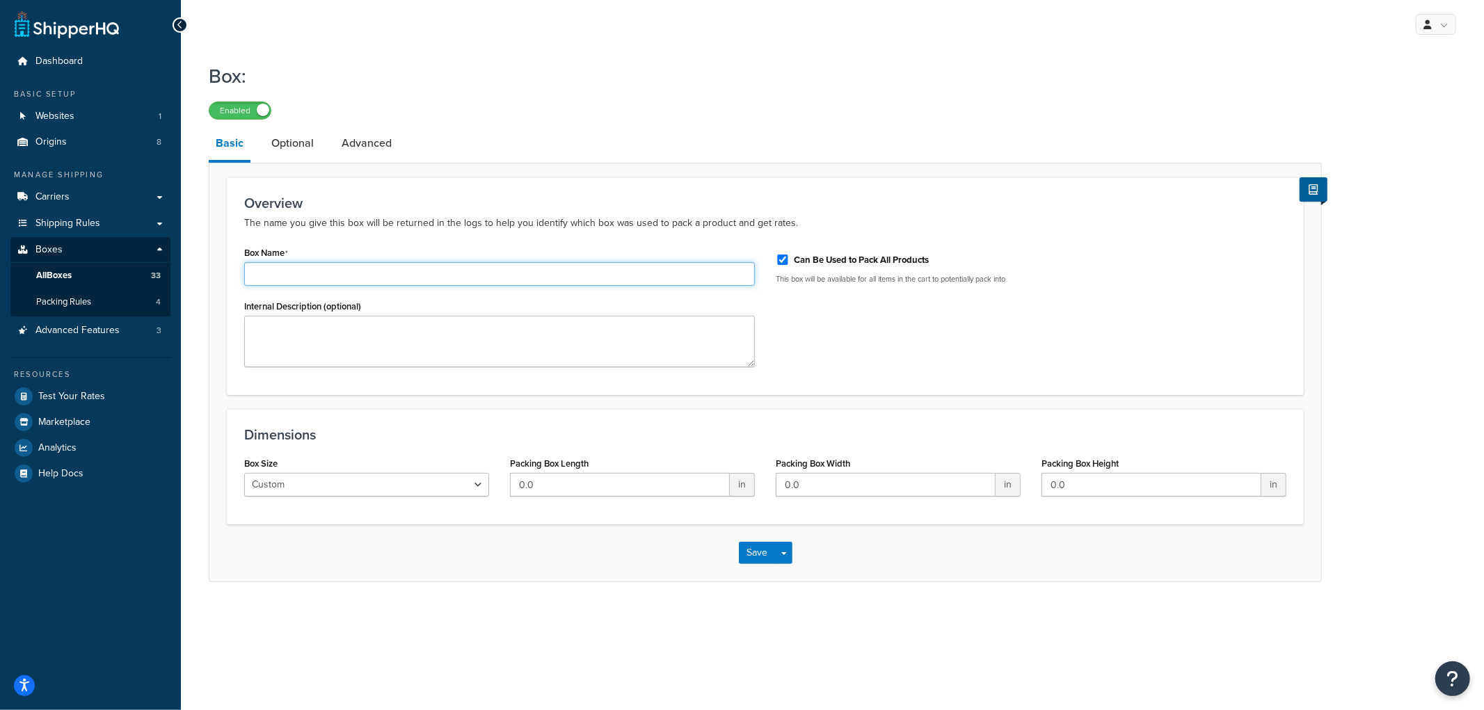
click at [405, 269] on input "Box Name" at bounding box center [499, 274] width 511 height 24
type input "5 Paint 15x12x12"
type input "15"
type input "12"
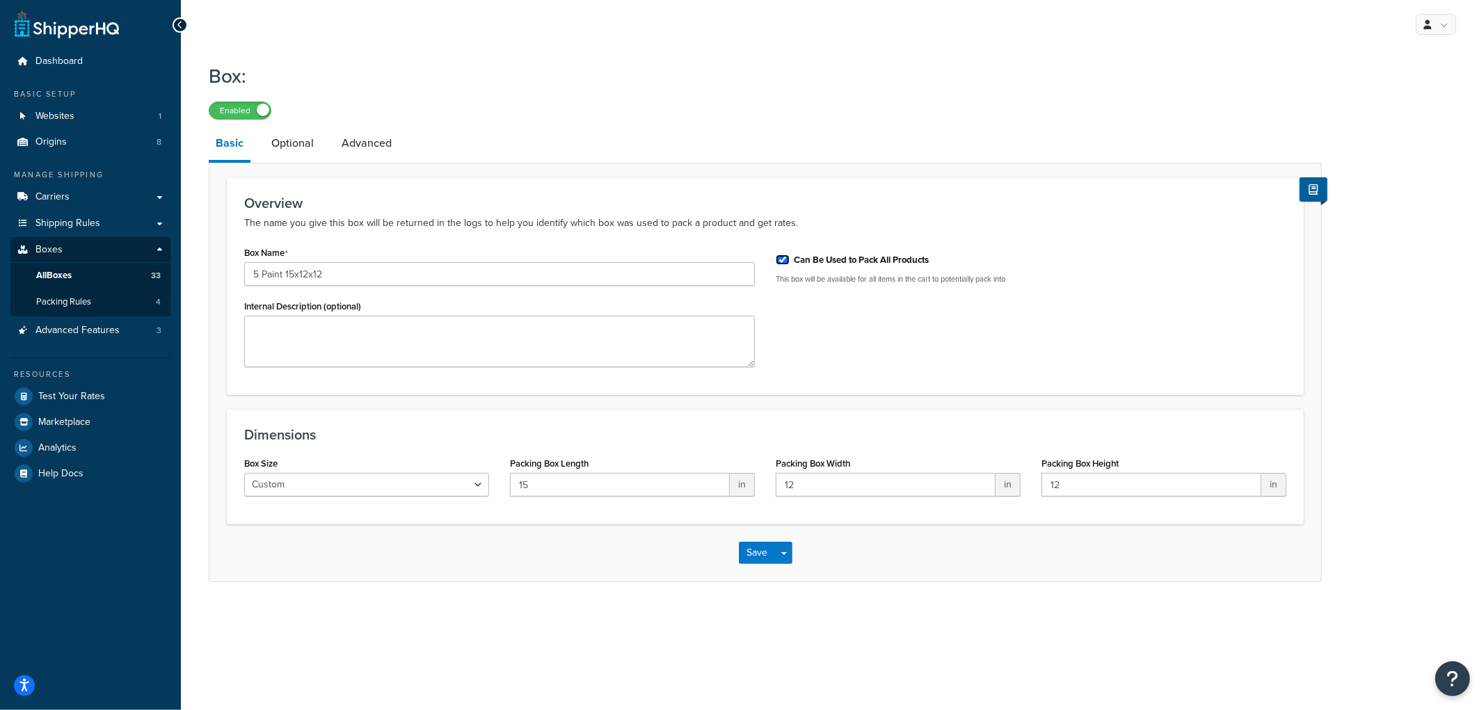
click at [780, 260] on input "Can Be Used to Pack All Products" at bounding box center [783, 260] width 14 height 10
checkbox input "false"
click at [757, 548] on button "Save" at bounding box center [758, 553] width 38 height 22
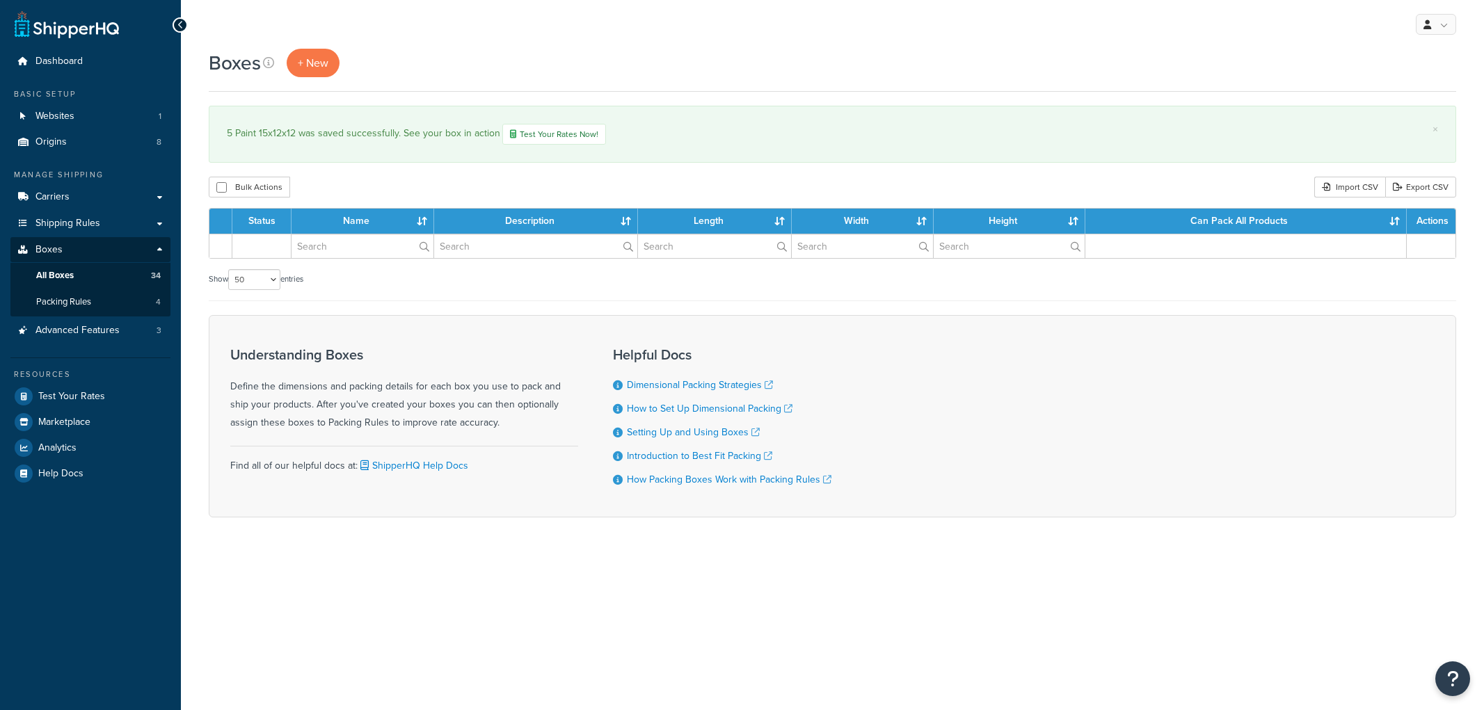
select select "50"
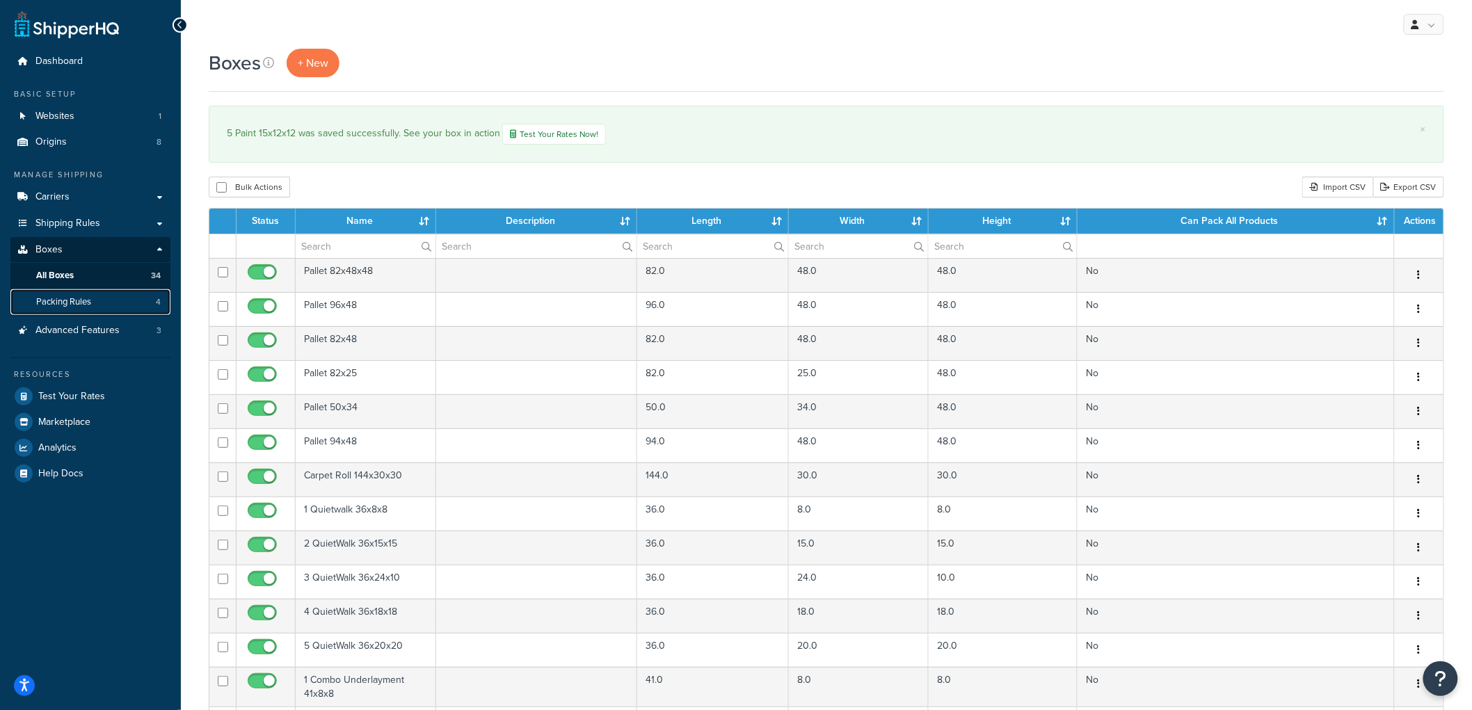
click at [95, 297] on link "Packing Rules 4" at bounding box center [90, 302] width 160 height 26
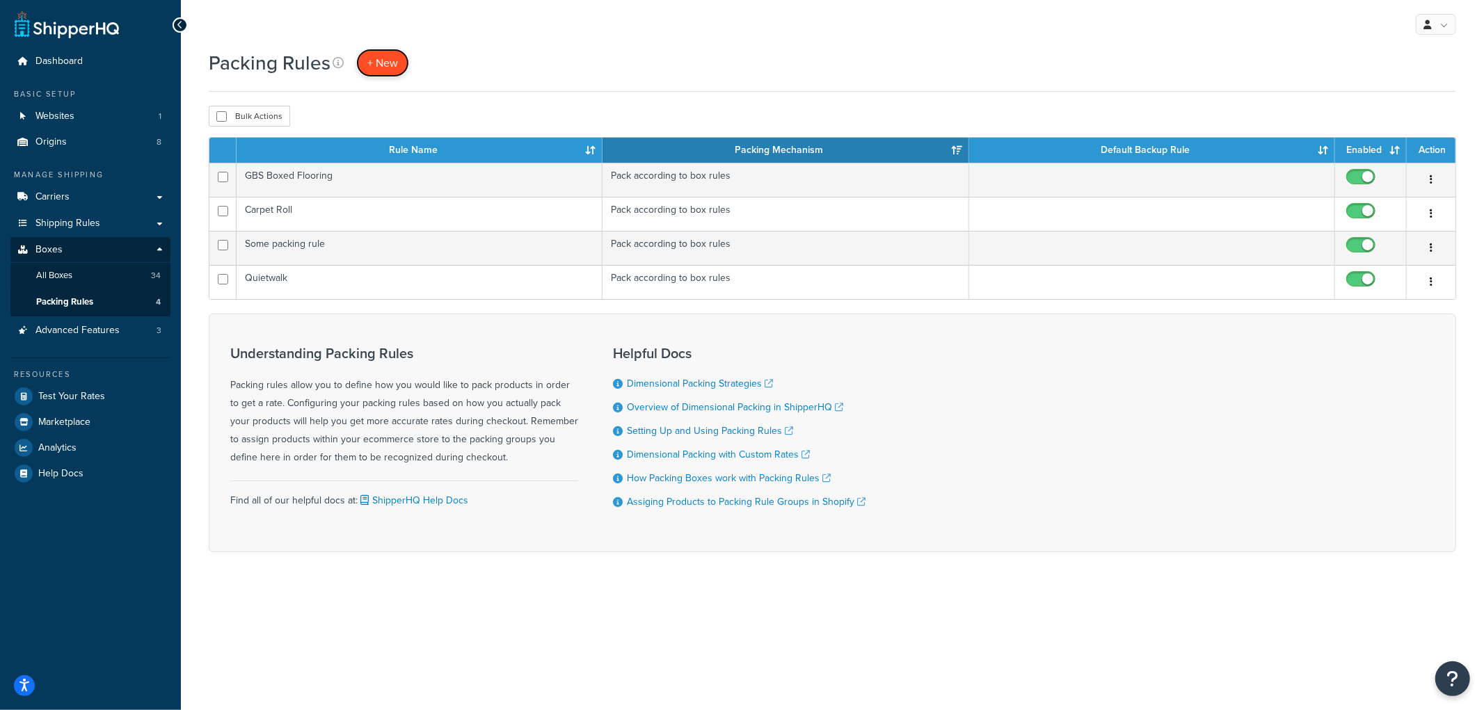
click at [397, 58] on span "+ New" at bounding box center [382, 63] width 31 height 16
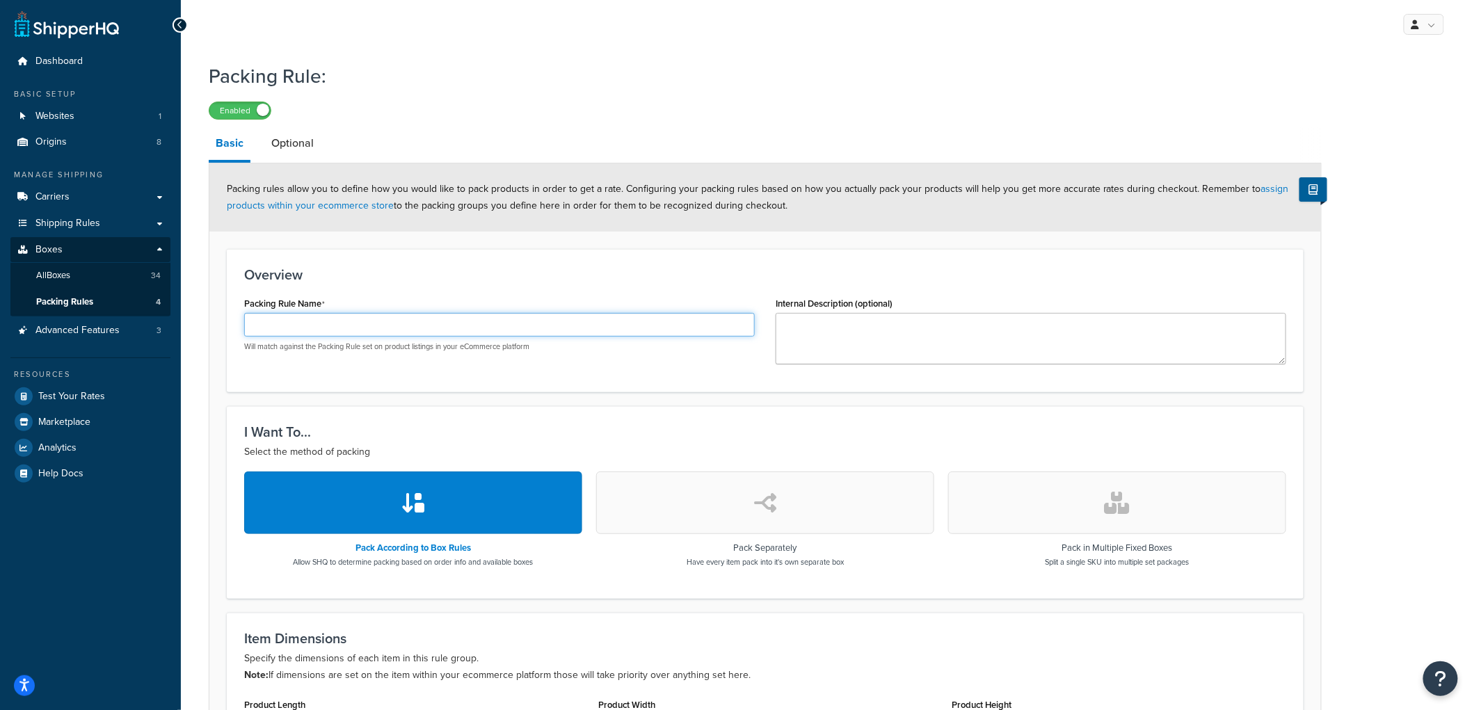
click at [273, 323] on input "Packing Rule Name" at bounding box center [499, 325] width 511 height 24
type input "Paint packing rule"
click at [383, 264] on div "Overview Packing Rule Name Paint packing rule Will match against the Packing Ru…" at bounding box center [765, 320] width 1077 height 143
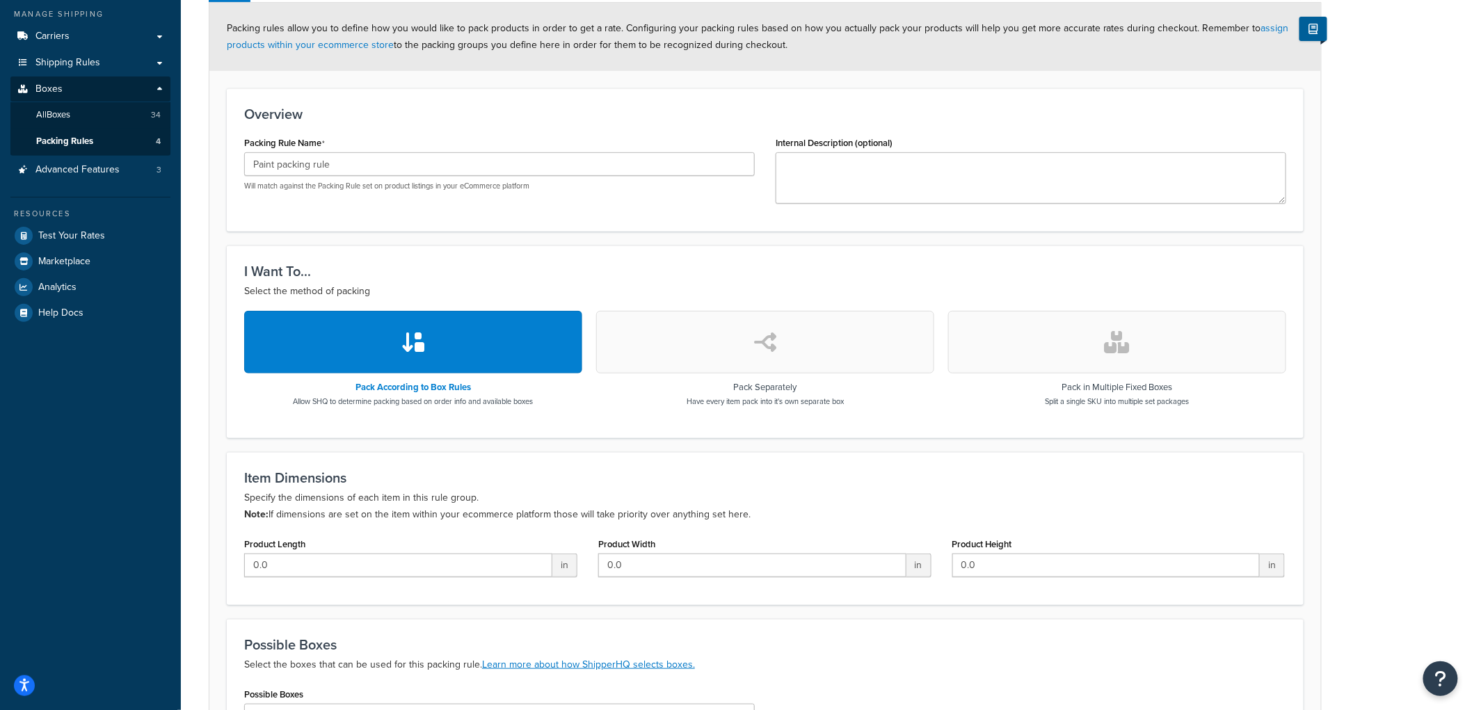
scroll to position [333, 0]
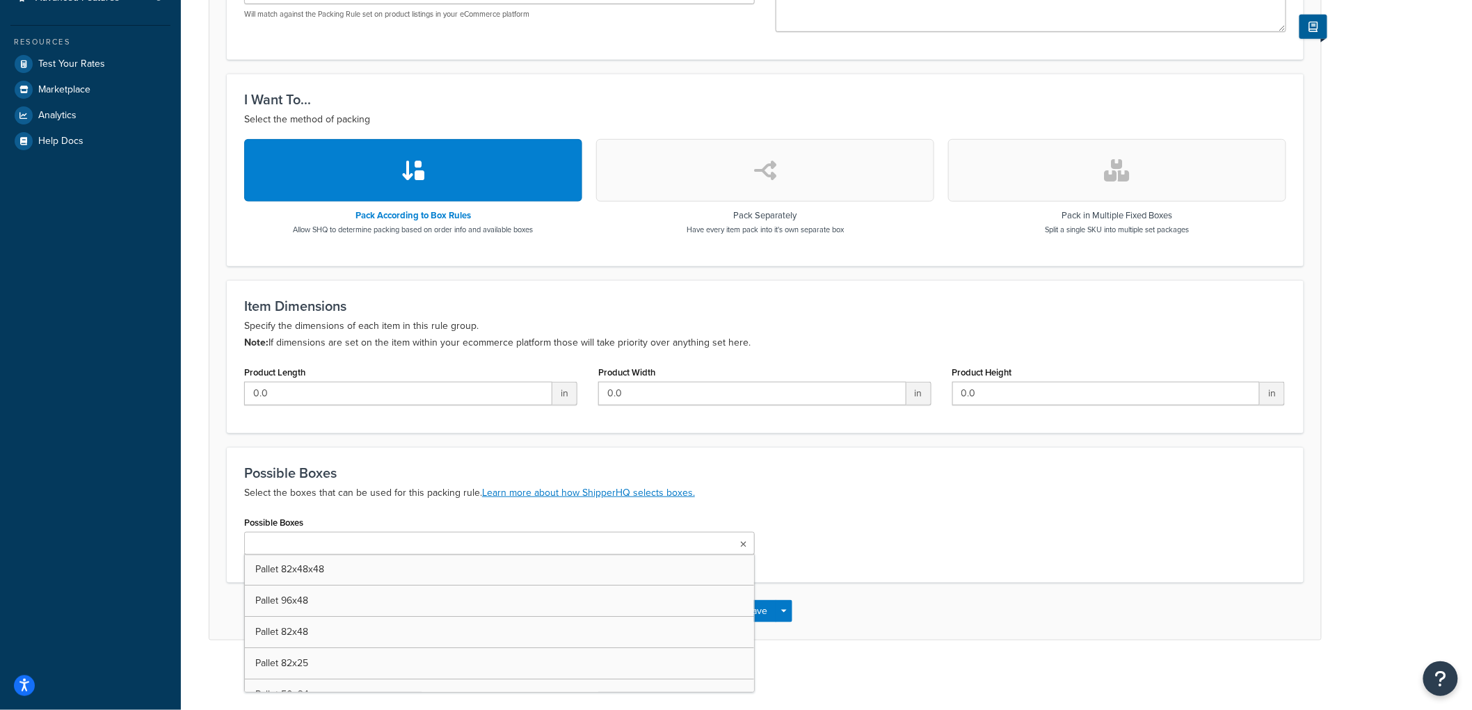
click at [365, 539] on ul at bounding box center [499, 543] width 511 height 23
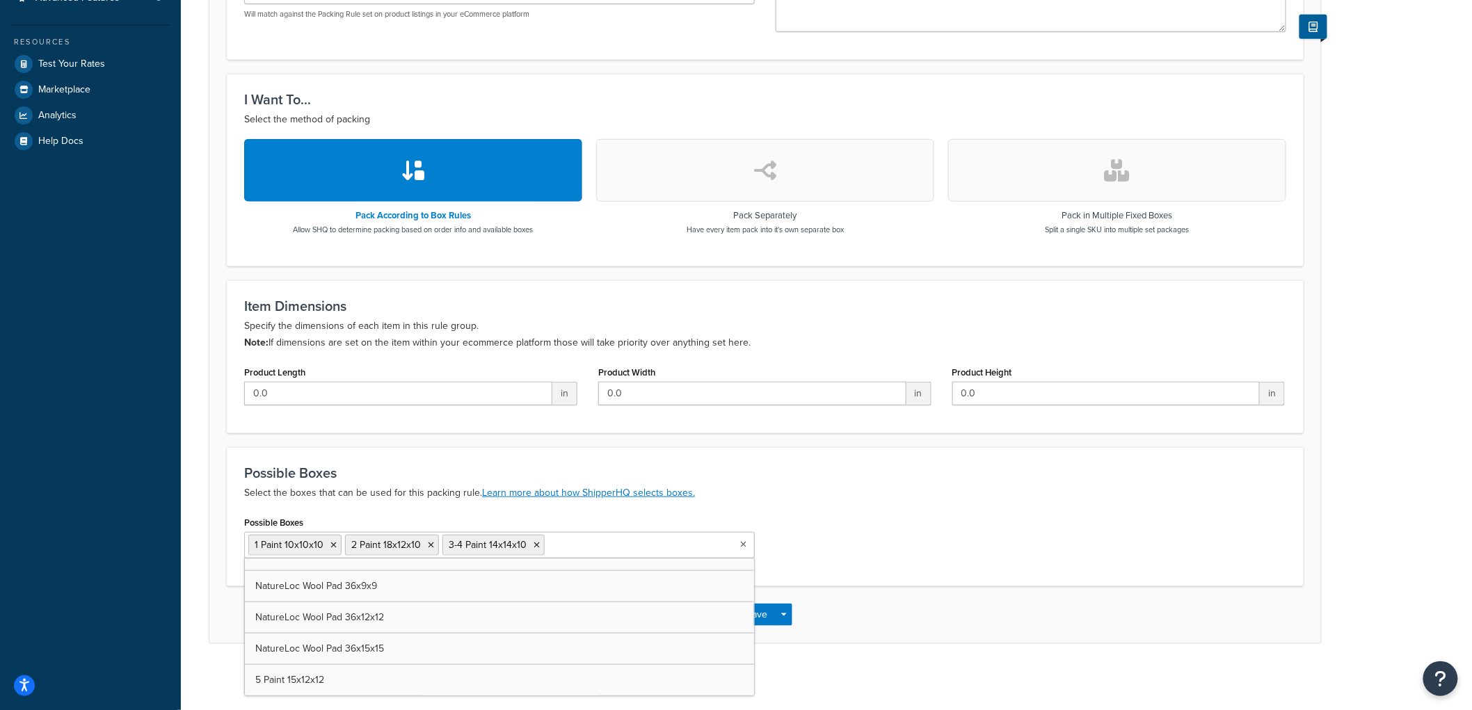
scroll to position [834, 0]
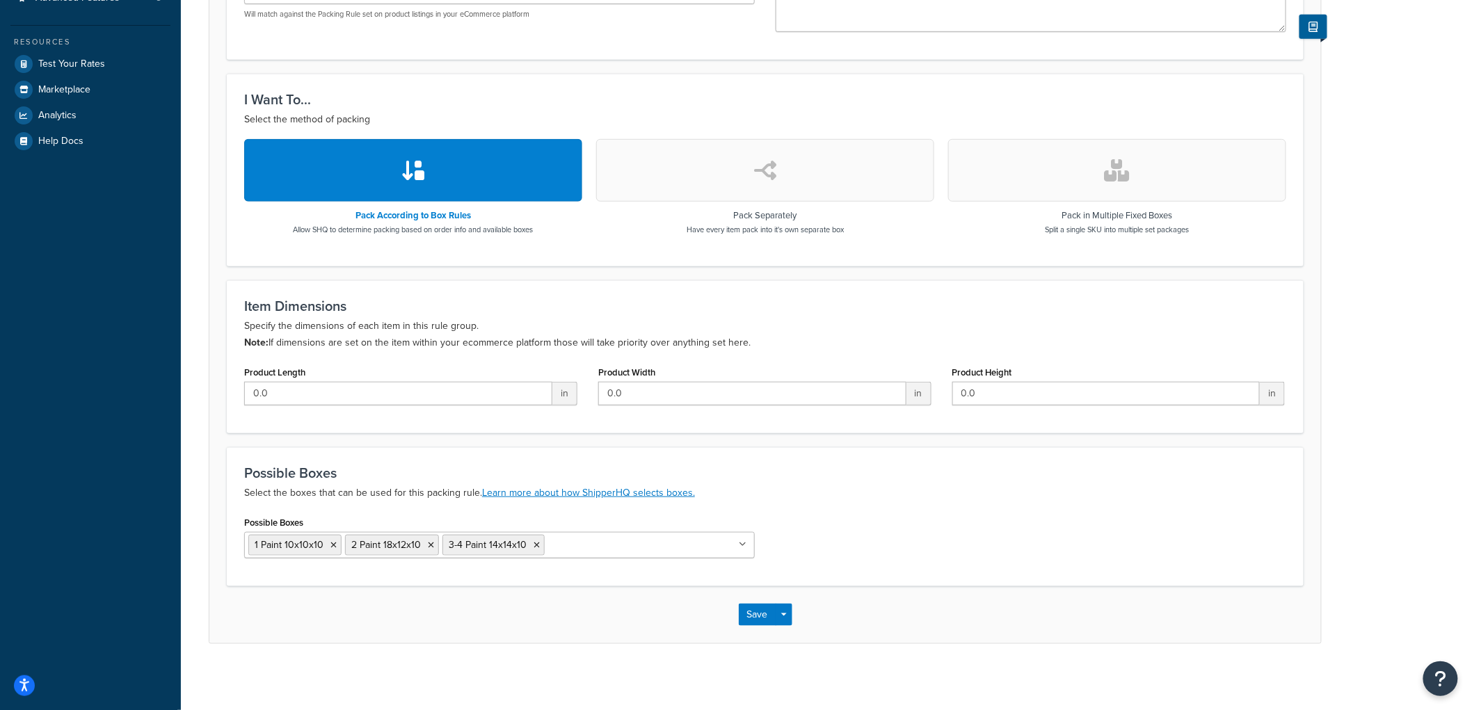
click at [1038, 497] on p "Select the boxes that can be used for this packing rule. Learn more about how S…" at bounding box center [765, 493] width 1042 height 17
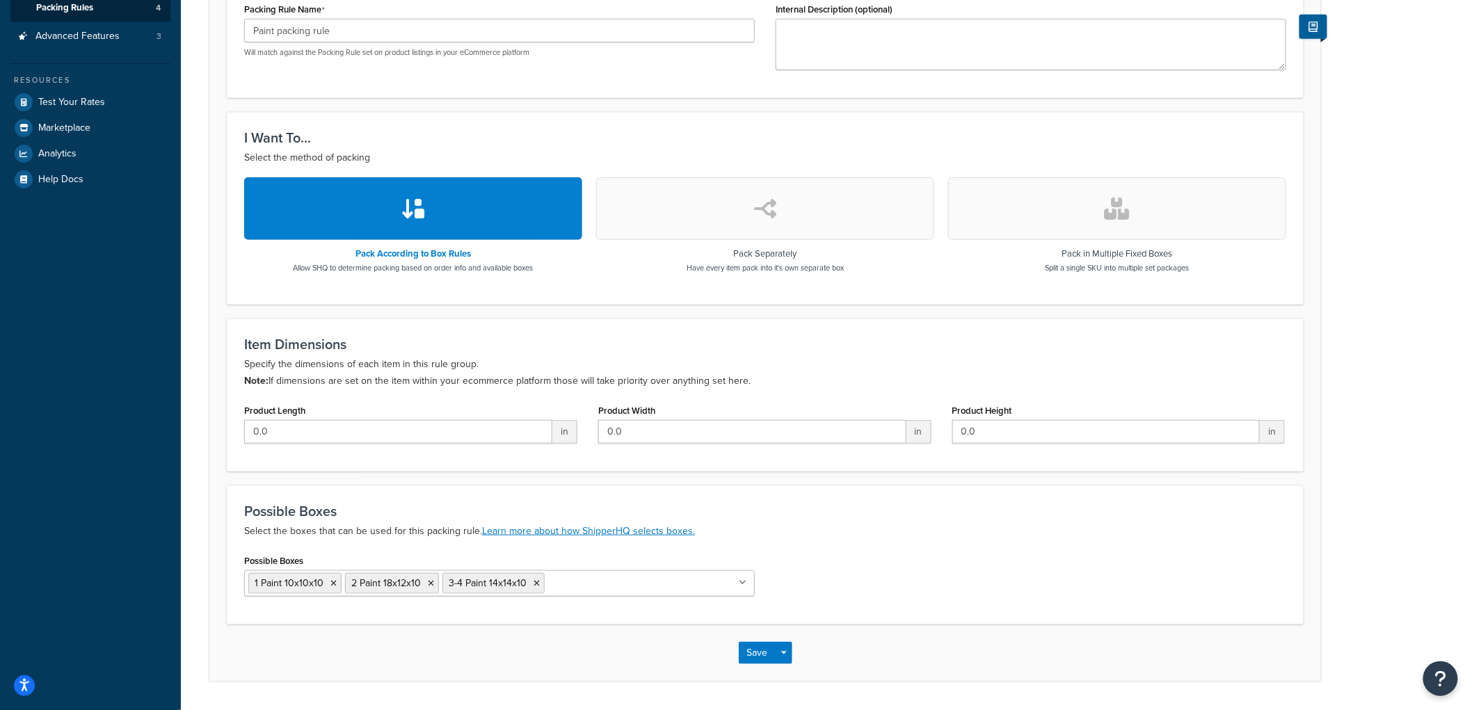
scroll to position [337, 0]
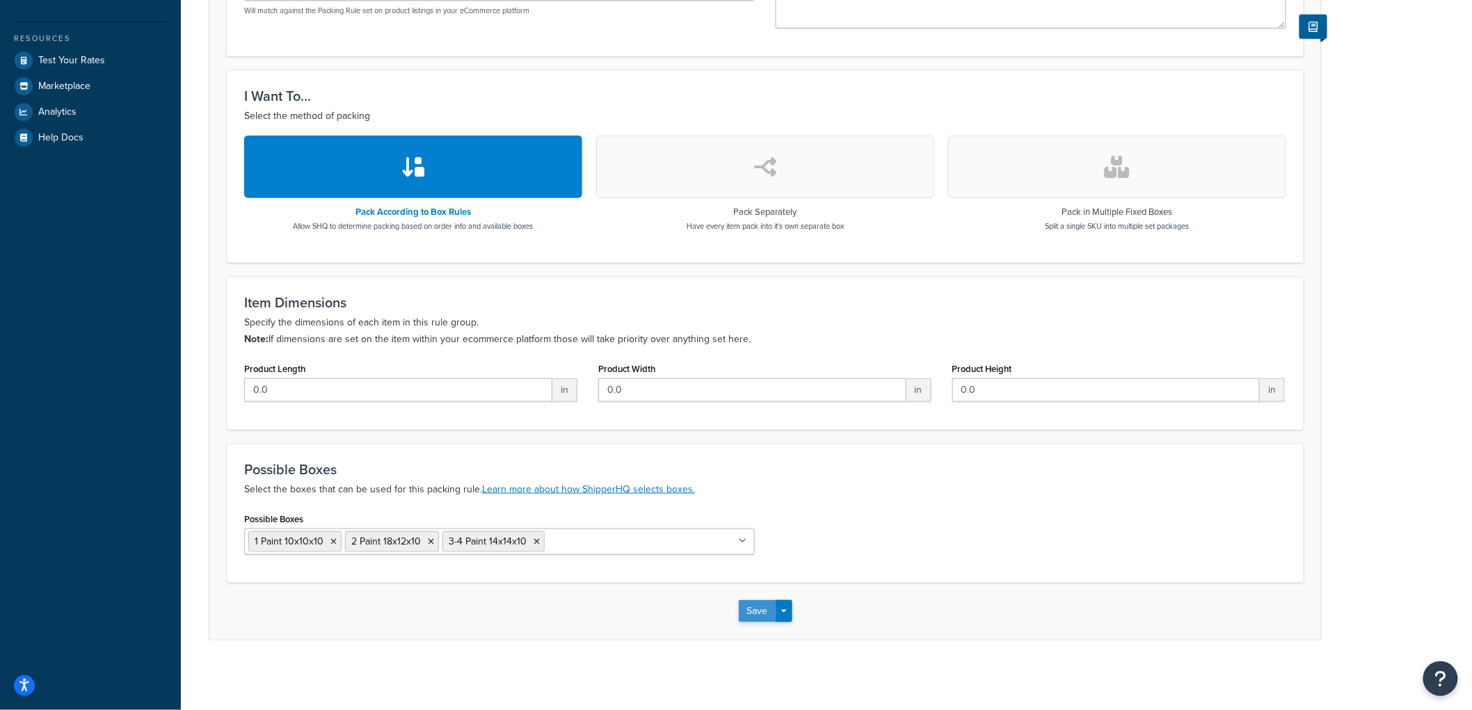
click at [762, 607] on button "Save" at bounding box center [758, 611] width 38 height 22
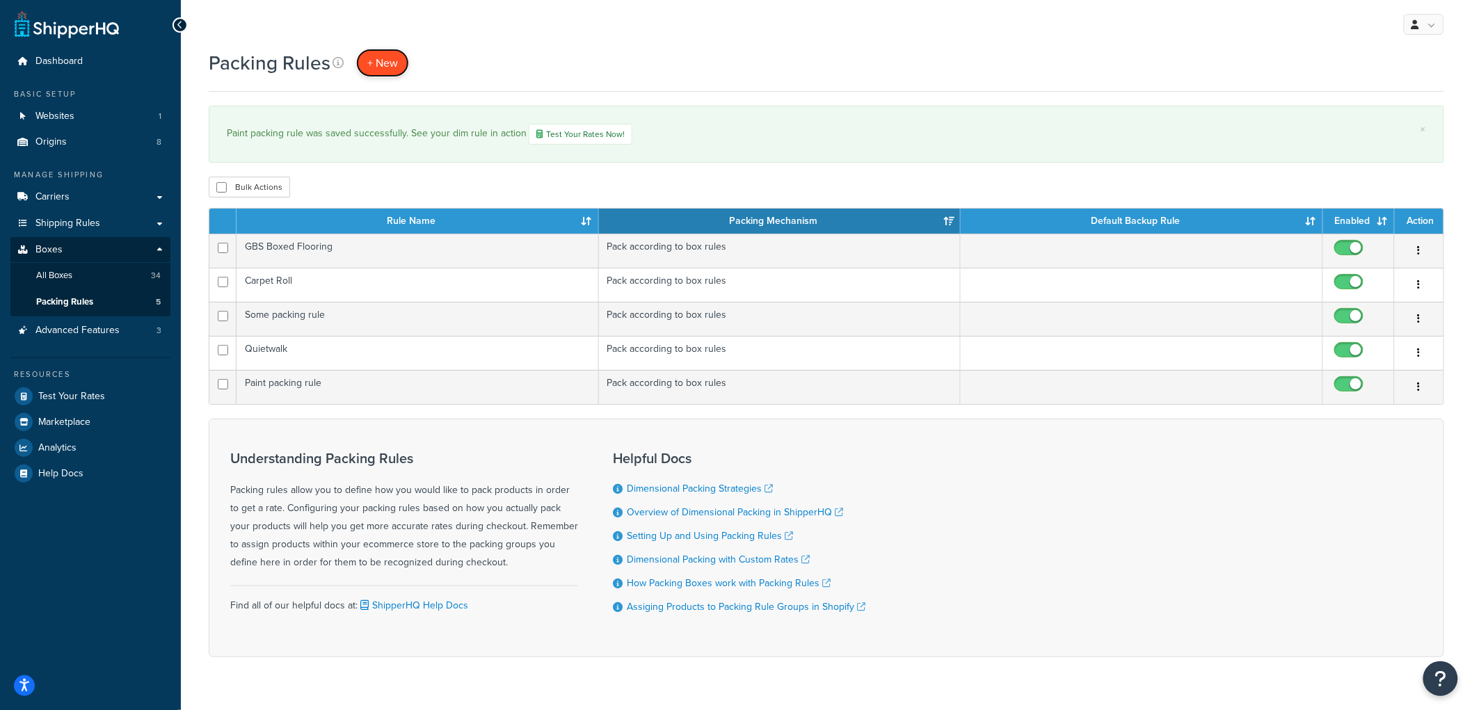
click at [364, 52] on link "+ New" at bounding box center [382, 63] width 53 height 29
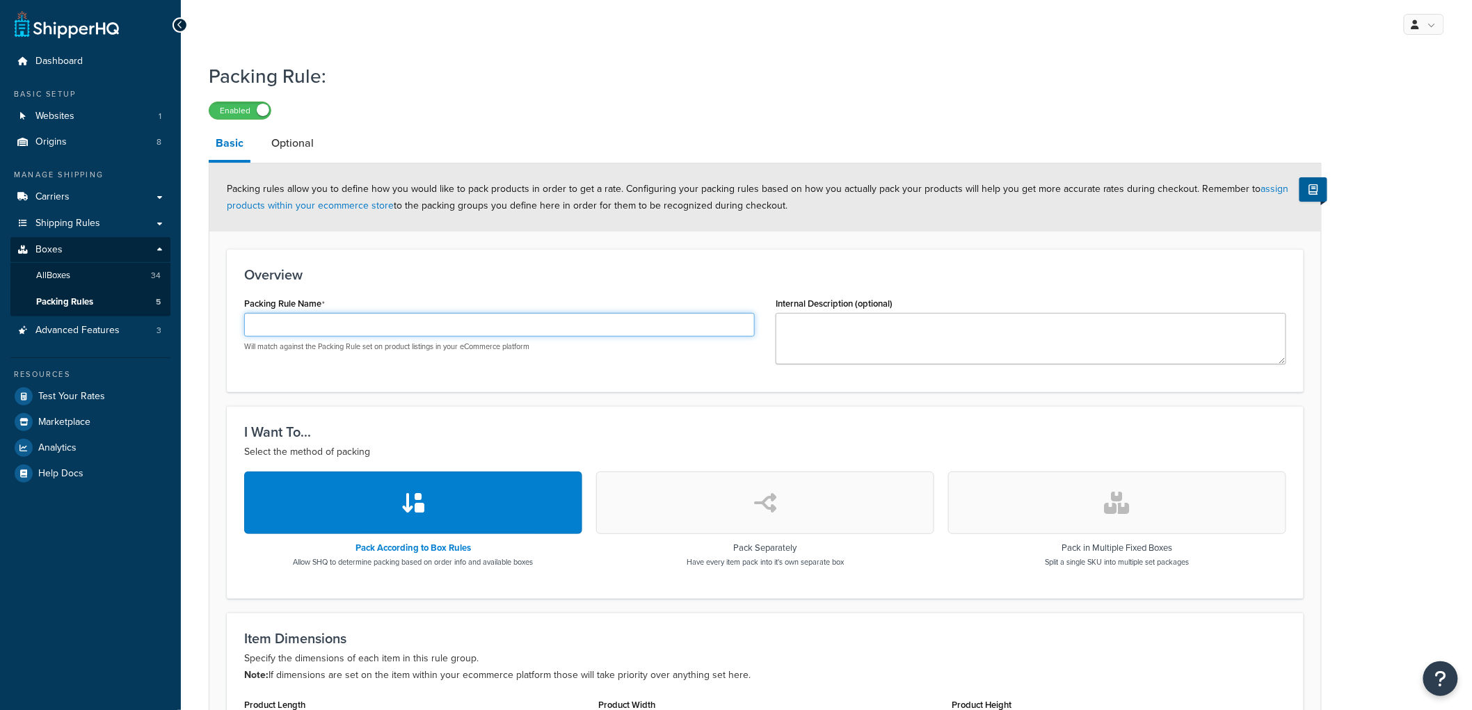
click at [381, 332] on input "Packing Rule Name" at bounding box center [499, 325] width 511 height 24
type input "5-gal Paint packing rule"
click at [406, 241] on form "Packing rules allow you to define how you would like to pack products in order …" at bounding box center [765, 568] width 1112 height 809
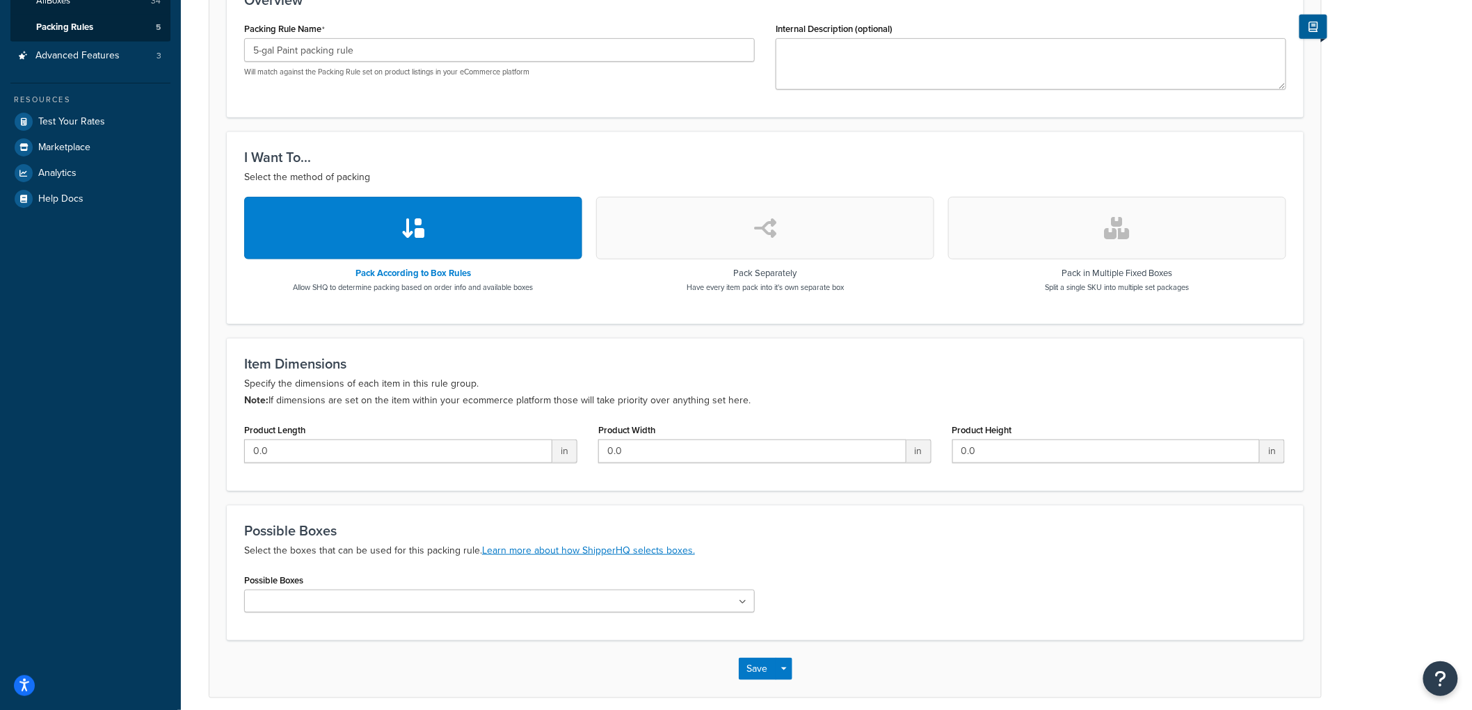
scroll to position [333, 0]
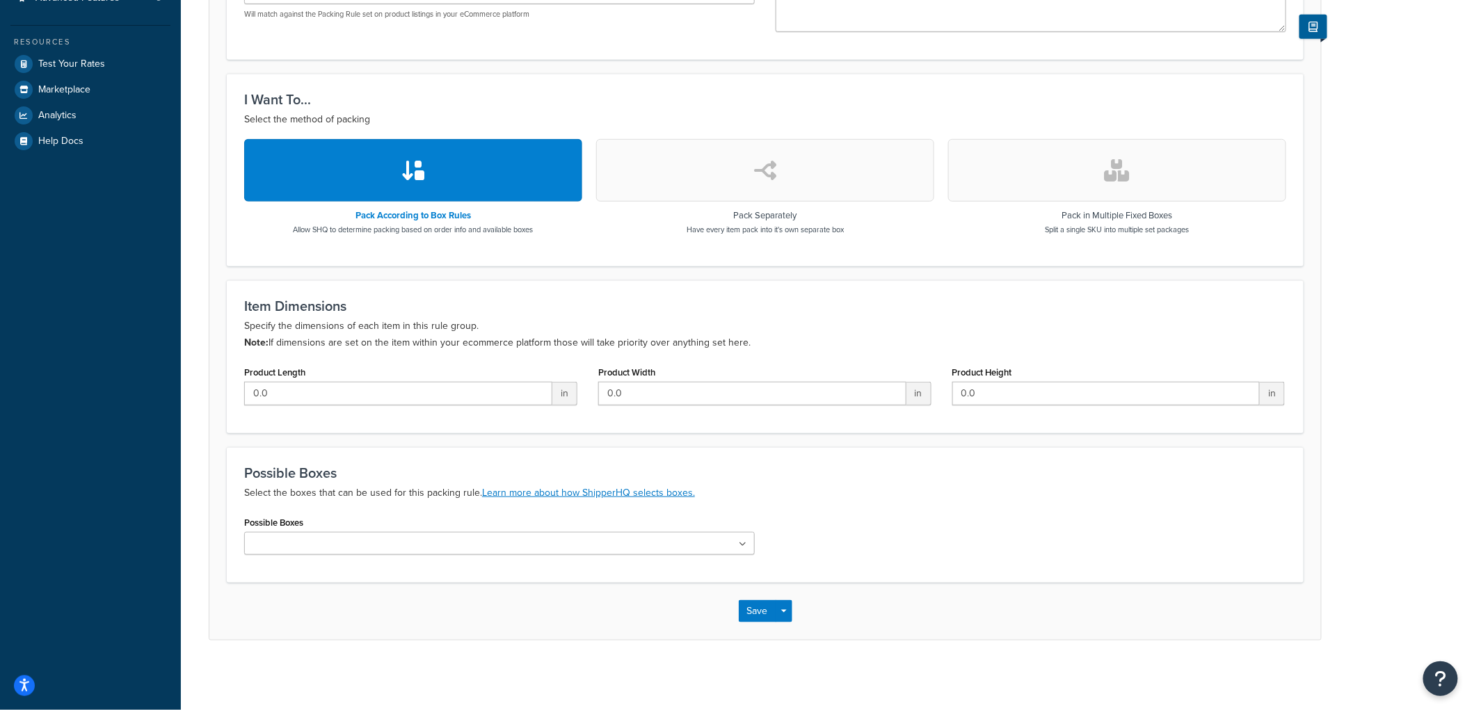
click at [381, 539] on ul at bounding box center [499, 543] width 511 height 23
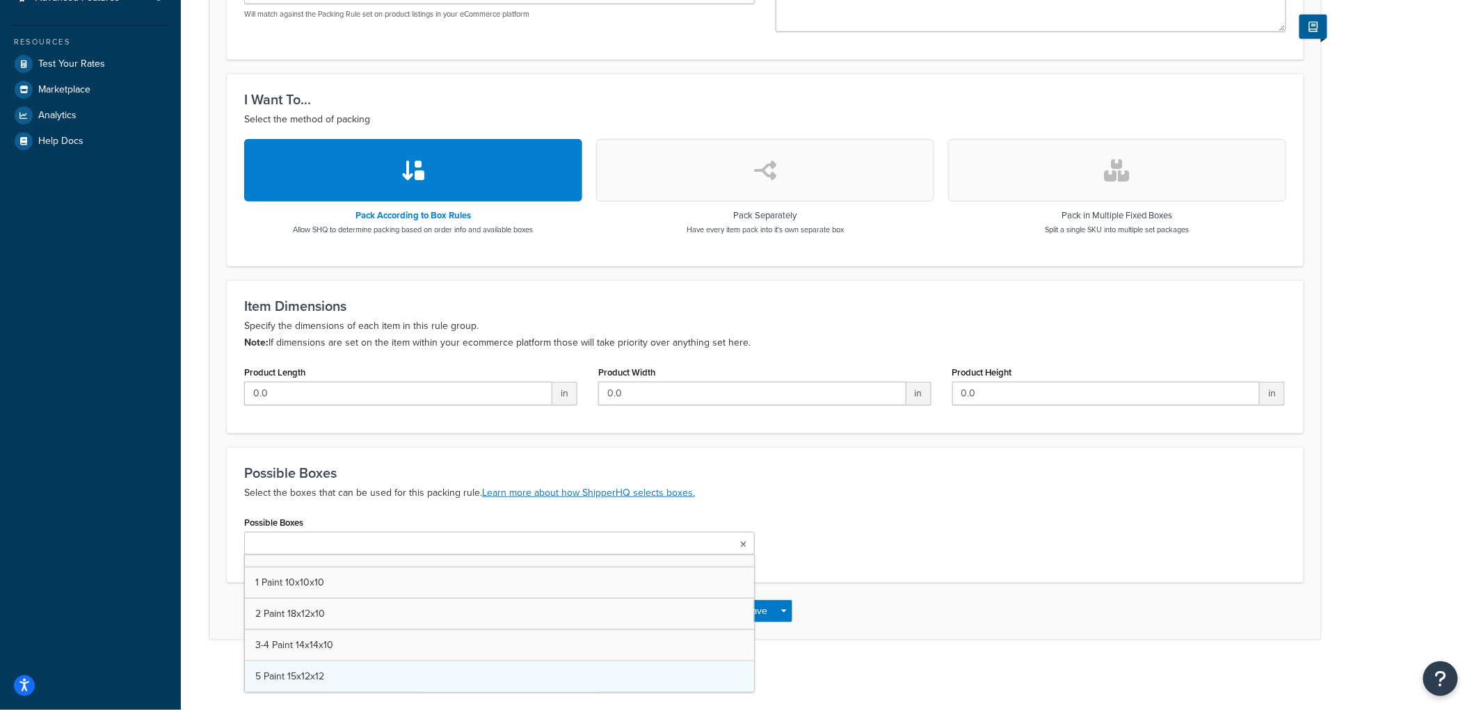
scroll to position [896, 0]
click at [1053, 508] on div "Possible Boxes Select the boxes that can be used for this packing rule. Learn m…" at bounding box center [765, 516] width 1077 height 139
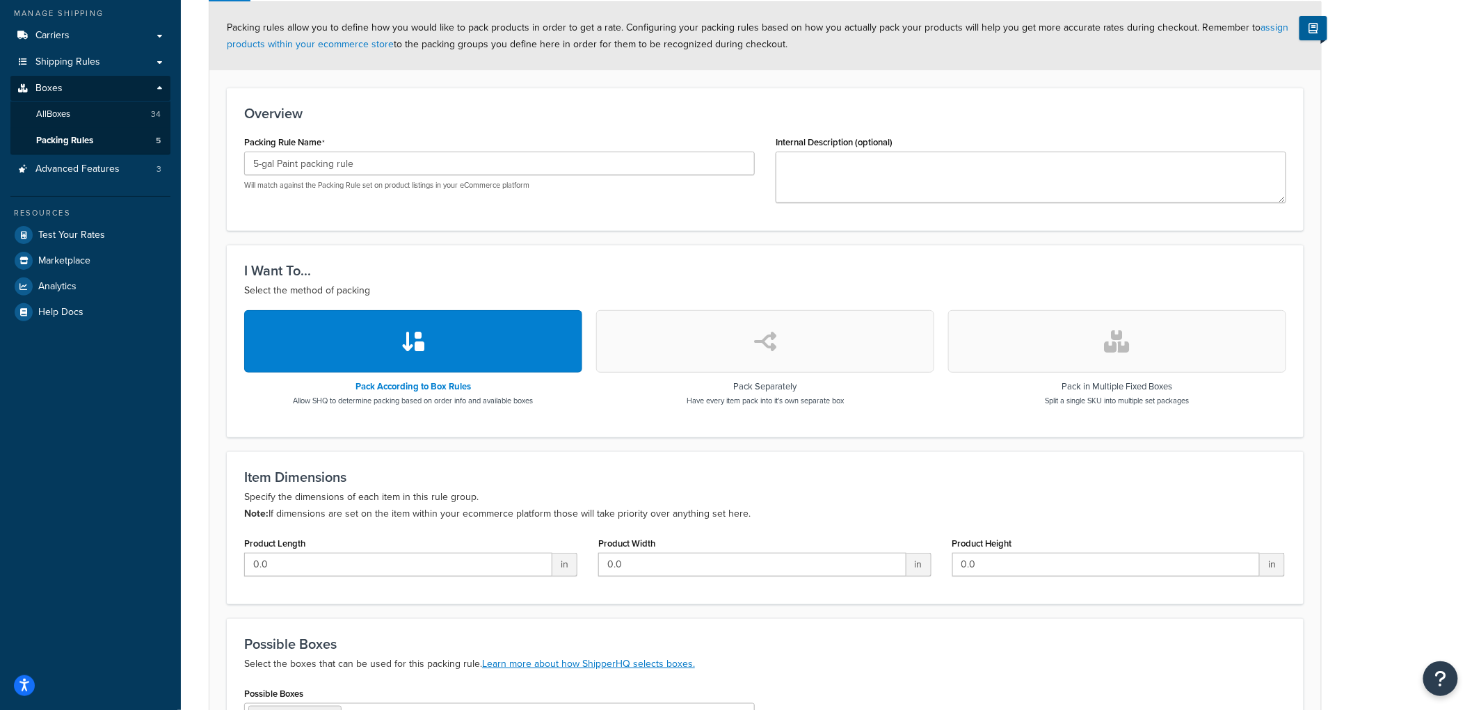
scroll to position [337, 0]
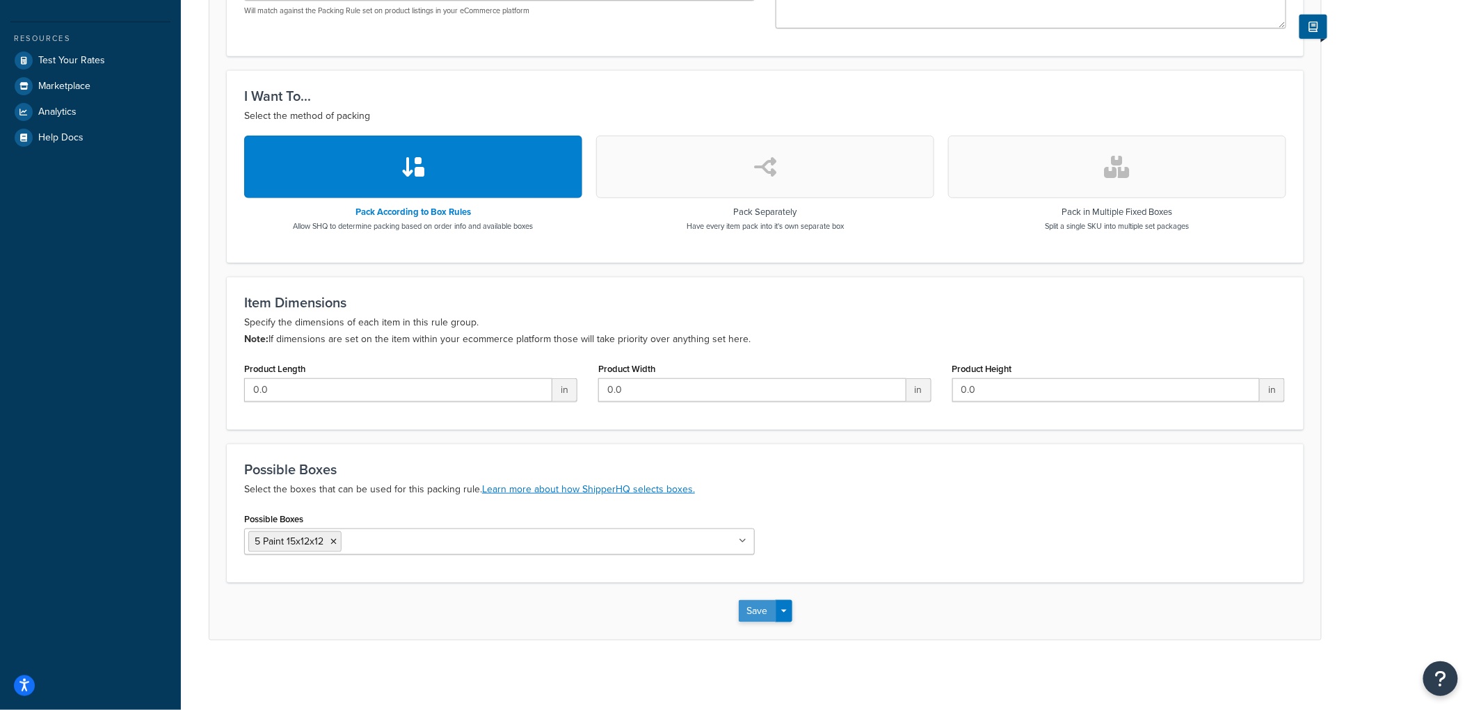
click at [752, 605] on button "Save" at bounding box center [758, 611] width 38 height 22
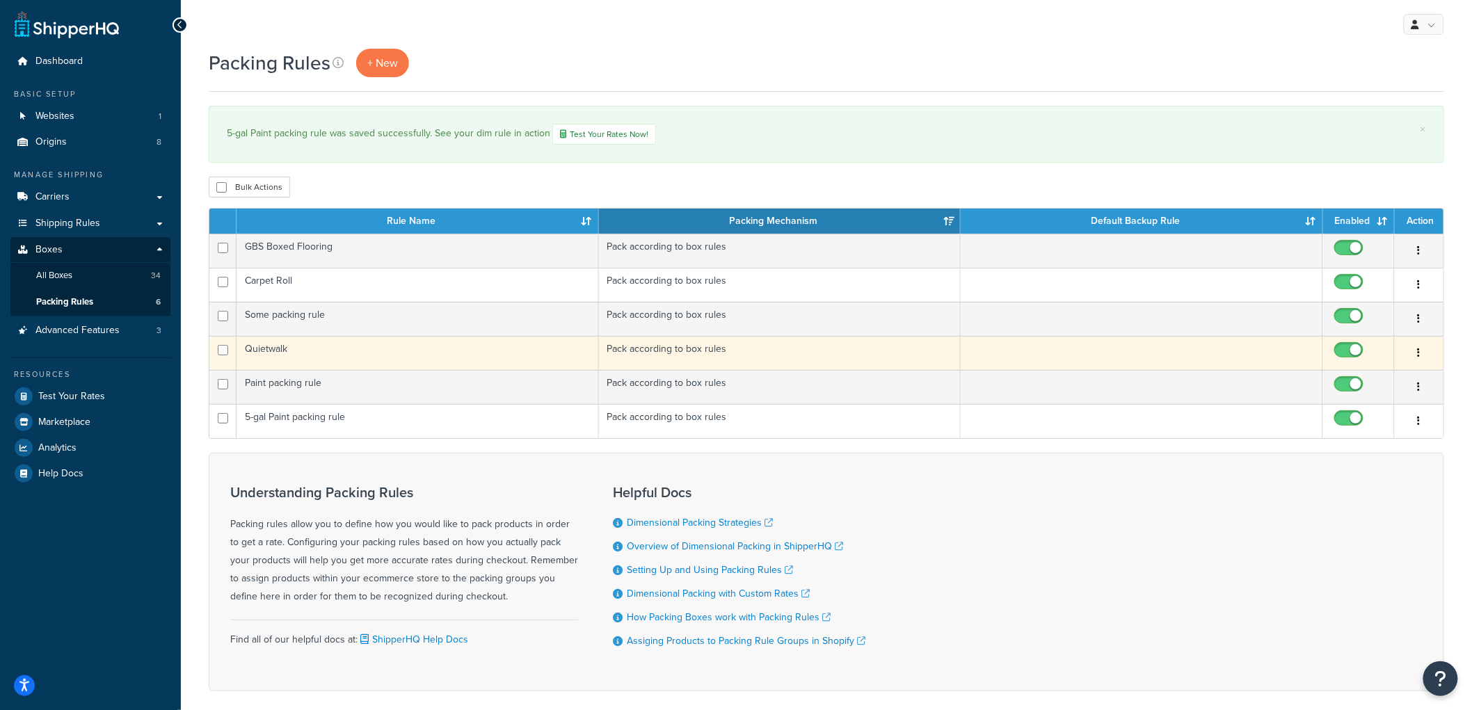
click at [411, 356] on td "Quietwalk" at bounding box center [418, 353] width 363 height 34
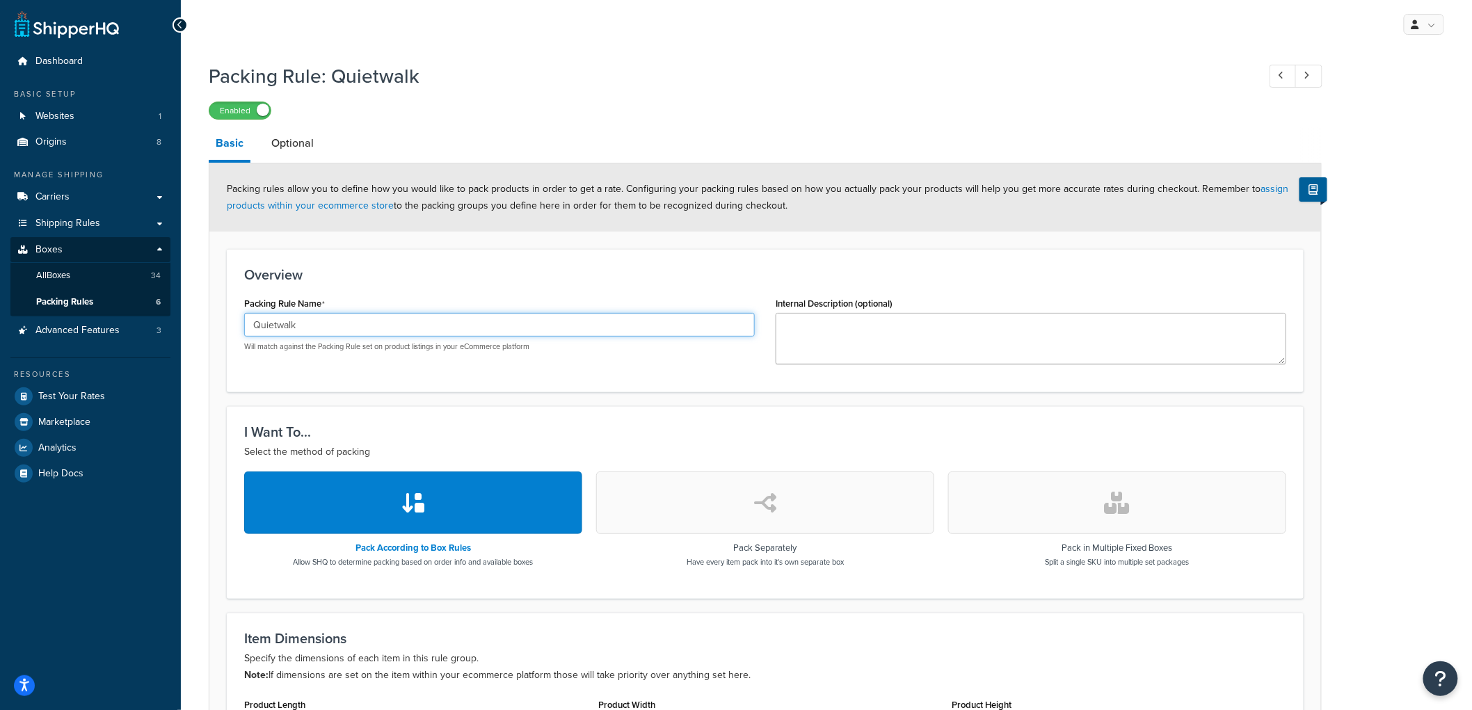
click at [317, 324] on input "Quietwalk" at bounding box center [499, 325] width 511 height 24
type input "Quietwalk packing rule"
click at [617, 173] on div "Packing rules allow you to define how you would like to pack products in order …" at bounding box center [765, 198] width 1112 height 68
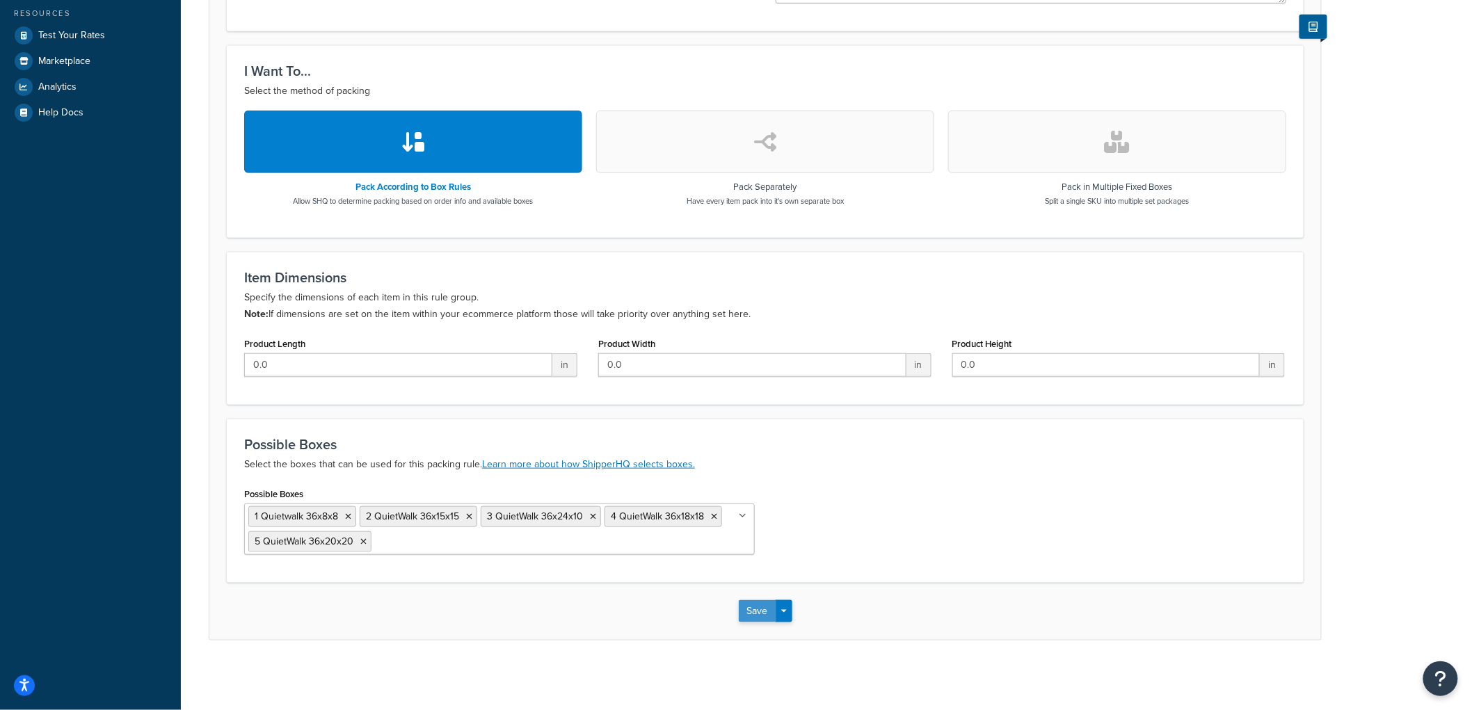
click at [770, 607] on button "Save" at bounding box center [758, 611] width 38 height 22
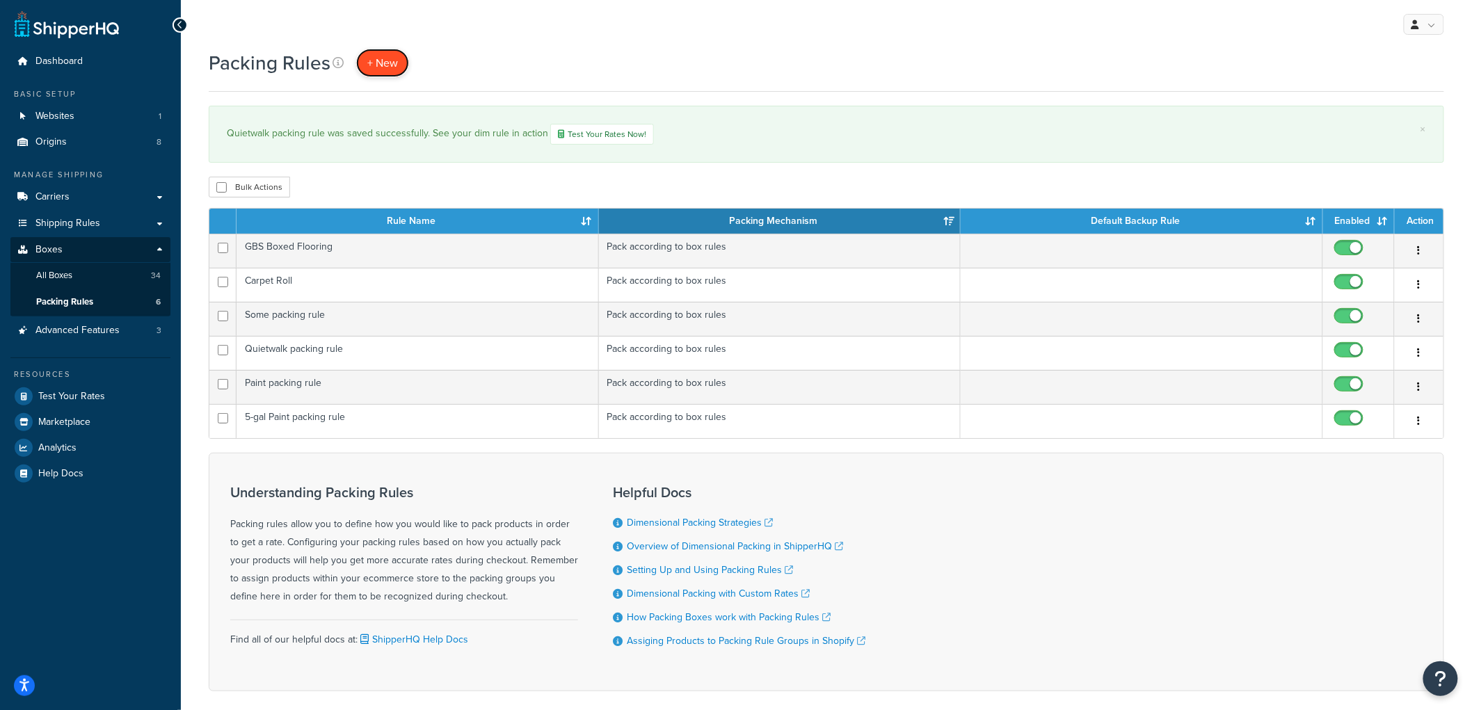
click at [395, 68] on span "+ New" at bounding box center [382, 63] width 31 height 16
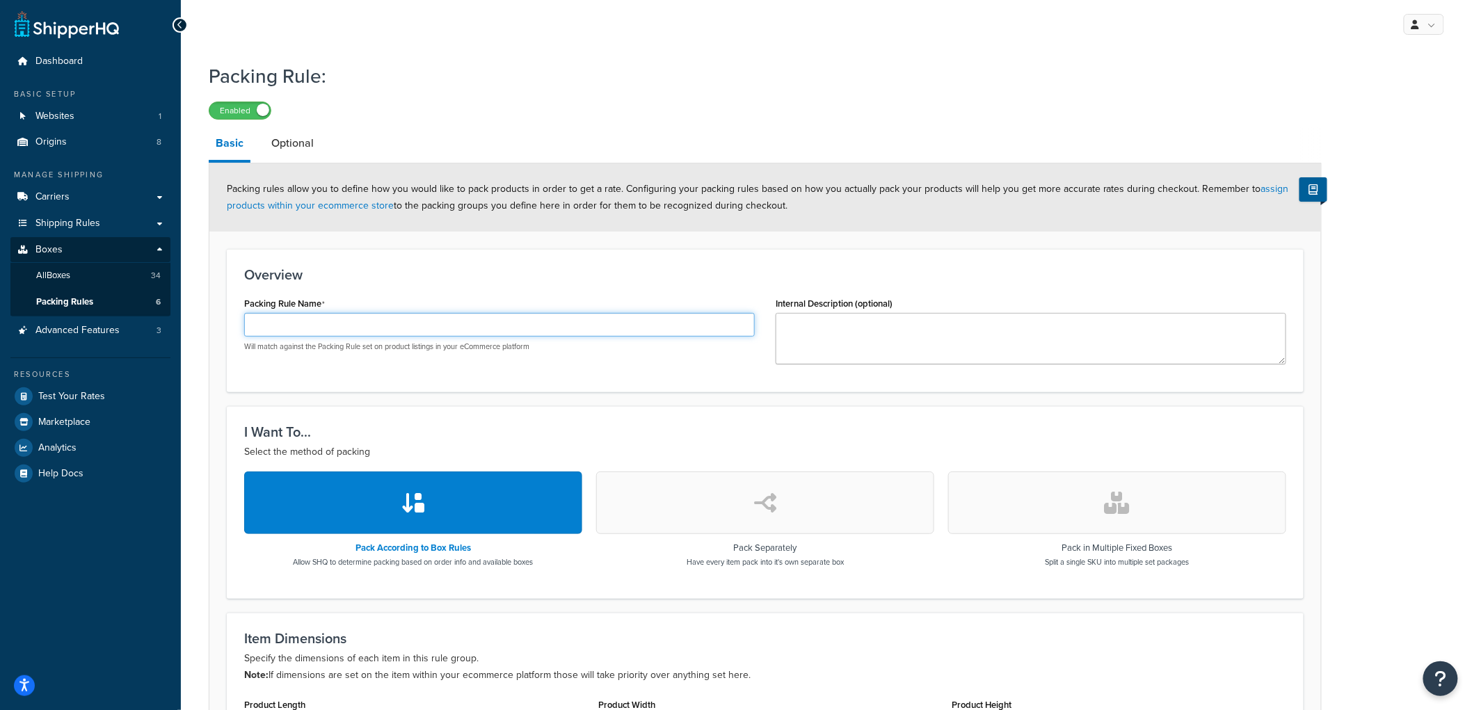
click at [342, 318] on input "Packing Rule Name" at bounding box center [499, 325] width 511 height 24
type input "Combo Underlayment packing rule"
click at [536, 287] on div "Overview Packing Rule Name Combo Underlayment packing rule Will match against t…" at bounding box center [765, 320] width 1077 height 143
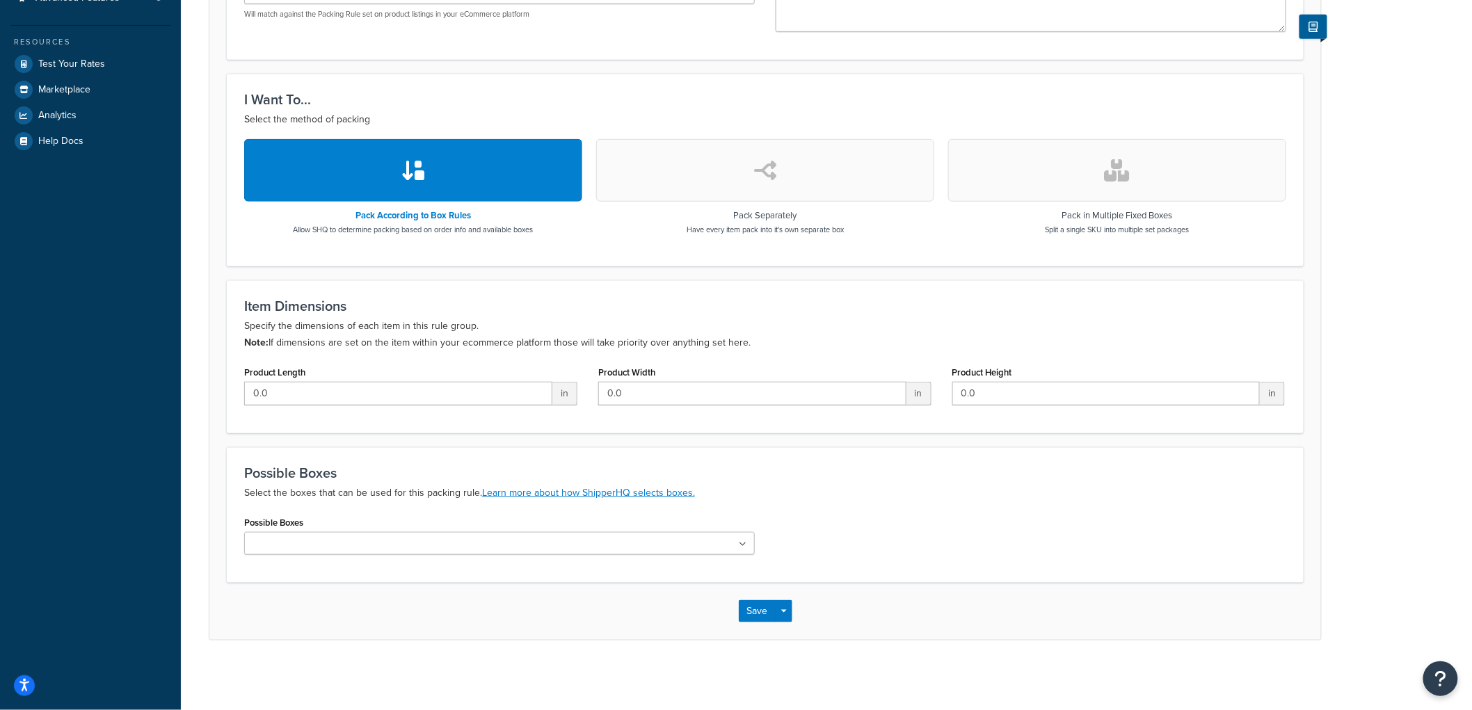
click at [384, 532] on ul at bounding box center [499, 543] width 511 height 23
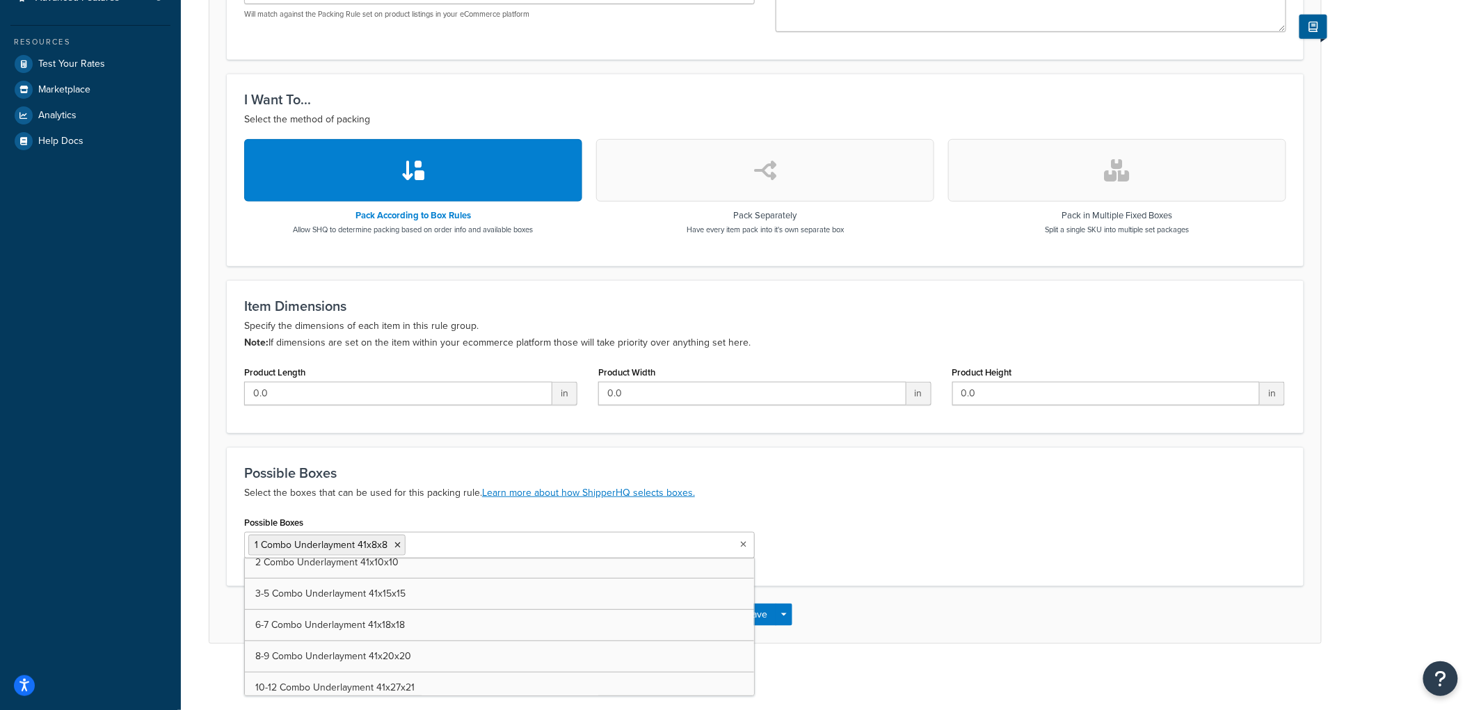
scroll to position [355, 0]
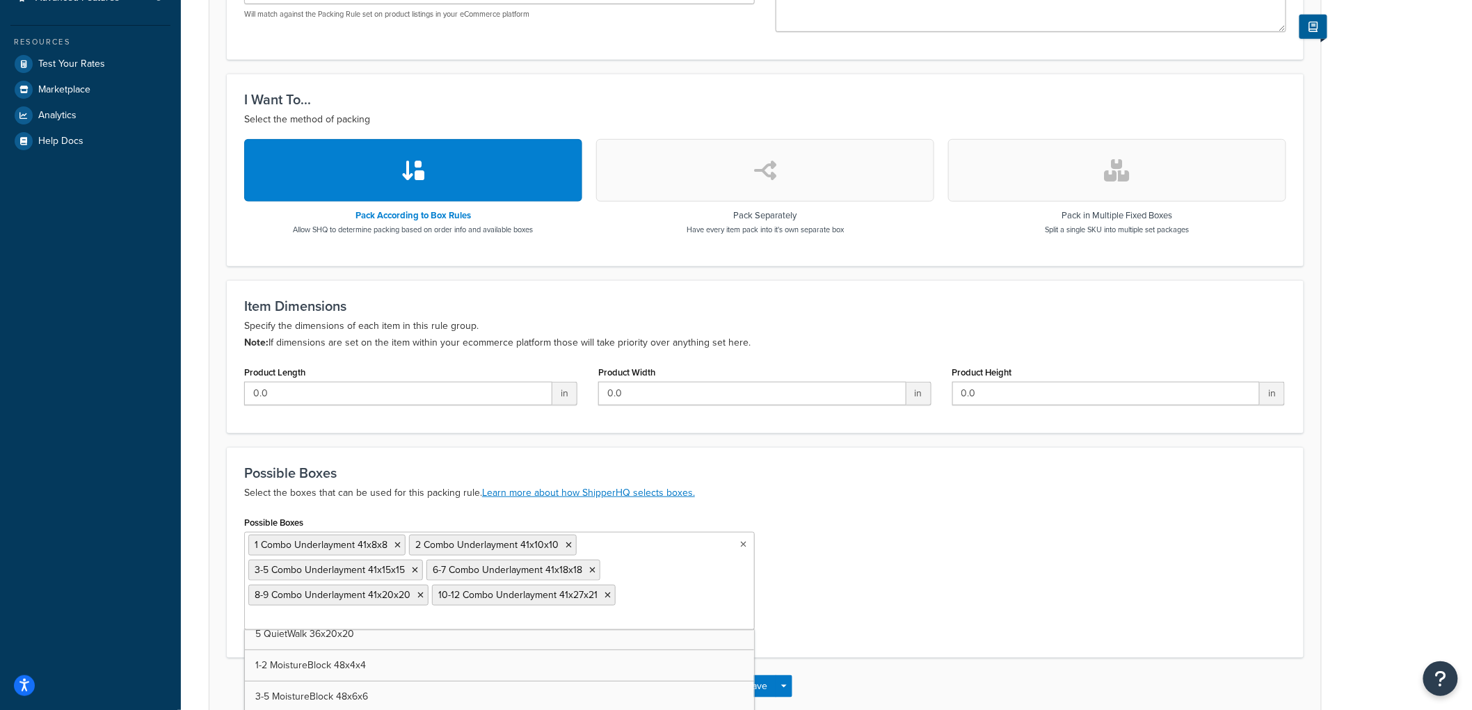
click at [921, 543] on div "Possible Boxes 1 Combo Underlayment 41x8x8 2 Combo Underlayment 41x10x10 3-5 Co…" at bounding box center [765, 577] width 1063 height 128
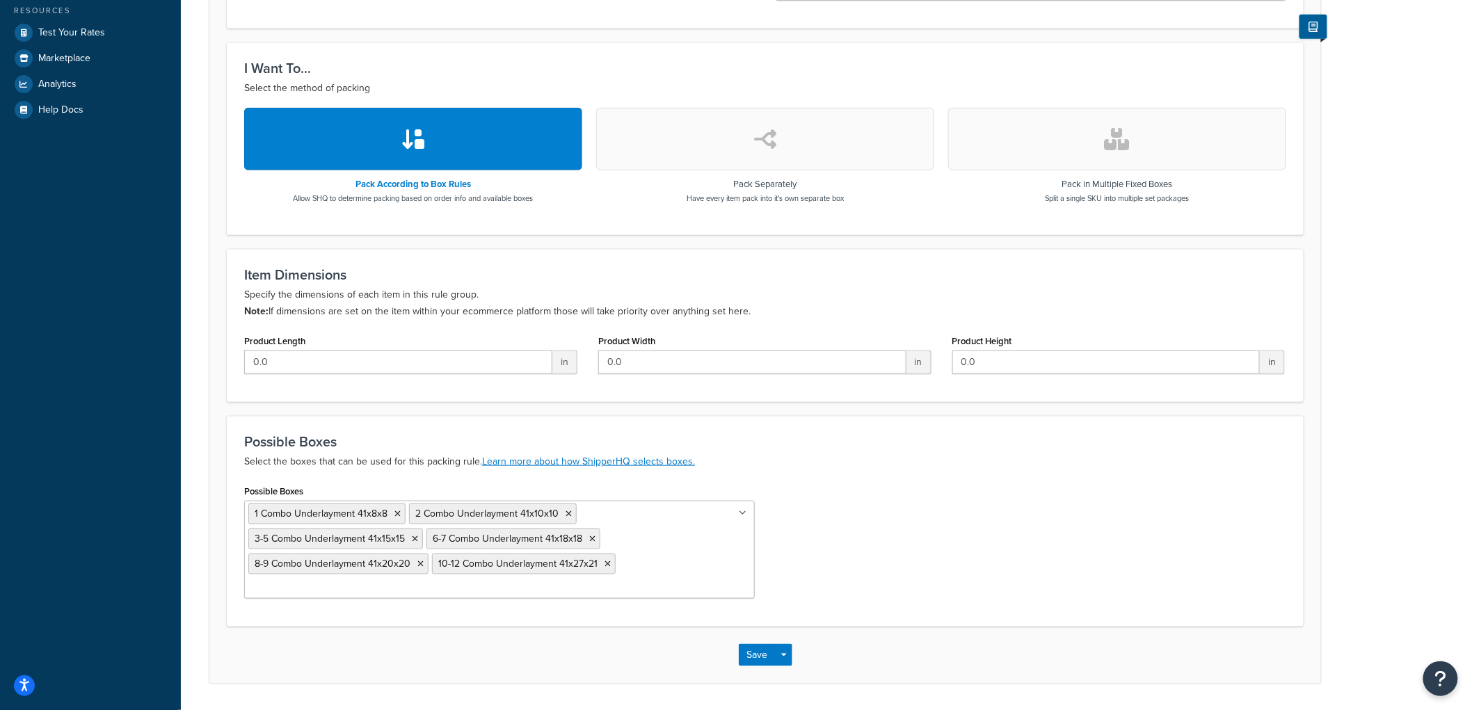
scroll to position [387, 0]
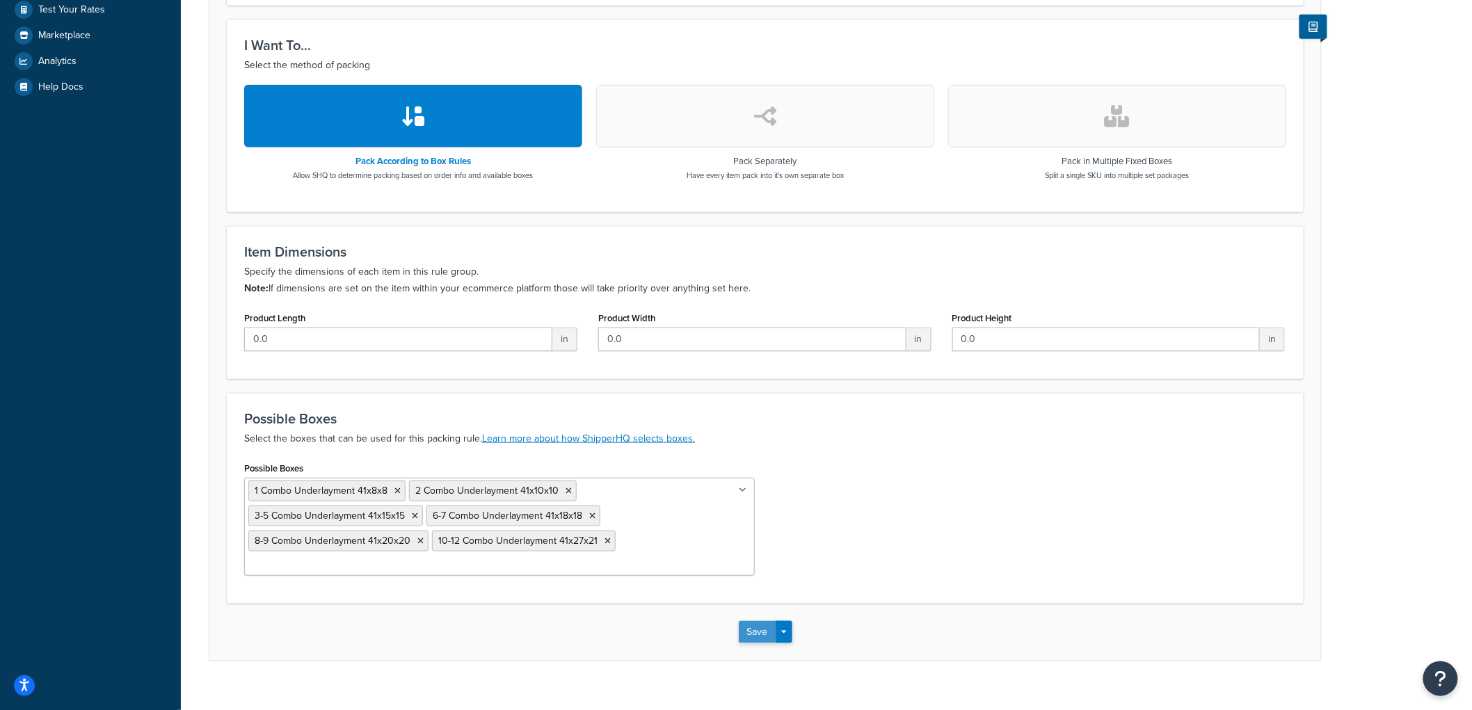
click at [760, 621] on button "Save" at bounding box center [758, 632] width 38 height 22
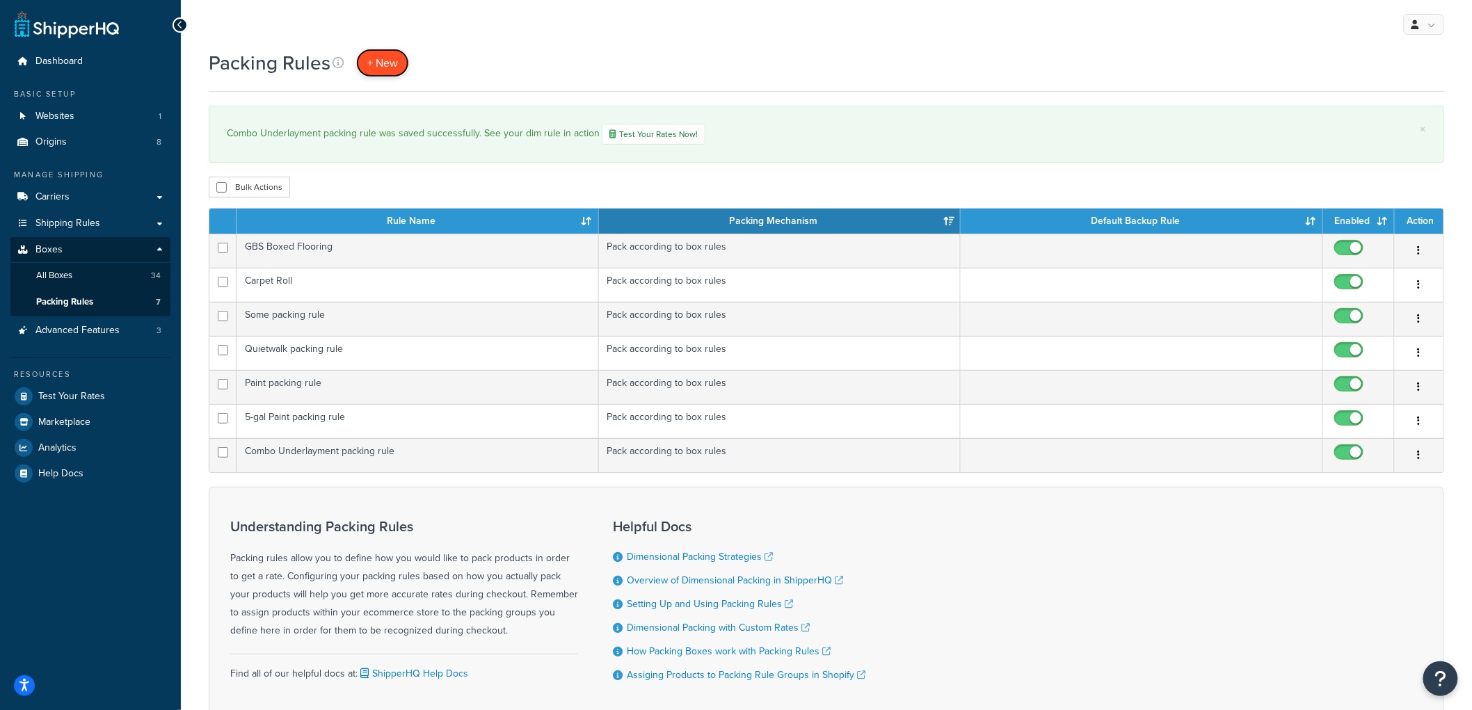
click at [364, 56] on link "+ New" at bounding box center [382, 63] width 53 height 29
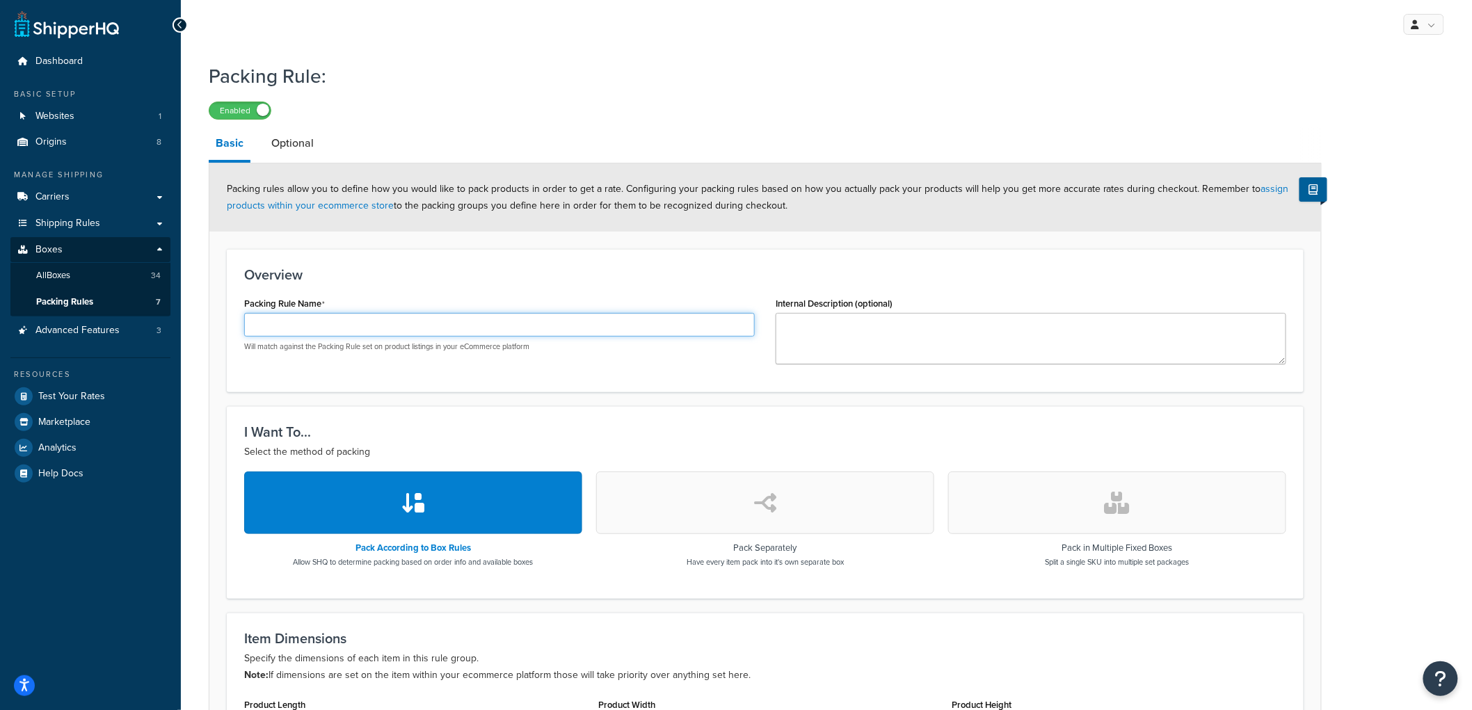
click at [576, 324] on input "Packing Rule Name" at bounding box center [499, 325] width 511 height 24
click at [564, 299] on div "Packing Rule Name MoistureBlock packing rule Will match against the Packing Rul…" at bounding box center [499, 323] width 511 height 58
click at [288, 322] on input "MoistureBlock packing rule" at bounding box center [499, 325] width 511 height 24
type input "Moisture Block packing rule"
click at [460, 231] on form "Packing rules allow you to define how you would like to pack products in order …" at bounding box center [765, 568] width 1112 height 809
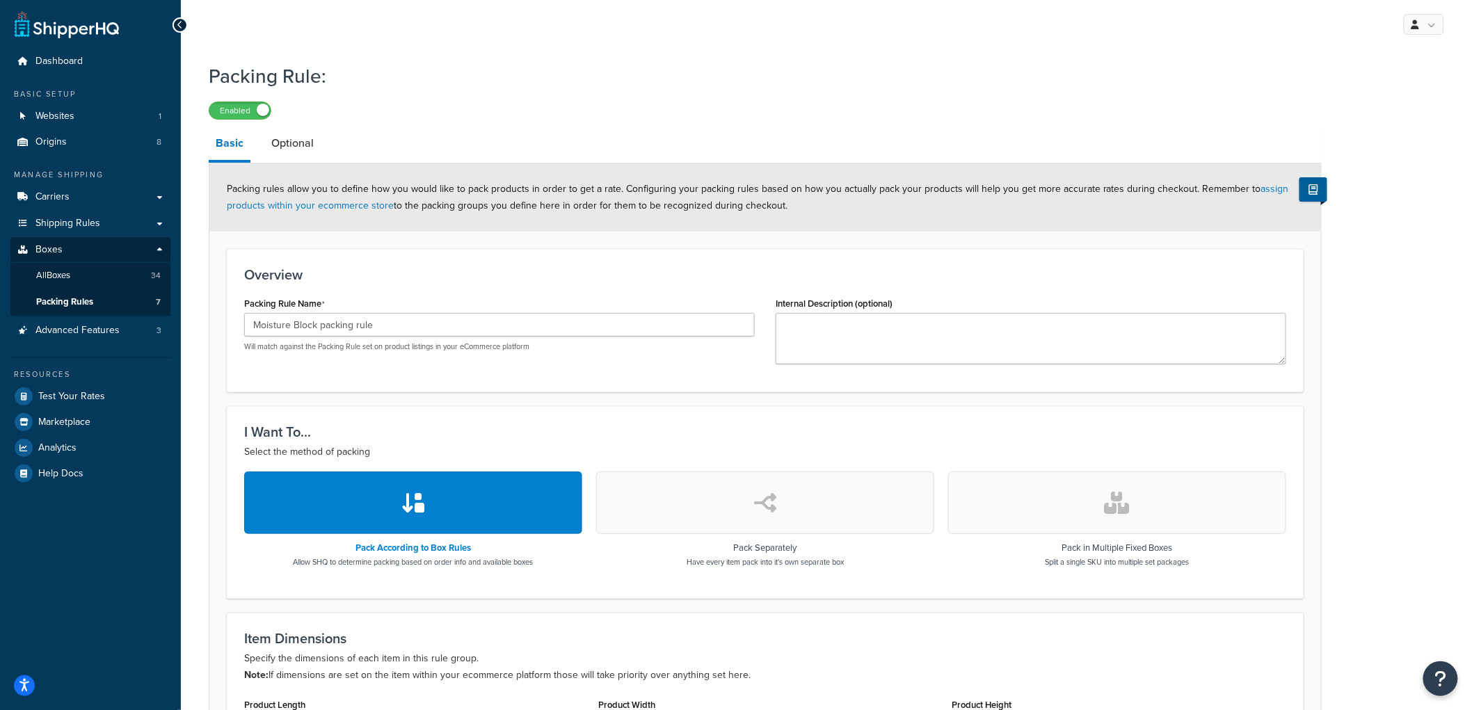
click at [482, 296] on div "Packing Rule Name Moisture Block packing rule Will match against the Packing Ru…" at bounding box center [499, 323] width 511 height 58
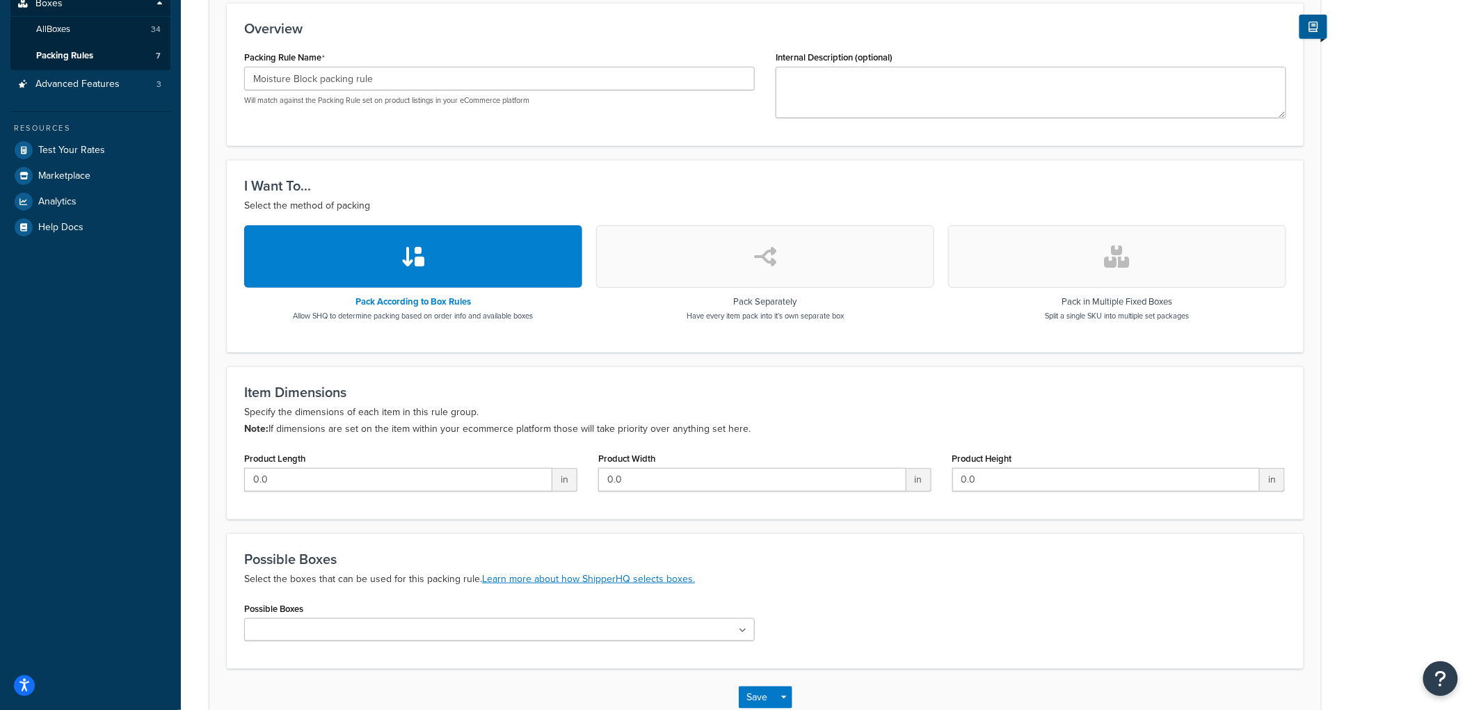
scroll to position [333, 0]
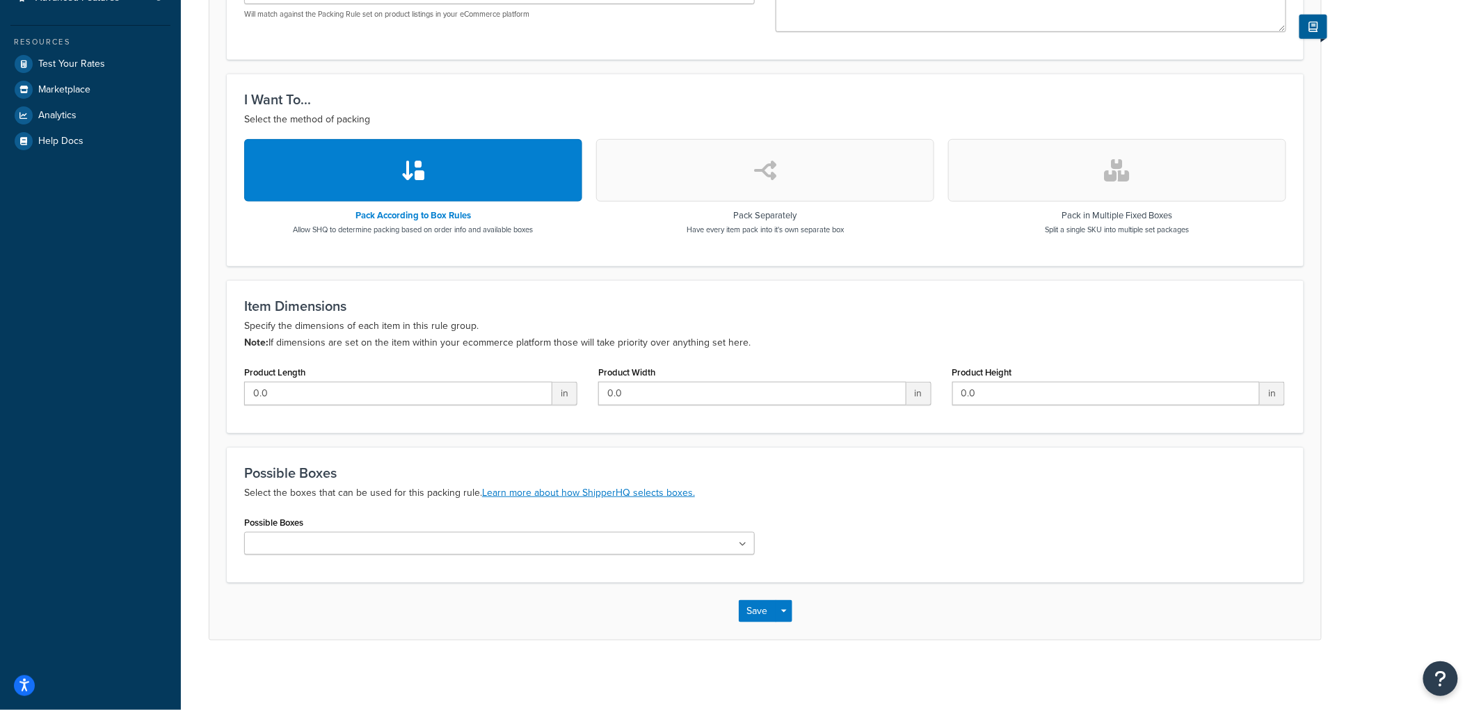
click at [363, 540] on ul at bounding box center [499, 543] width 511 height 23
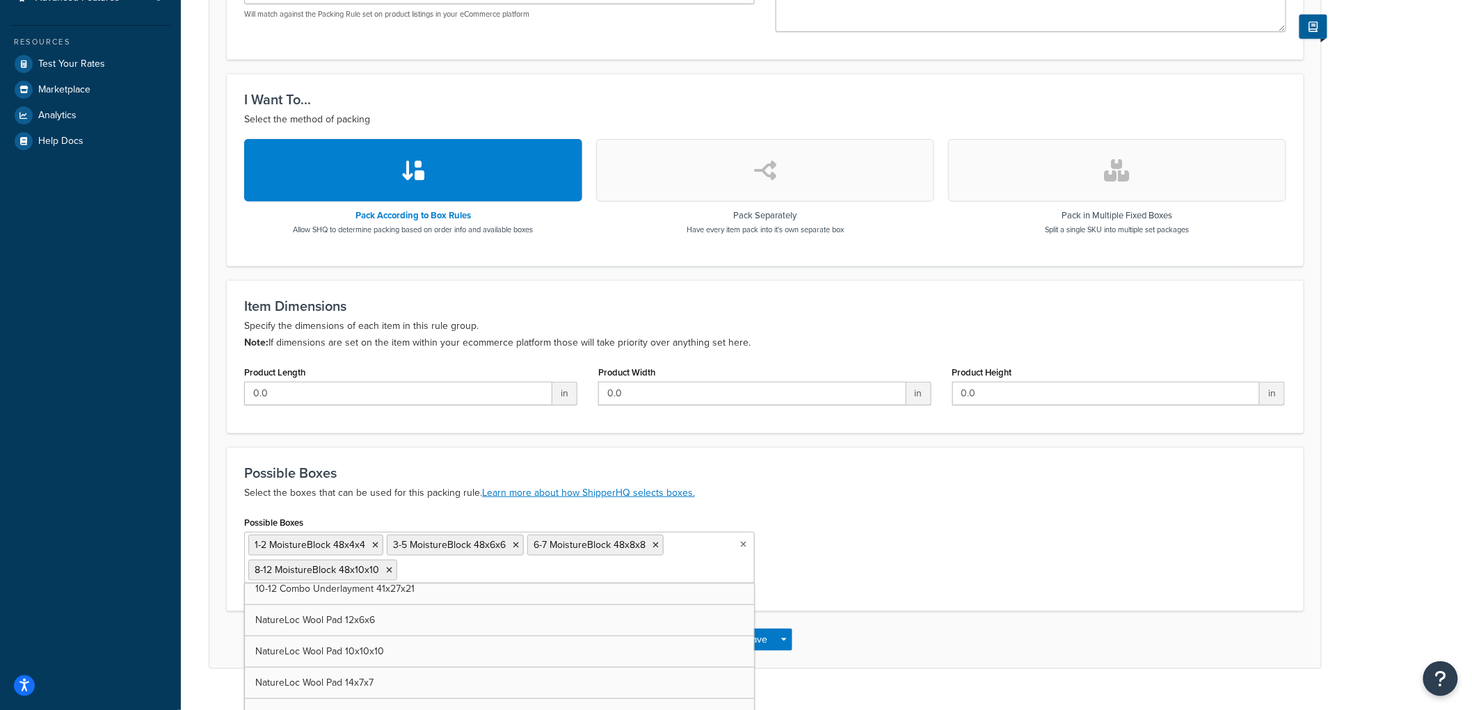
click at [912, 552] on div "Possible Boxes 1-2 MoistureBlock 48x4x4 3-5 MoistureBlock 48x6x6 6-7 MoistureBl…" at bounding box center [765, 553] width 1063 height 81
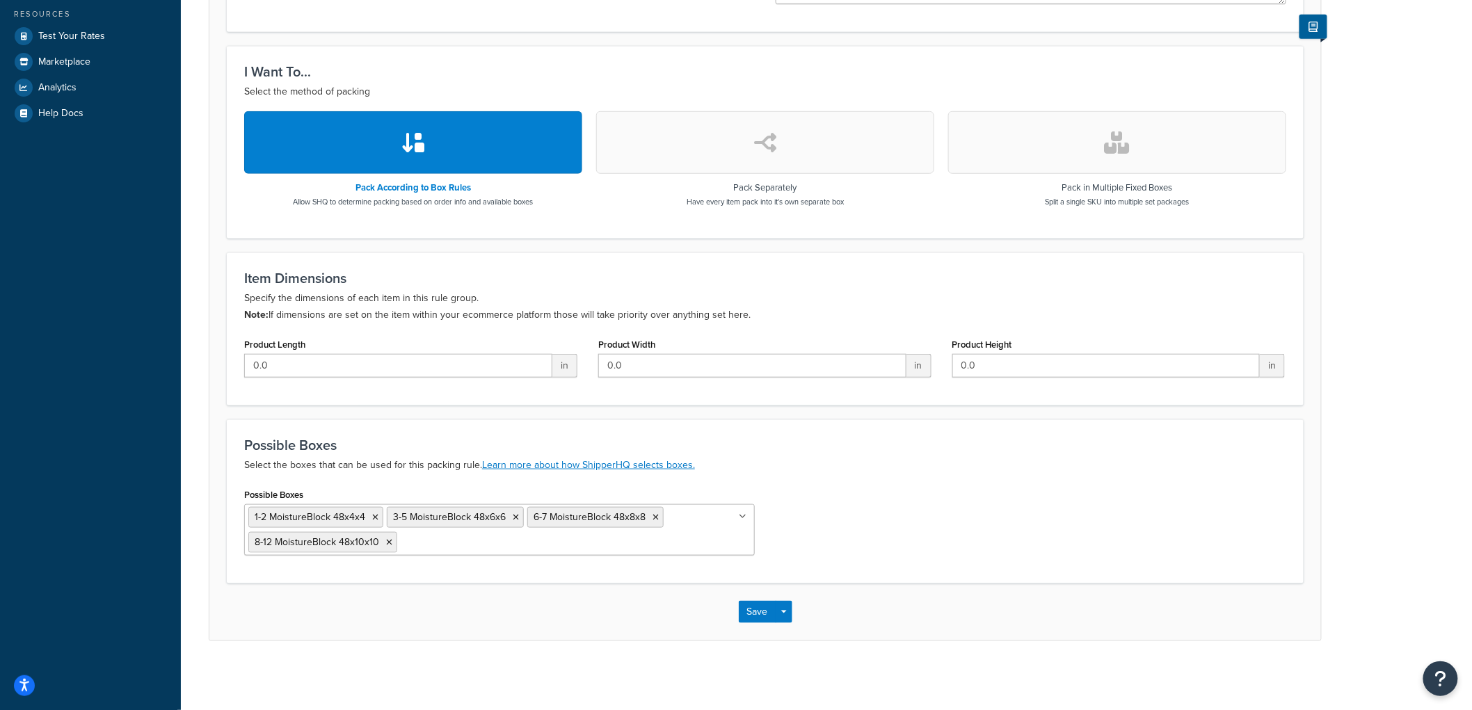
scroll to position [362, 0]
click at [747, 604] on button "Save" at bounding box center [758, 611] width 38 height 22
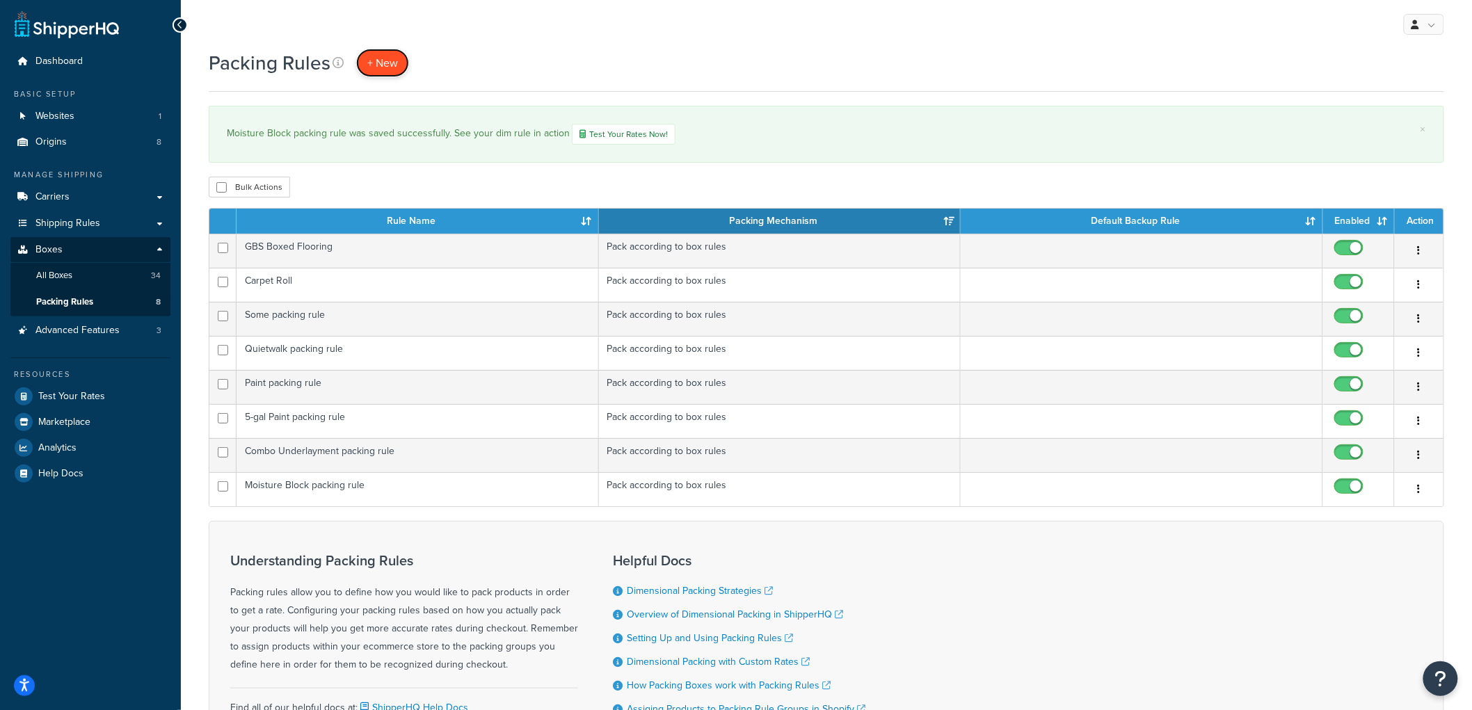
click at [390, 54] on link "+ New" at bounding box center [382, 63] width 53 height 29
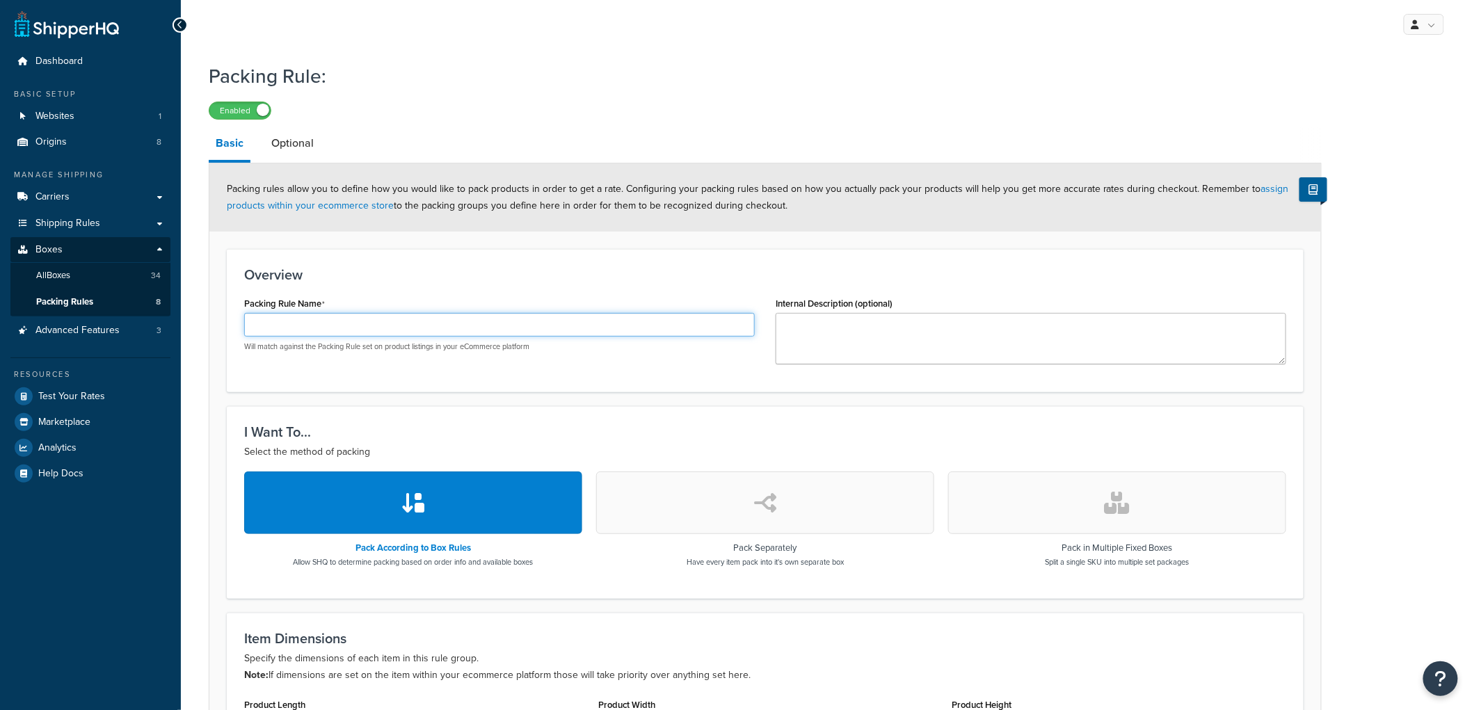
click at [429, 324] on input "Packing Rule Name" at bounding box center [499, 325] width 511 height 24
click at [464, 323] on input "Packing Rule Name" at bounding box center [499, 325] width 511 height 24
type input "NatureLoc Wool Pad packing rule"
drag, startPoint x: 507, startPoint y: 271, endPoint x: 515, endPoint y: 272, distance: 8.4
click at [513, 272] on h3 "Overview" at bounding box center [765, 274] width 1042 height 15
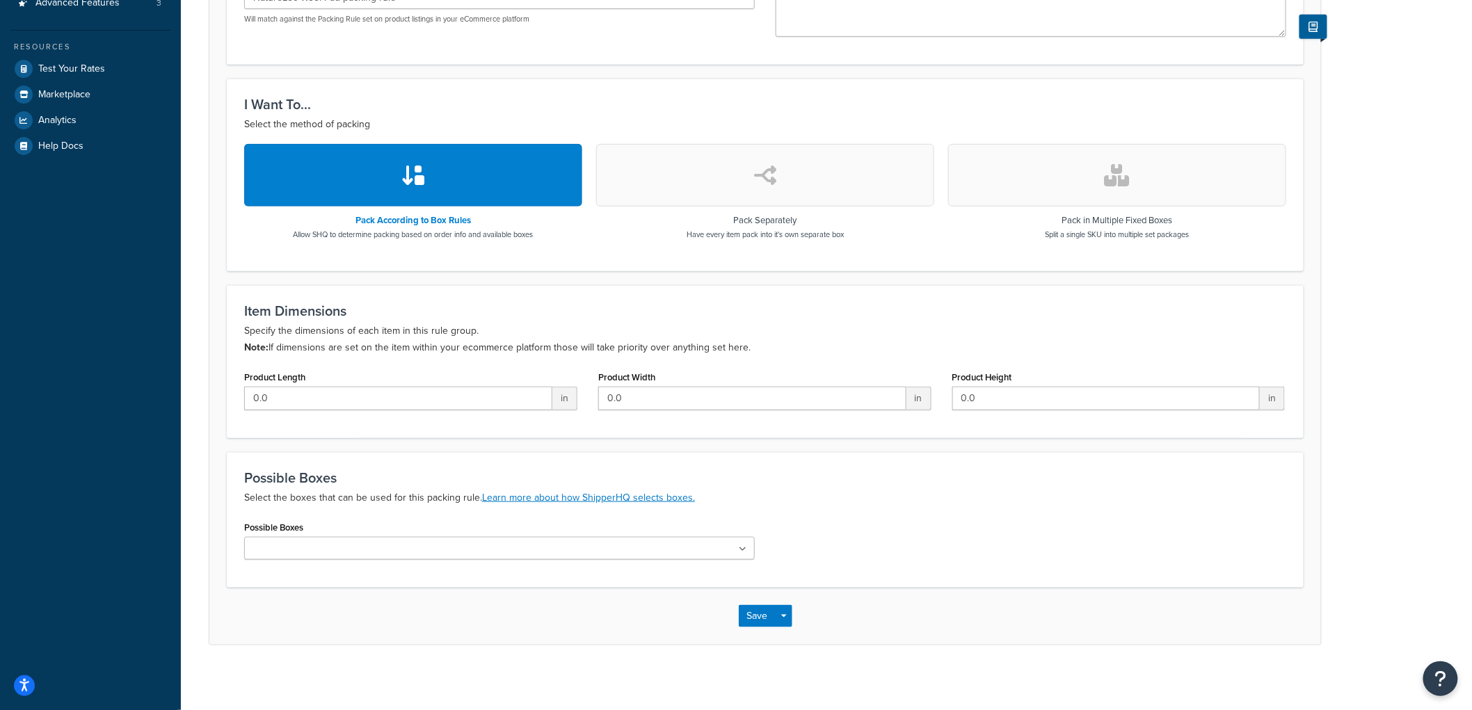
scroll to position [333, 0]
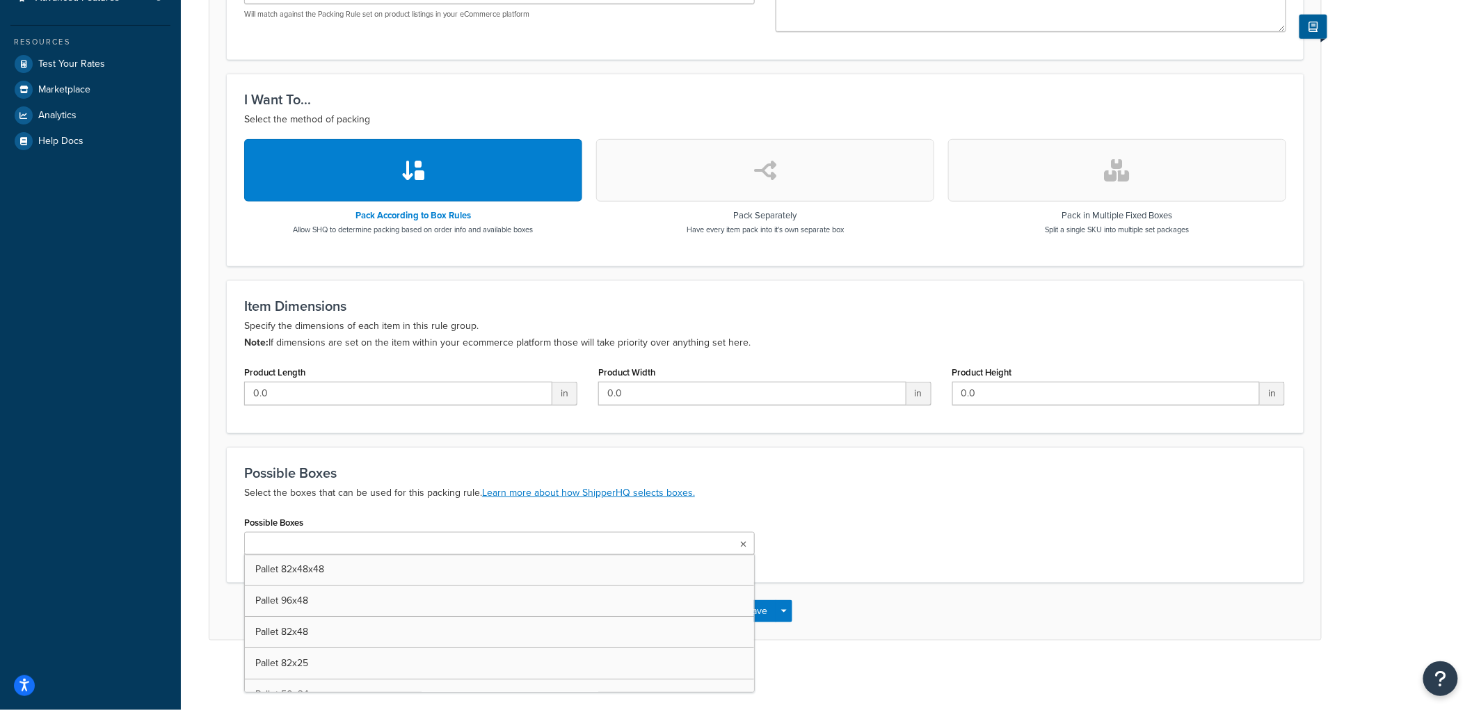
click at [298, 545] on input "Possible Boxes" at bounding box center [309, 544] width 123 height 15
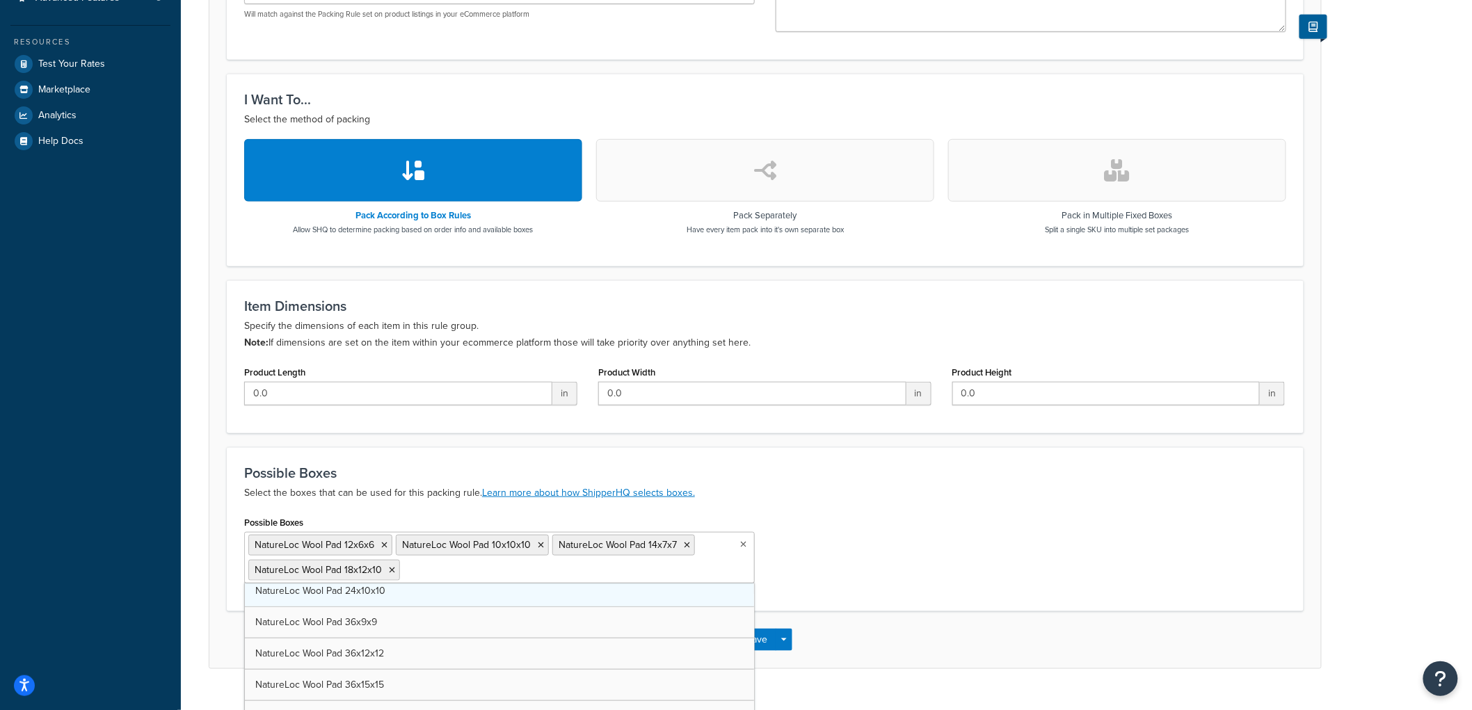
scroll to position [664, 0]
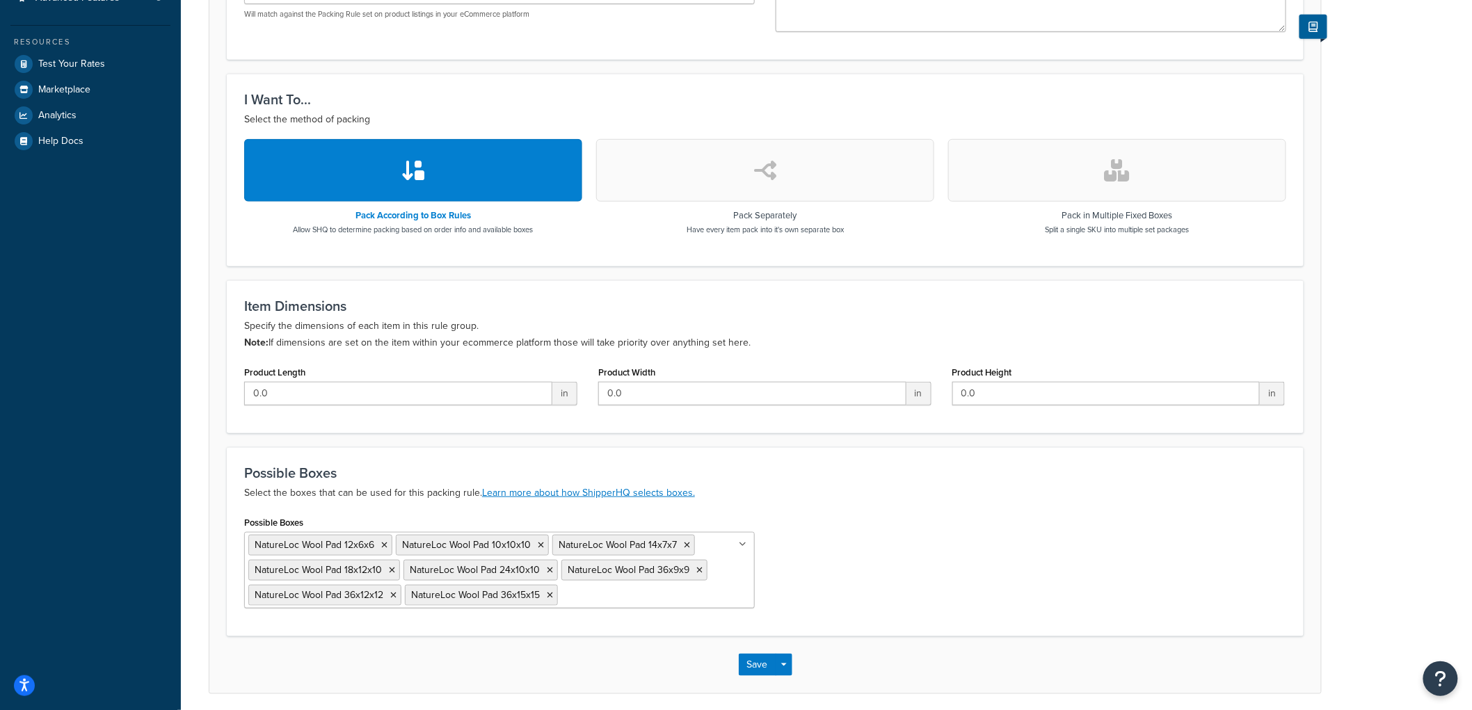
click at [953, 550] on div "Possible Boxes NatureLoc Wool Pad 12x6x6 NatureLoc Wool Pad 10x10x10 NatureLoc …" at bounding box center [765, 566] width 1063 height 106
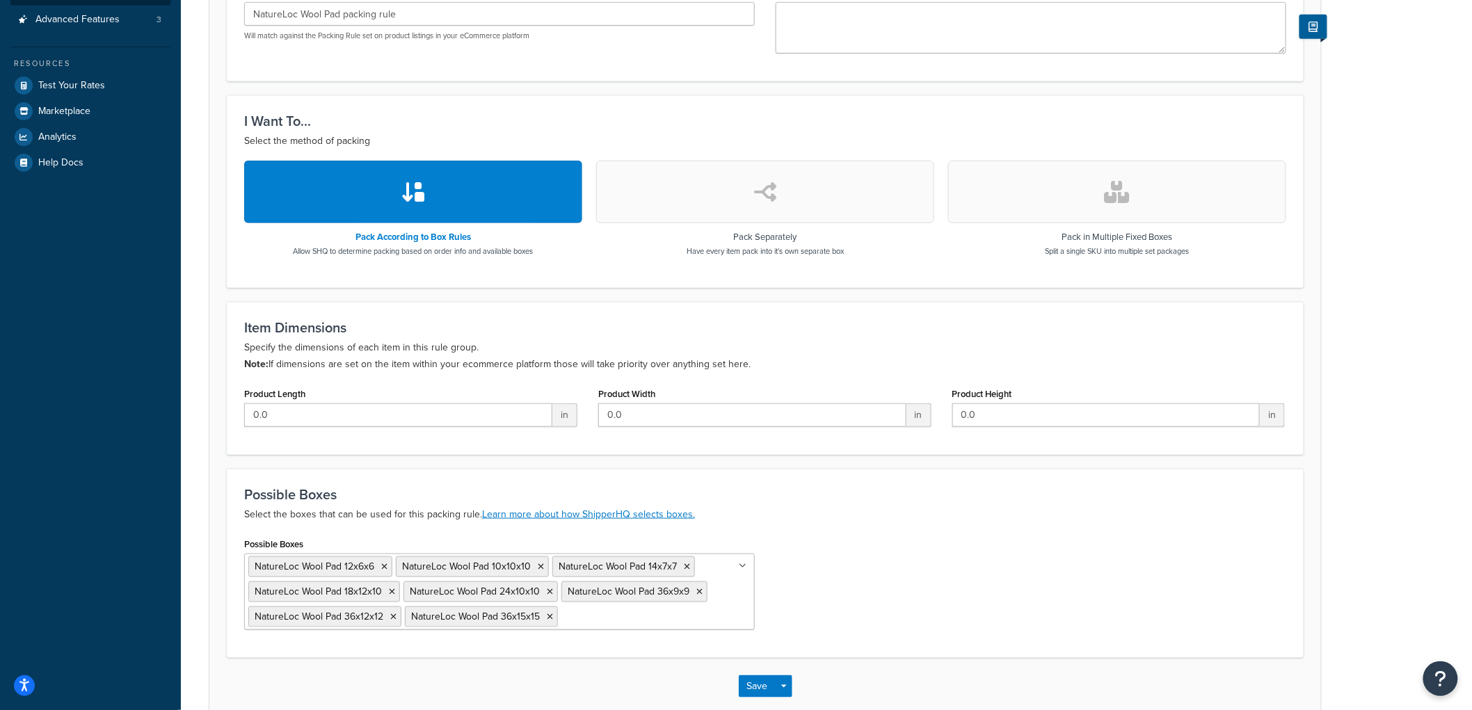
scroll to position [387, 0]
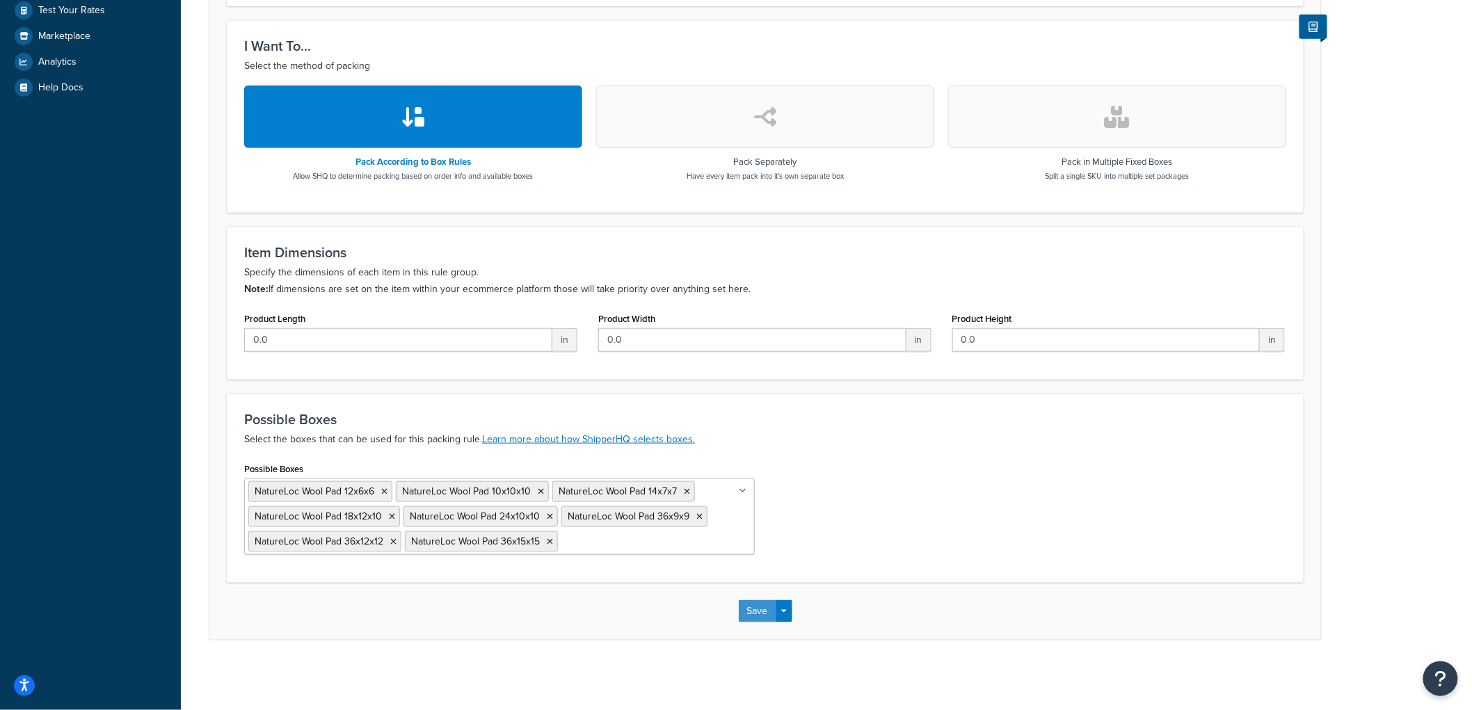
click at [746, 607] on button "Save" at bounding box center [758, 611] width 38 height 22
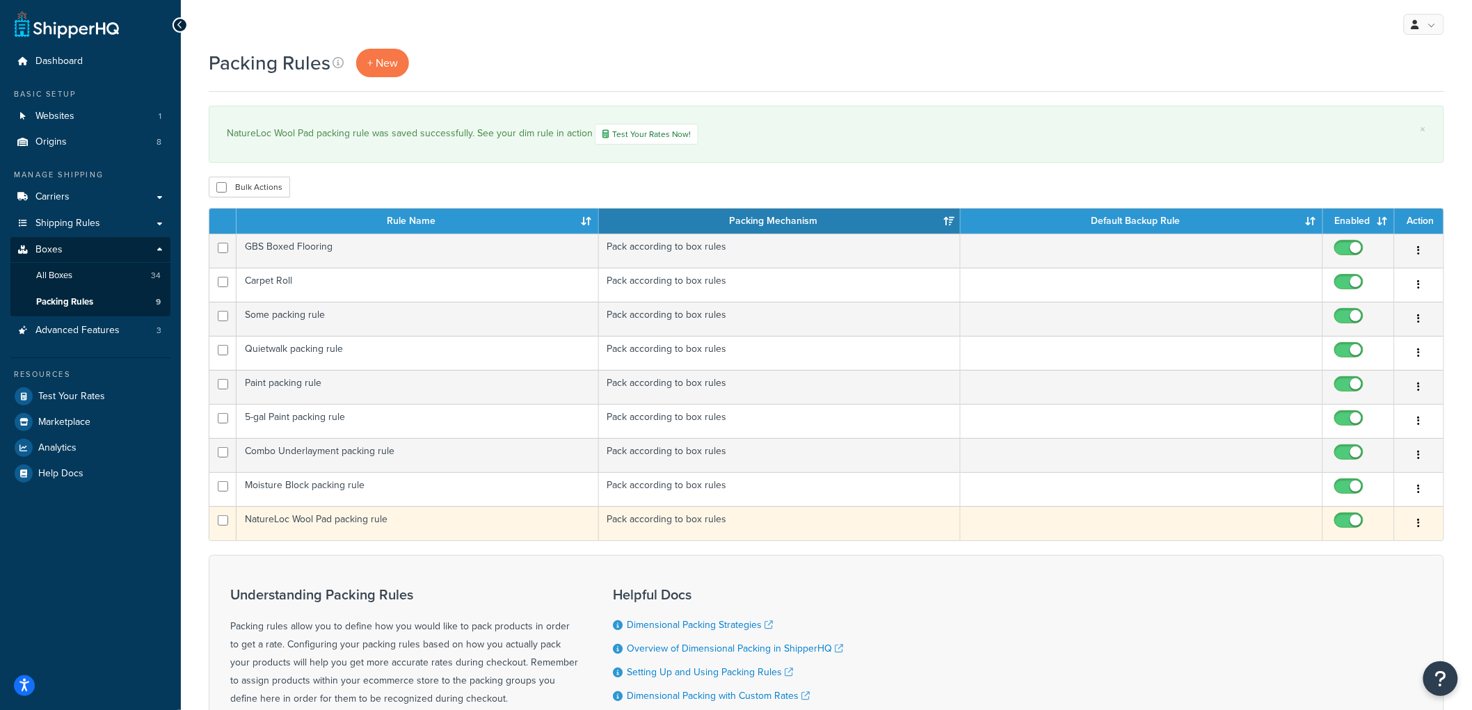
click at [357, 518] on td "NatureLoc Wool Pad packing rule" at bounding box center [418, 524] width 363 height 34
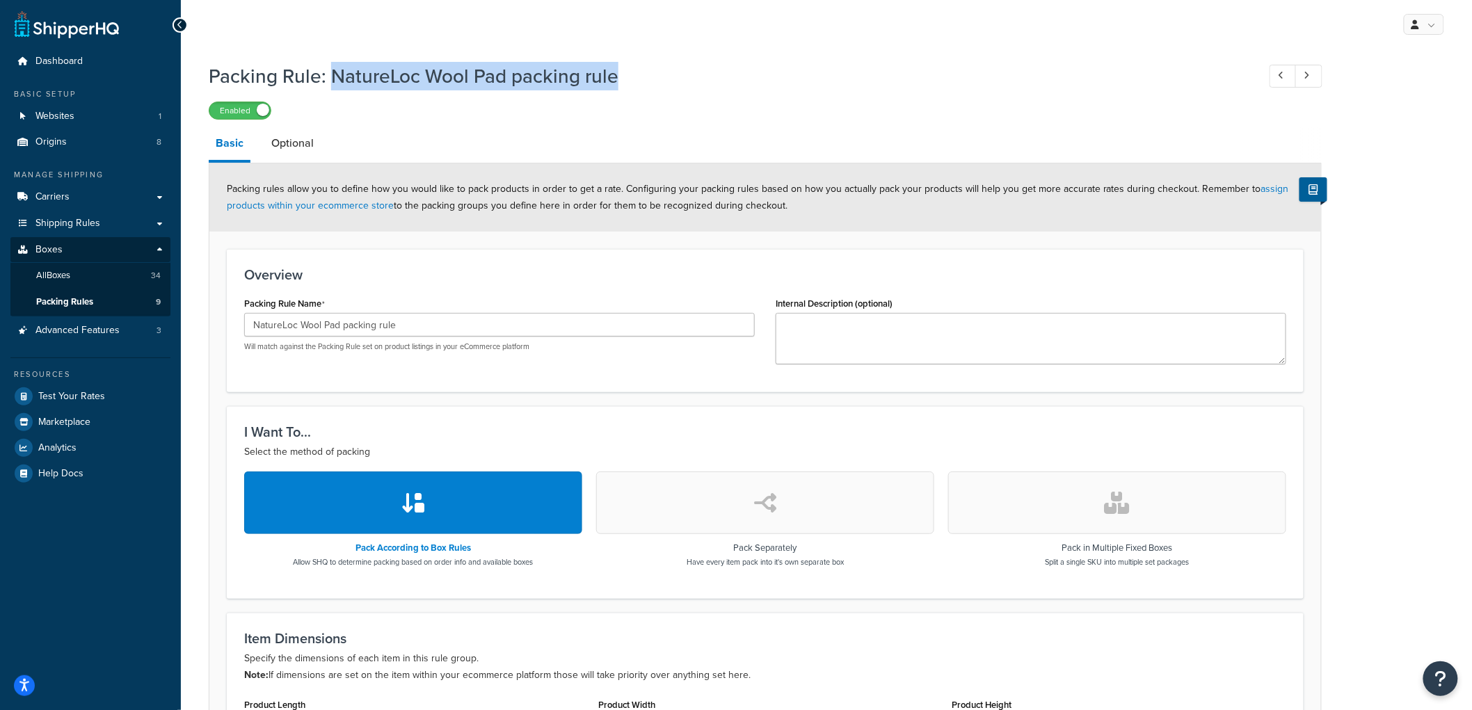
drag, startPoint x: 328, startPoint y: 74, endPoint x: 659, endPoint y: 73, distance: 330.5
click at [659, 73] on h1 "Packing Rule: NatureLoc Wool Pad packing rule" at bounding box center [726, 76] width 1035 height 27
copy h1 "NatureLoc Wool Pad packing rule"
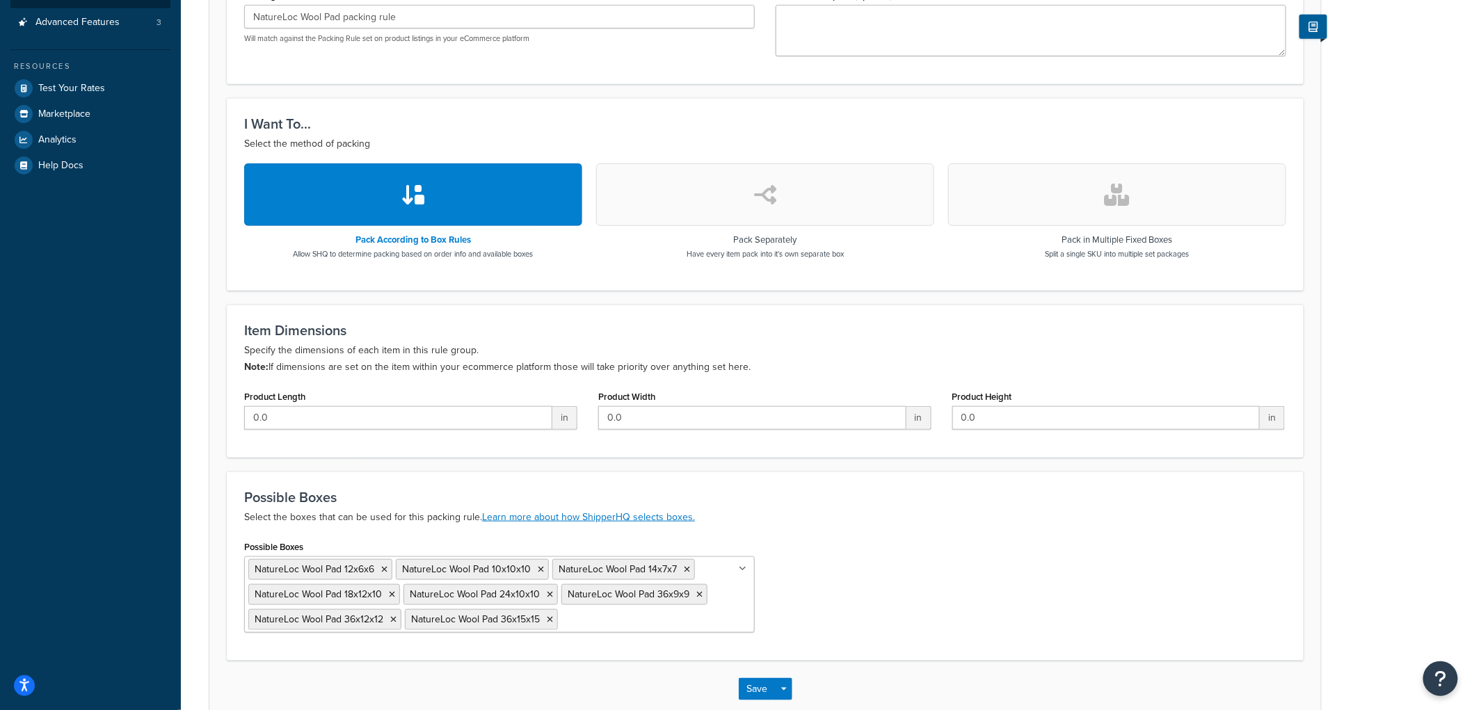
scroll to position [309, 0]
